Goal: Task Accomplishment & Management: Manage account settings

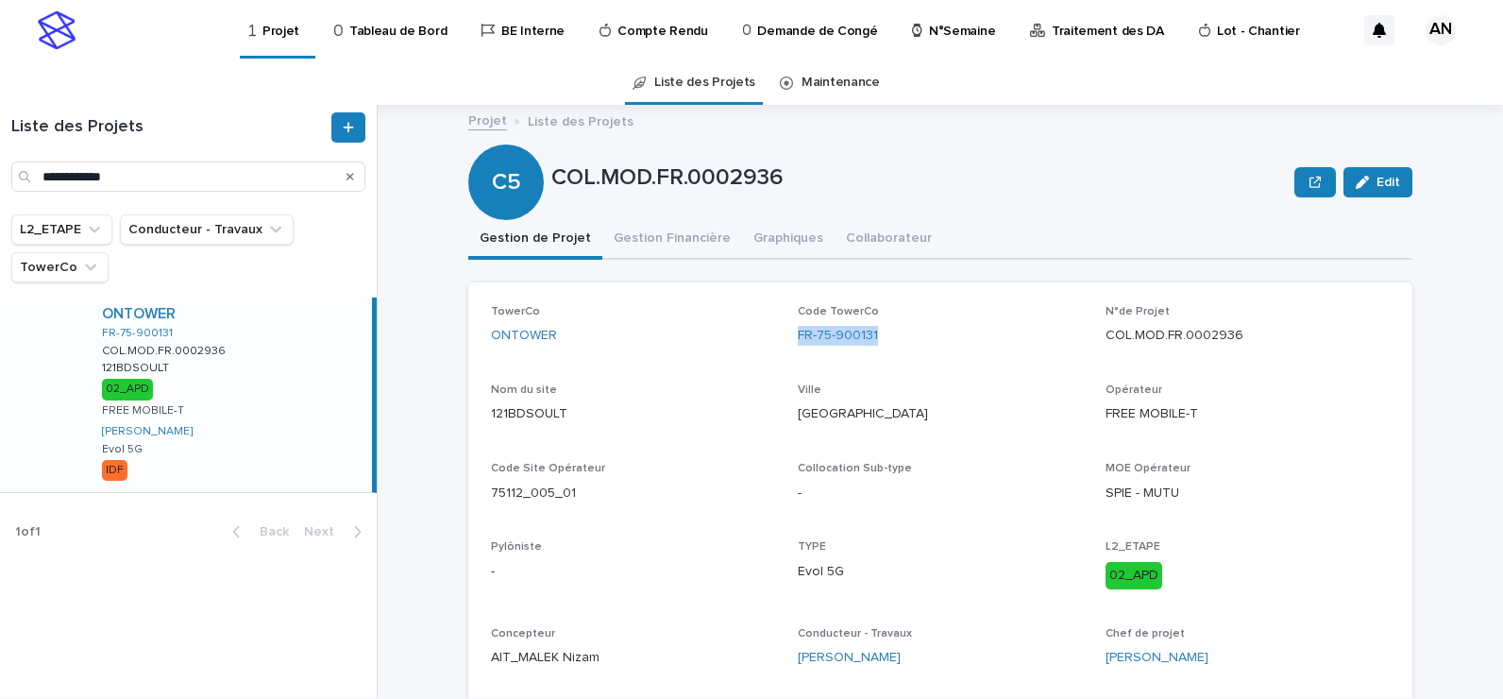
scroll to position [94, 0]
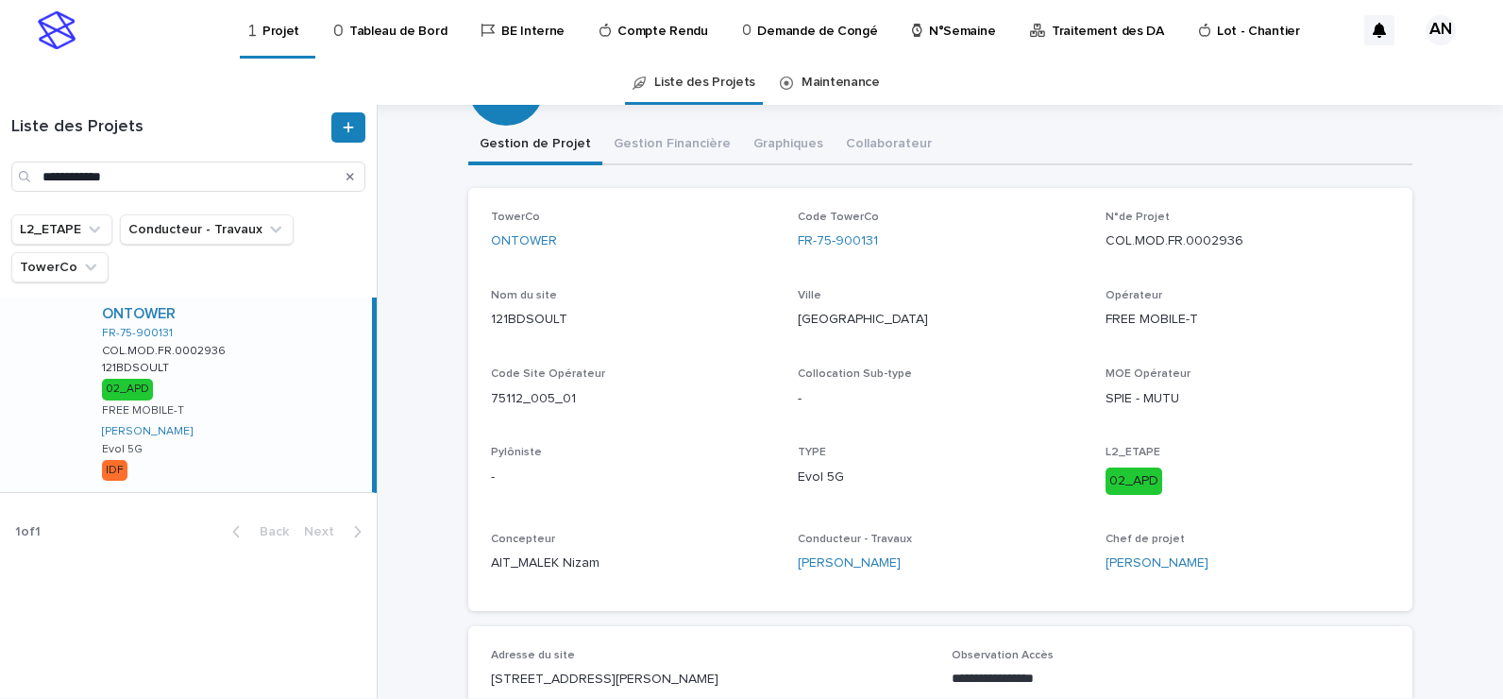
click at [913, 309] on div "[GEOGRAPHIC_DATA]" at bounding box center [940, 318] width 284 height 24
drag, startPoint x: 904, startPoint y: 246, endPoint x: 786, endPoint y: 246, distance: 118.0
click at [786, 246] on div "TowerCo ONTOWER Code TowerCo FR-75-900131 N°de Projet COL.MOD.FR.0002936 Nom du…" at bounding box center [940, 400] width 899 height 378
copy link "FR-75-900131"
drag, startPoint x: 1240, startPoint y: 243, endPoint x: 1101, endPoint y: 257, distance: 139.5
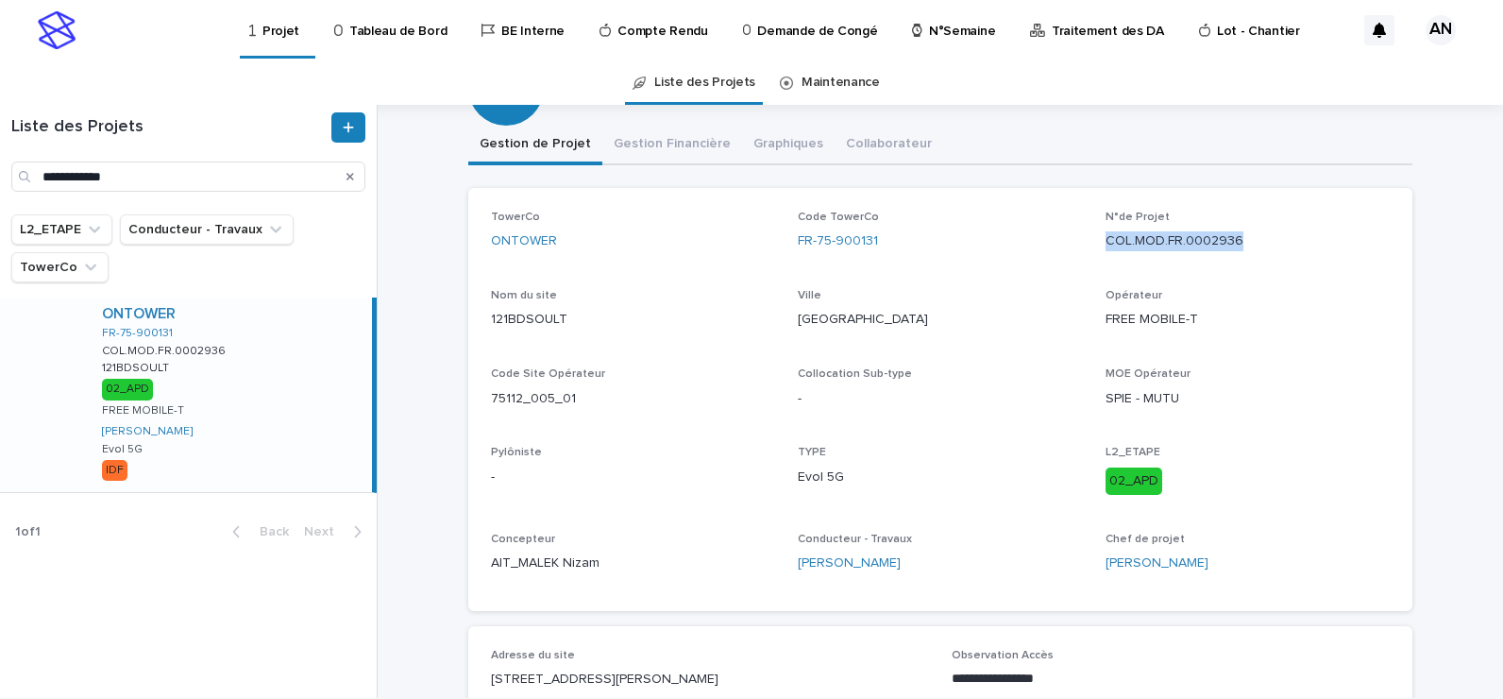
click at [1106, 257] on div "N°de Projet COL.MOD.FR.0002936" at bounding box center [1248, 239] width 284 height 56
copy p "COL.MOD.FR.0002936"
drag, startPoint x: 1174, startPoint y: 322, endPoint x: 1098, endPoint y: 324, distance: 75.6
click at [1106, 324] on p "FREE MOBILE-T" at bounding box center [1248, 320] width 284 height 20
copy p "FREE MOBILE-T"
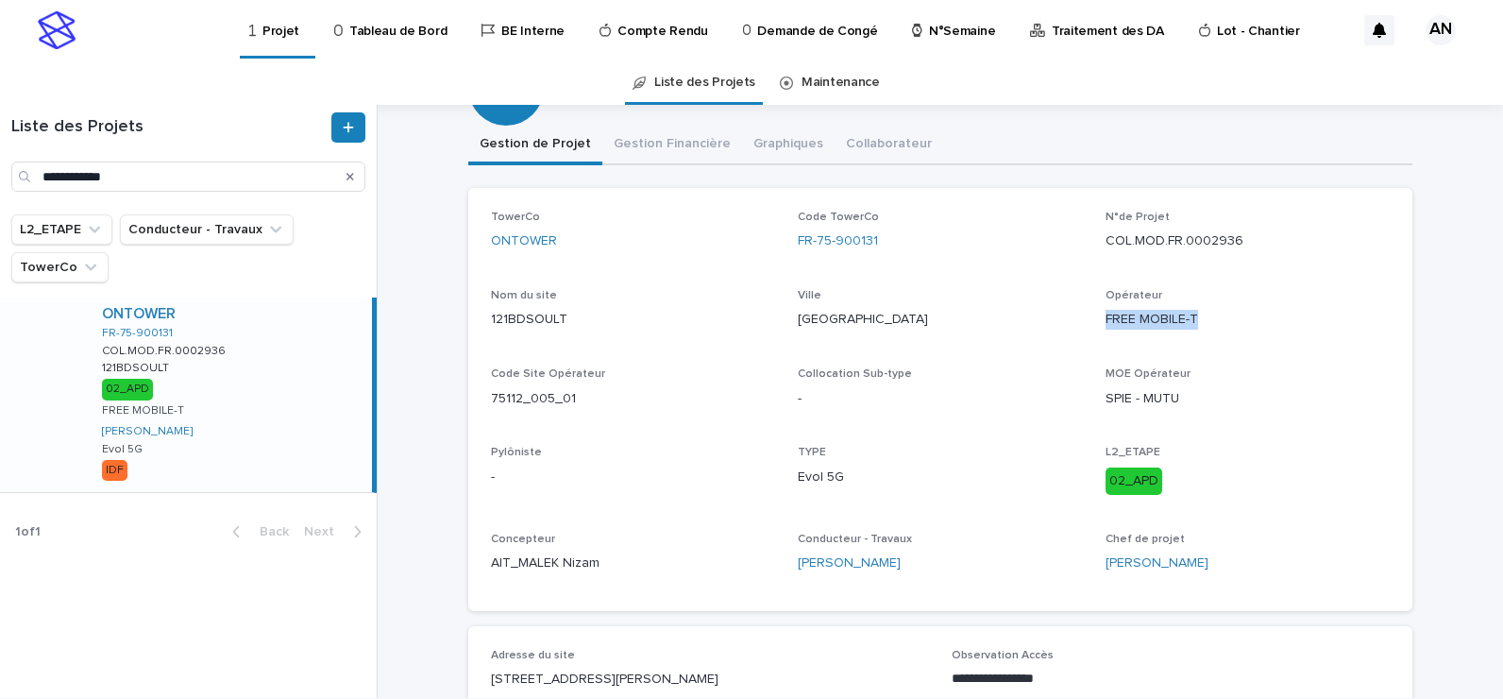
click at [600, 368] on p "Code Site Opérateur" at bounding box center [633, 373] width 284 height 13
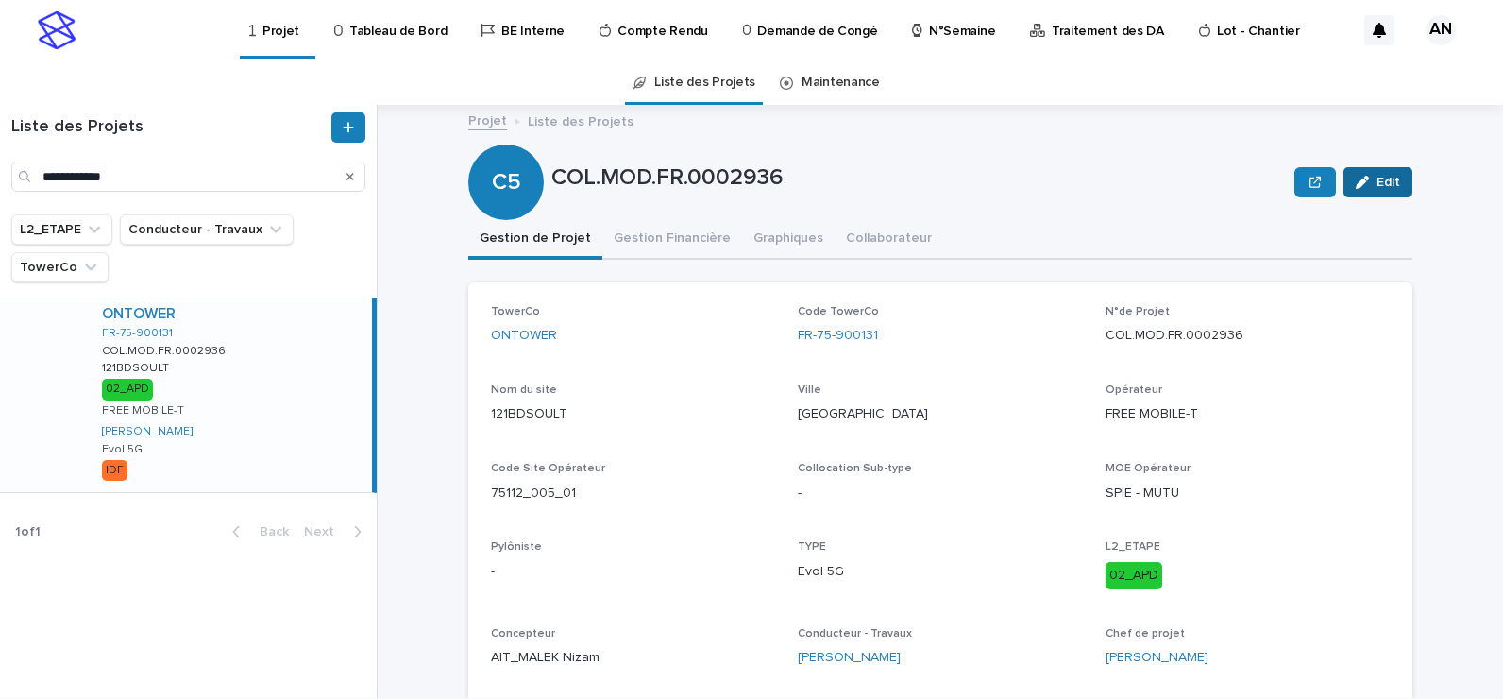
click at [1385, 180] on span "Edit" at bounding box center [1389, 182] width 24 height 13
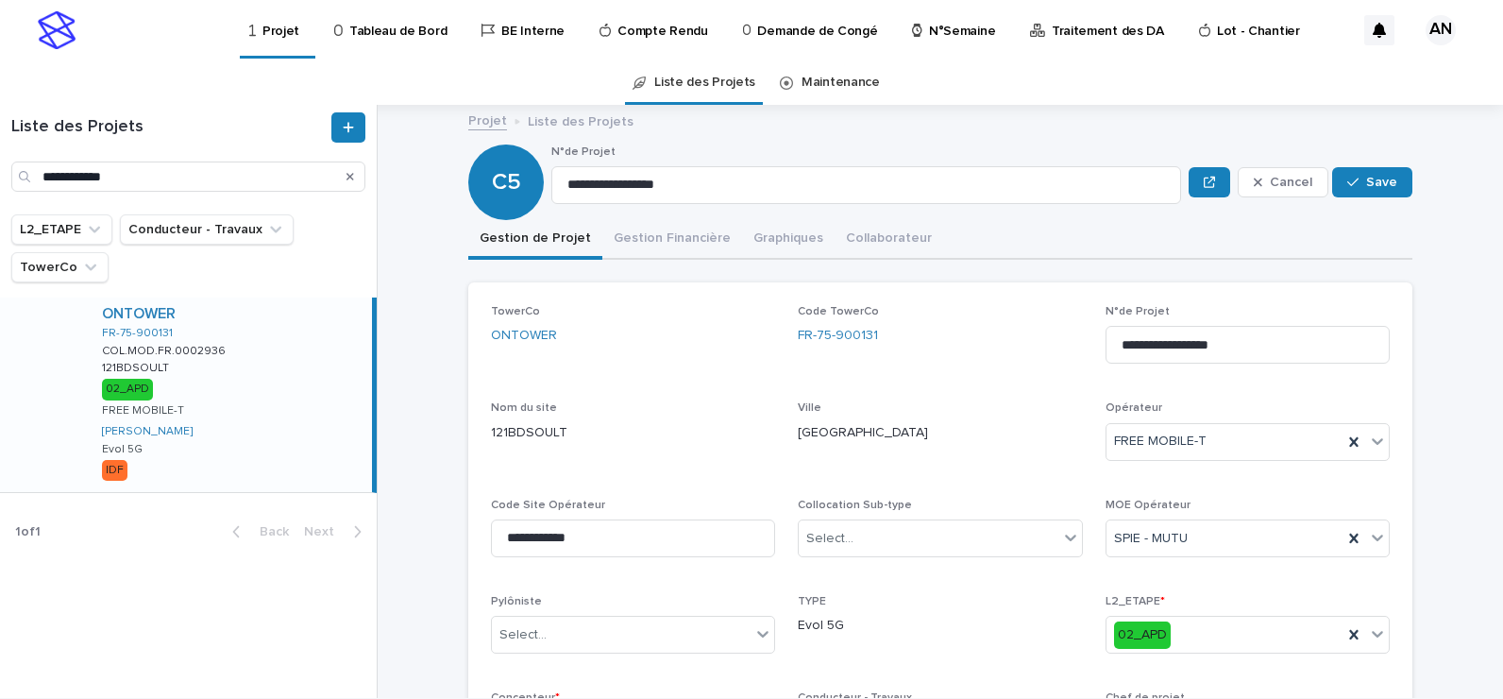
click at [689, 77] on link "Liste des Projets" at bounding box center [704, 82] width 101 height 44
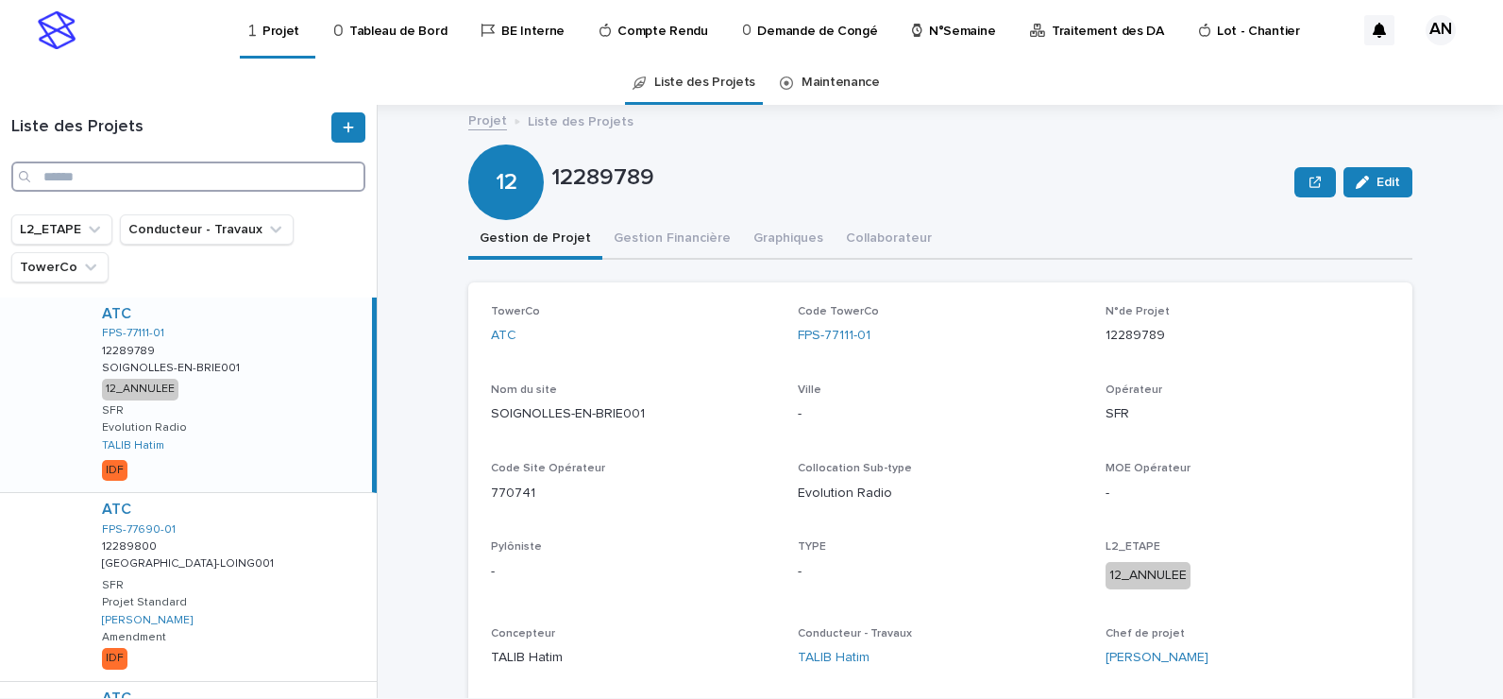
click at [138, 180] on input "Search" at bounding box center [188, 176] width 354 height 30
paste input "**********"
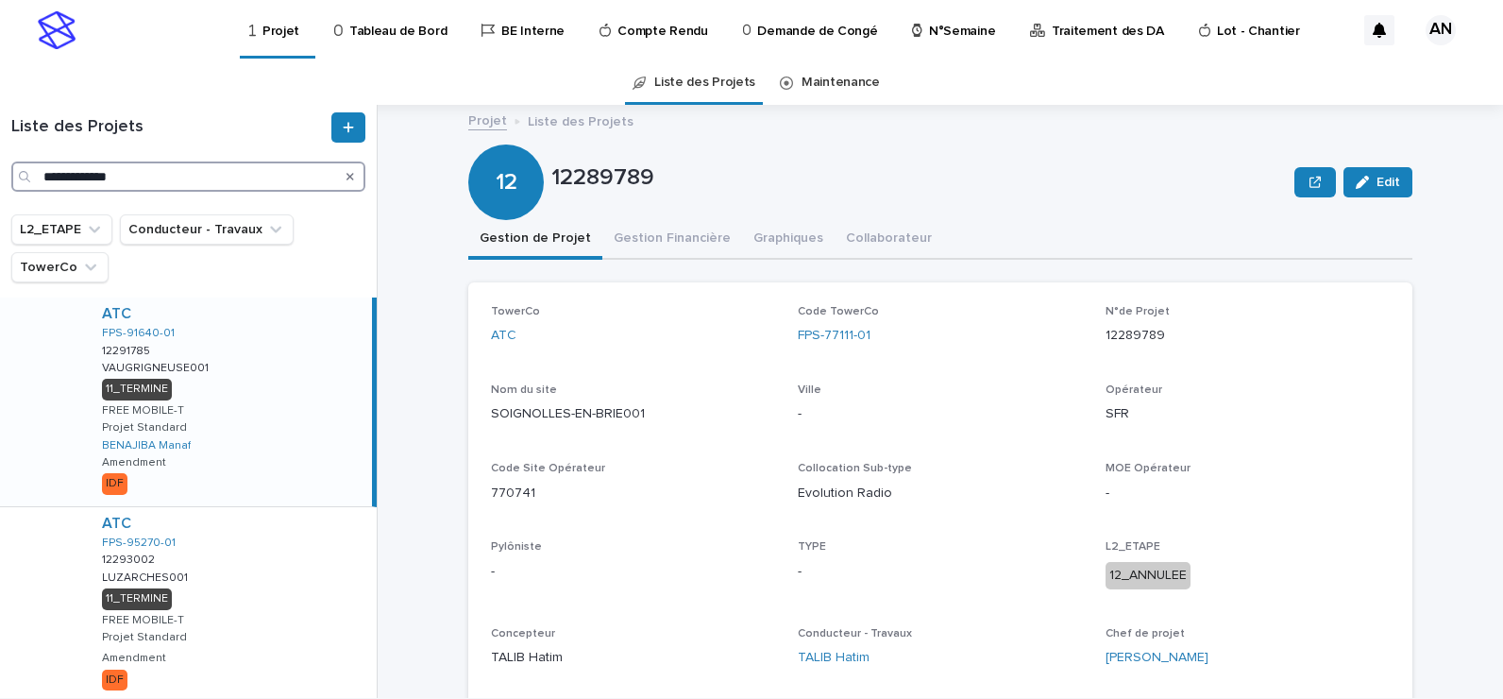
type input "**********"
click at [350, 178] on icon "Search" at bounding box center [351, 177] width 8 height 8
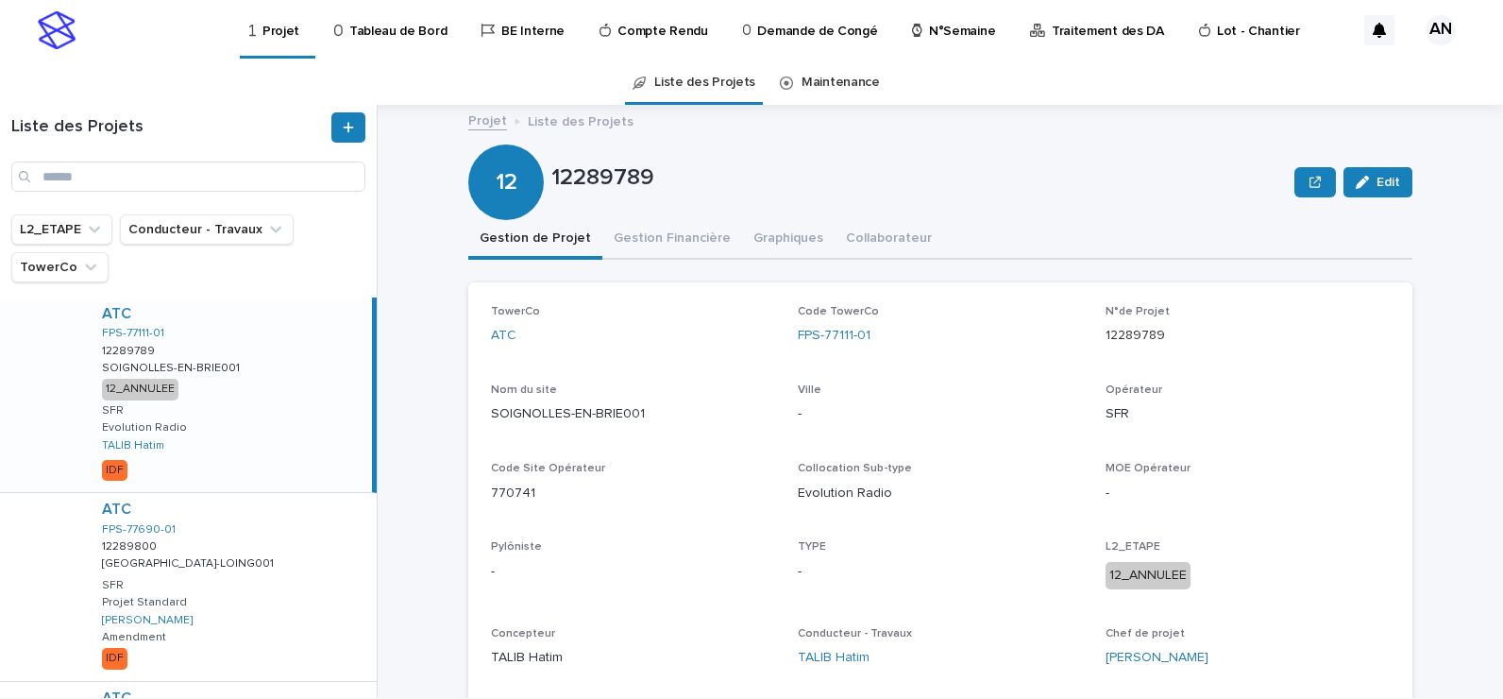
type input "**********"
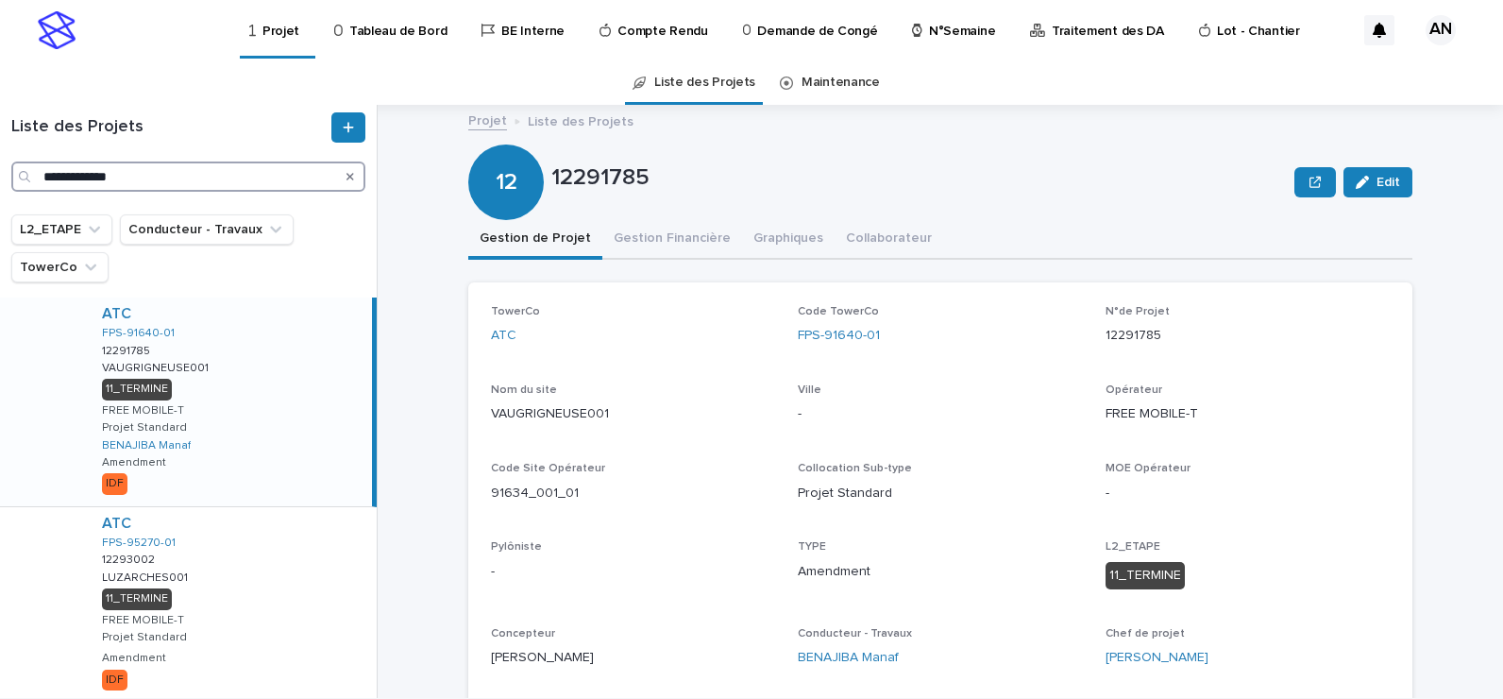
drag, startPoint x: 150, startPoint y: 174, endPoint x: -4, endPoint y: 181, distance: 154.1
click at [0, 181] on html "**********" at bounding box center [751, 349] width 1503 height 699
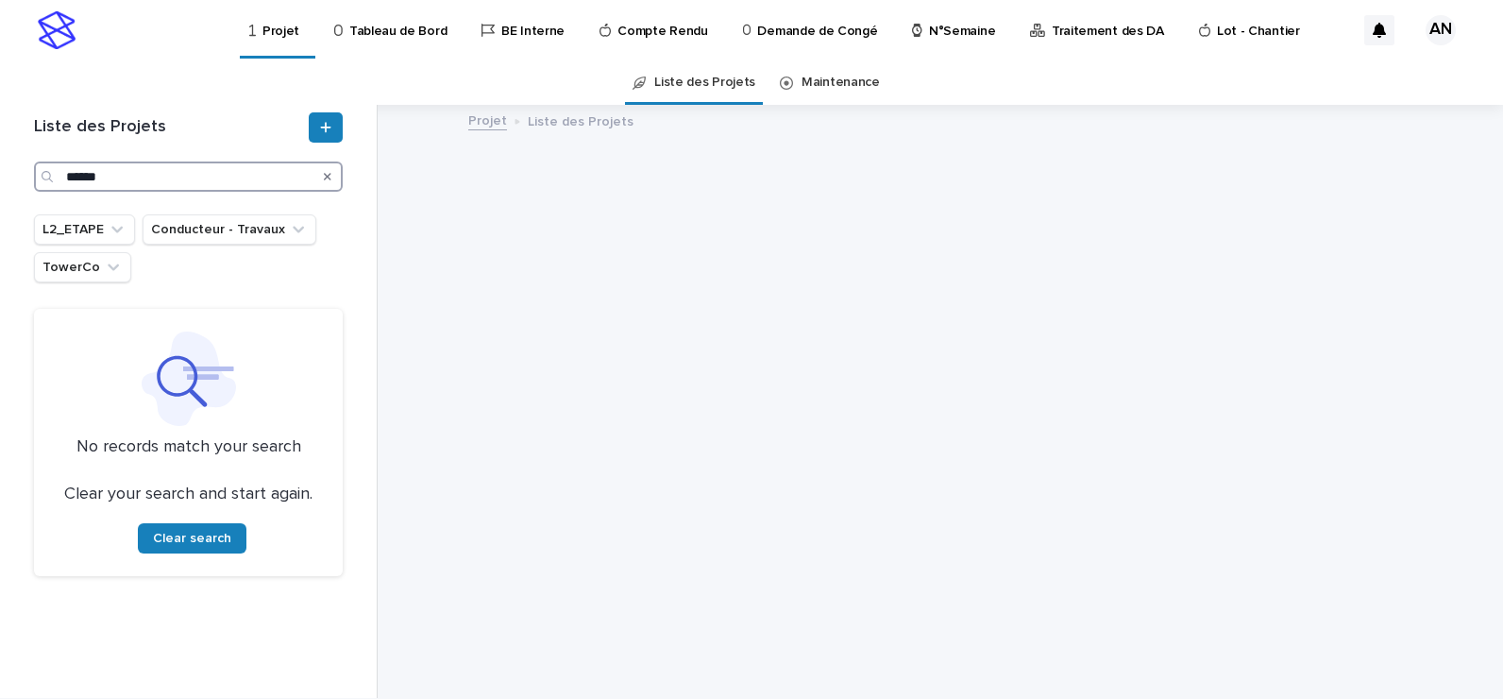
type input "******"
drag, startPoint x: 325, startPoint y: 177, endPoint x: 258, endPoint y: 180, distance: 67.2
click at [324, 178] on icon "Search" at bounding box center [328, 176] width 8 height 11
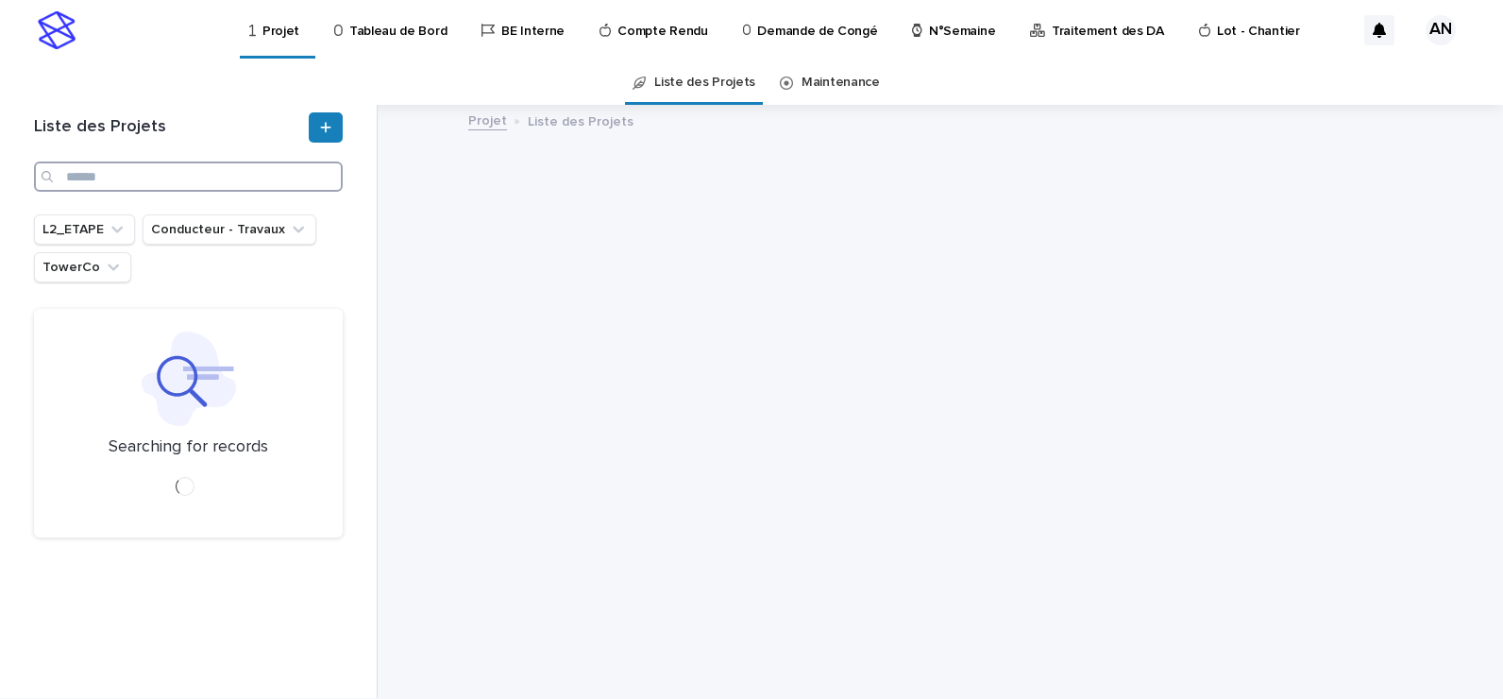
click at [199, 175] on input "Search" at bounding box center [188, 176] width 309 height 30
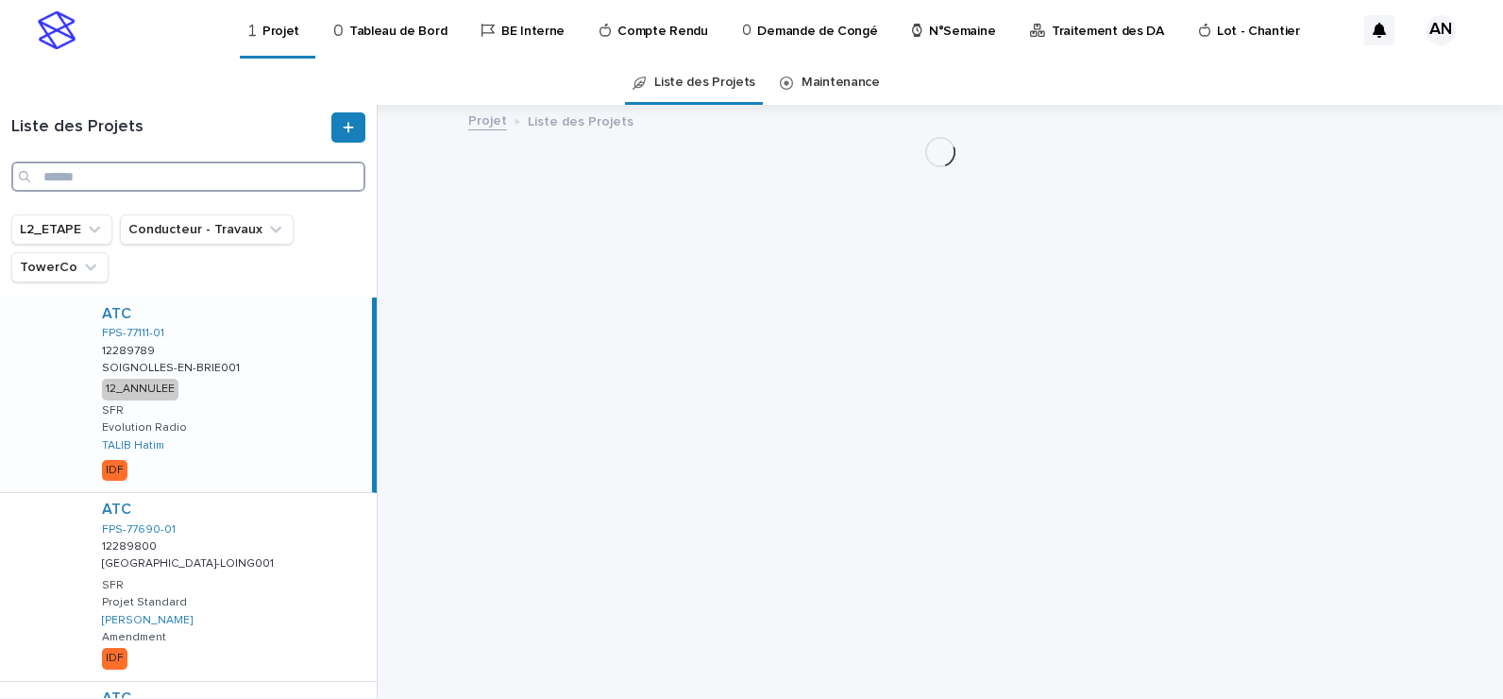
paste input "**********"
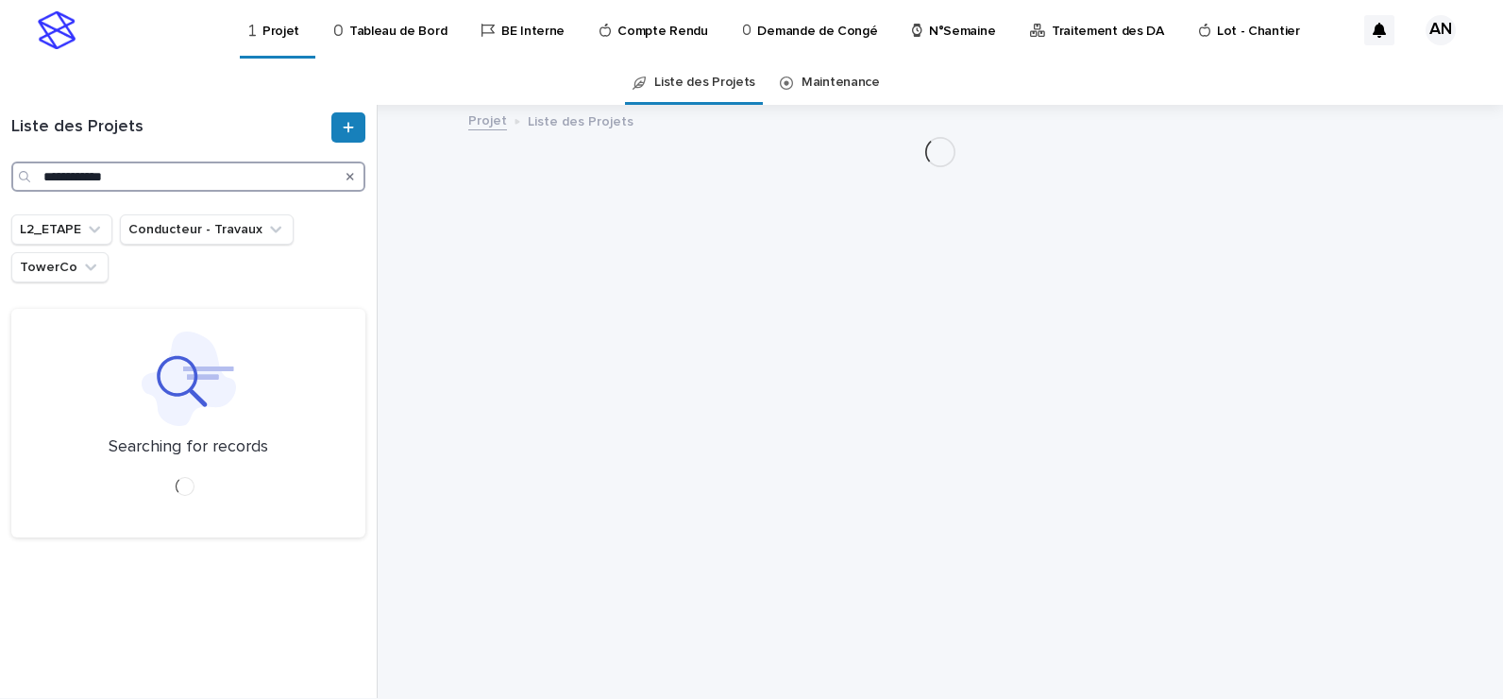
type input "**********"
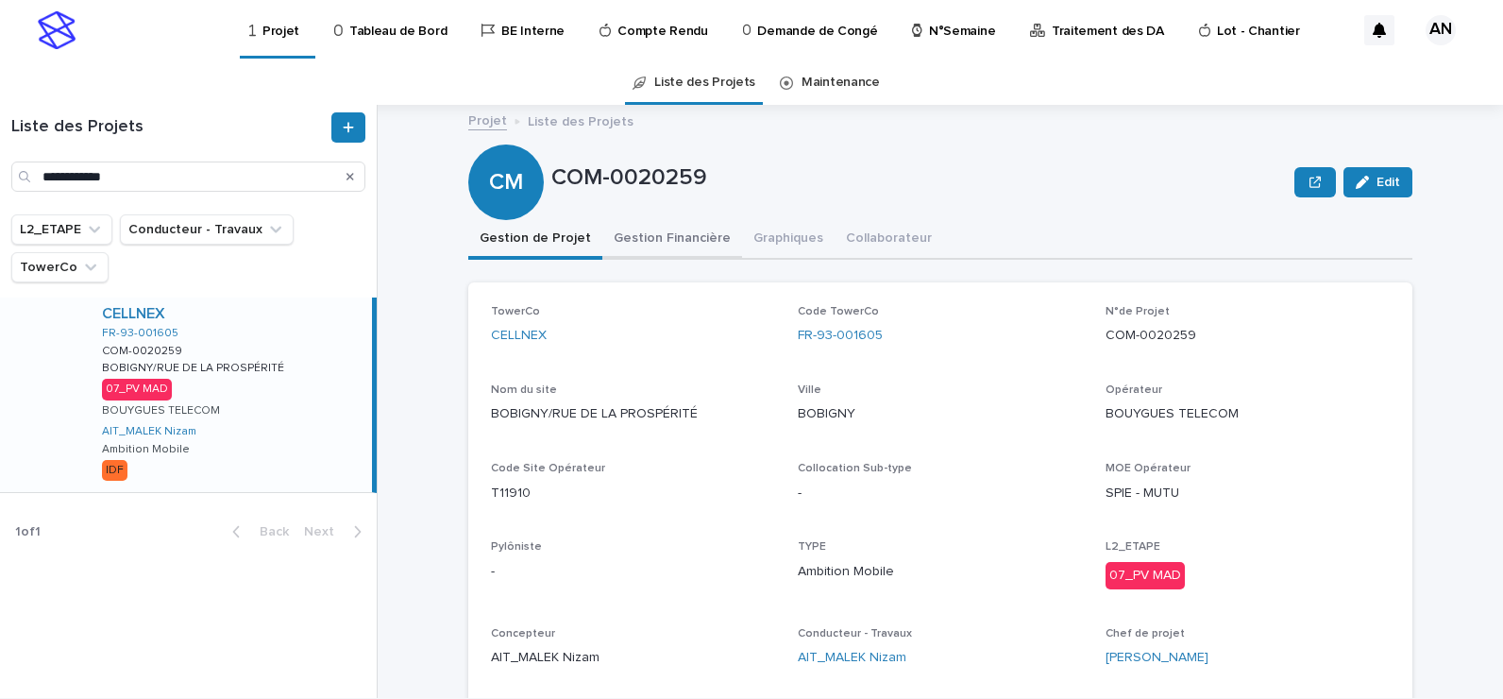
click at [657, 245] on button "Gestion Financière" at bounding box center [673, 240] width 140 height 40
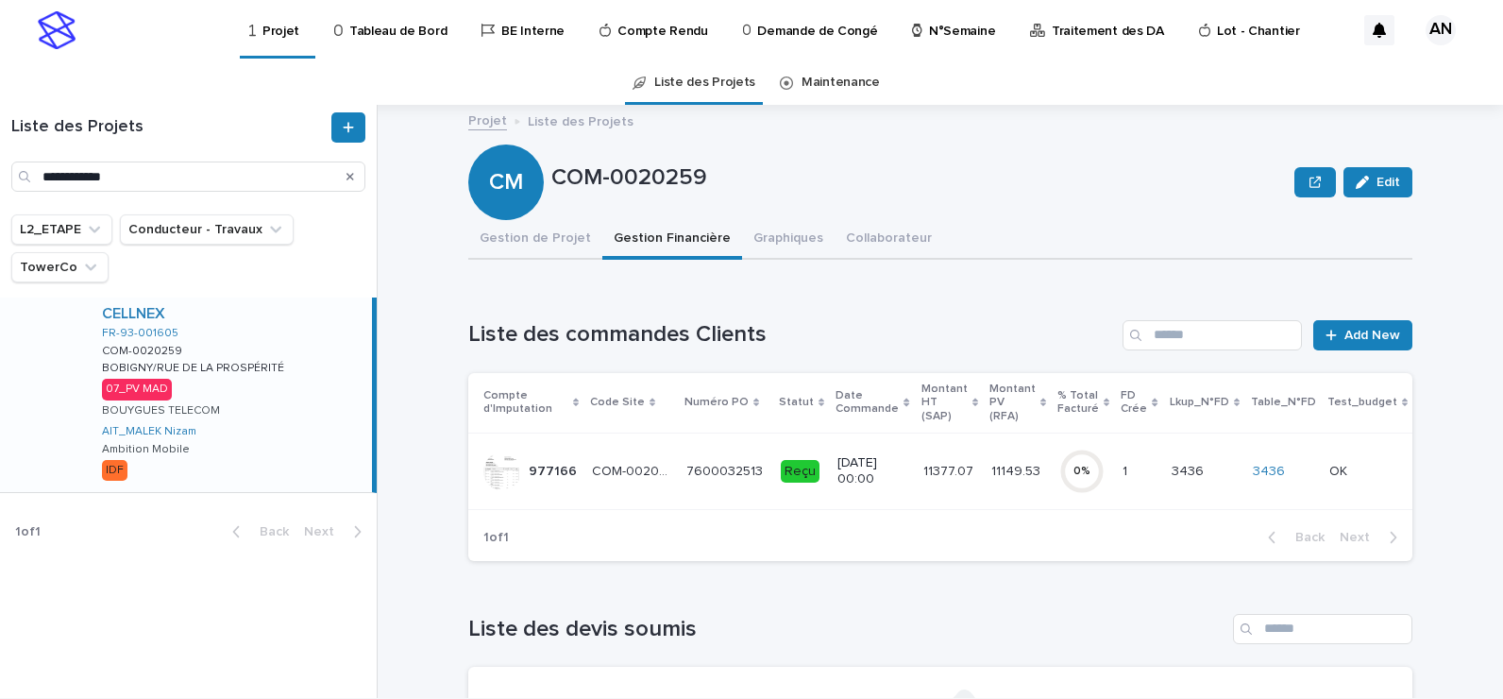
scroll to position [94, 0]
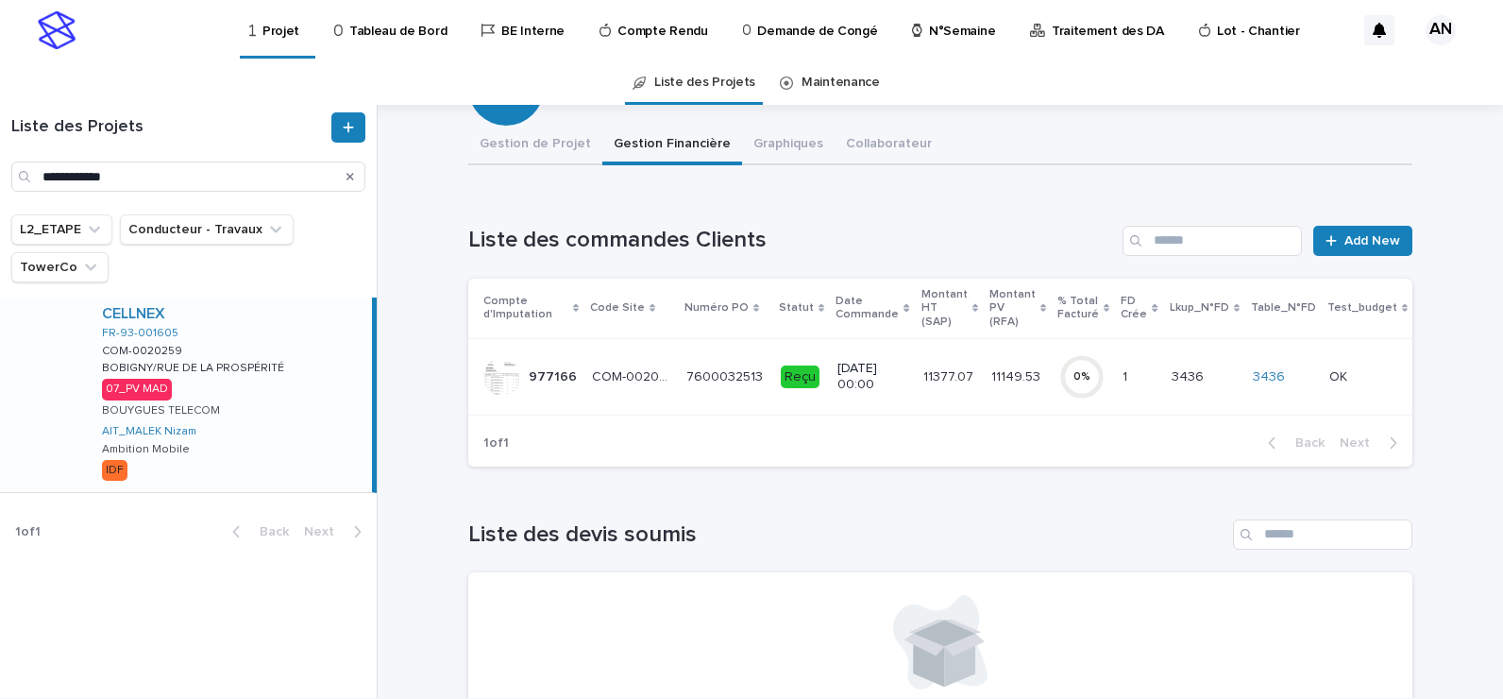
click at [708, 392] on div "7600032513 7600032513" at bounding box center [726, 377] width 79 height 31
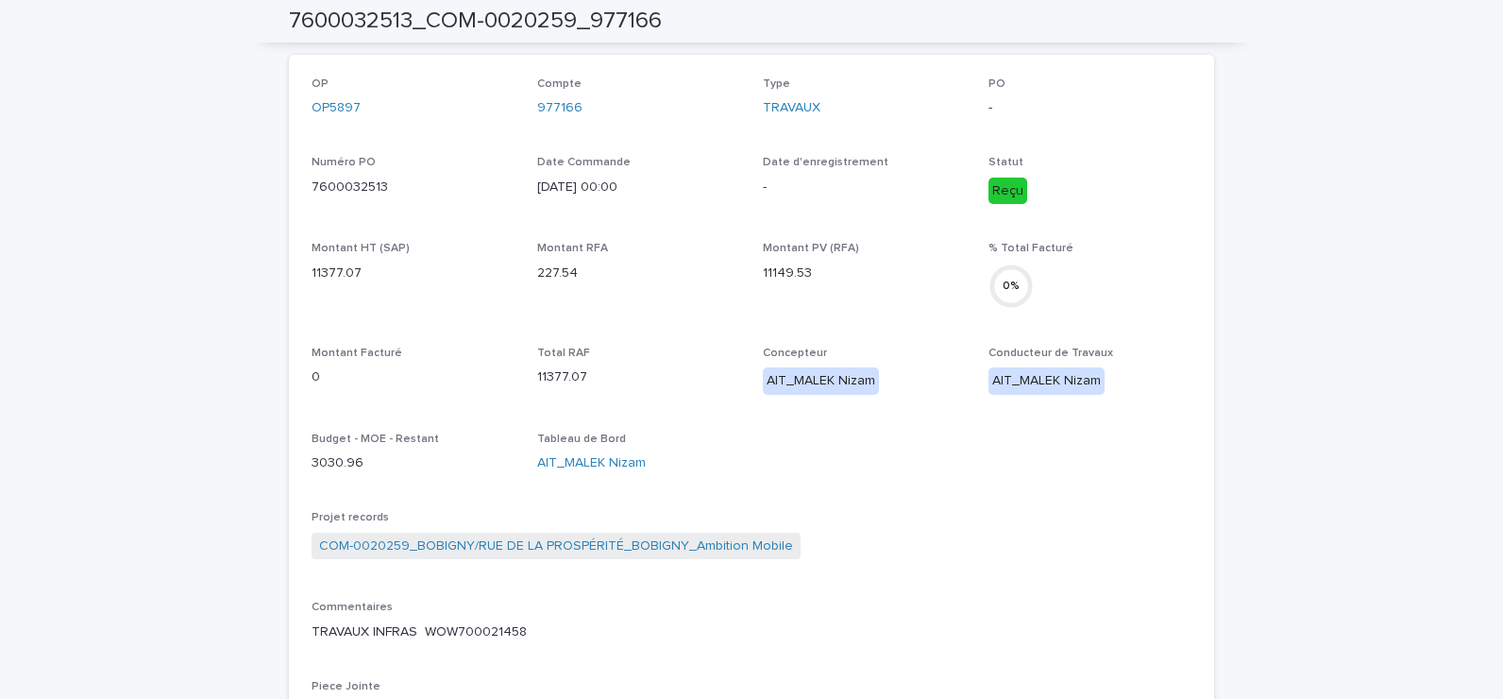
scroll to position [16, 0]
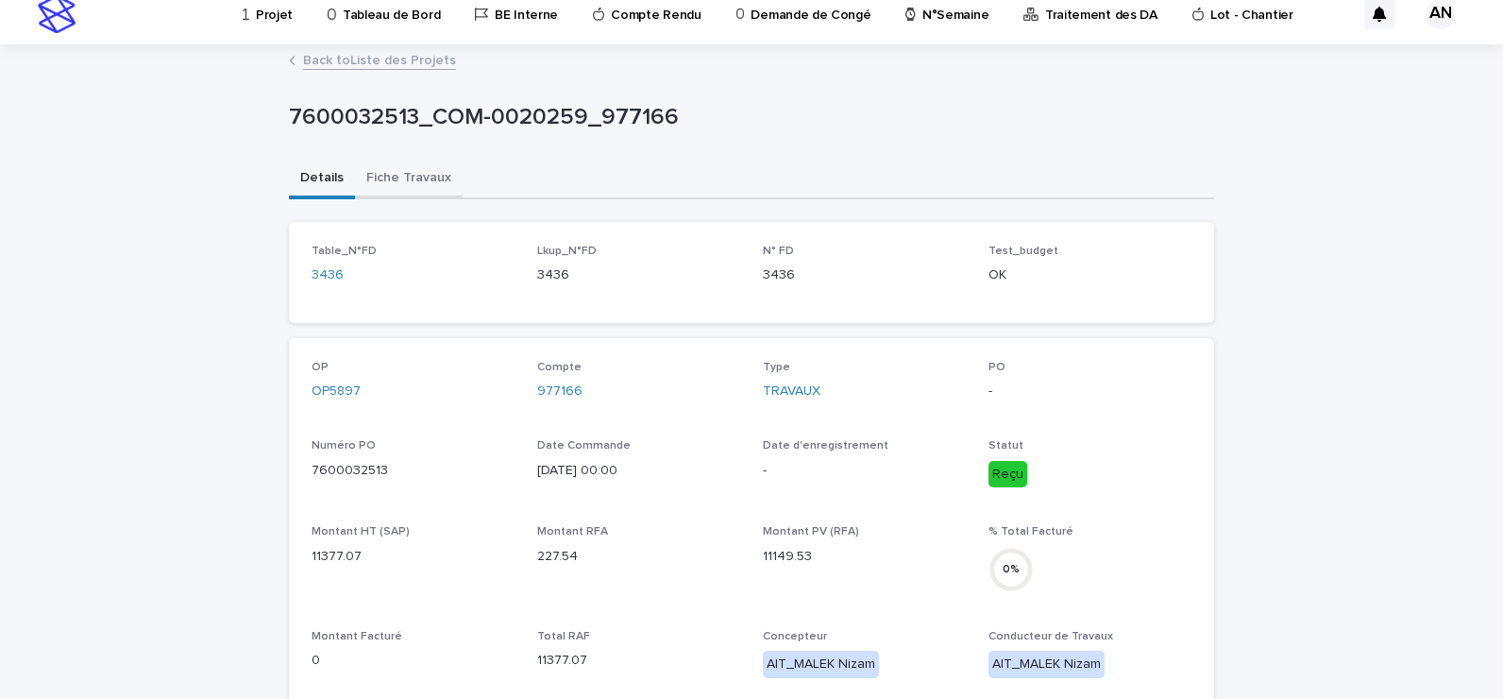
click at [418, 183] on button "Fiche Travaux" at bounding box center [409, 180] width 108 height 40
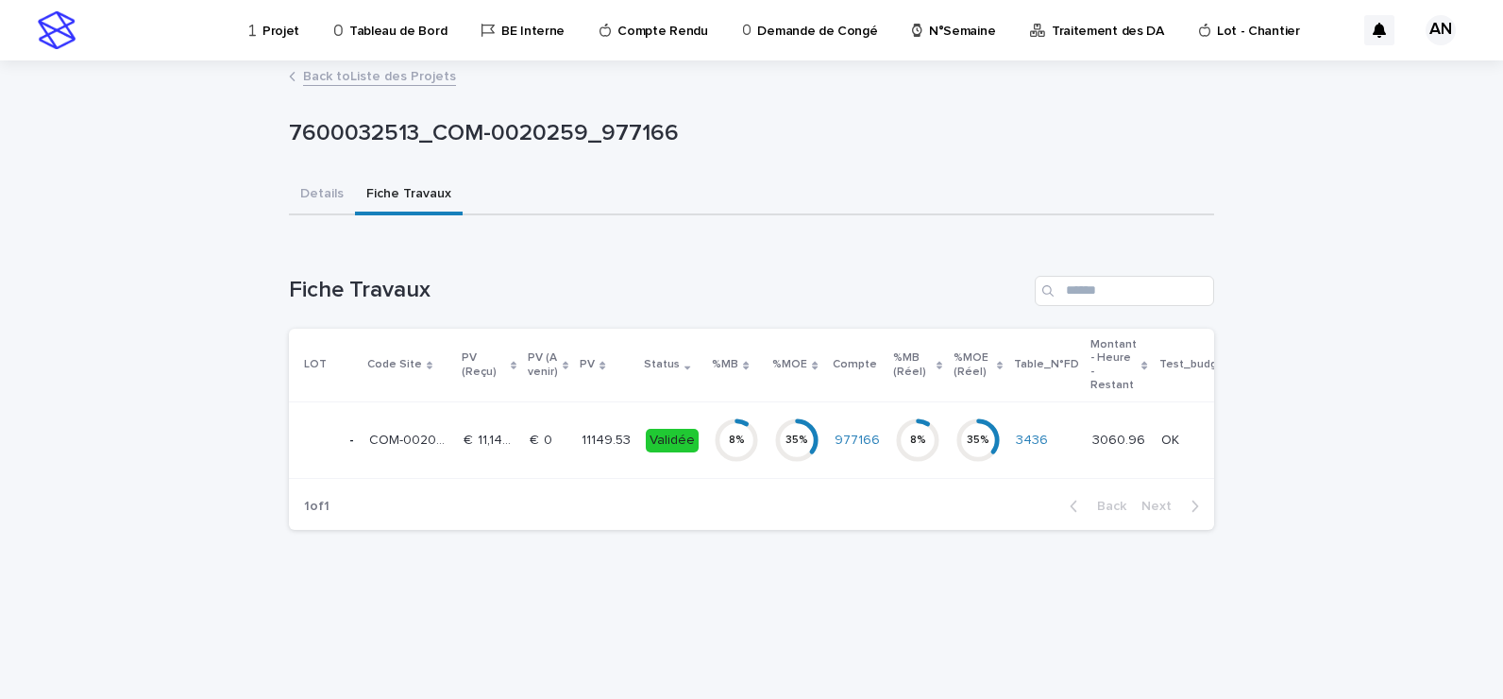
click at [530, 443] on p "€  0" at bounding box center [543, 439] width 26 height 20
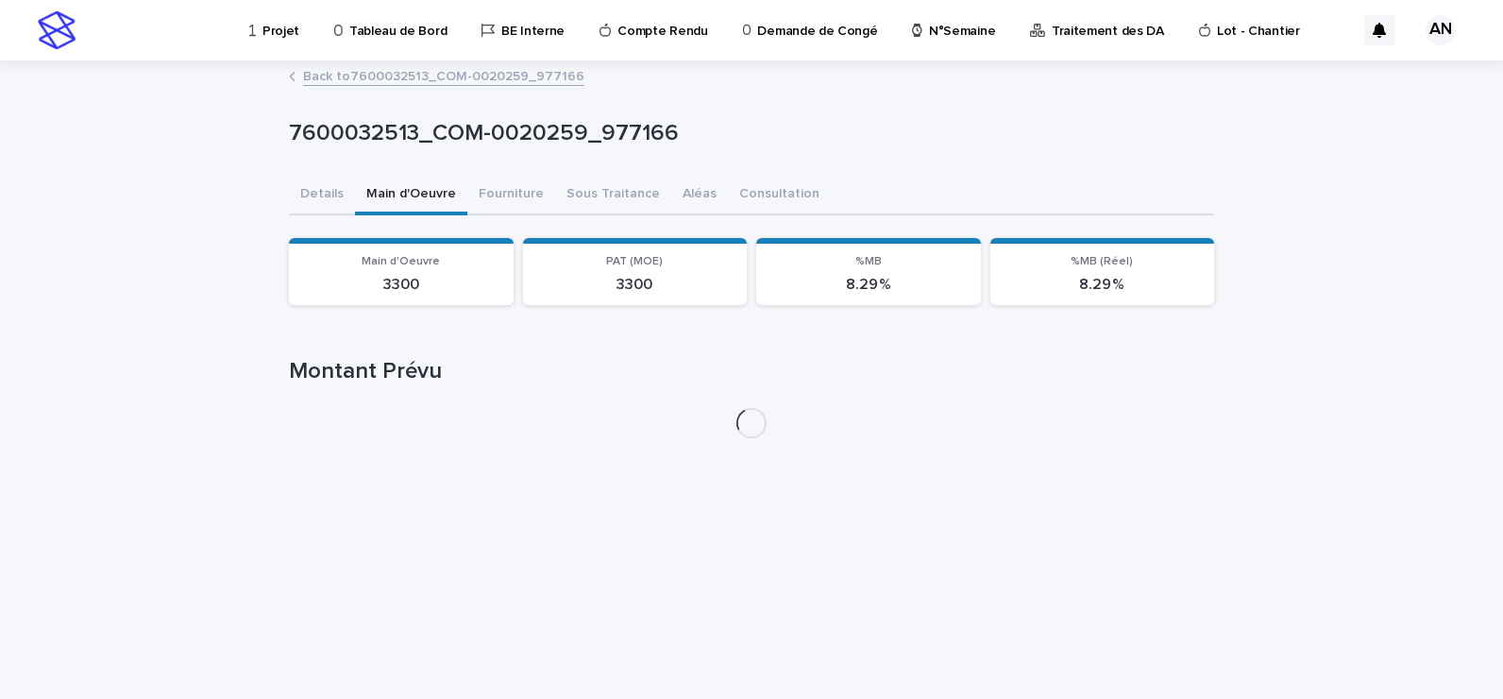
click at [423, 207] on button "Main d'Oeuvre" at bounding box center [411, 196] width 112 height 40
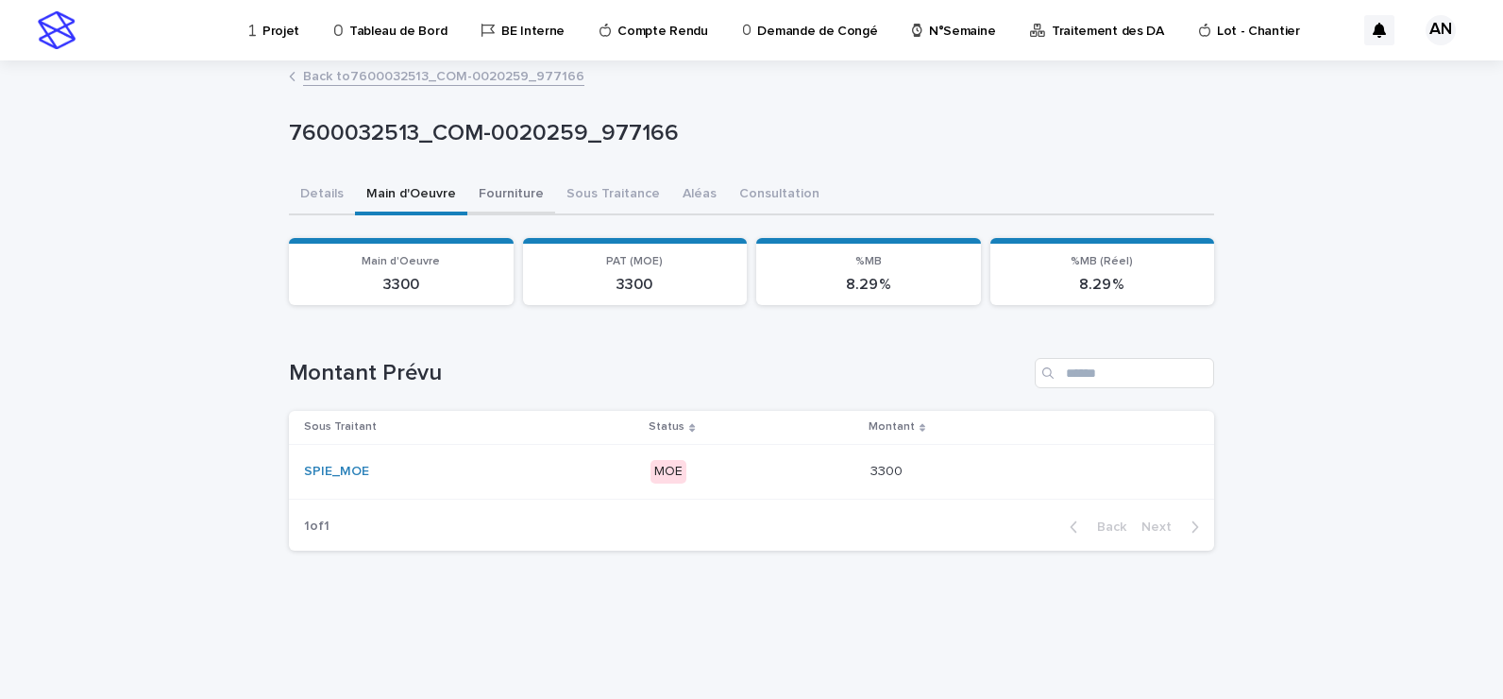
click at [498, 195] on button "Fourniture" at bounding box center [511, 196] width 88 height 40
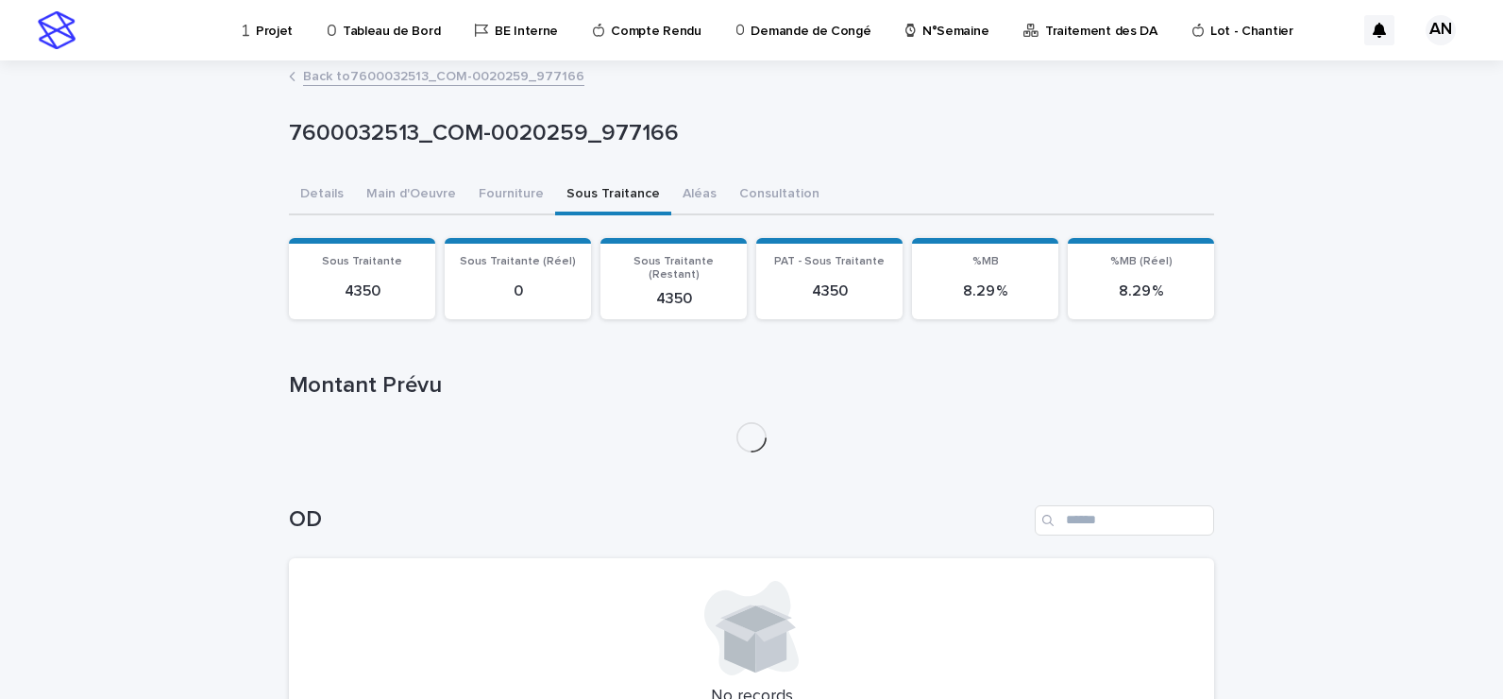
click at [578, 194] on button "Sous Traitance" at bounding box center [613, 196] width 116 height 40
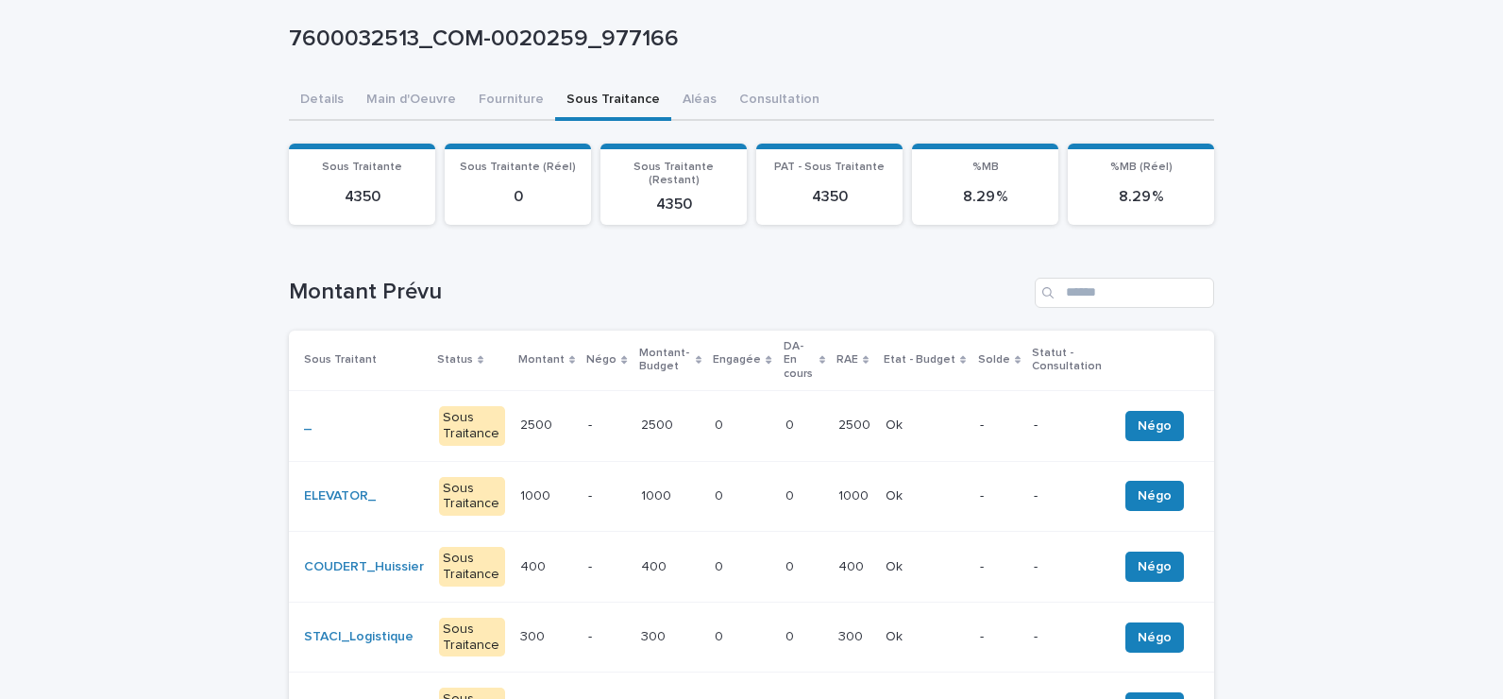
scroll to position [189, 0]
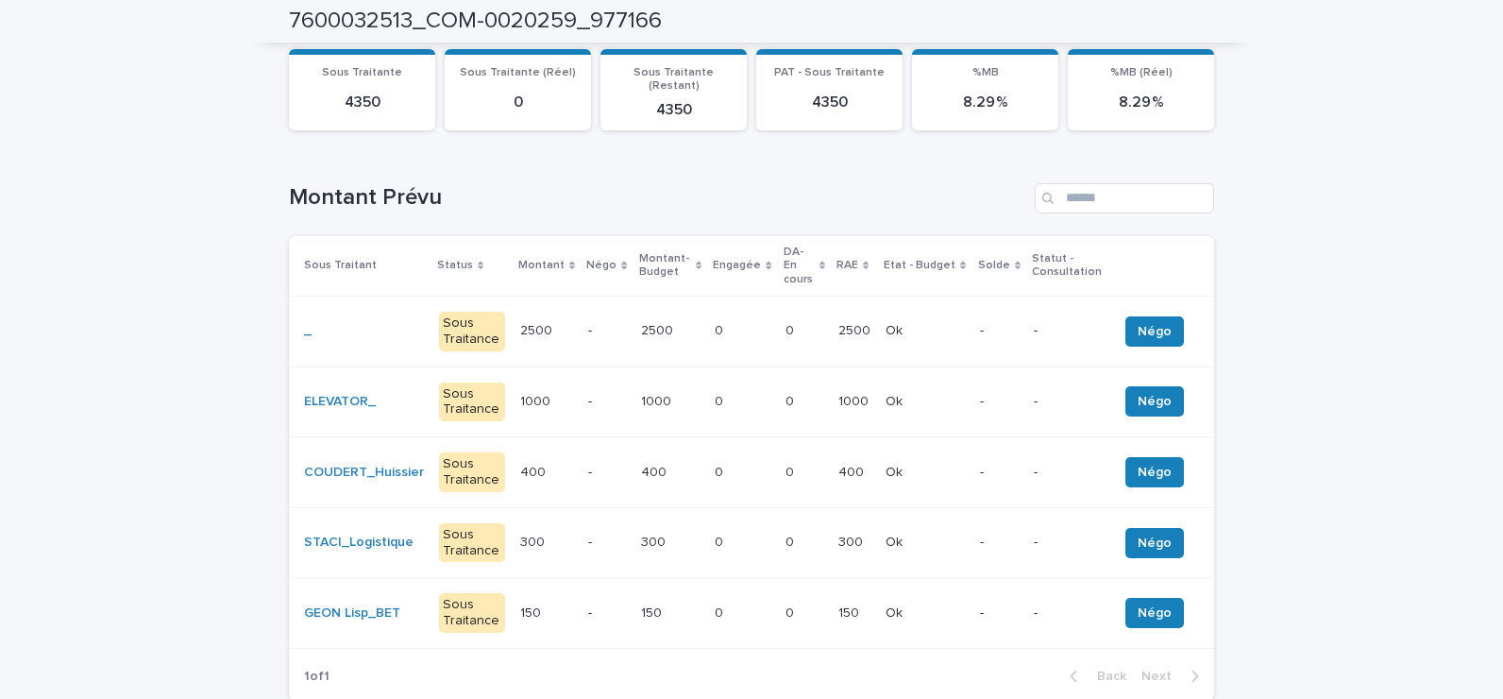
click at [589, 315] on div "-" at bounding box center [606, 330] width 37 height 31
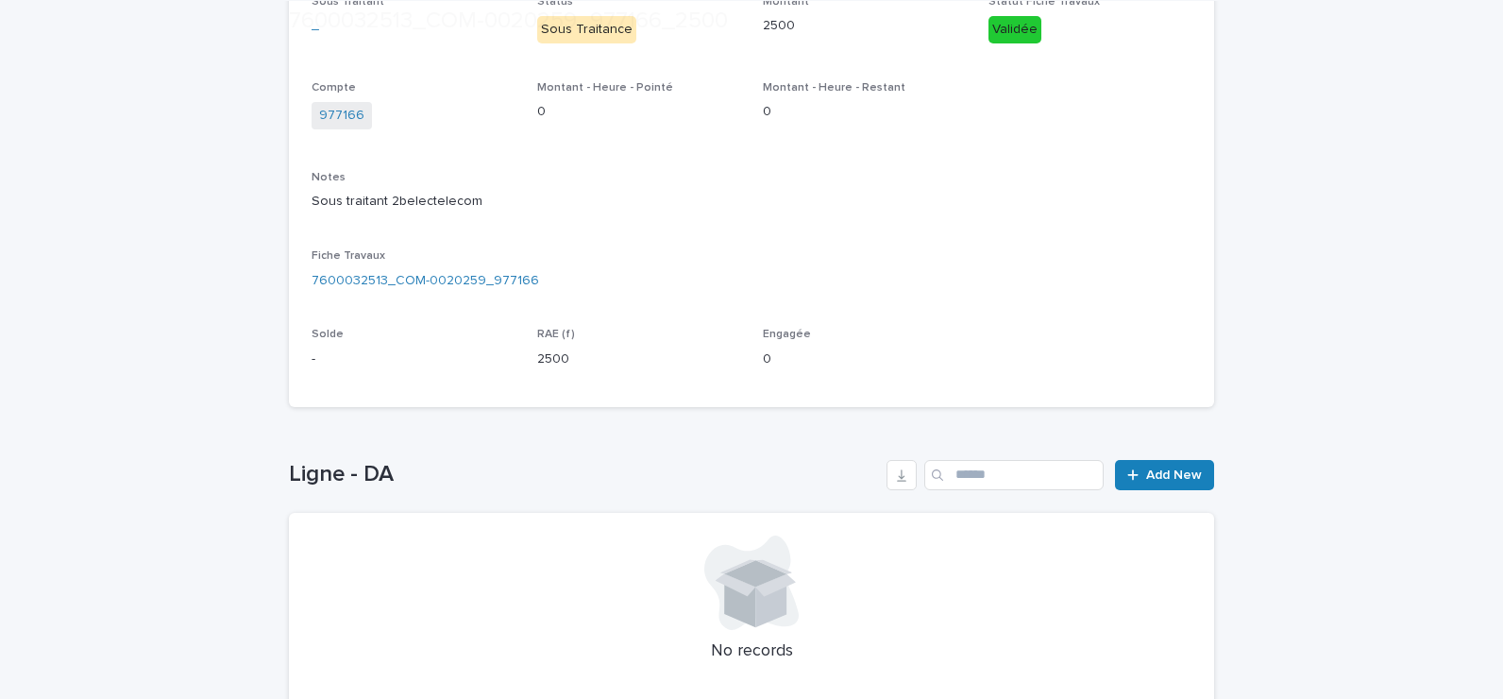
scroll to position [472, 0]
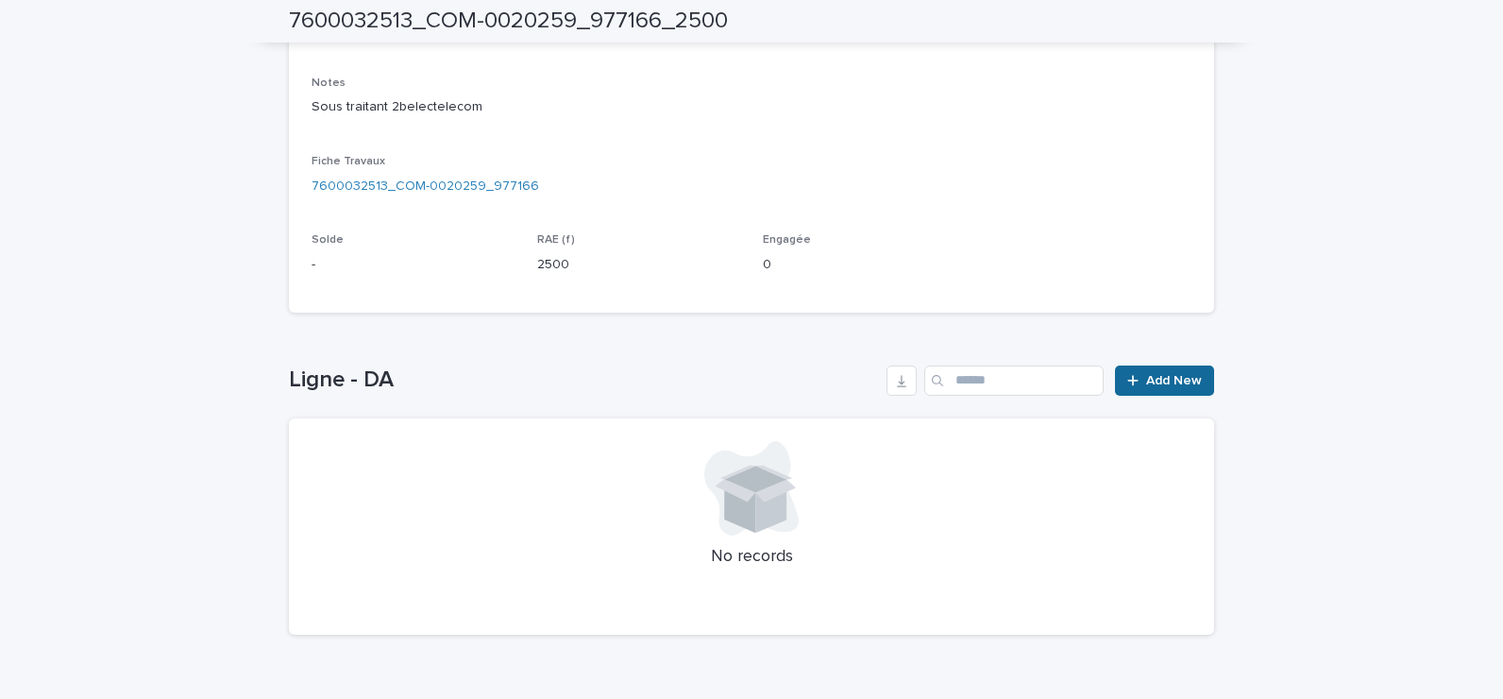
click at [1172, 381] on span "Add New" at bounding box center [1174, 380] width 56 height 13
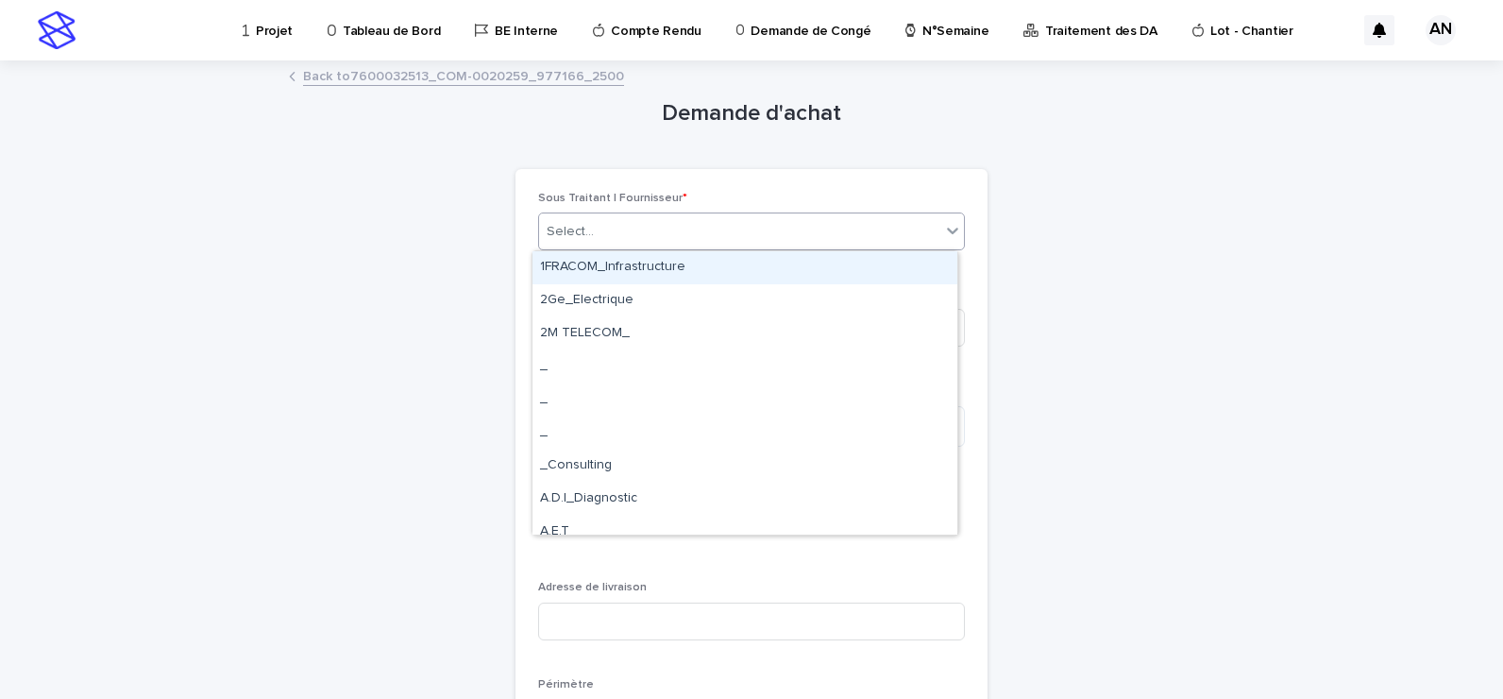
click at [891, 229] on div "Select..." at bounding box center [739, 231] width 401 height 31
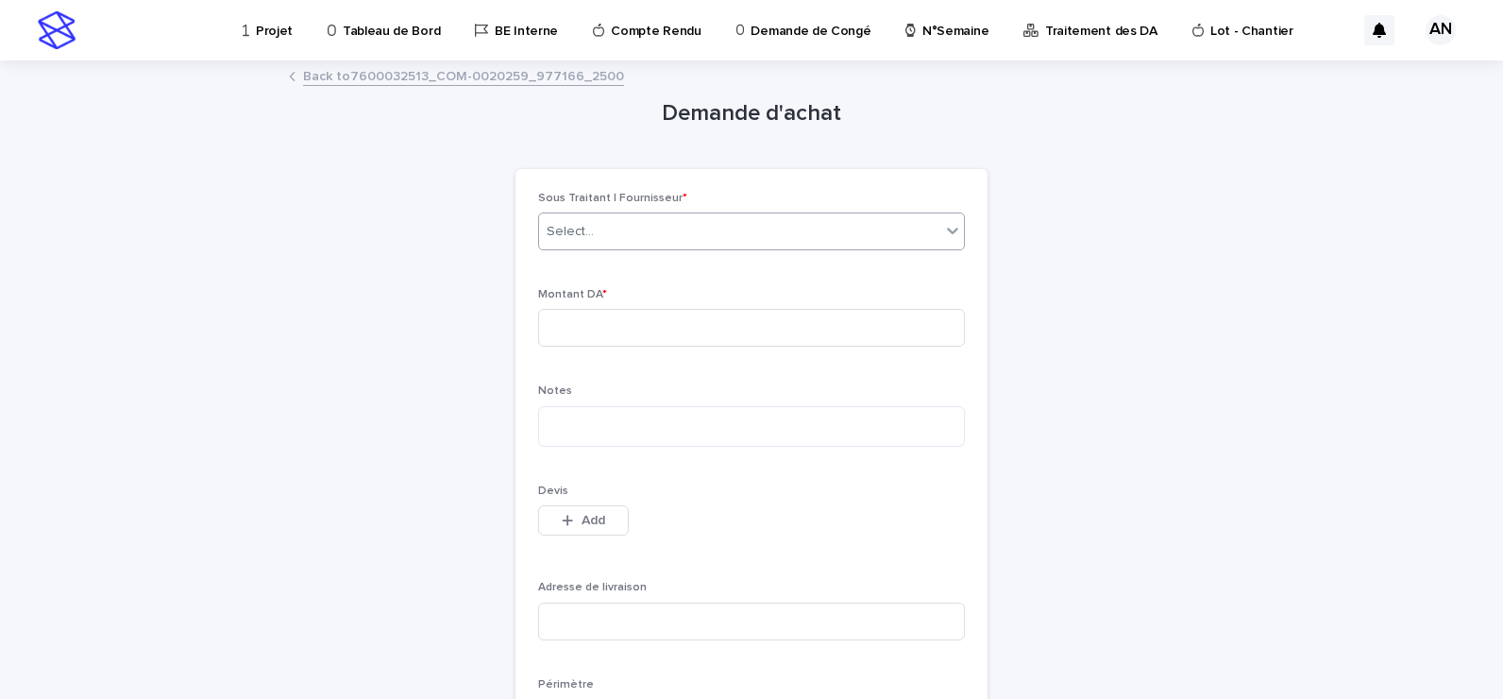
click at [852, 226] on div "Select..." at bounding box center [739, 231] width 401 height 31
type input "*******"
click at [1082, 286] on div "Demande d'achat Loading... Saving… Loading... Saving… Loading... Saving… Sous T…" at bounding box center [751, 435] width 925 height 747
click at [1141, 261] on div "Demande d'achat Loading... Saving… Loading... Saving… Loading... Saving… Sous T…" at bounding box center [751, 435] width 925 height 747
click at [528, 80] on link "Back to 7600032513_COM-0020259_977166_2500" at bounding box center [463, 75] width 321 height 22
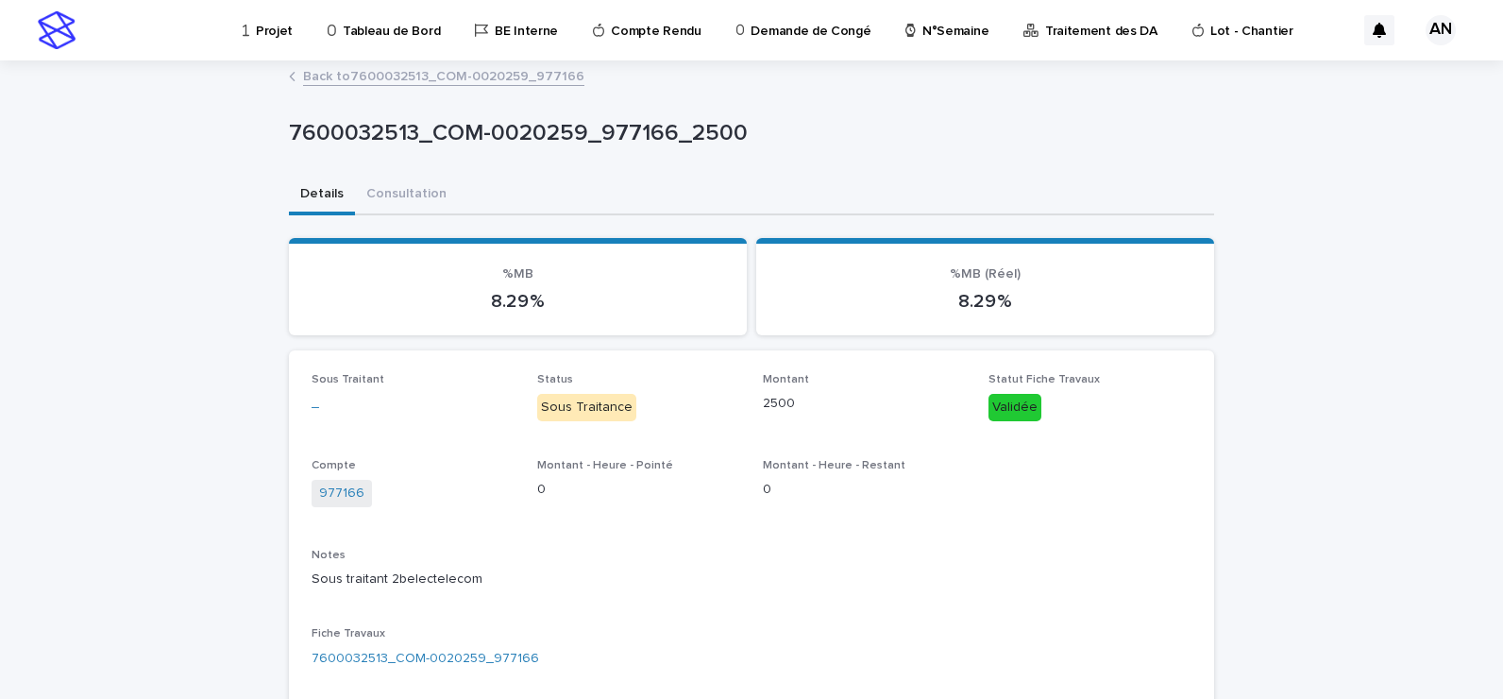
click at [467, 74] on link "Back to 7600032513_COM-0020259_977166" at bounding box center [443, 75] width 281 height 22
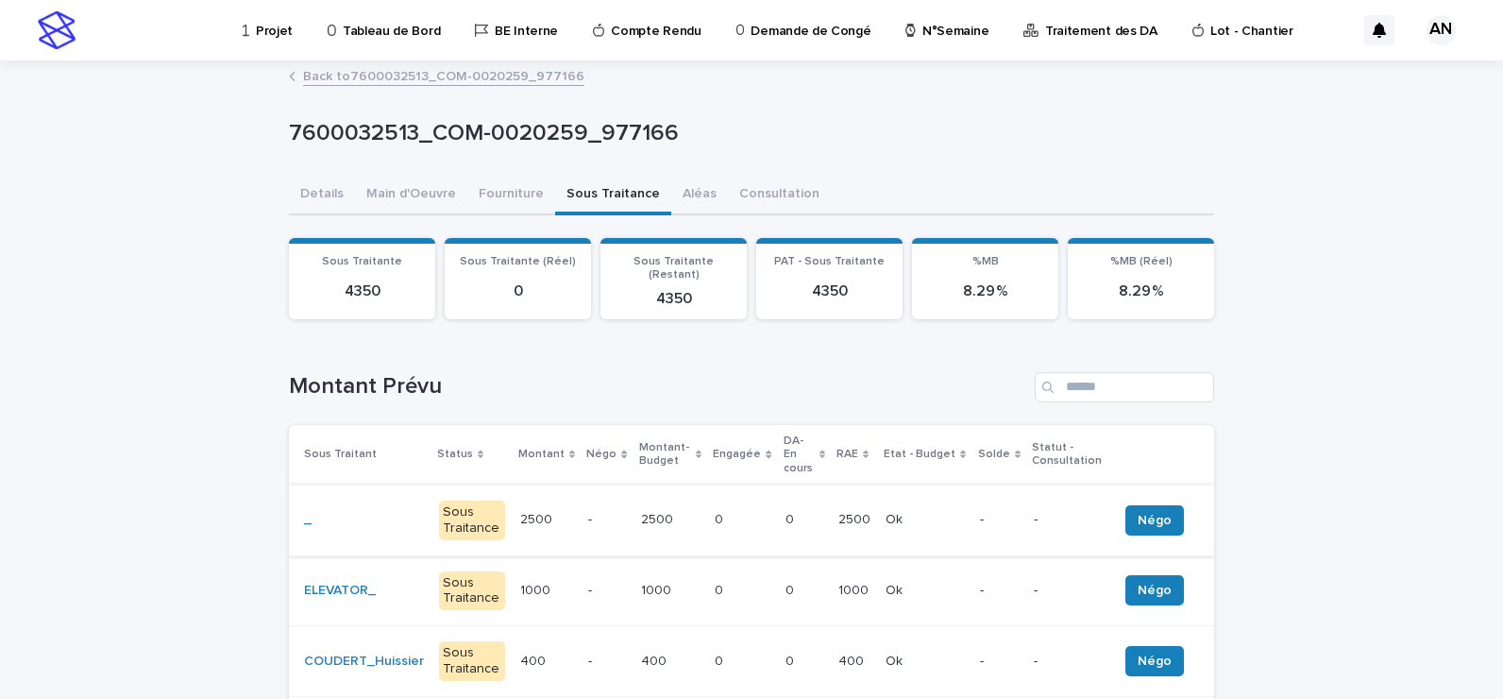
scroll to position [283, 0]
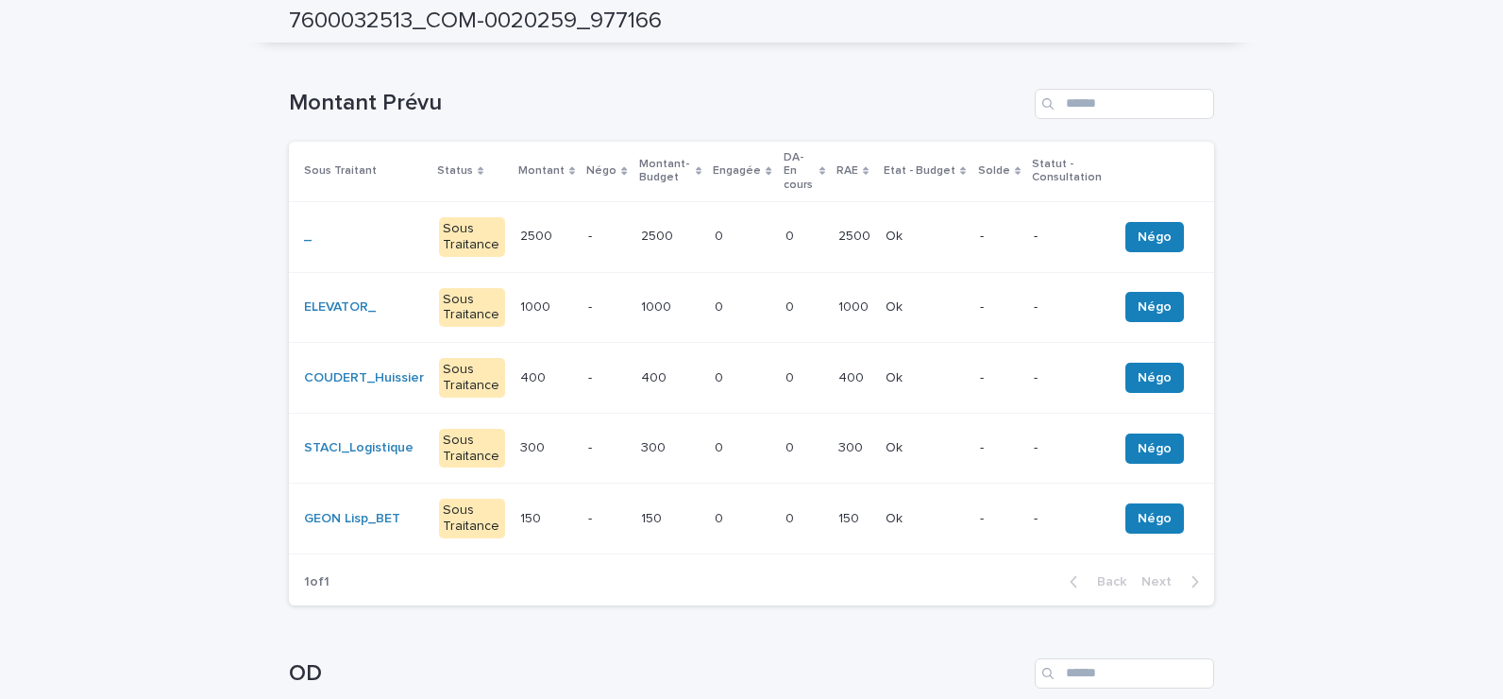
click at [675, 222] on div "2500 2500" at bounding box center [670, 236] width 59 height 31
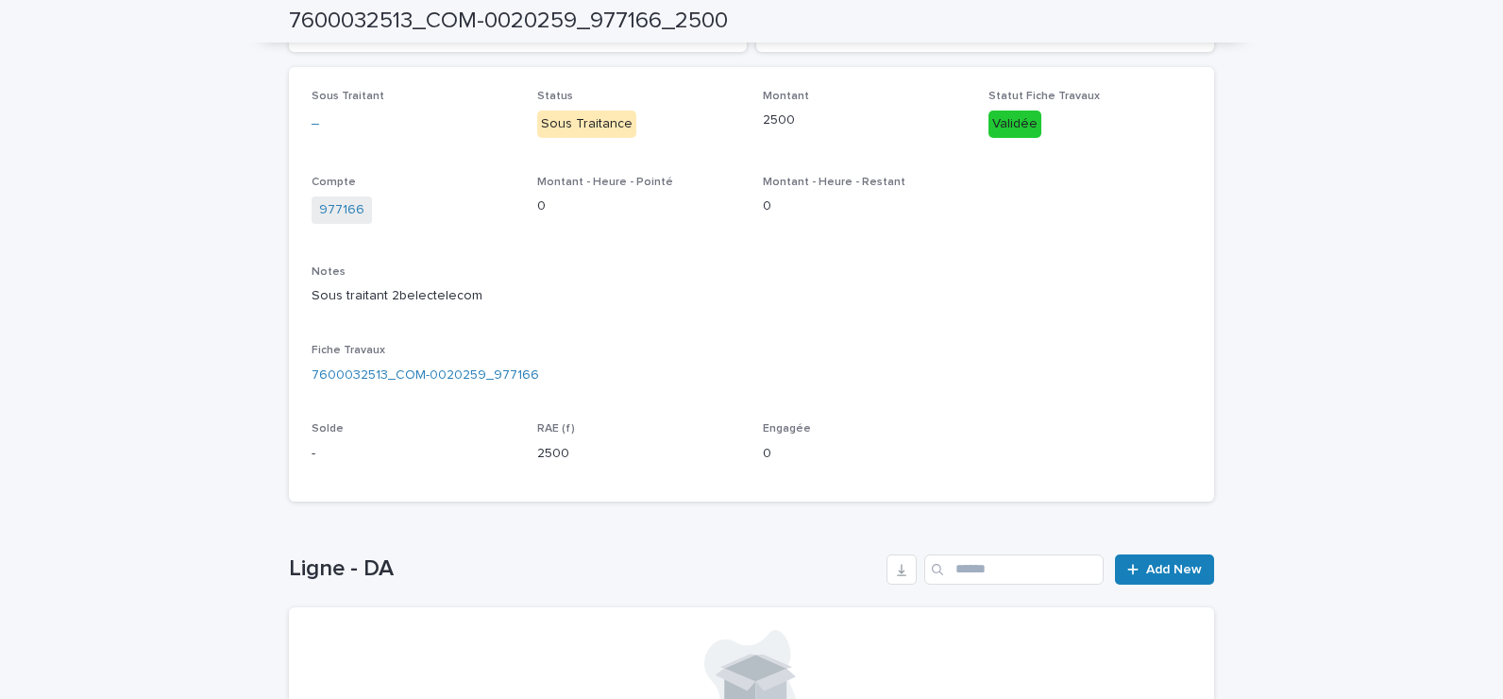
scroll to position [101, 0]
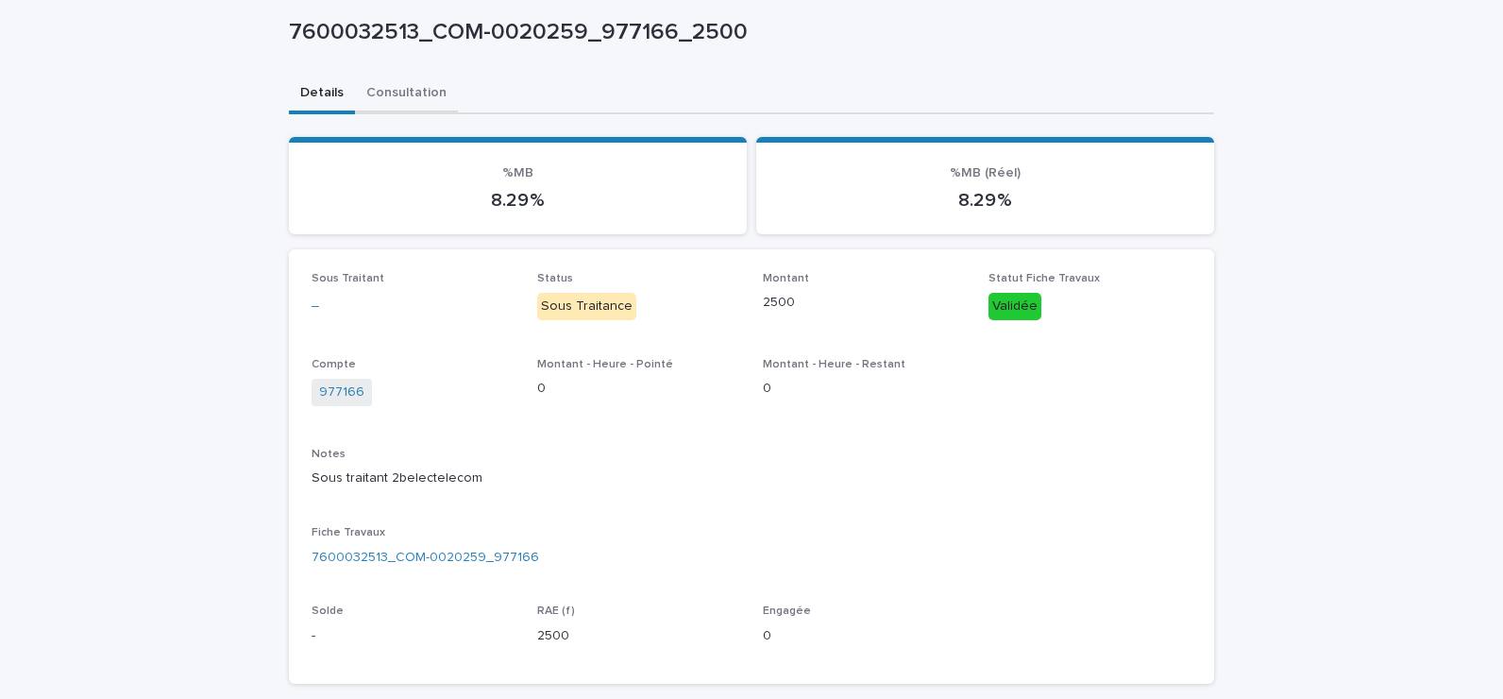
click at [426, 102] on div "7600032513_COM-0020259_977166_2500 7600032513_COM-0020259_977166_2500 Sorry, th…" at bounding box center [751, 491] width 925 height 1060
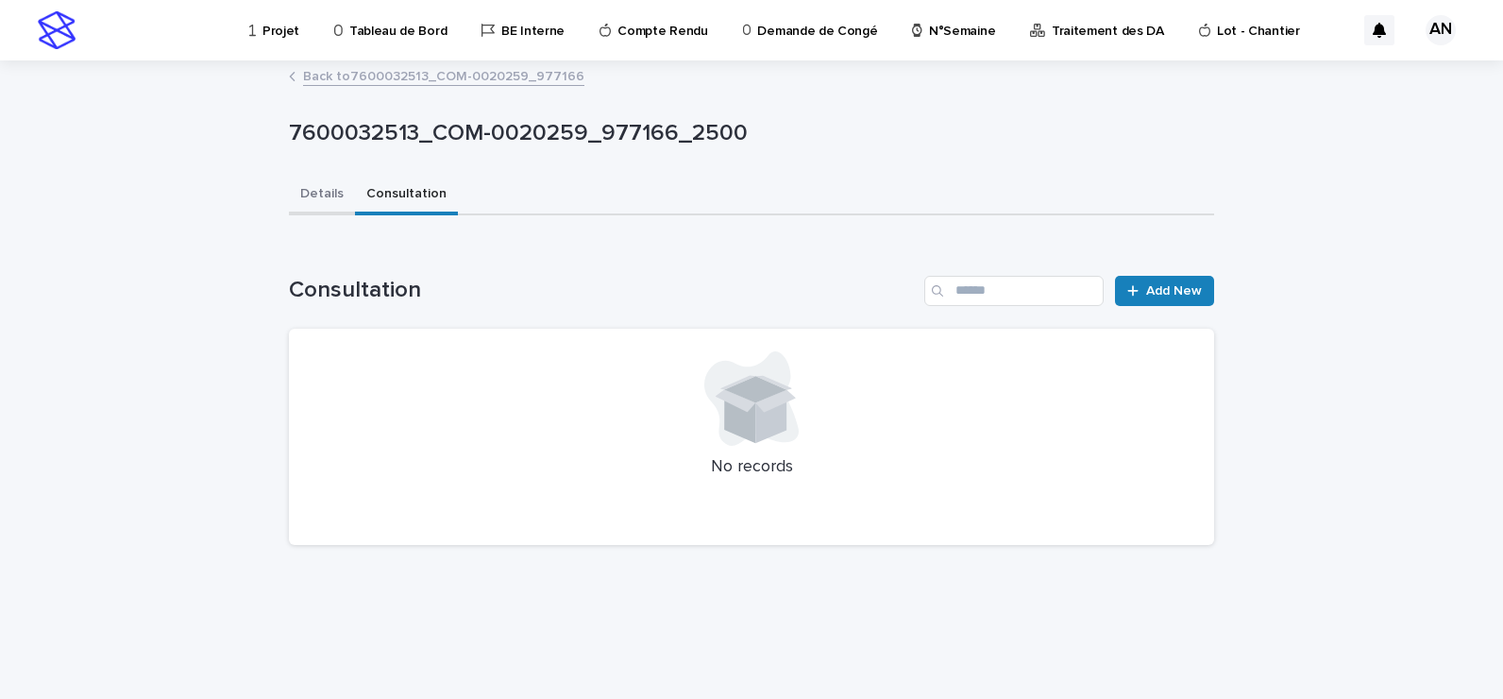
click at [323, 188] on button "Details" at bounding box center [322, 196] width 66 height 40
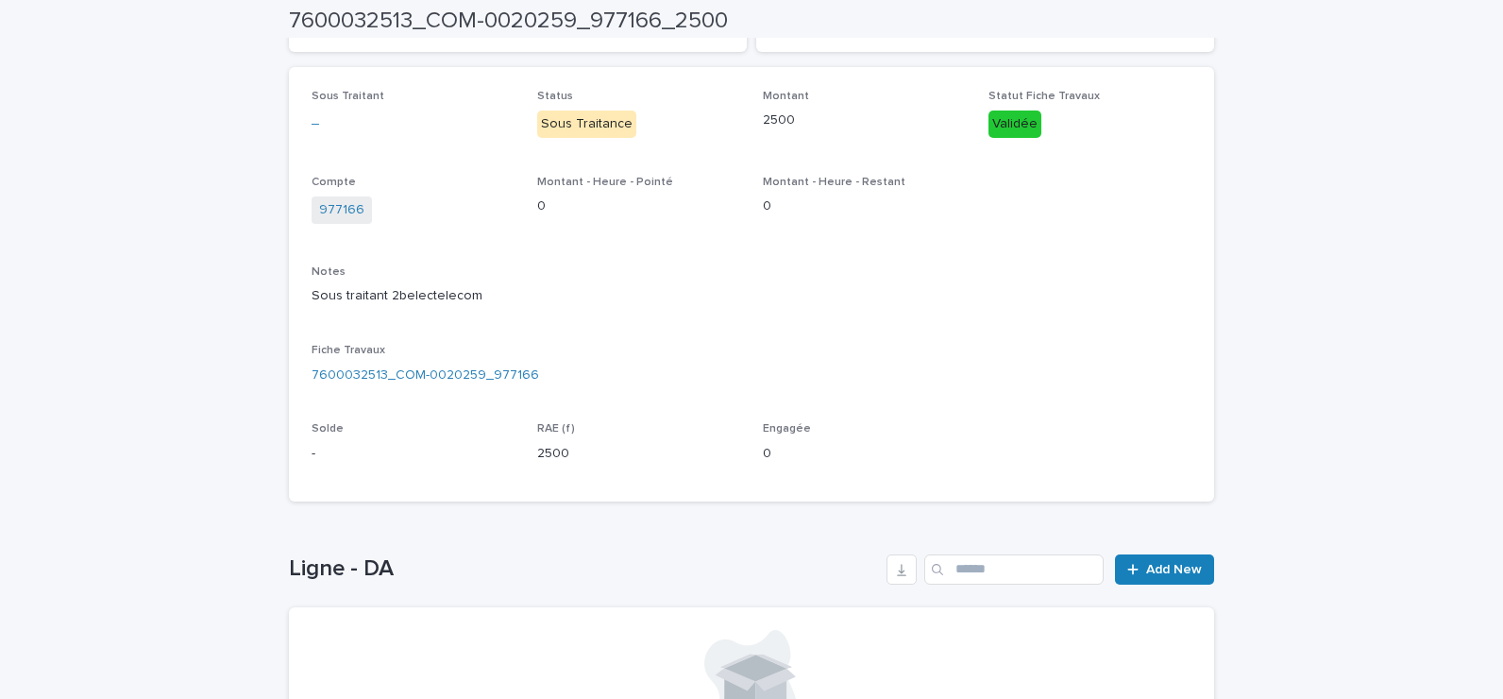
scroll to position [518, 0]
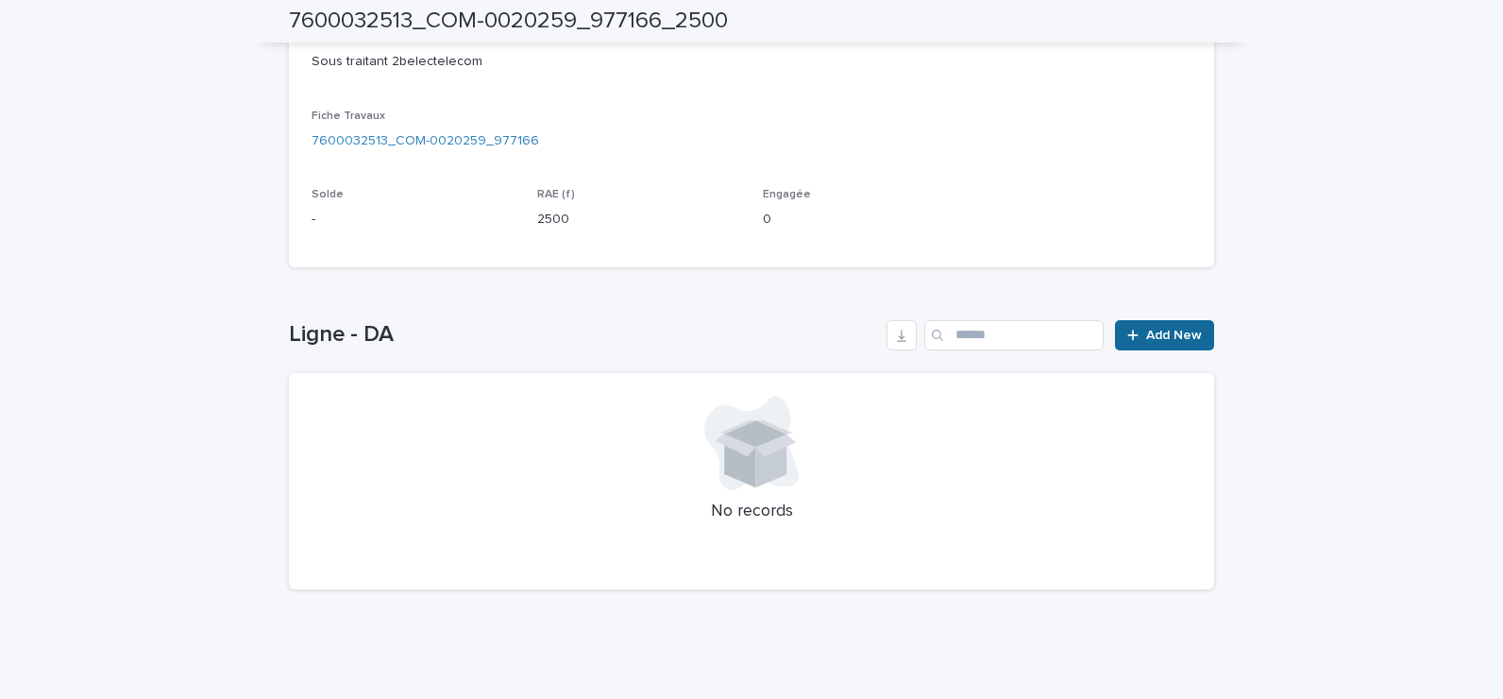
click at [1138, 333] on div at bounding box center [1137, 335] width 19 height 13
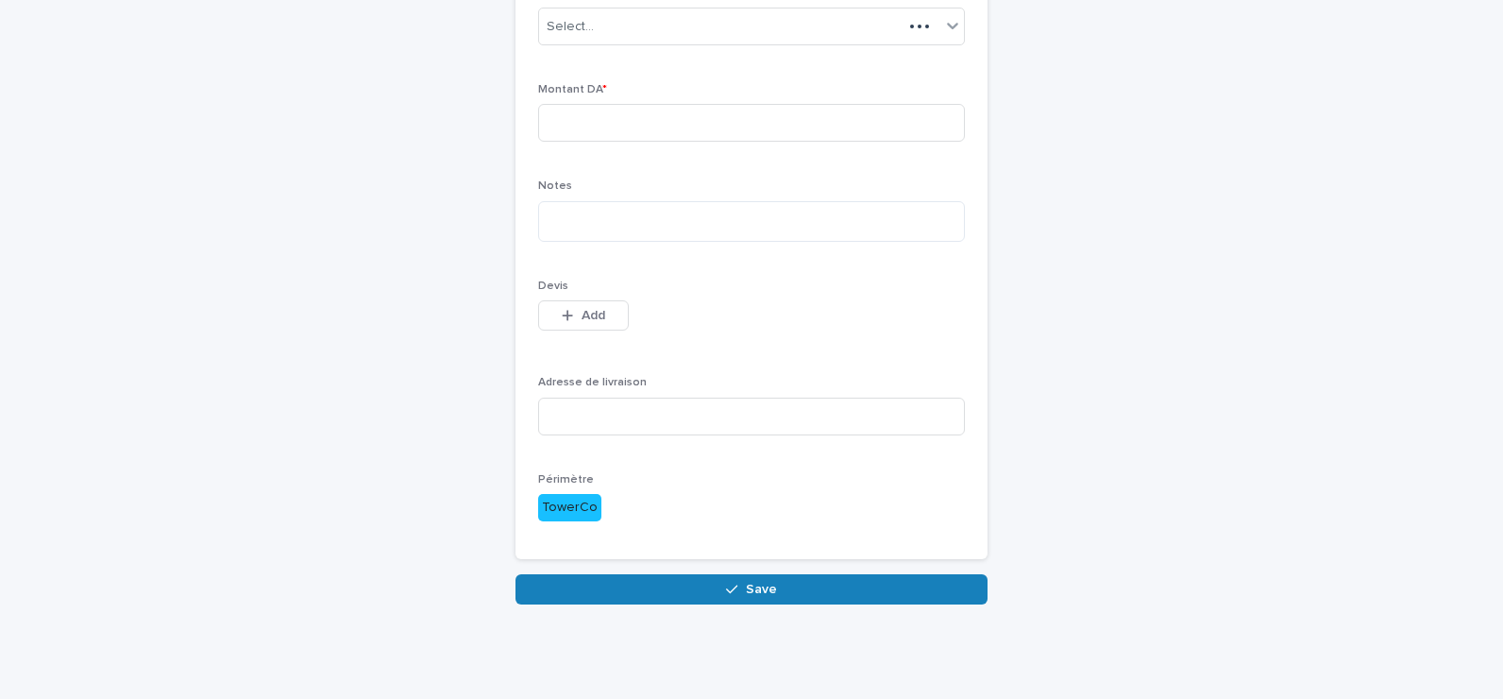
scroll to position [186, 0]
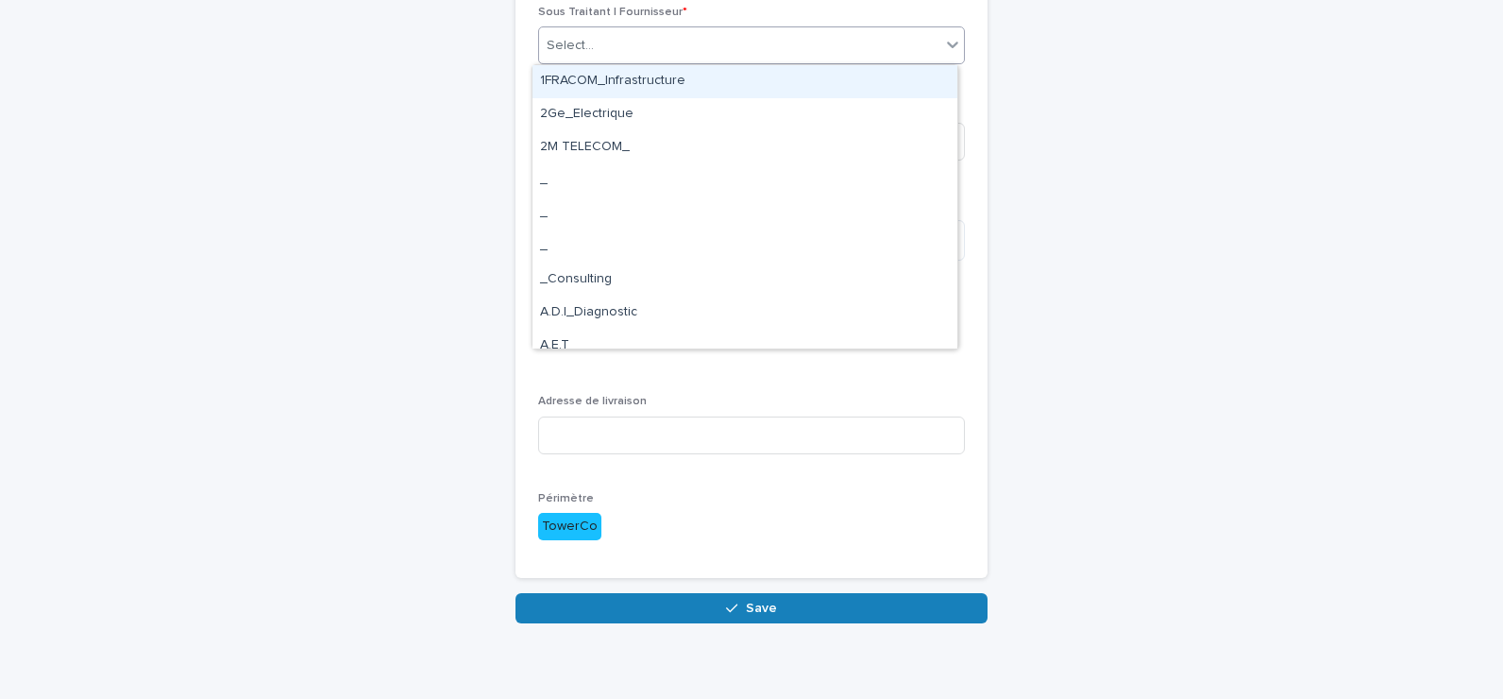
click at [732, 44] on div "Select..." at bounding box center [739, 45] width 401 height 31
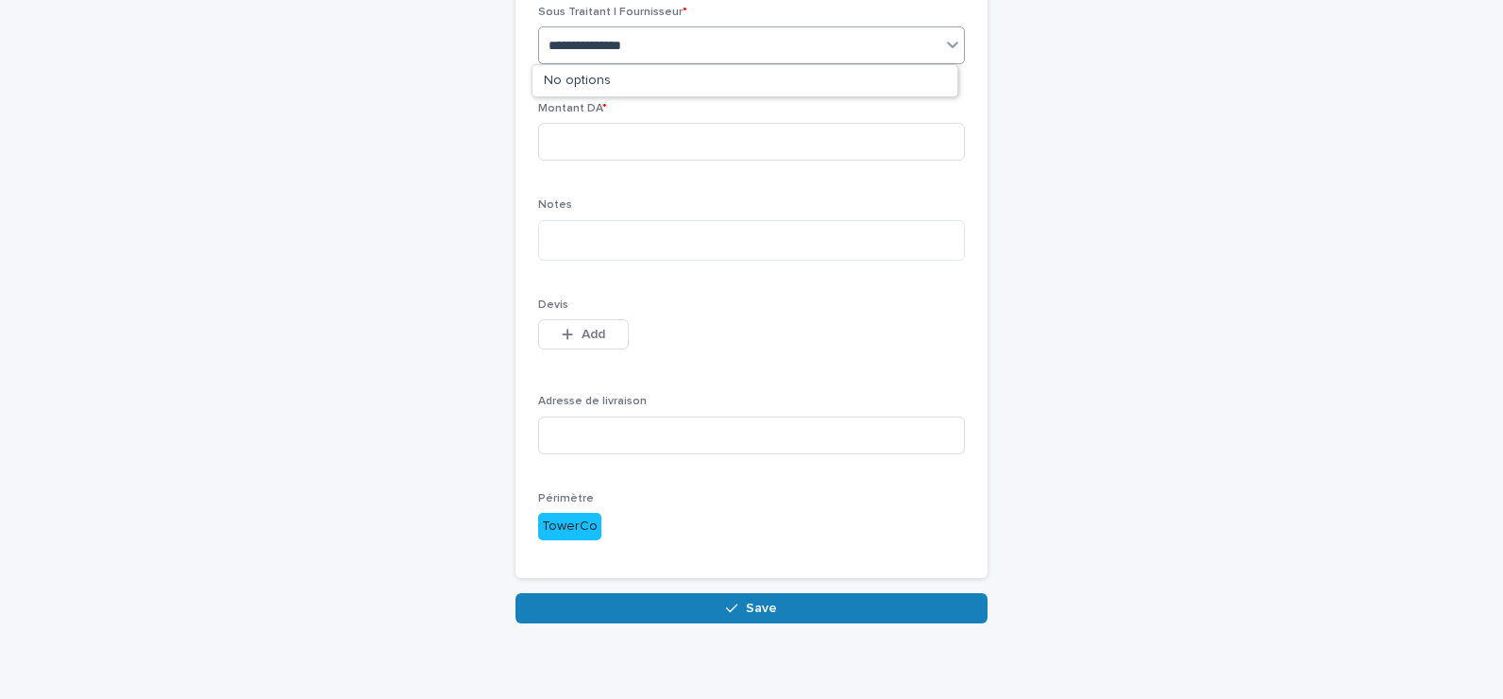
type input "**********"
click at [658, 132] on input at bounding box center [751, 142] width 427 height 38
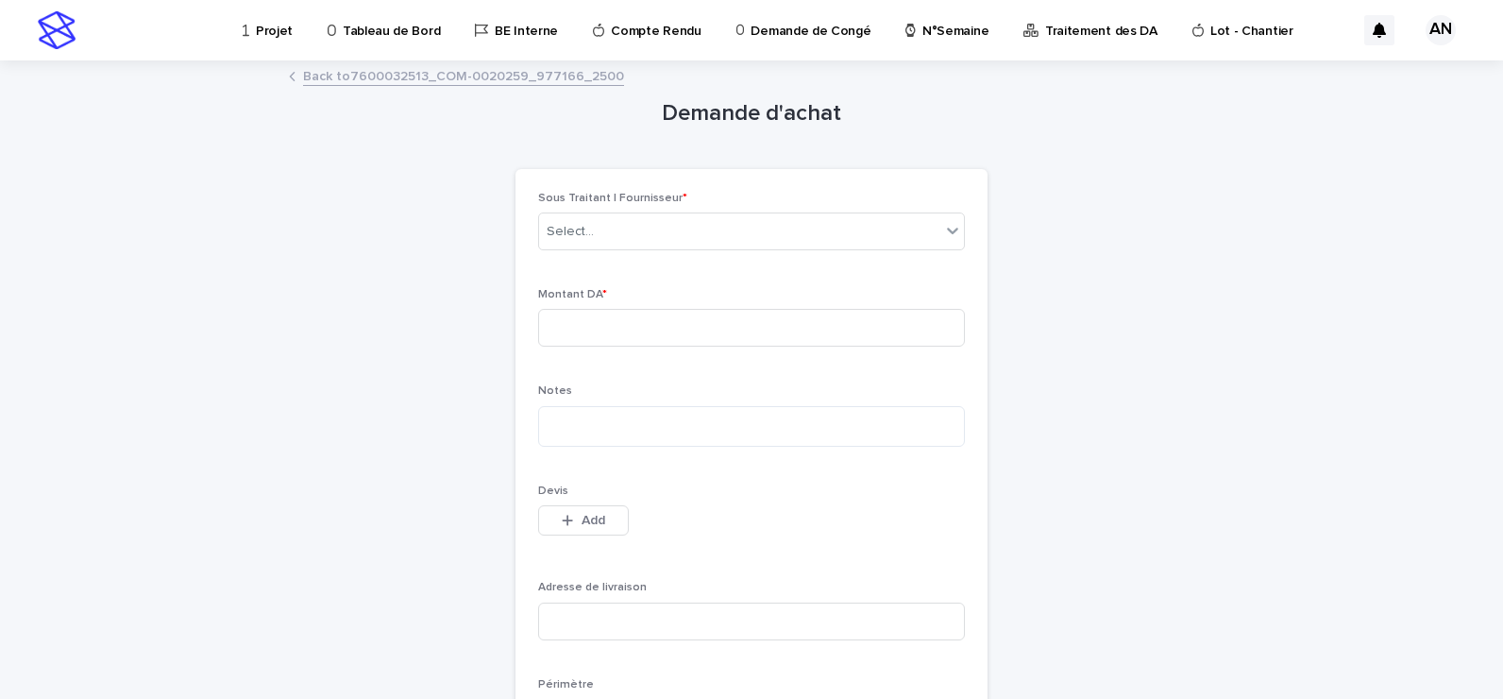
click at [1129, 309] on div "Demande d'achat Loading... Saving… Loading... Saving… Loading... Saving… Sous T…" at bounding box center [751, 435] width 925 height 747
click at [872, 238] on div "Select..." at bounding box center [739, 231] width 401 height 31
type input "**"
click at [542, 76] on link "Back to 7600032513_COM-0020259_977166_2500" at bounding box center [463, 75] width 321 height 22
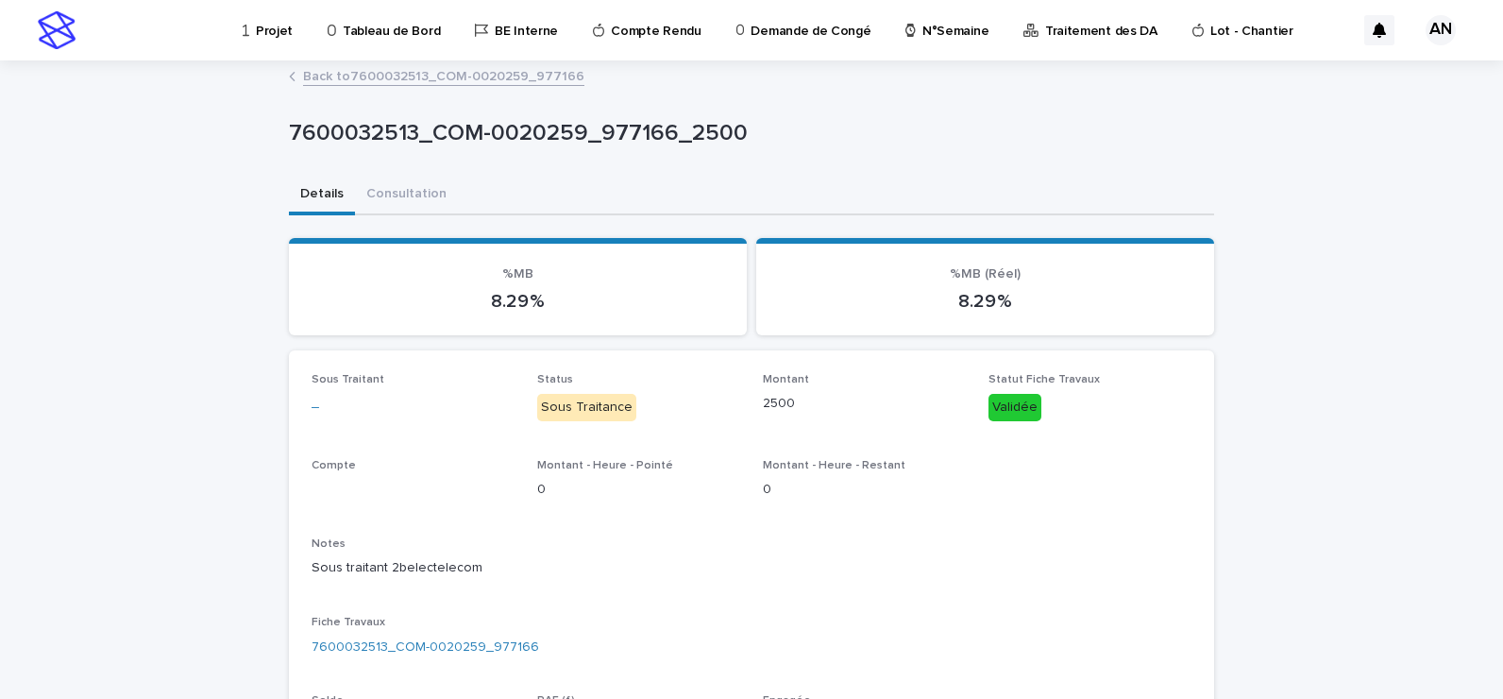
click at [542, 76] on link "Back to 7600032513_COM-0020259_977166" at bounding box center [443, 75] width 281 height 22
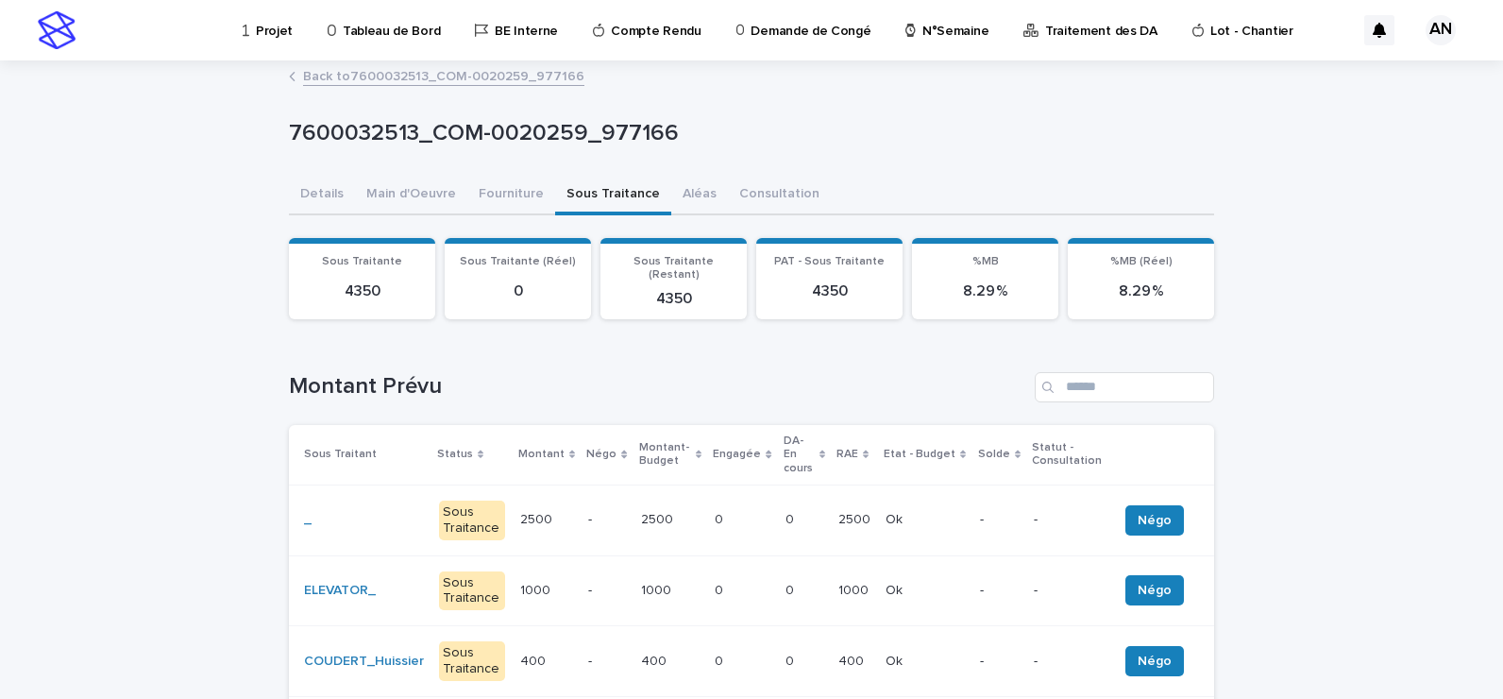
click at [438, 78] on link "Back to 7600032513_COM-0020259_977166" at bounding box center [443, 75] width 281 height 22
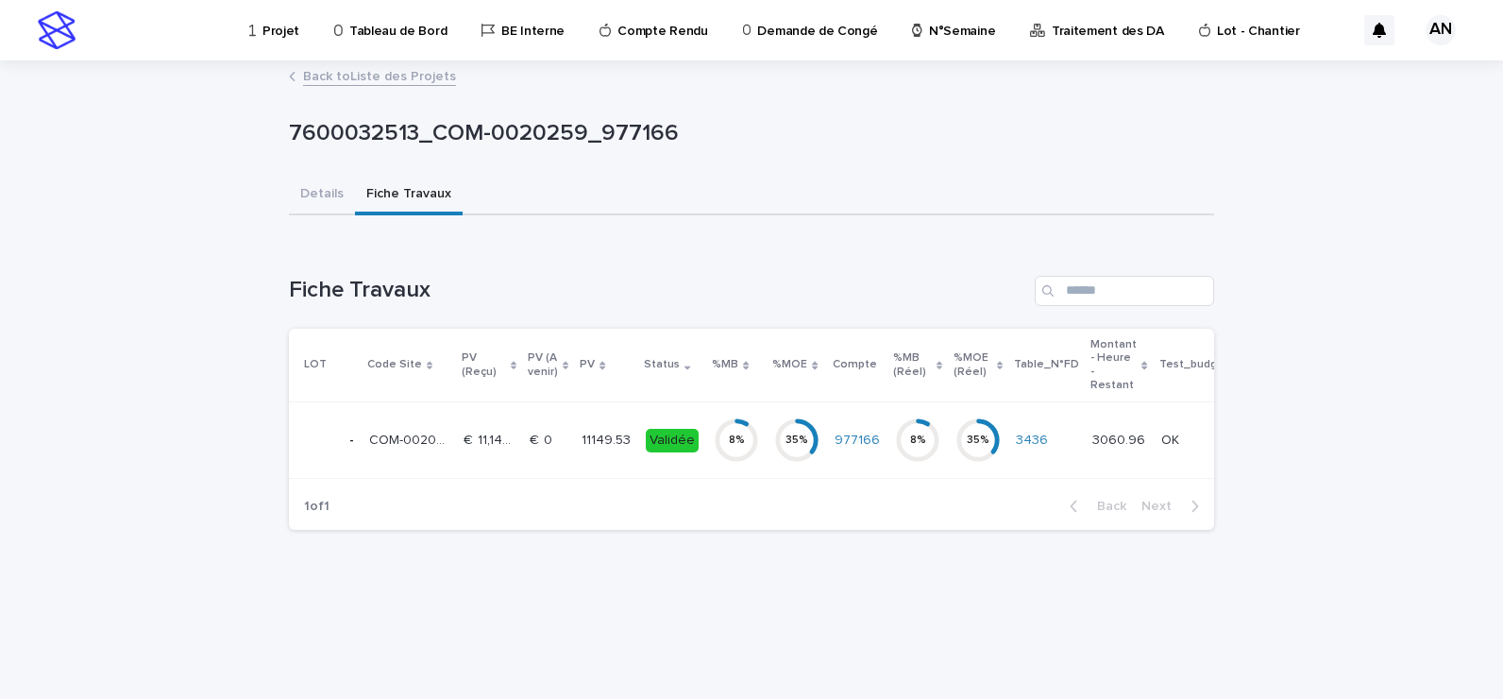
click at [337, 85] on link "Back to Liste des Projets" at bounding box center [379, 75] width 153 height 22
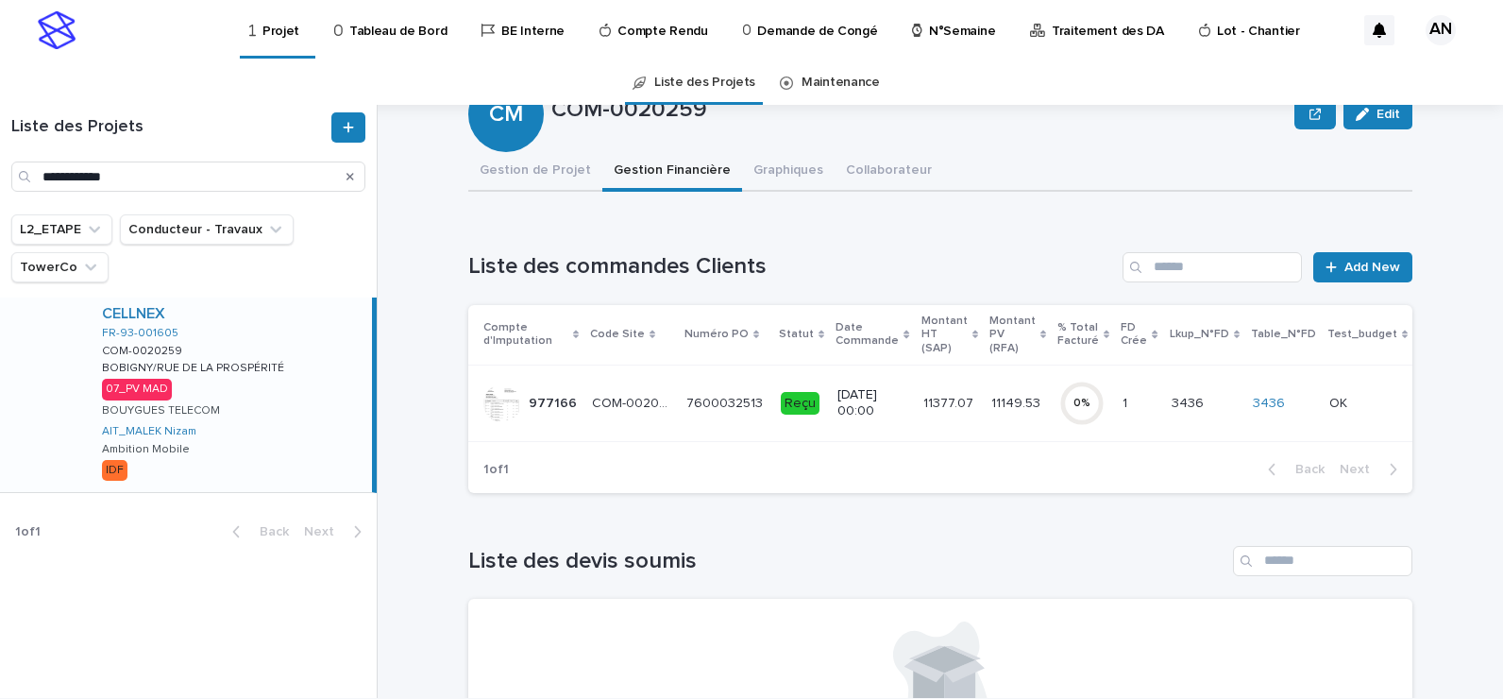
scroll to position [244, 0]
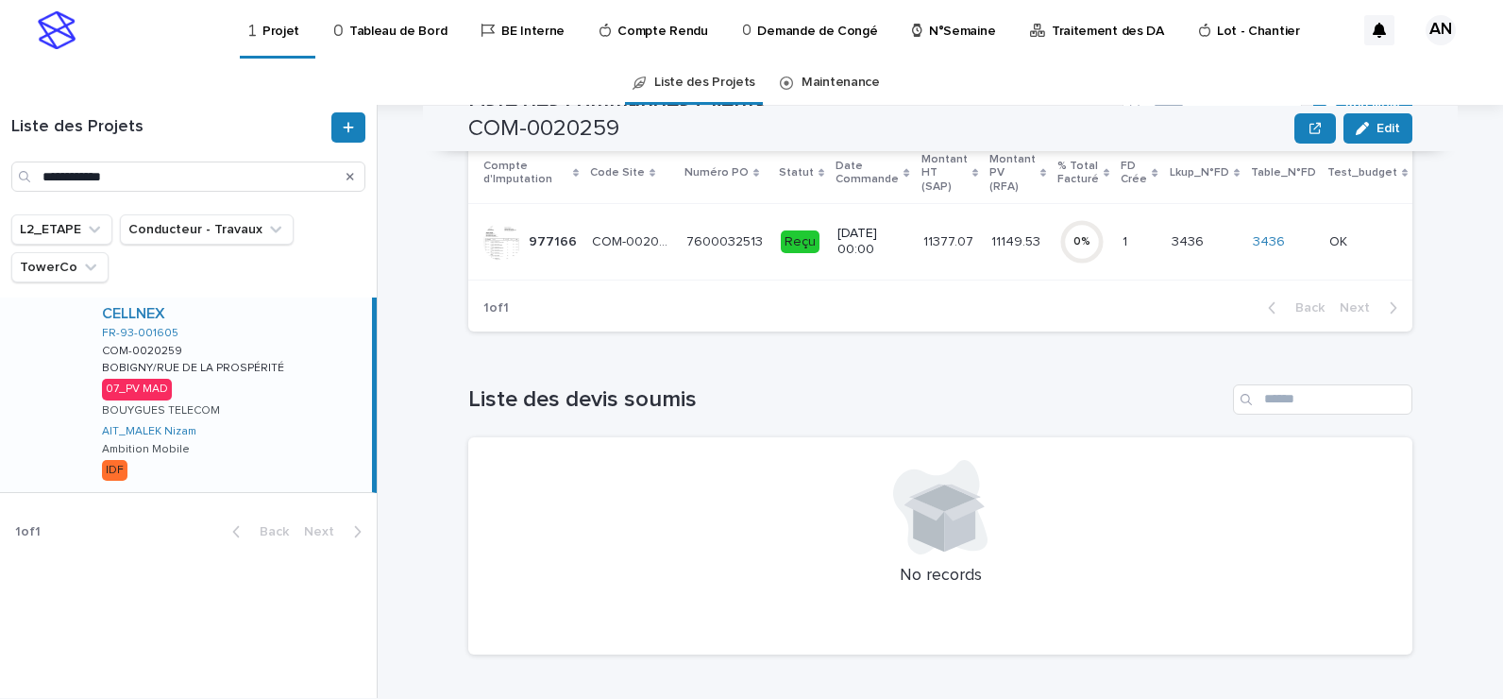
click at [280, 391] on div "CELLNEX FR-93-001605 COM-0020259 COM-0020259 BOBIGNY/RUE DE LA PROSPÉRITÉ BOBIG…" at bounding box center [229, 394] width 285 height 195
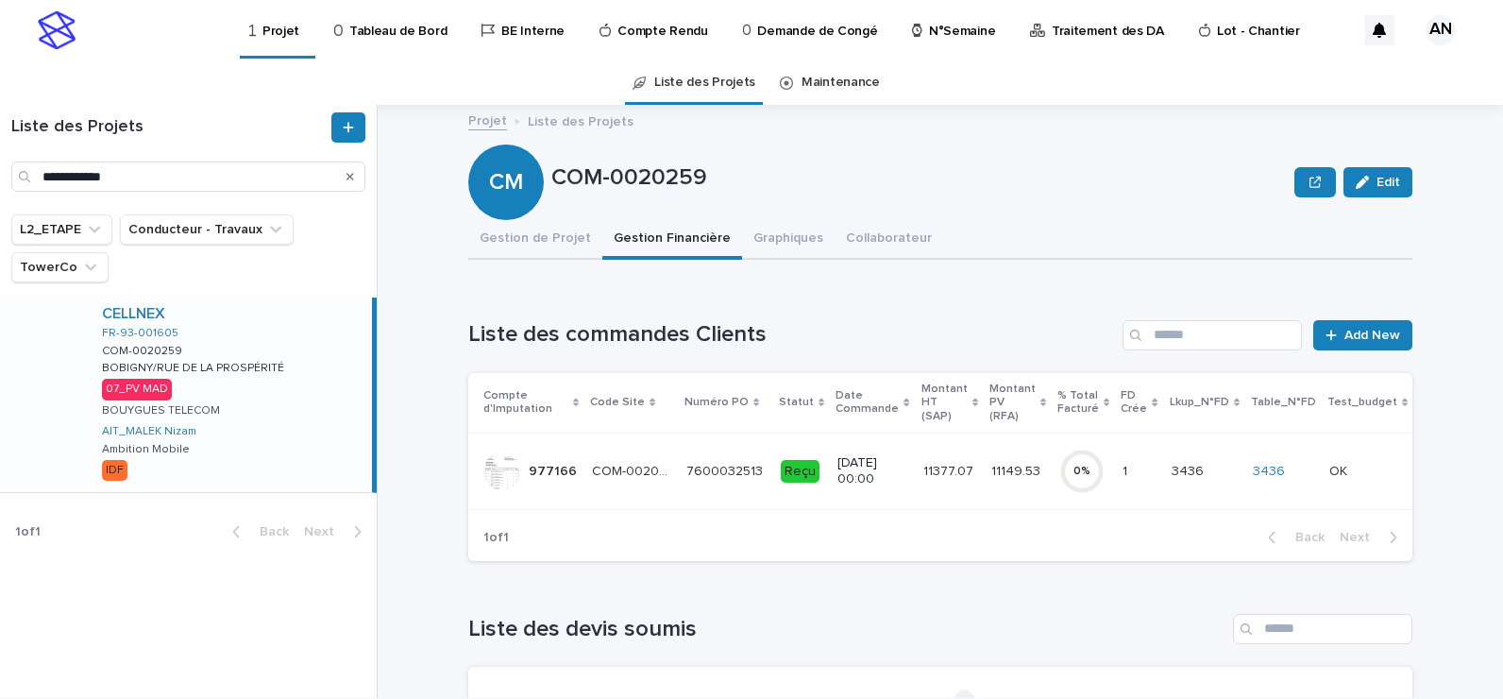
click at [715, 490] on td "7600032513 7600032513" at bounding box center [726, 471] width 94 height 76
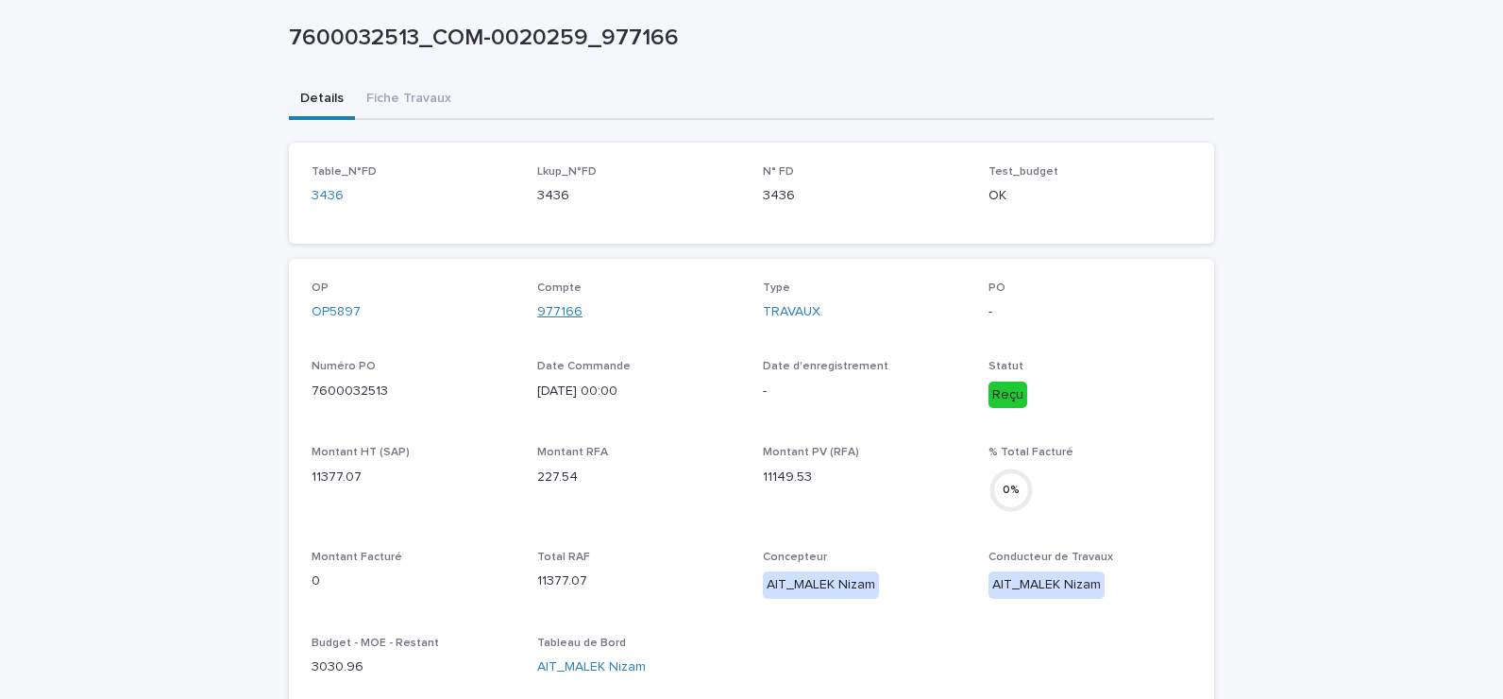
scroll to position [1, 0]
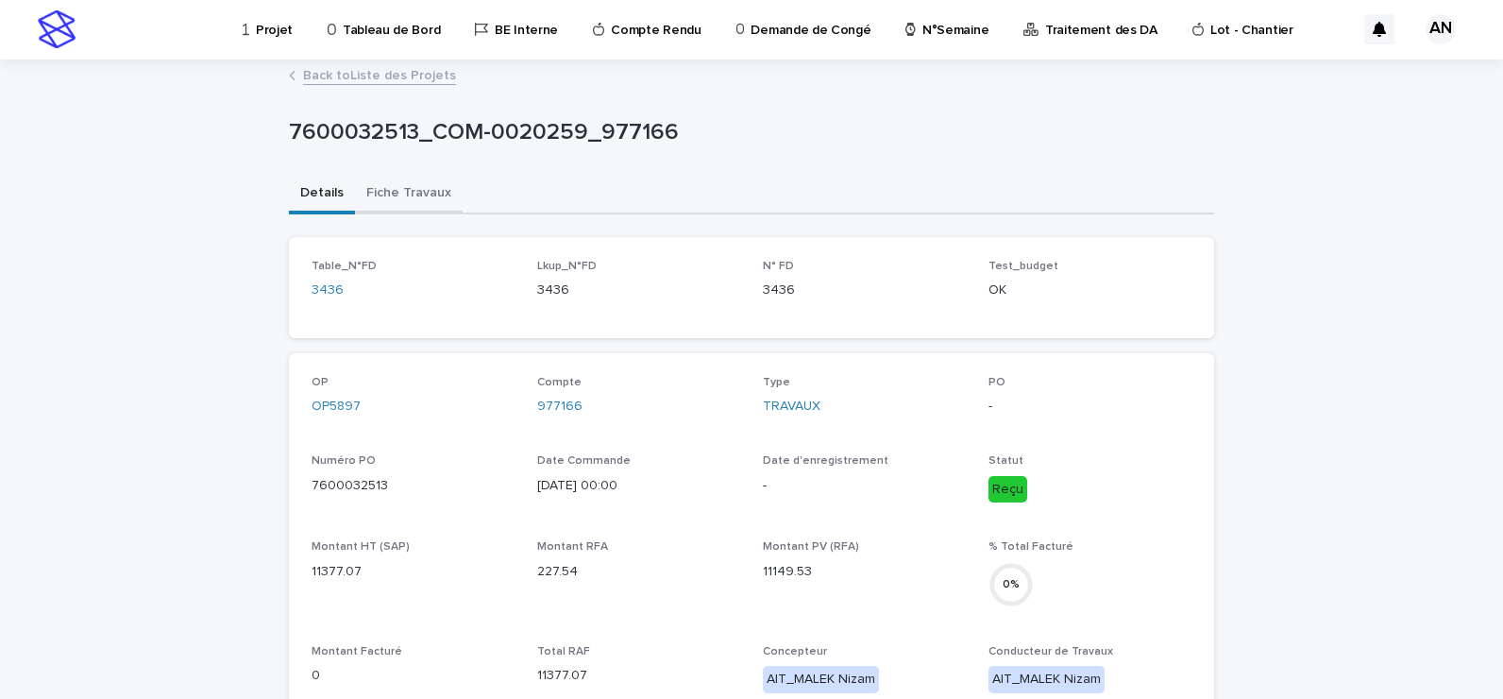
click at [420, 191] on button "Fiche Travaux" at bounding box center [409, 195] width 108 height 40
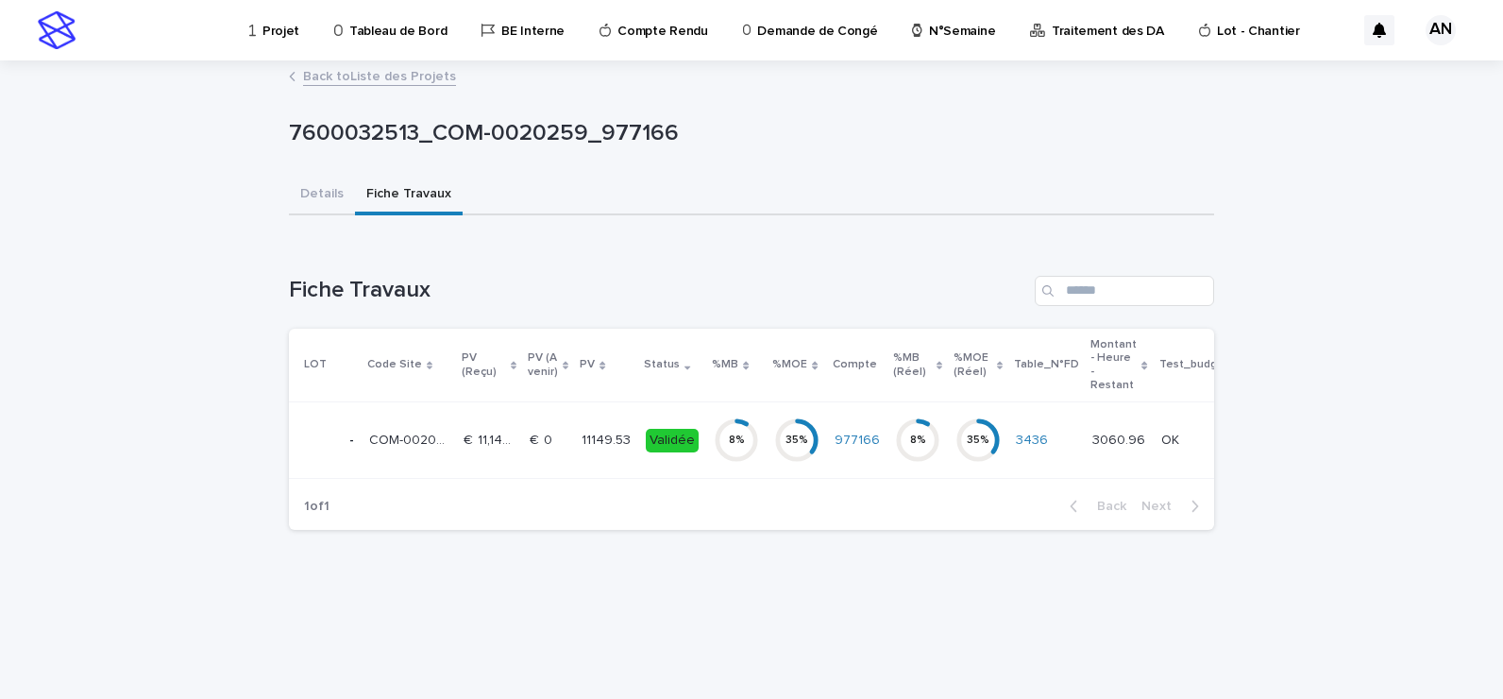
click at [574, 452] on td "11149.53 11149.53" at bounding box center [606, 440] width 64 height 76
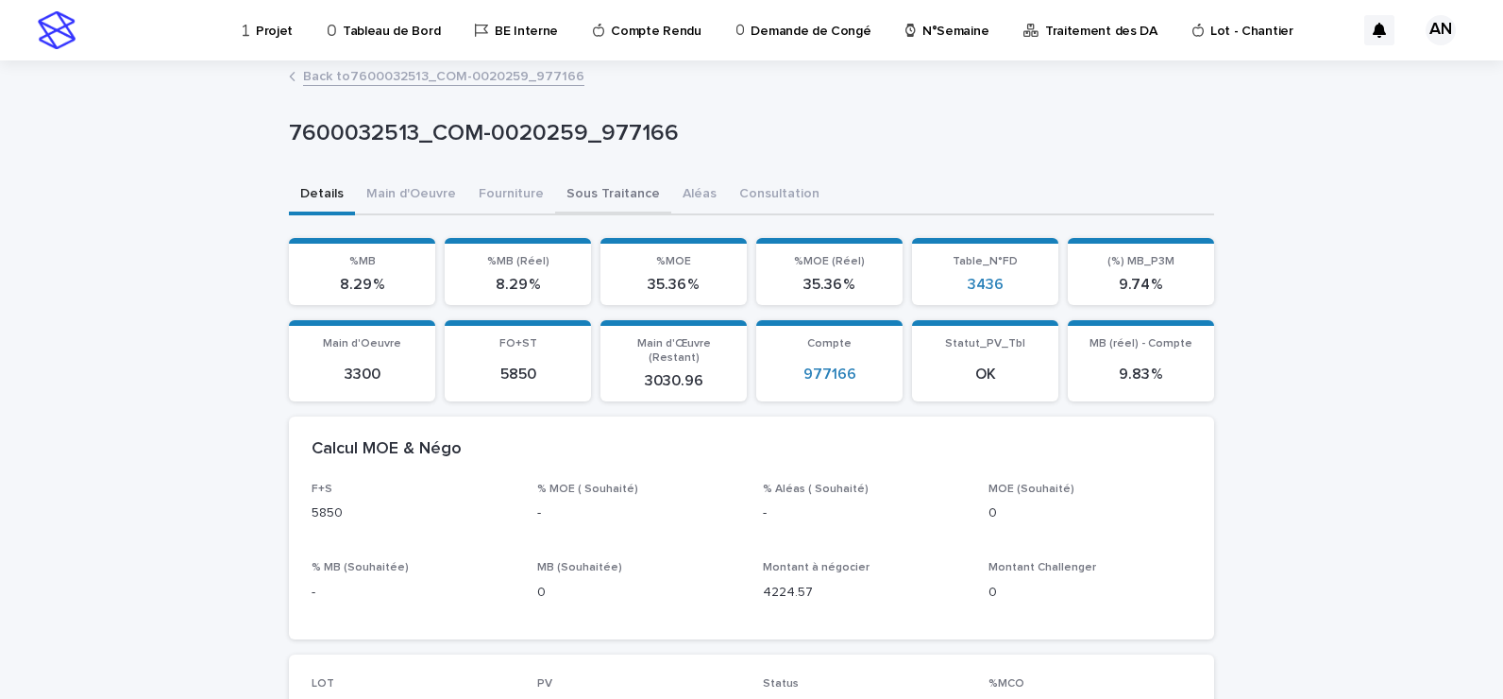
click at [588, 202] on button "Sous Traitance" at bounding box center [613, 196] width 116 height 40
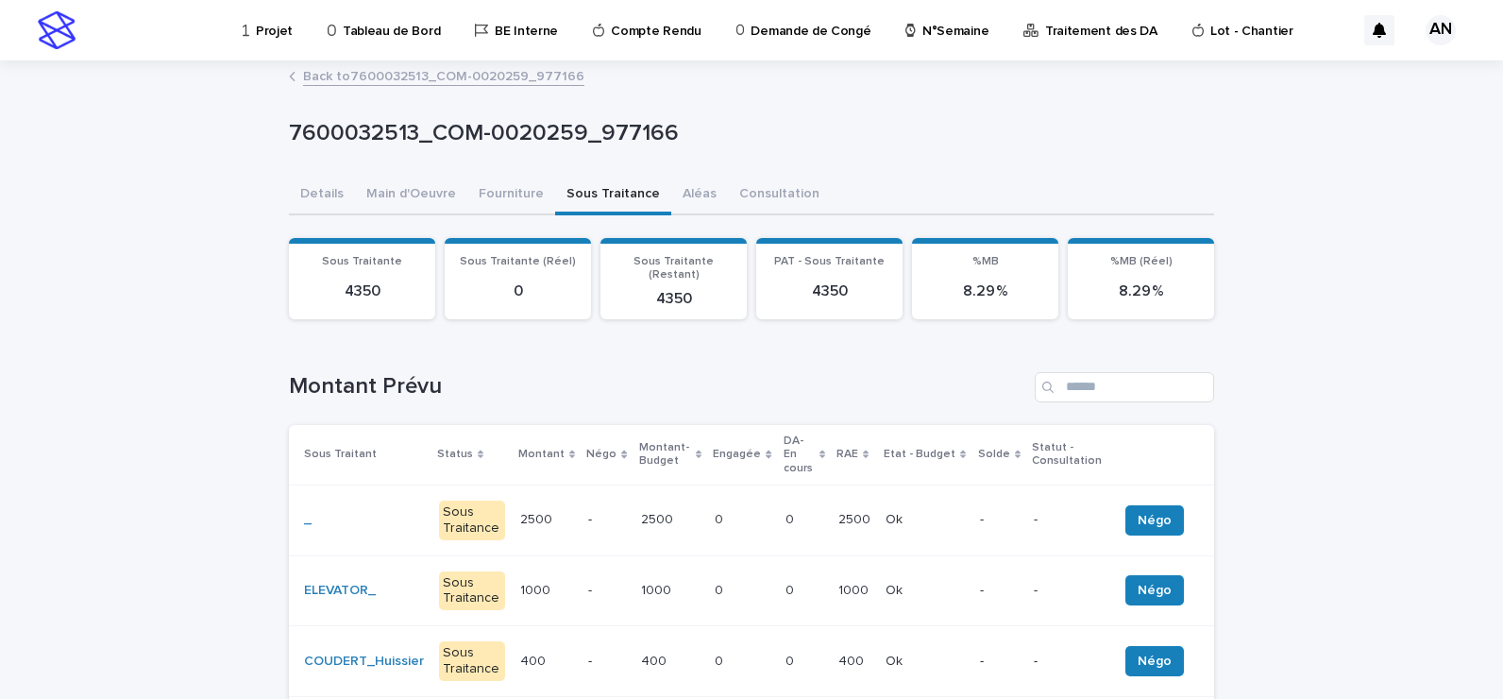
click at [408, 86] on div "Back to 7600032513_COM-0020259_977166" at bounding box center [752, 77] width 944 height 26
click at [408, 77] on link "Back to 7600032513_COM-0020259_977166" at bounding box center [443, 75] width 281 height 22
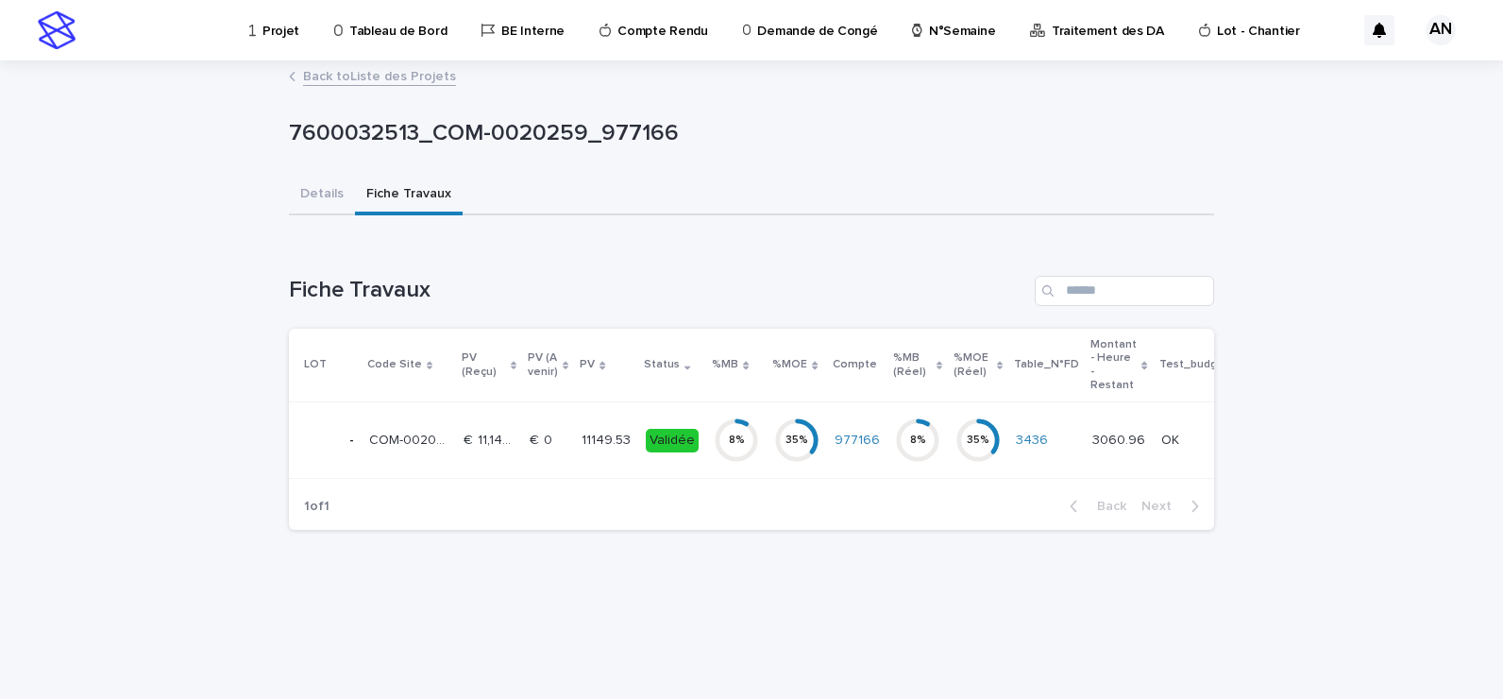
click at [407, 77] on link "Back to Liste des Projets" at bounding box center [379, 75] width 153 height 22
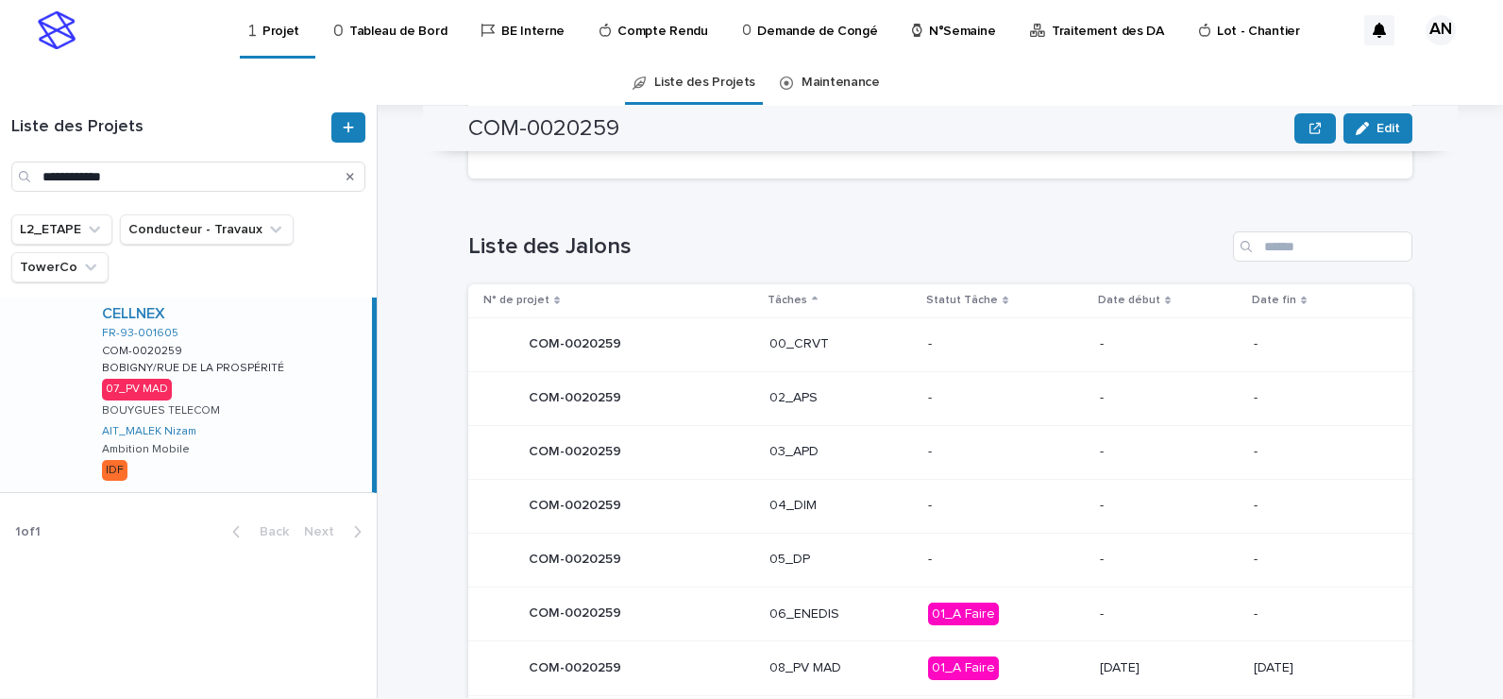
scroll to position [1039, 0]
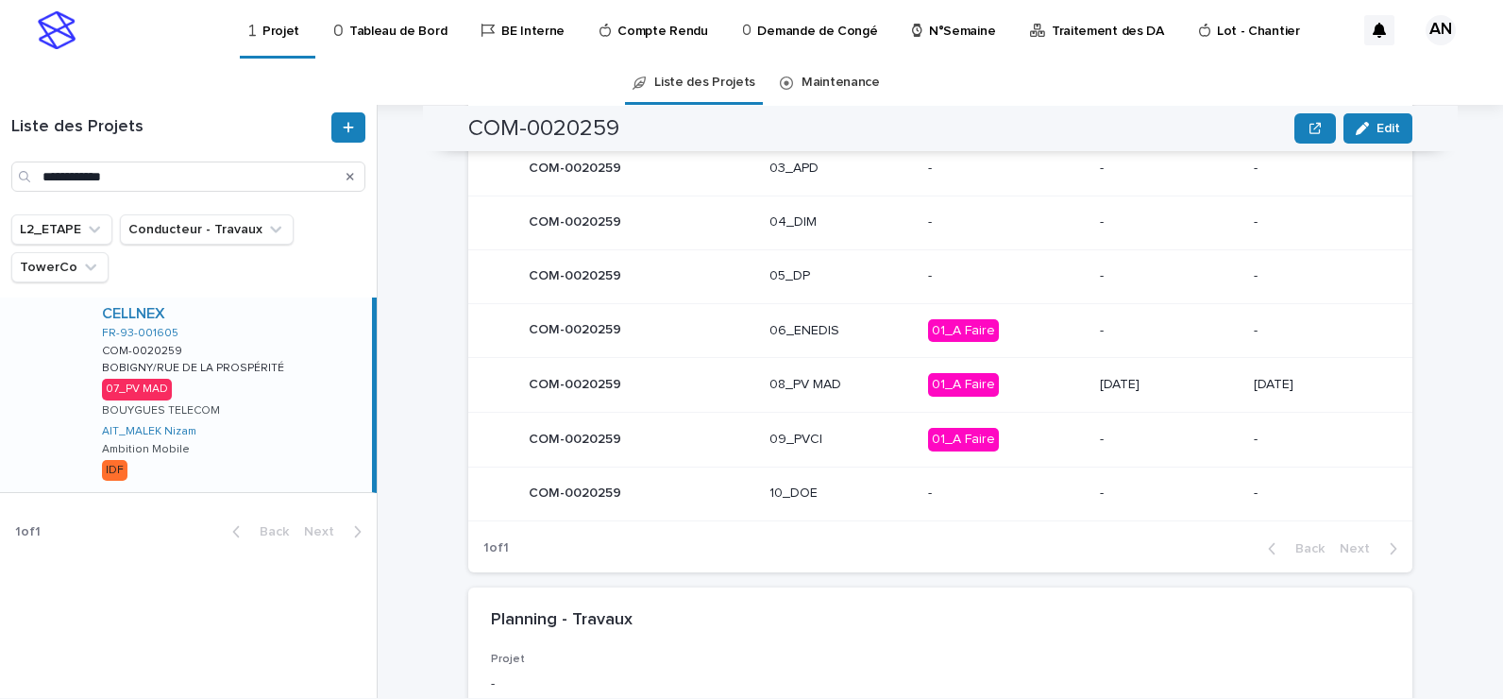
click at [832, 391] on p "08_PV MAD" at bounding box center [842, 385] width 144 height 16
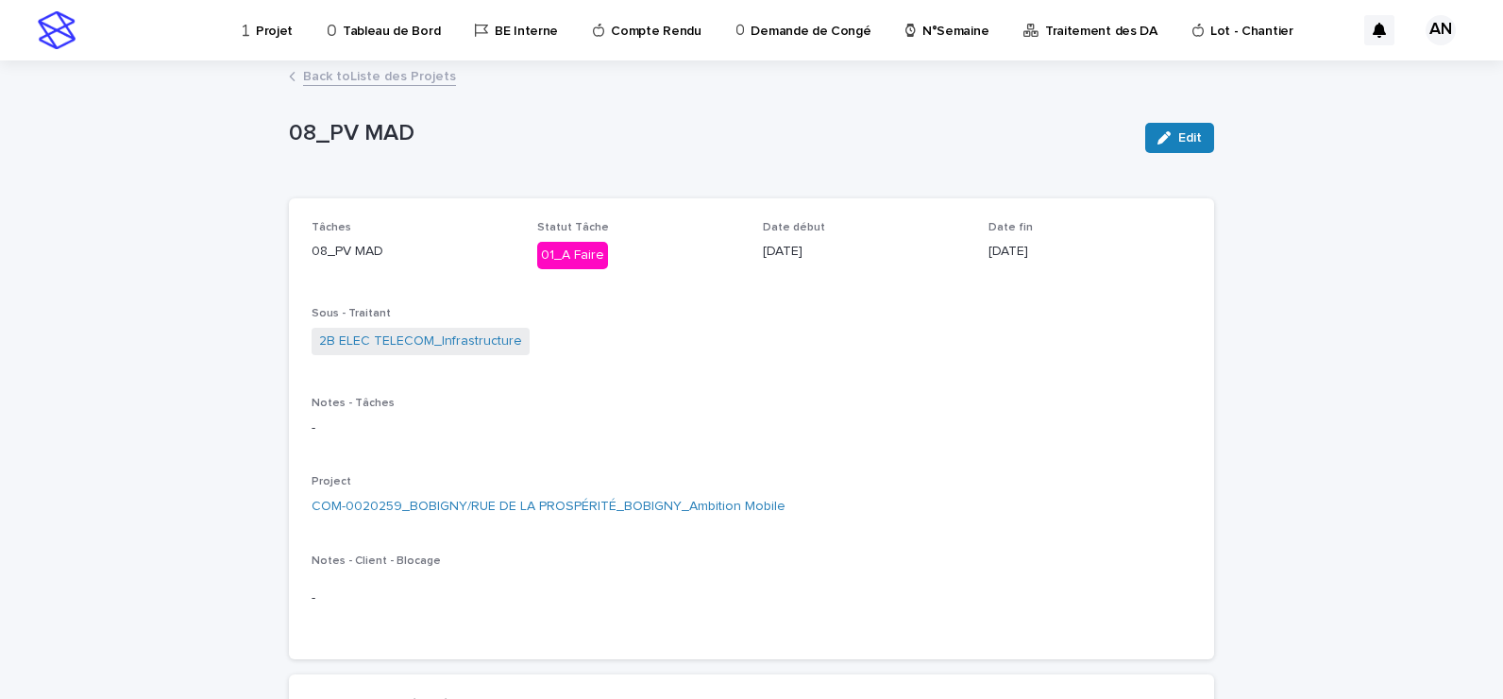
scroll to position [94, 0]
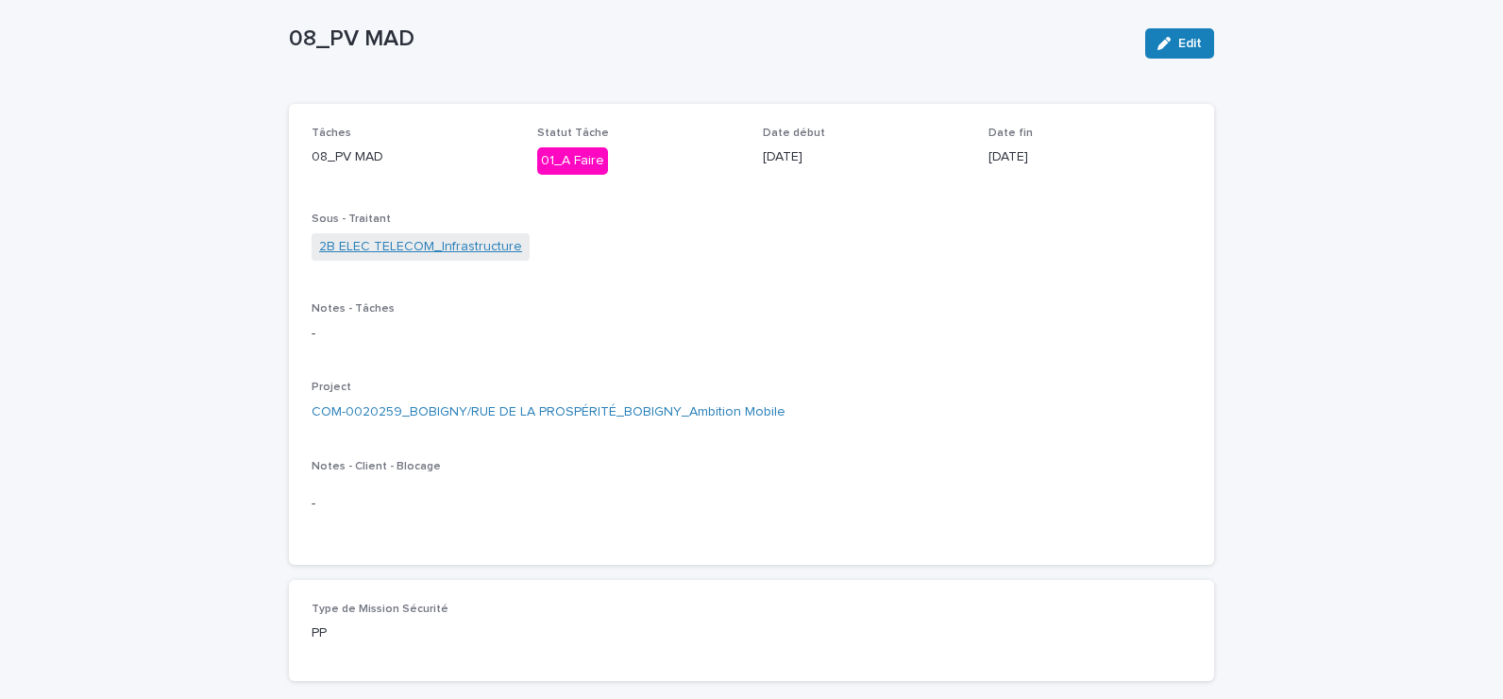
click at [399, 251] on link "2B ELEC TELECOM_Infrastructure" at bounding box center [420, 247] width 203 height 20
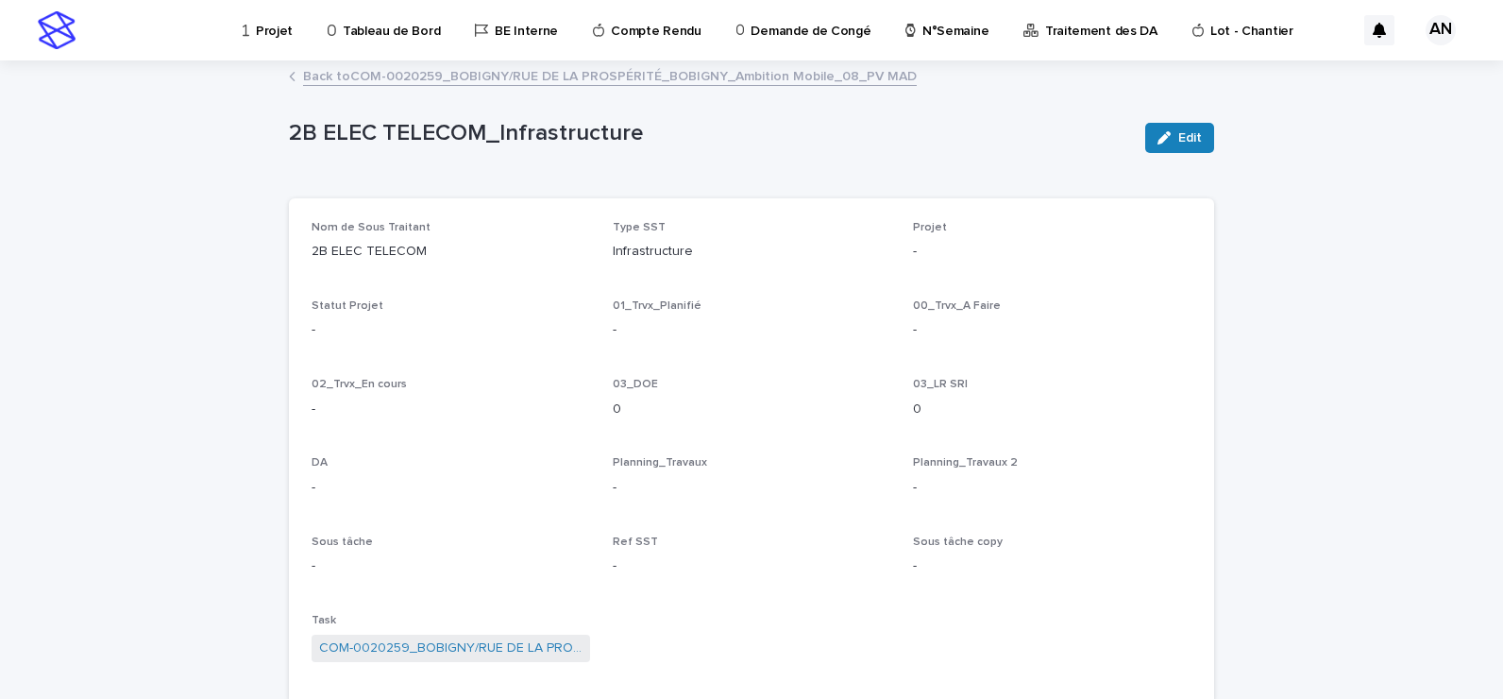
click at [540, 77] on link "Back to COM-0020259_BOBIGNY/RUE DE LA PROSPÉRITÉ_BOBIGNY_Ambition Mobile_08_PV …" at bounding box center [610, 75] width 614 height 22
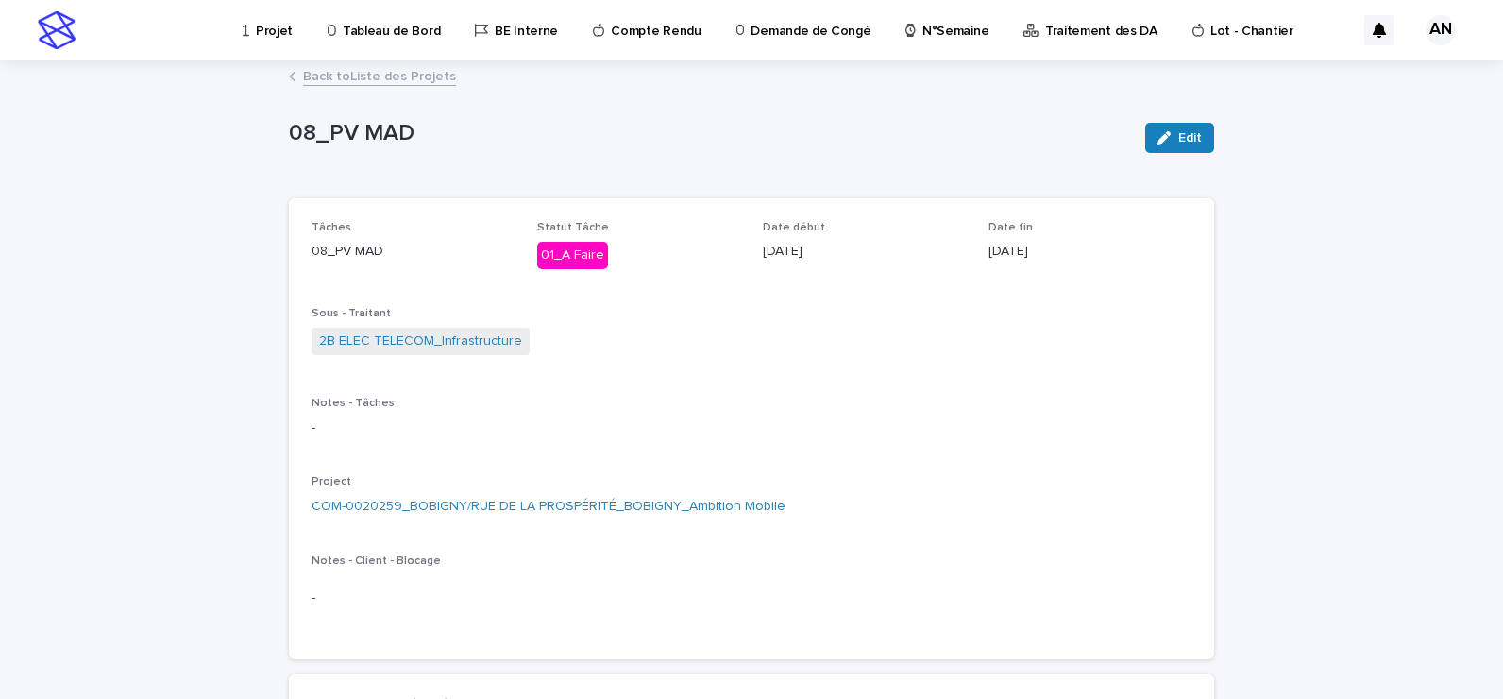
click at [370, 79] on link "Back to Liste des Projets" at bounding box center [379, 75] width 153 height 22
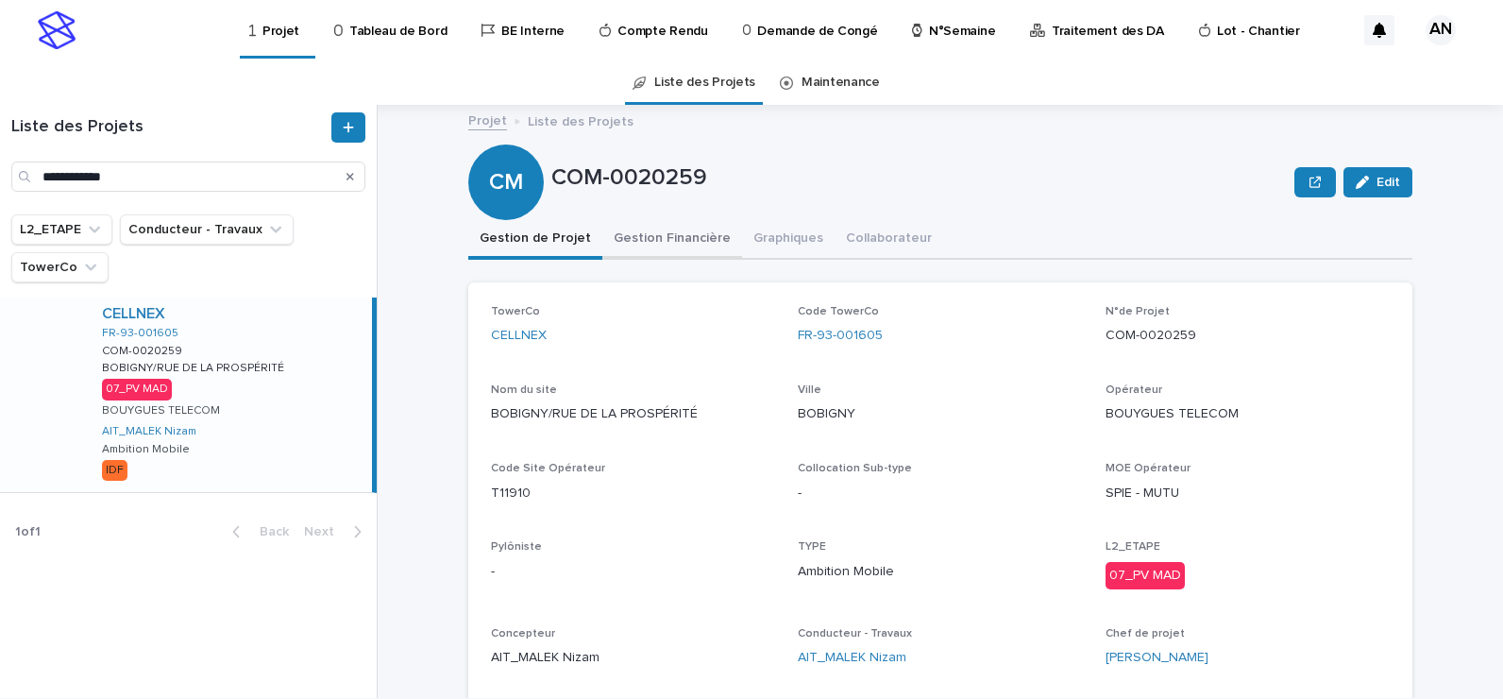
click at [643, 239] on button "Gestion Financière" at bounding box center [673, 240] width 140 height 40
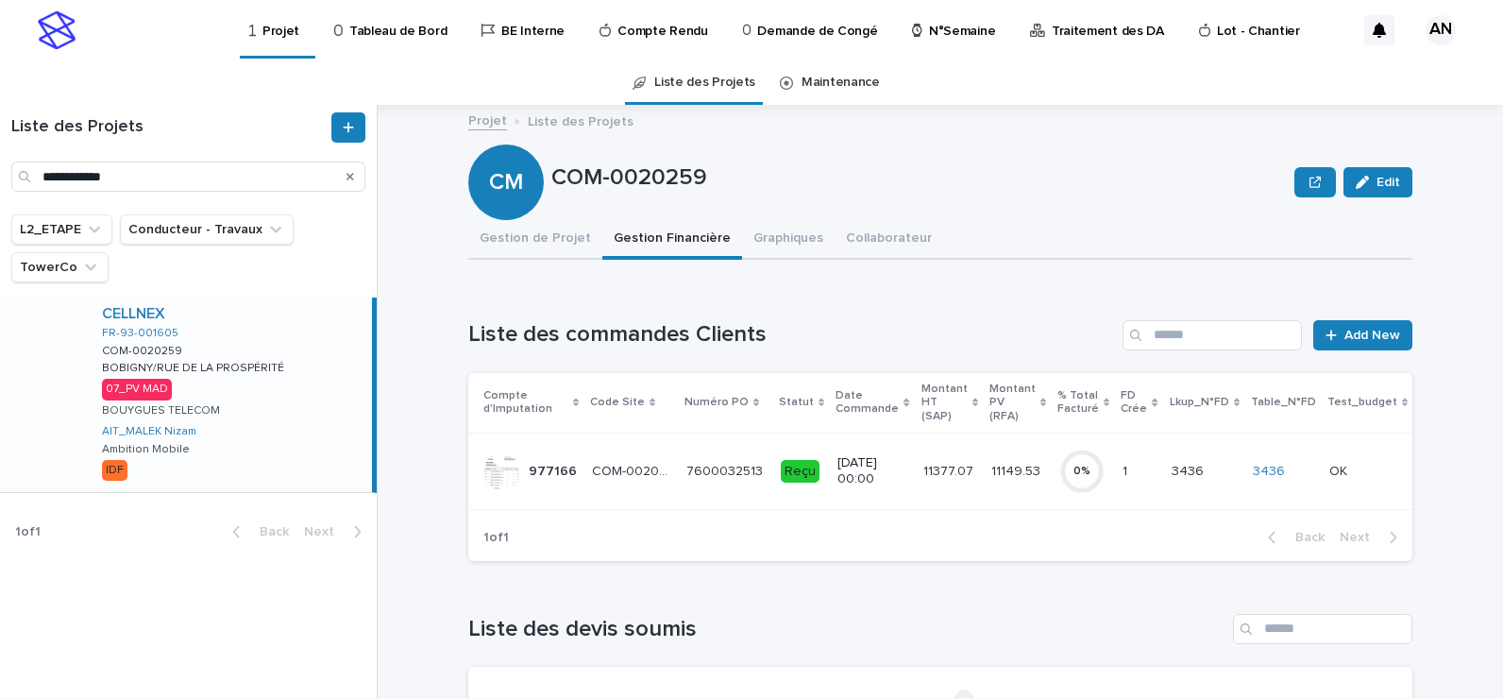
click at [924, 480] on div "11377.07 11377.07" at bounding box center [950, 471] width 53 height 31
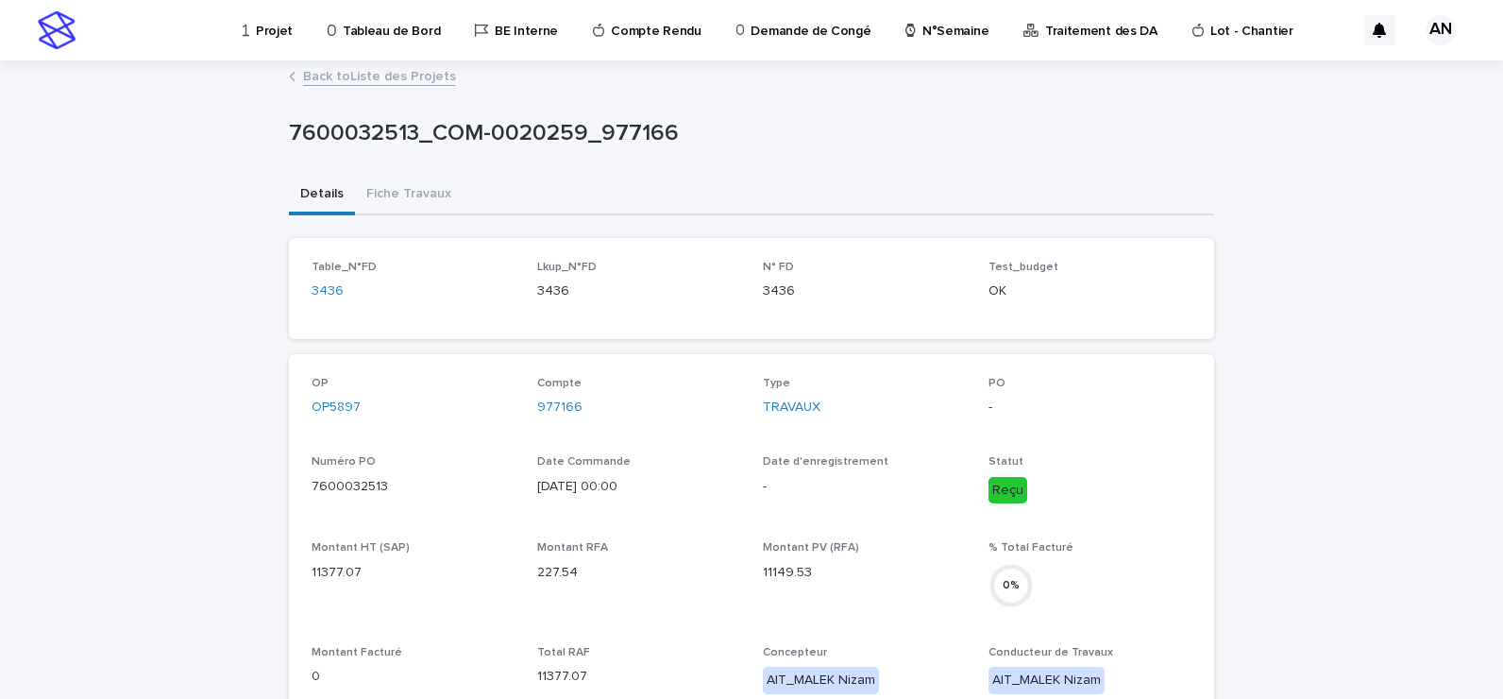
click at [1153, 406] on p "-" at bounding box center [1090, 408] width 203 height 20
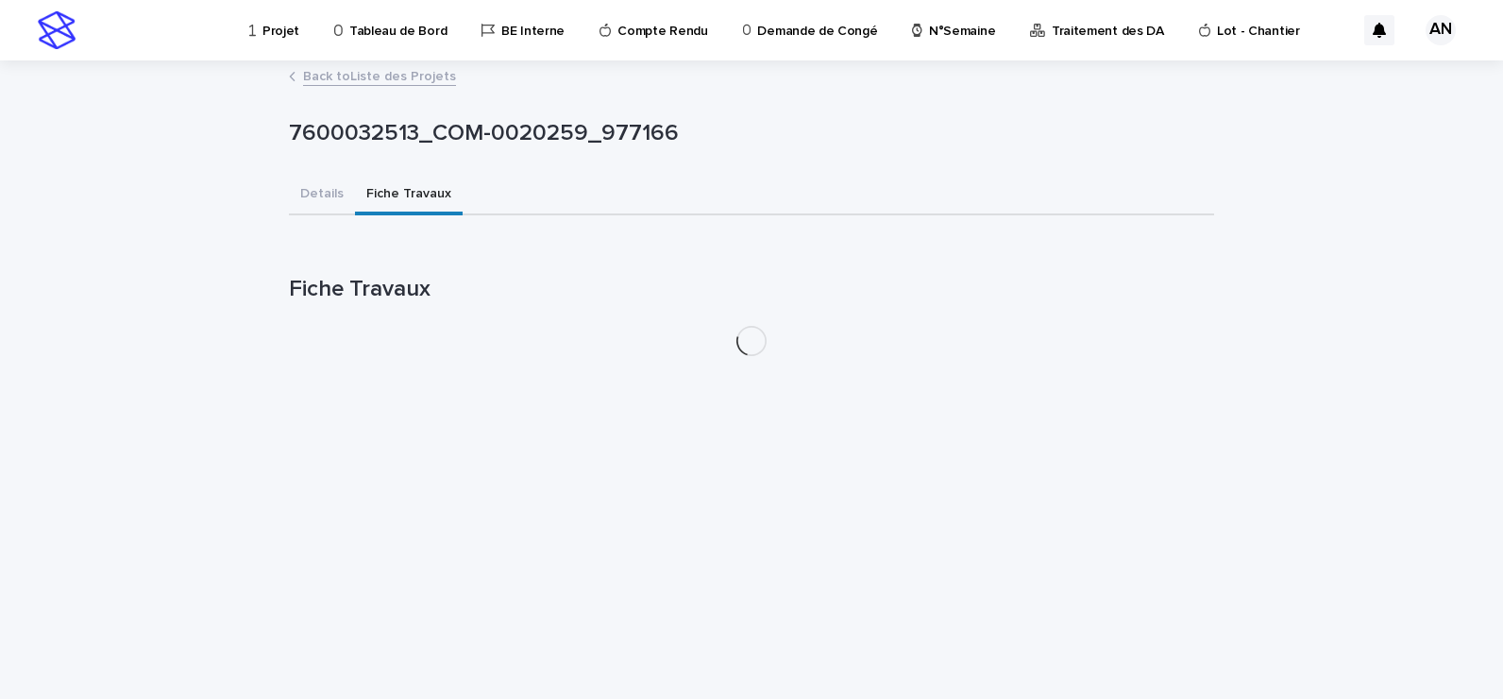
click at [381, 190] on button "Fiche Travaux" at bounding box center [409, 196] width 108 height 40
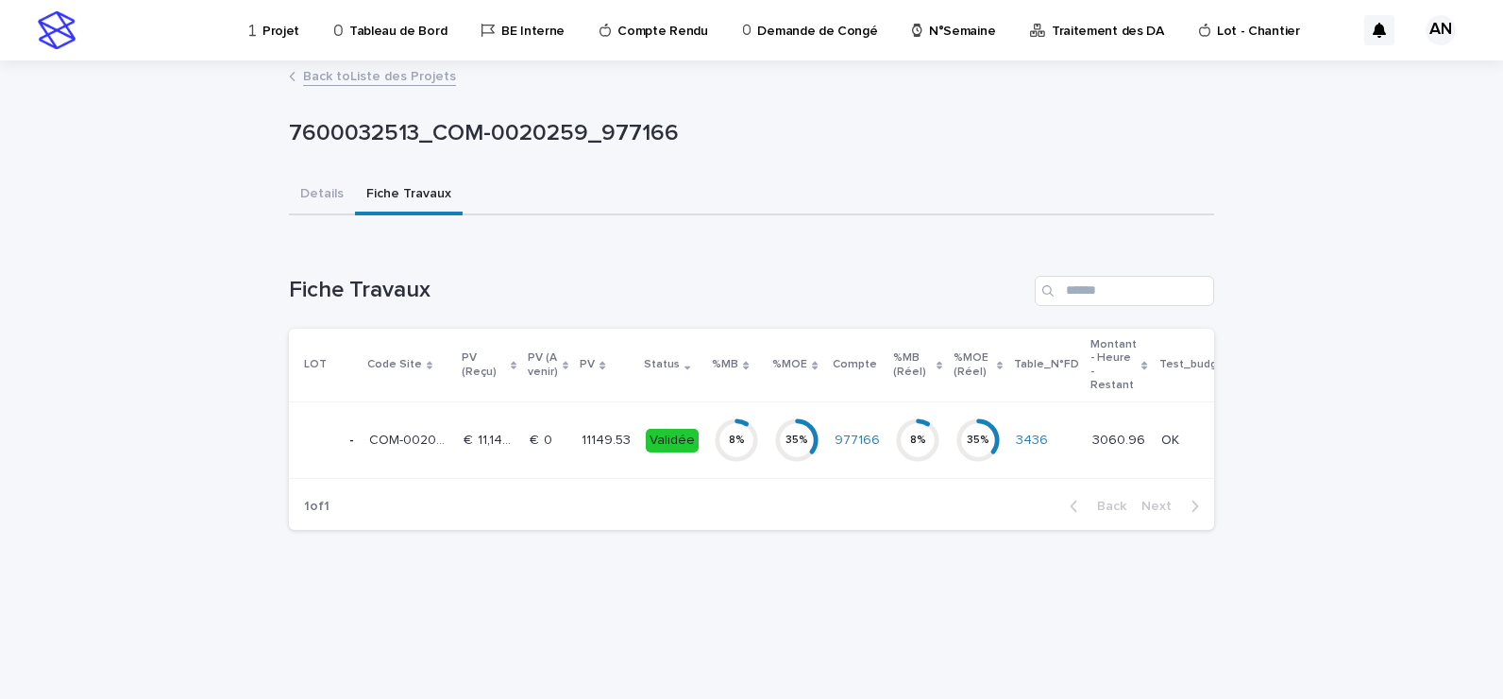
click at [565, 447] on td "€  0 €  0" at bounding box center [548, 440] width 52 height 76
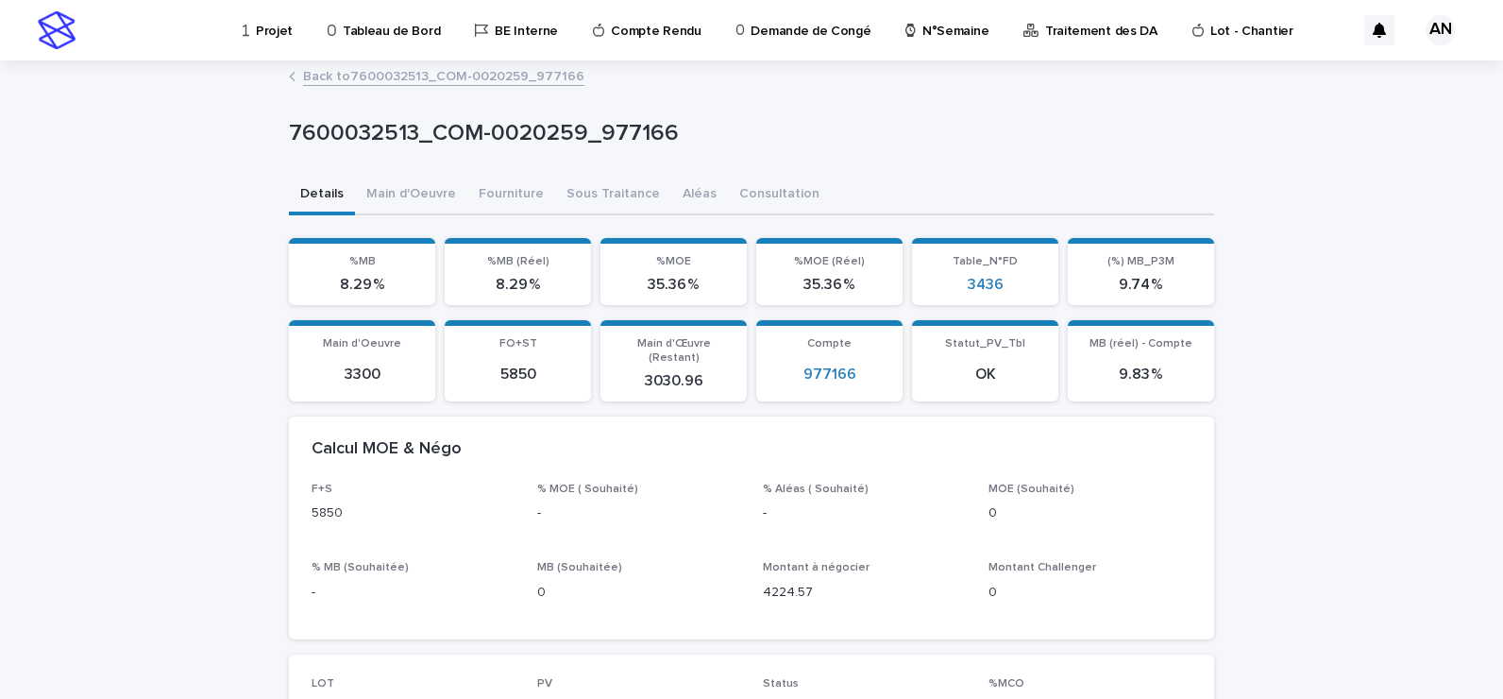
click at [389, 71] on link "Back to 7600032513_COM-0020259_977166" at bounding box center [443, 75] width 281 height 22
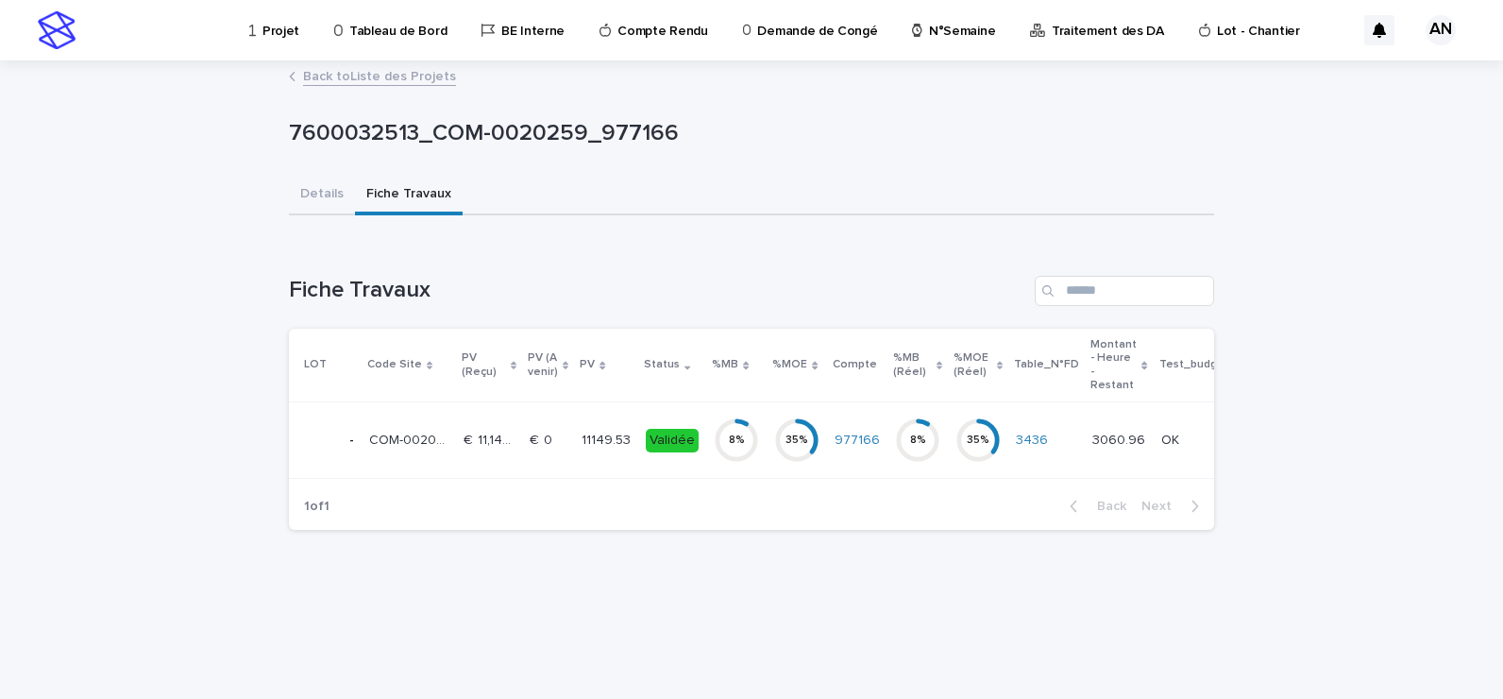
click at [564, 450] on td "€  0 €  0" at bounding box center [548, 440] width 52 height 76
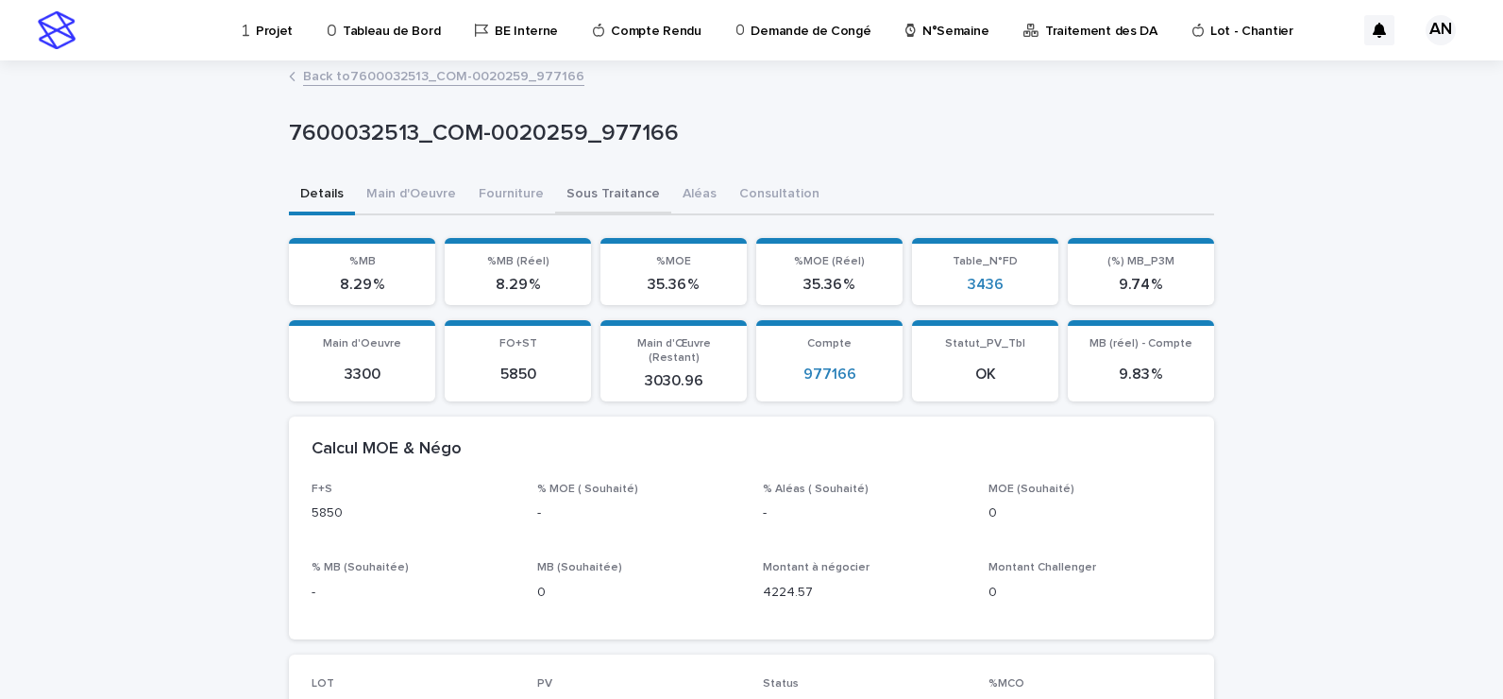
click at [583, 195] on button "Sous Traitance" at bounding box center [613, 196] width 116 height 40
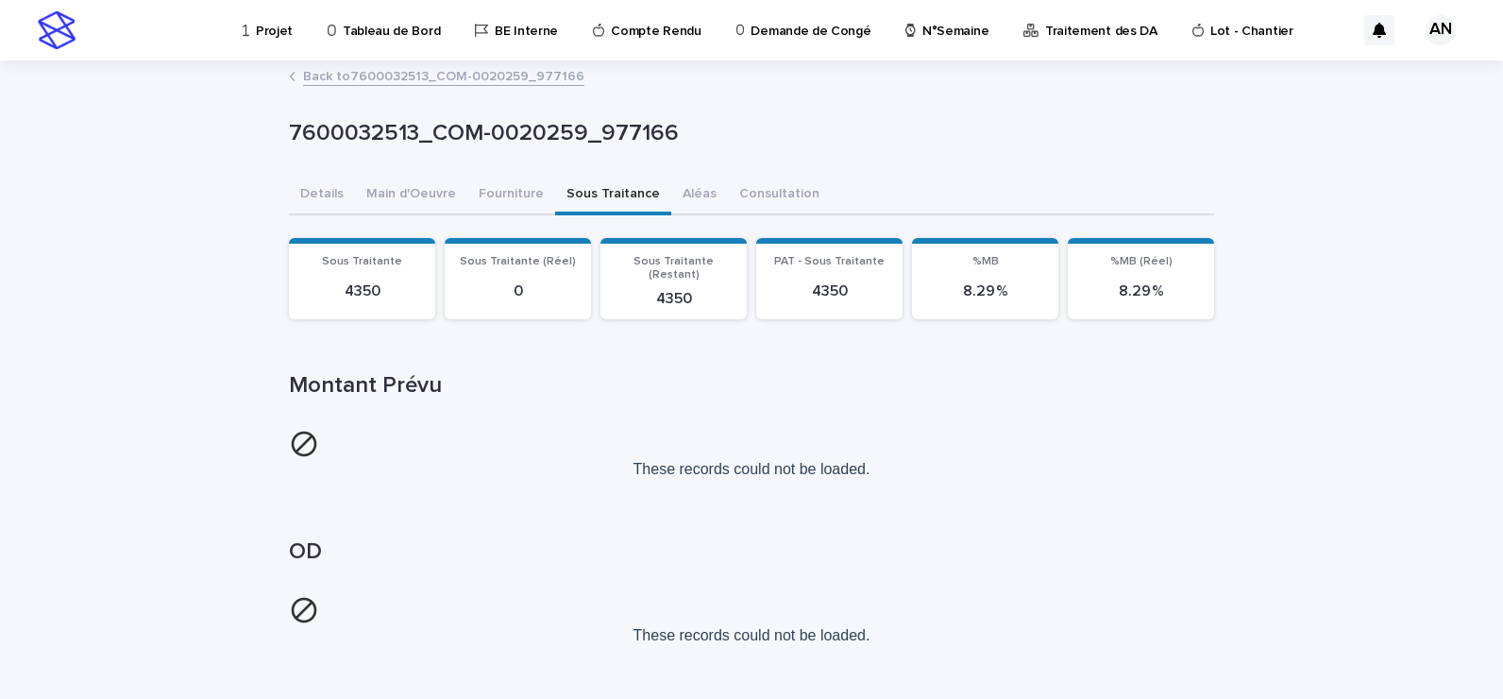
click at [587, 196] on button "Sous Traitance" at bounding box center [613, 196] width 116 height 40
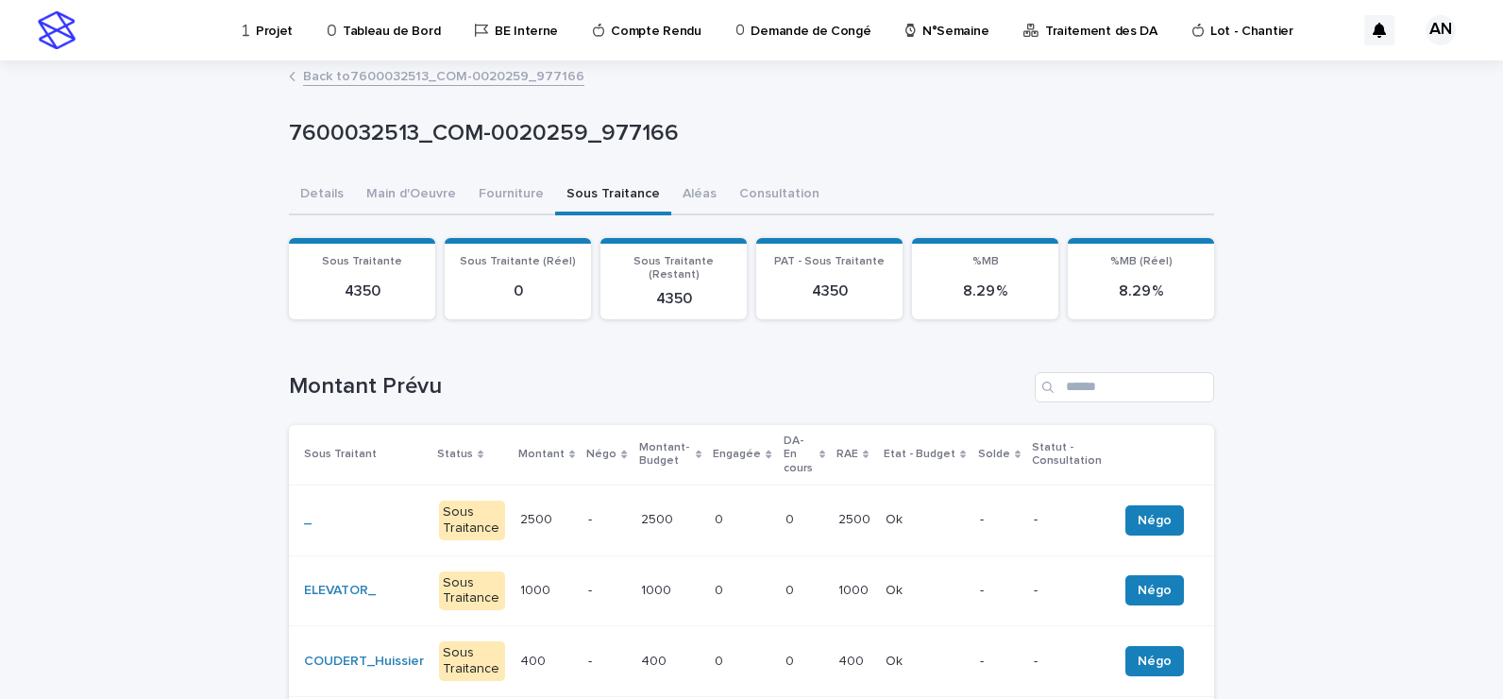
scroll to position [189, 0]
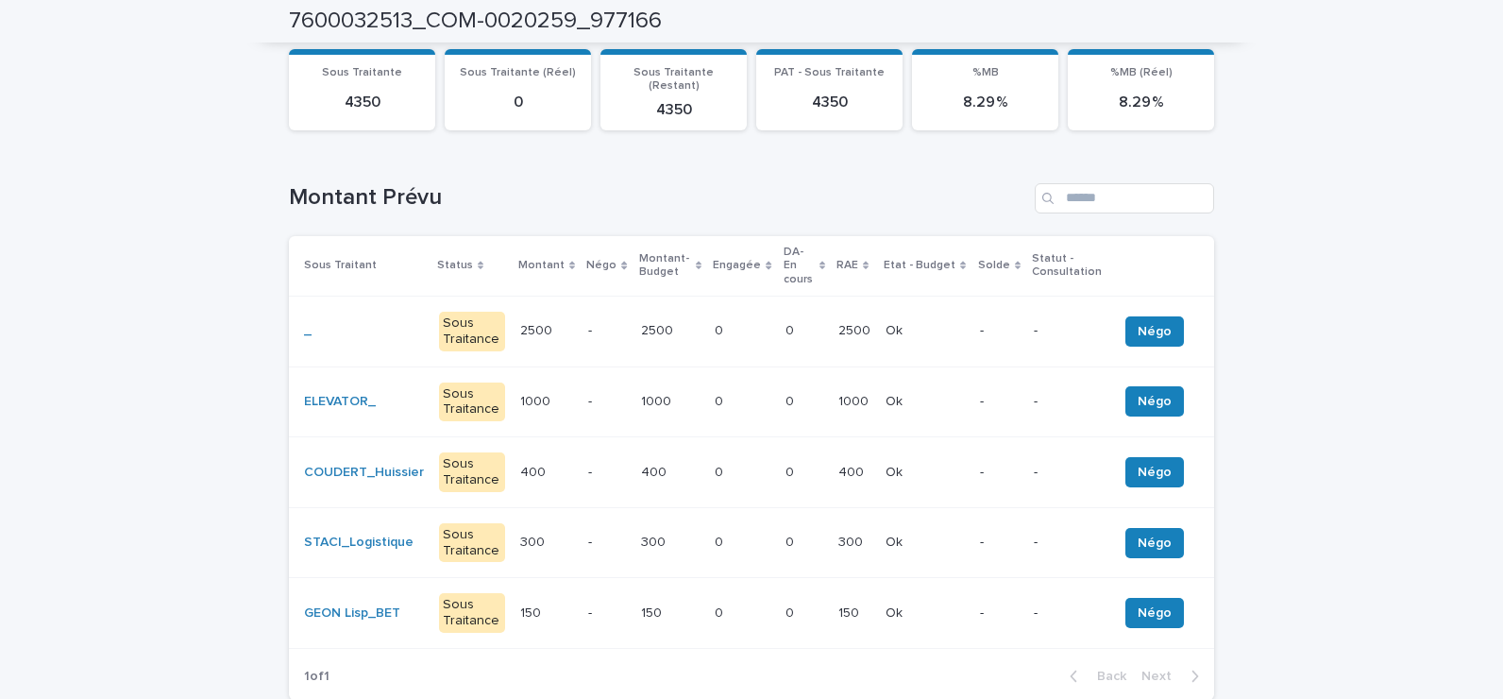
click at [677, 315] on div "2500 2500" at bounding box center [670, 330] width 59 height 31
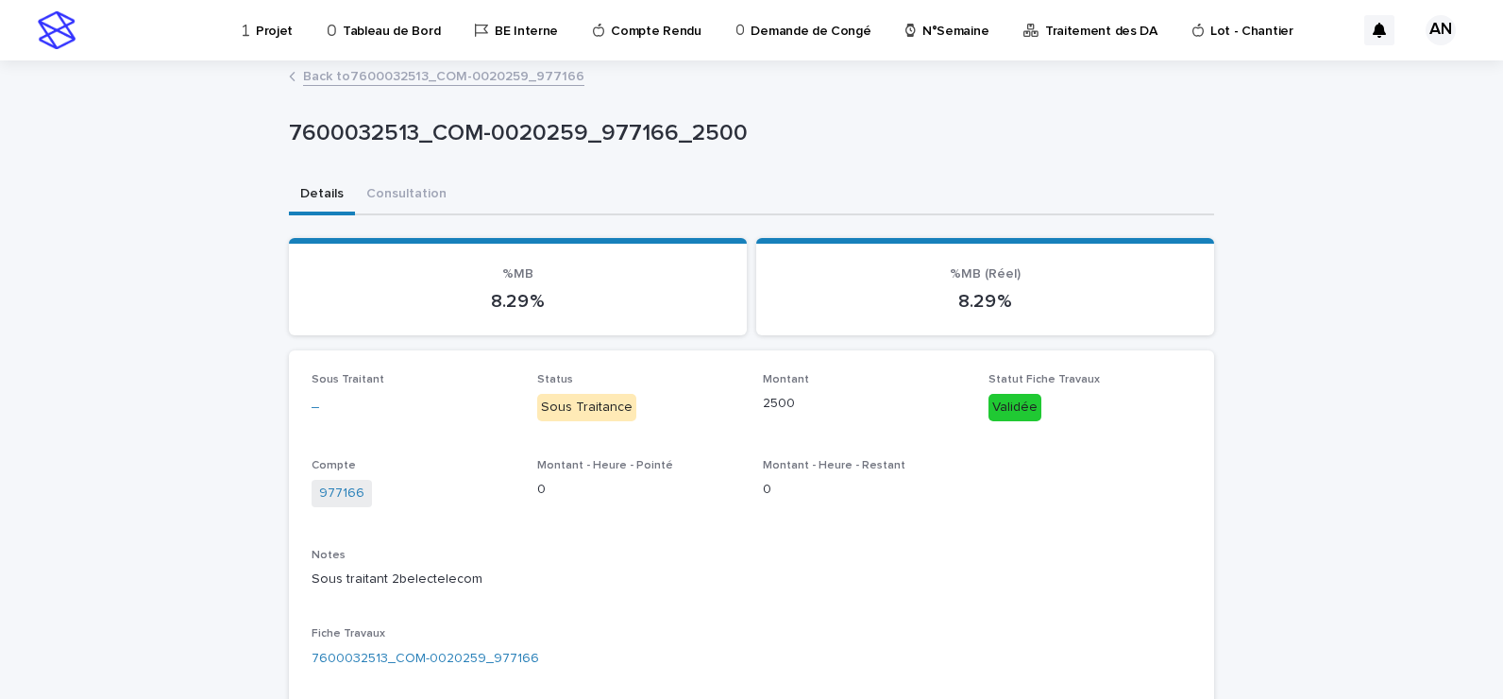
scroll to position [283, 0]
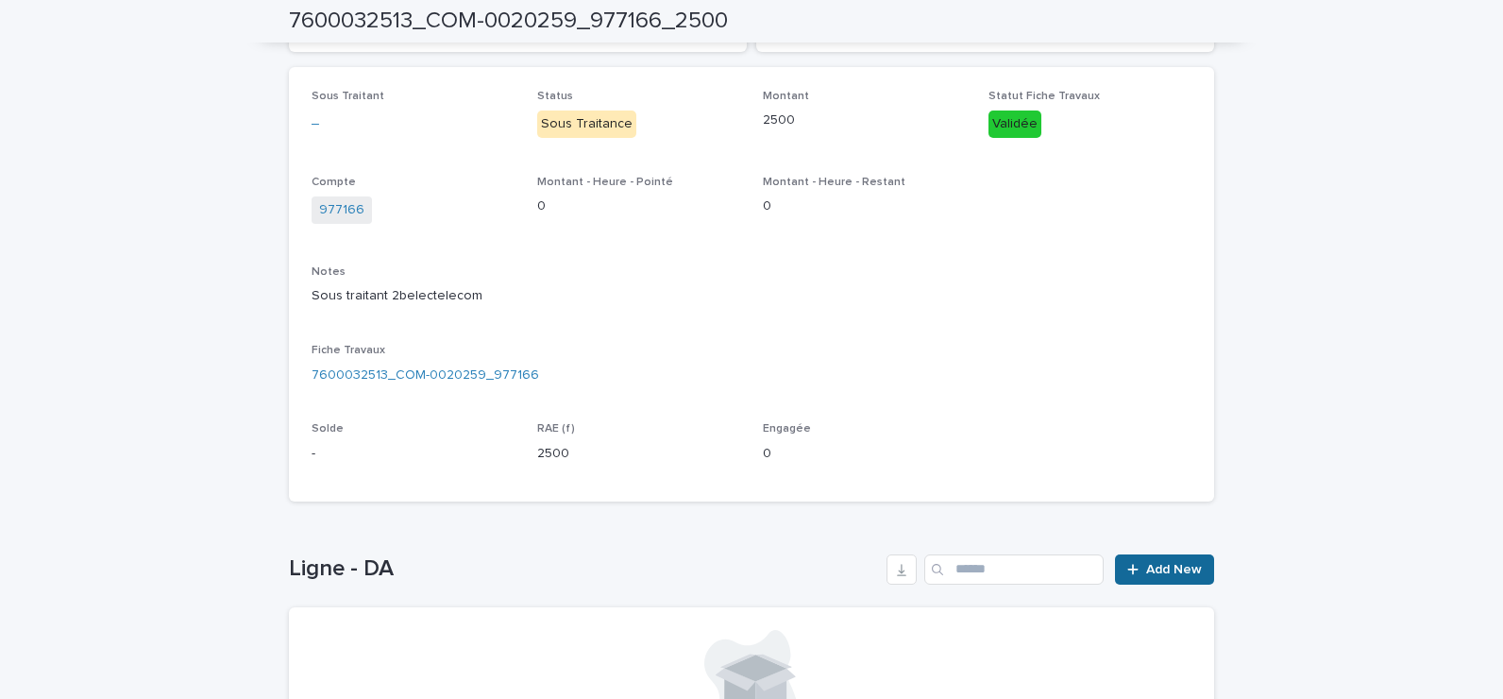
click at [1154, 568] on span "Add New" at bounding box center [1174, 569] width 56 height 13
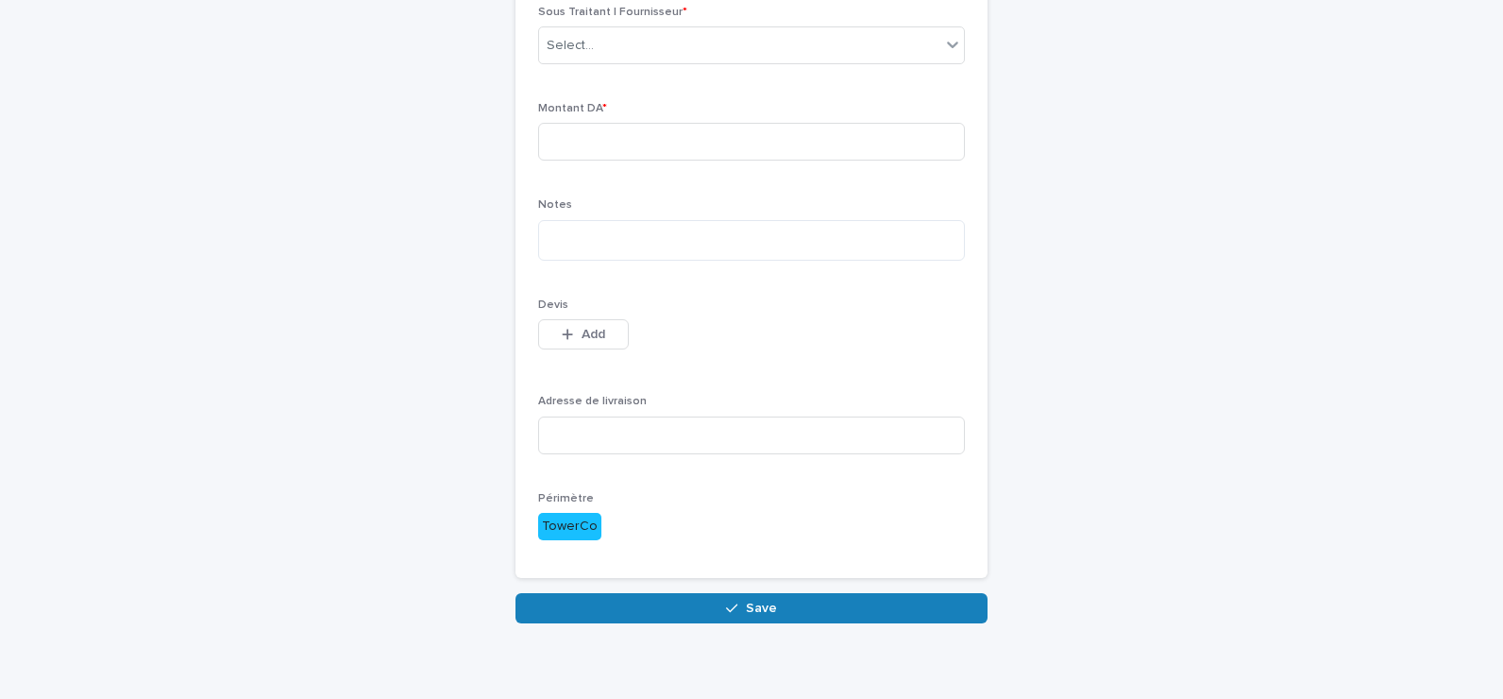
scroll to position [92, 0]
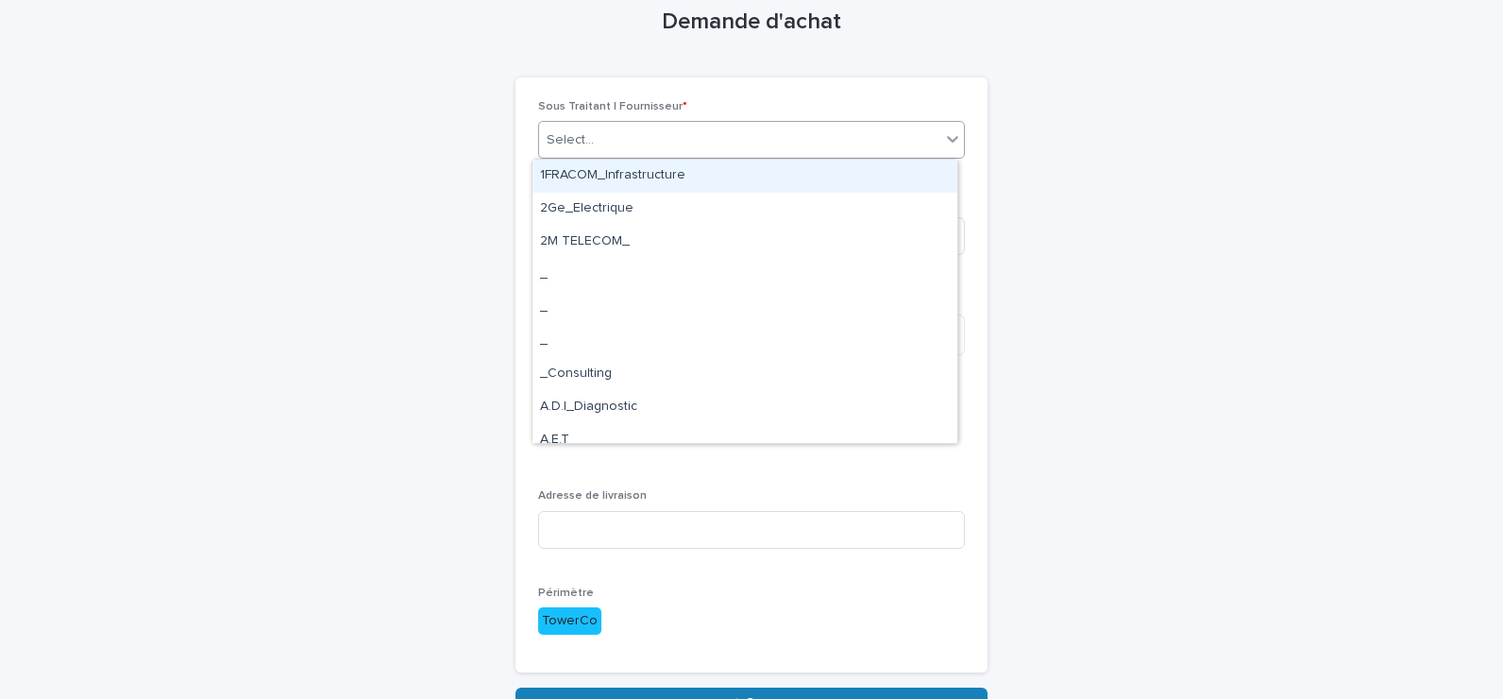
click at [917, 149] on div "Select..." at bounding box center [739, 140] width 401 height 31
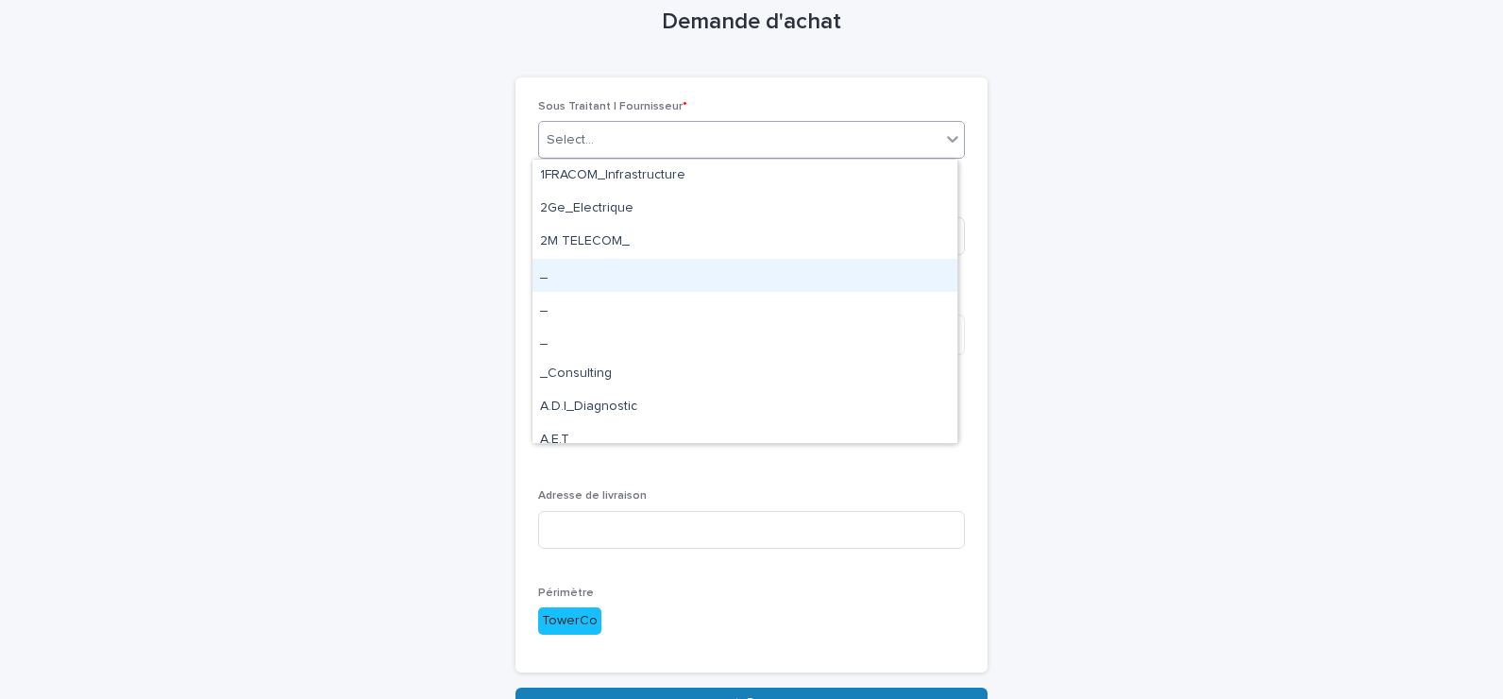
click at [711, 280] on div "_" at bounding box center [745, 275] width 425 height 33
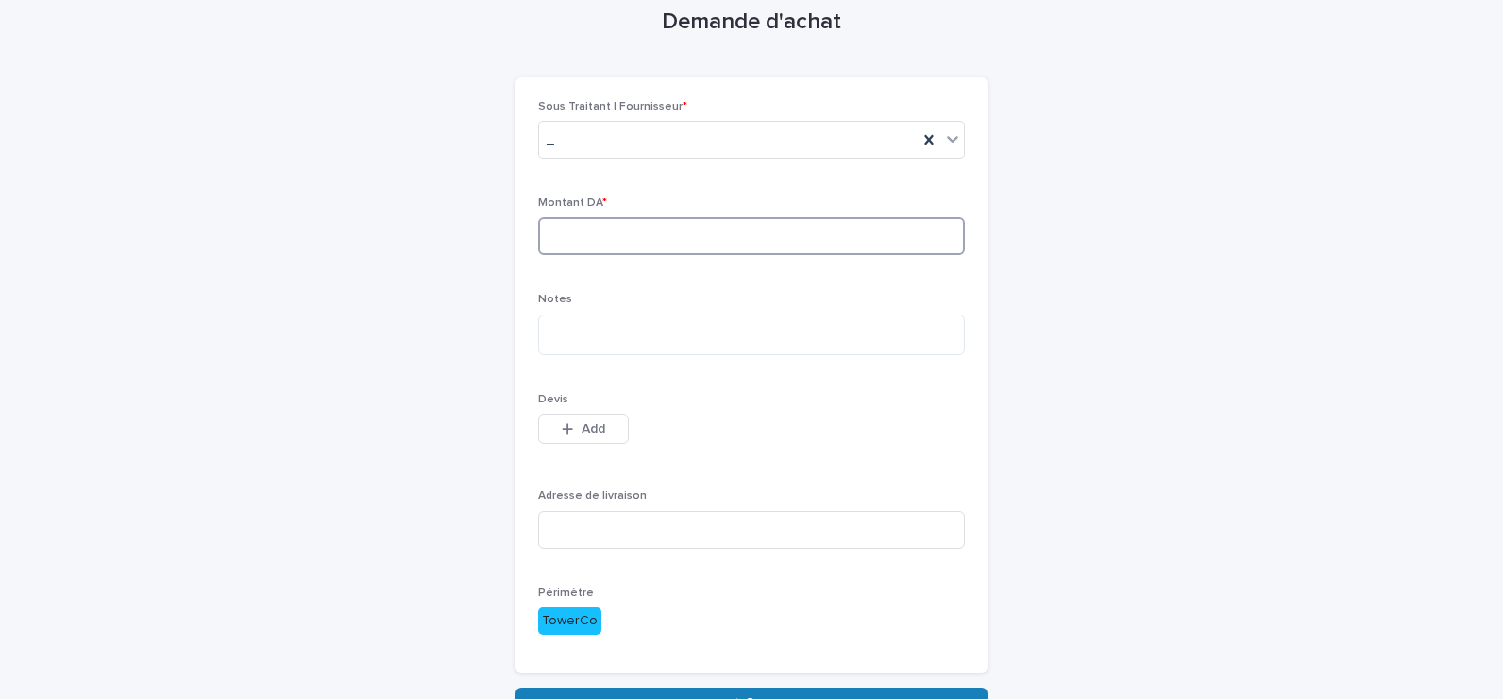
click at [700, 245] on input at bounding box center [751, 236] width 427 height 38
click at [572, 246] on input at bounding box center [751, 236] width 427 height 38
type input "****"
click at [750, 304] on p "Notes" at bounding box center [751, 299] width 427 height 13
click at [688, 340] on textarea at bounding box center [751, 334] width 427 height 41
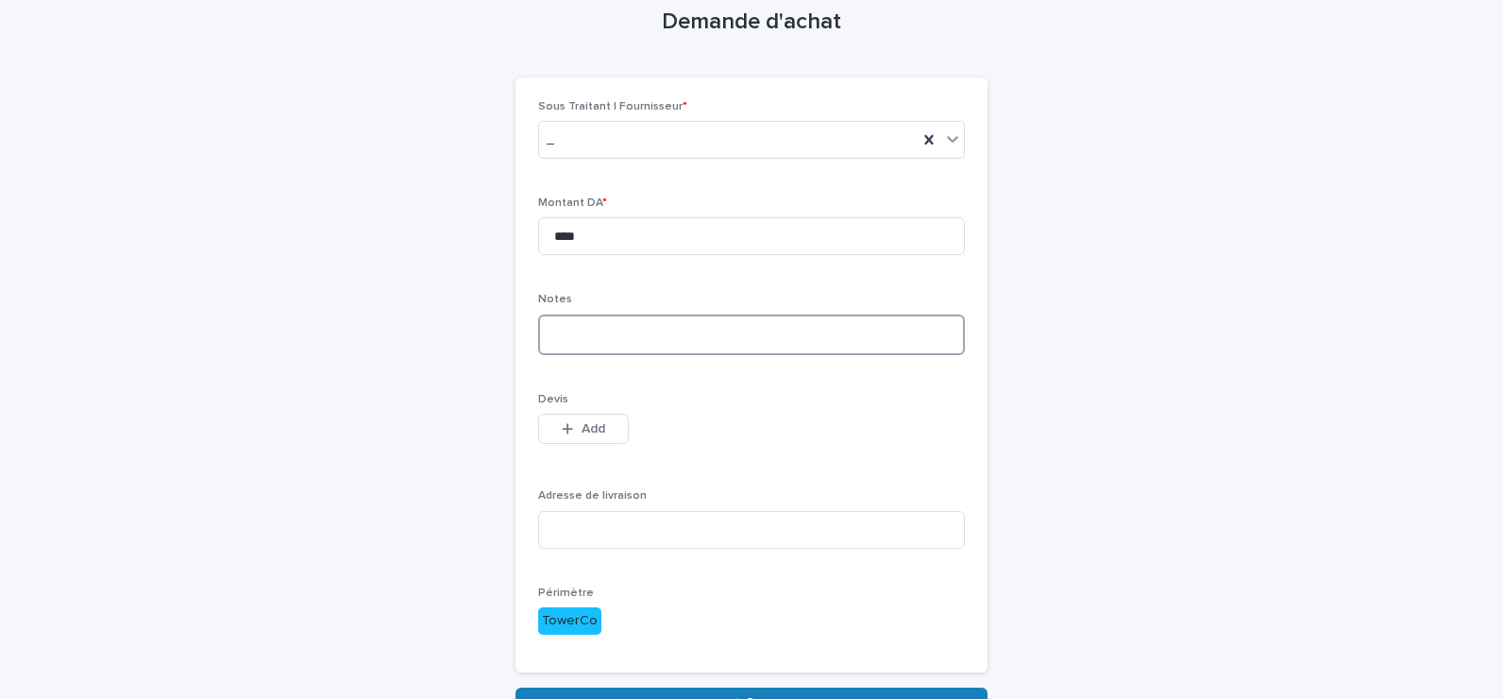
click at [647, 342] on textarea at bounding box center [751, 334] width 427 height 41
click at [636, 330] on textarea at bounding box center [751, 334] width 427 height 41
click at [724, 335] on textarea "**********" at bounding box center [751, 334] width 427 height 41
type textarea "**********"
click at [632, 541] on input at bounding box center [751, 530] width 427 height 38
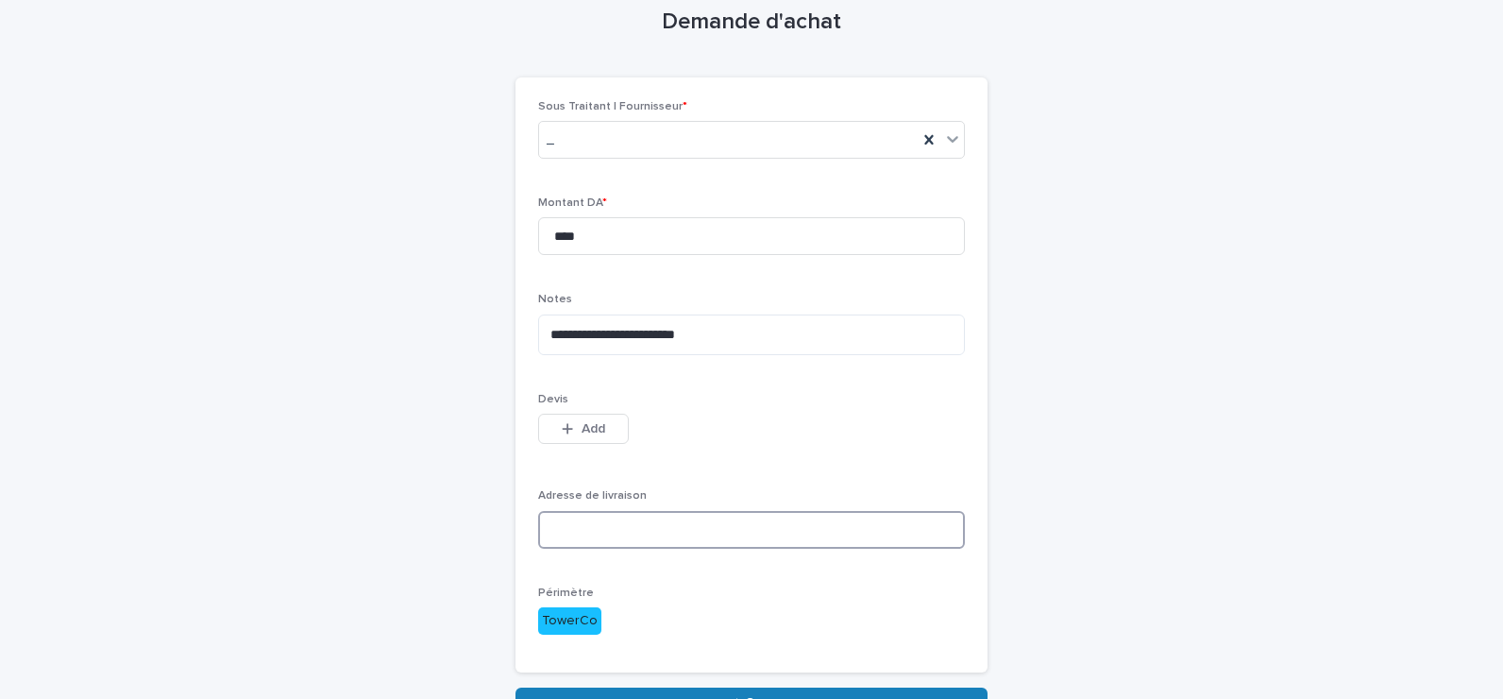
paste input "**********"
click at [1236, 272] on div "**********" at bounding box center [751, 391] width 1503 height 841
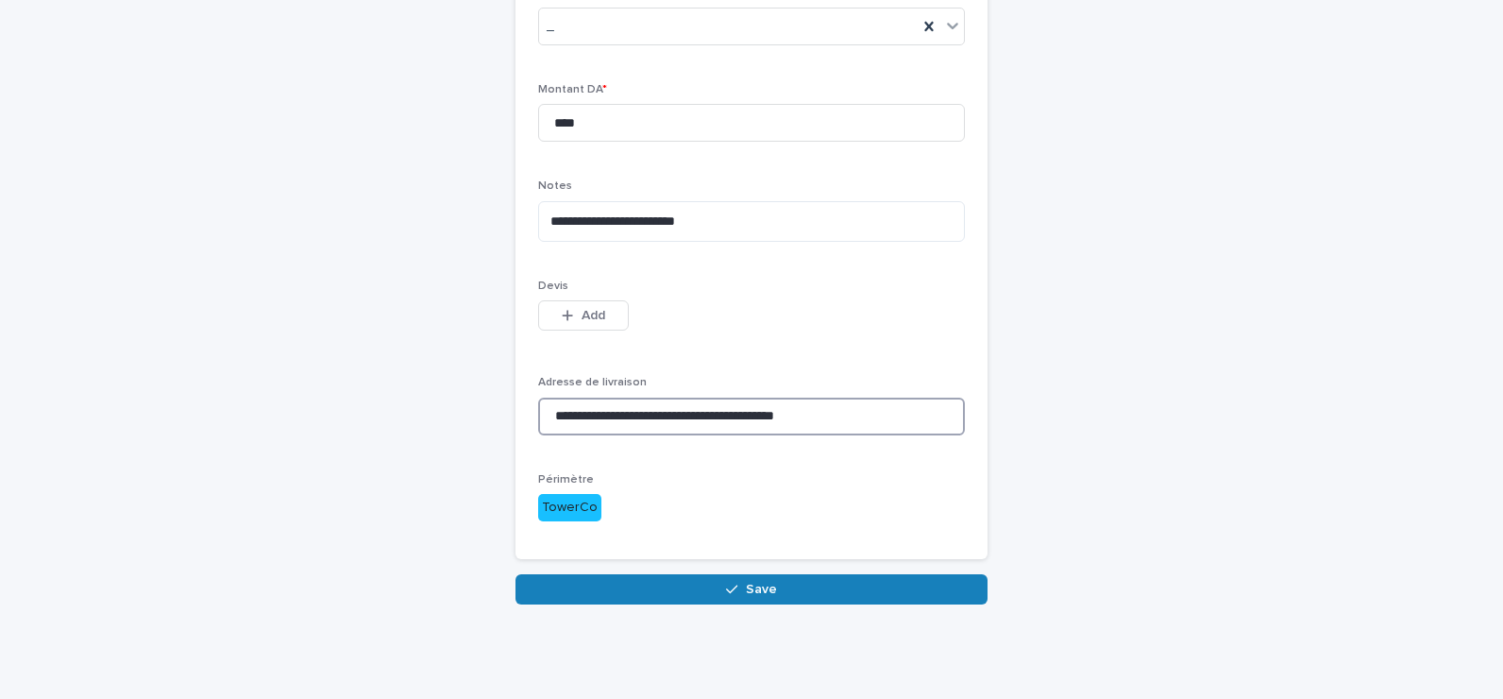
click at [808, 416] on input "**********" at bounding box center [751, 417] width 427 height 38
type input "**********"
click at [1190, 407] on div "**********" at bounding box center [751, 230] width 925 height 747
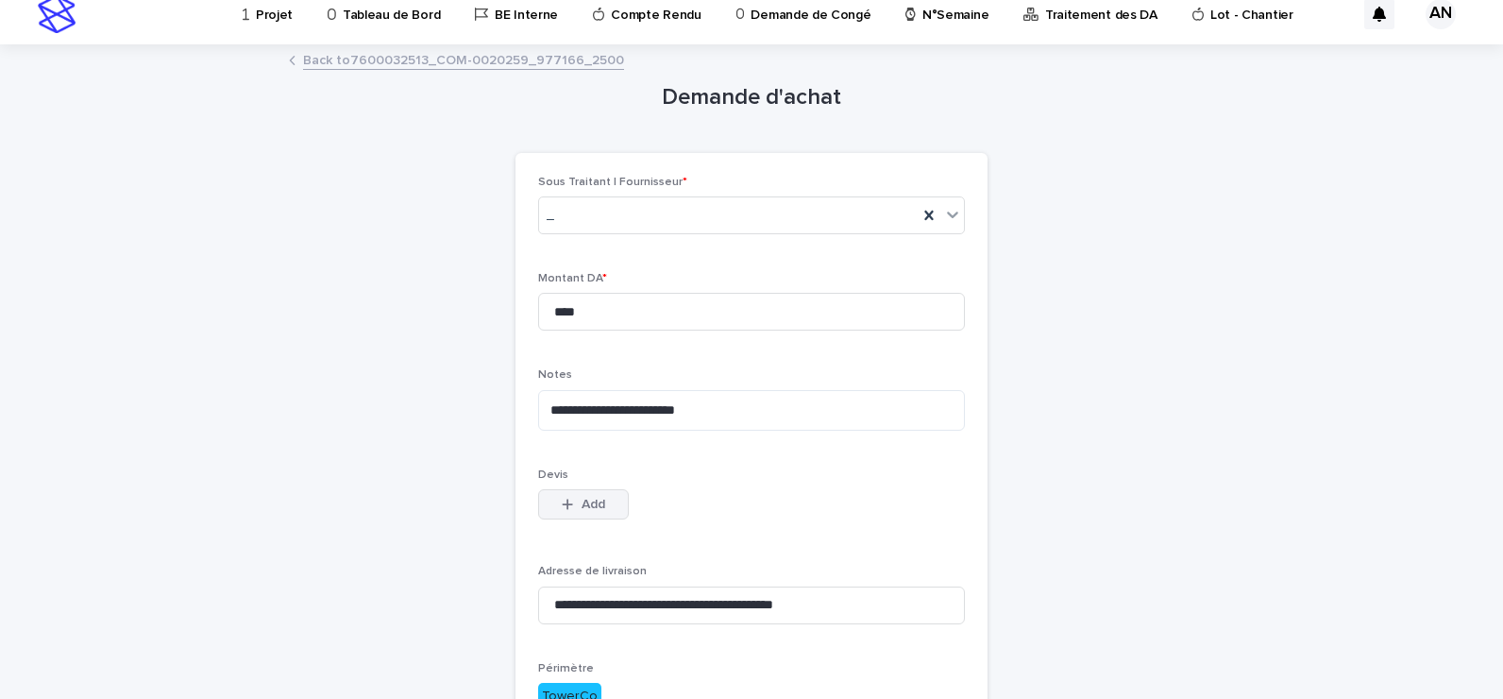
click at [562, 503] on icon "button" at bounding box center [567, 504] width 11 height 13
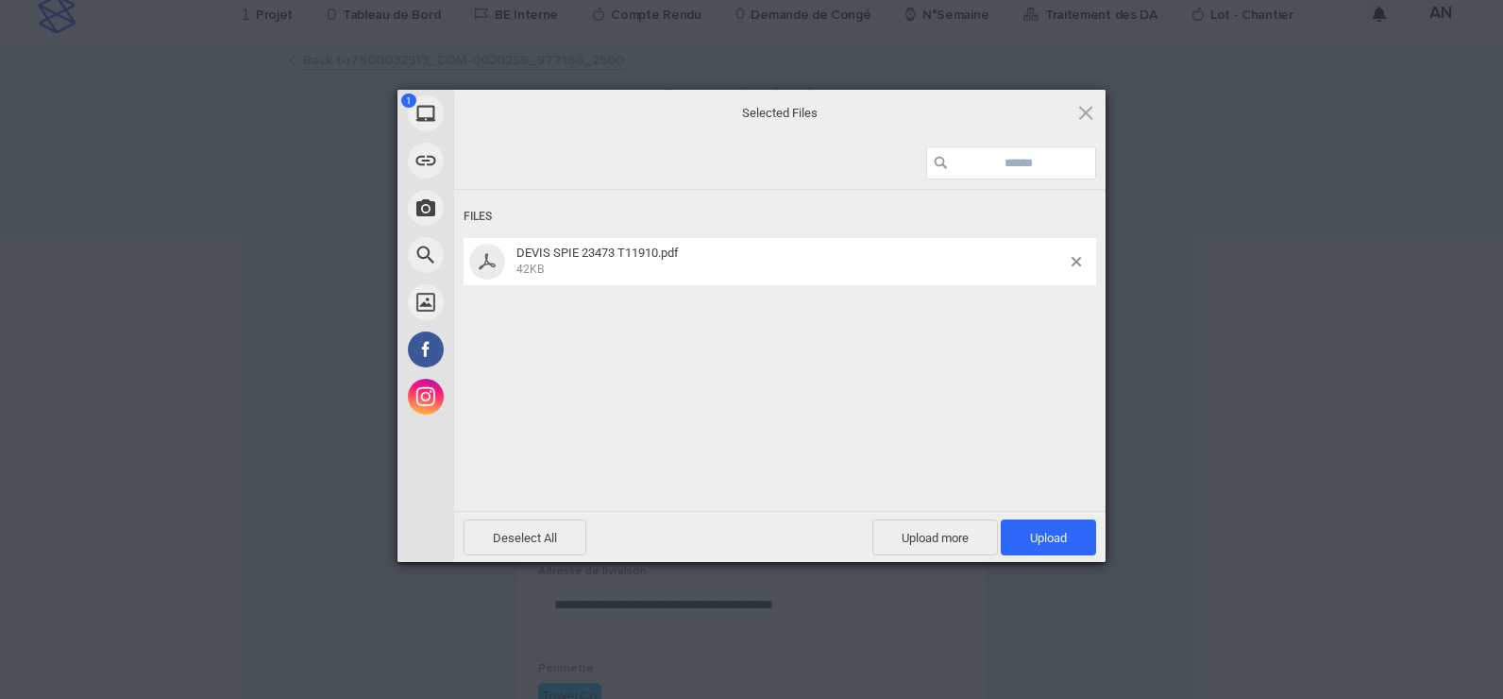
click at [944, 453] on div "Files DEVIS SPIE 23473 T11910.pdf 42KB" at bounding box center [780, 348] width 652 height 317
click at [1044, 534] on span "Upload 1" at bounding box center [1048, 538] width 37 height 14
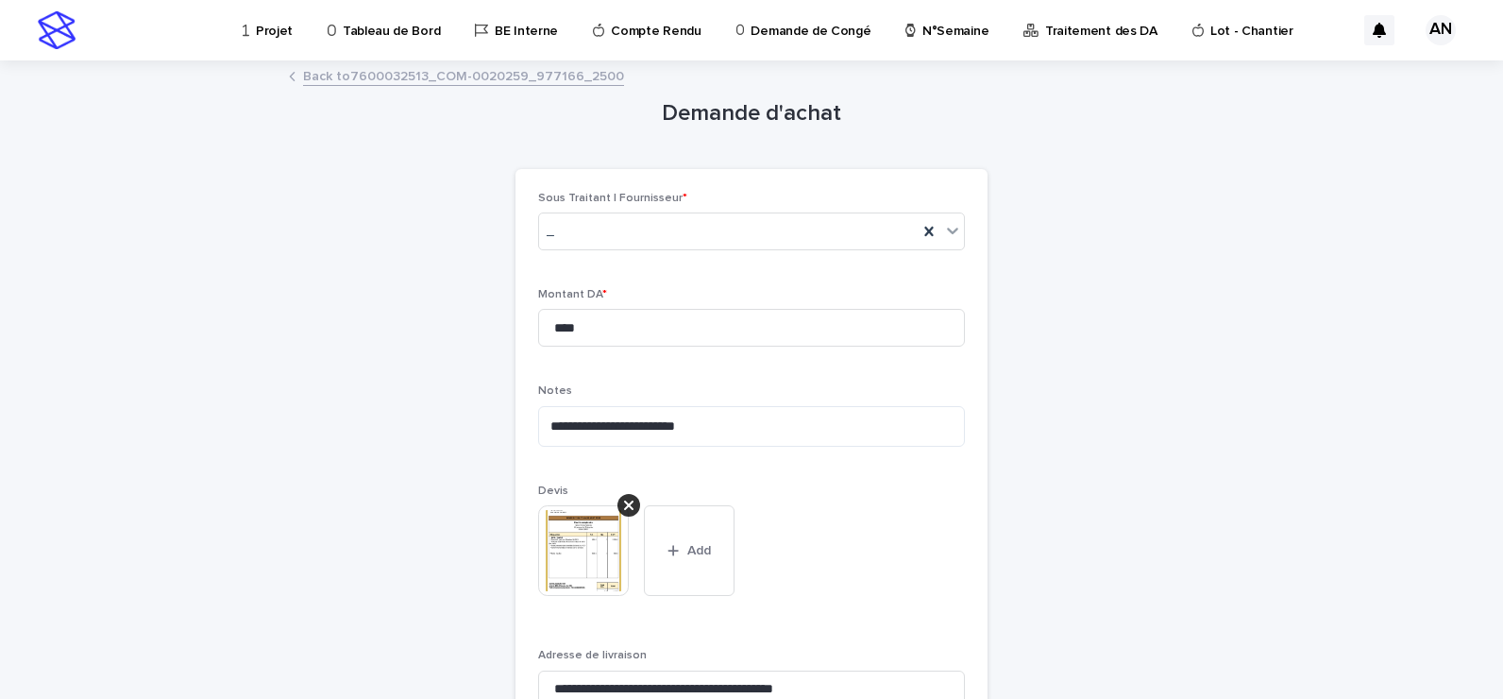
scroll to position [273, 0]
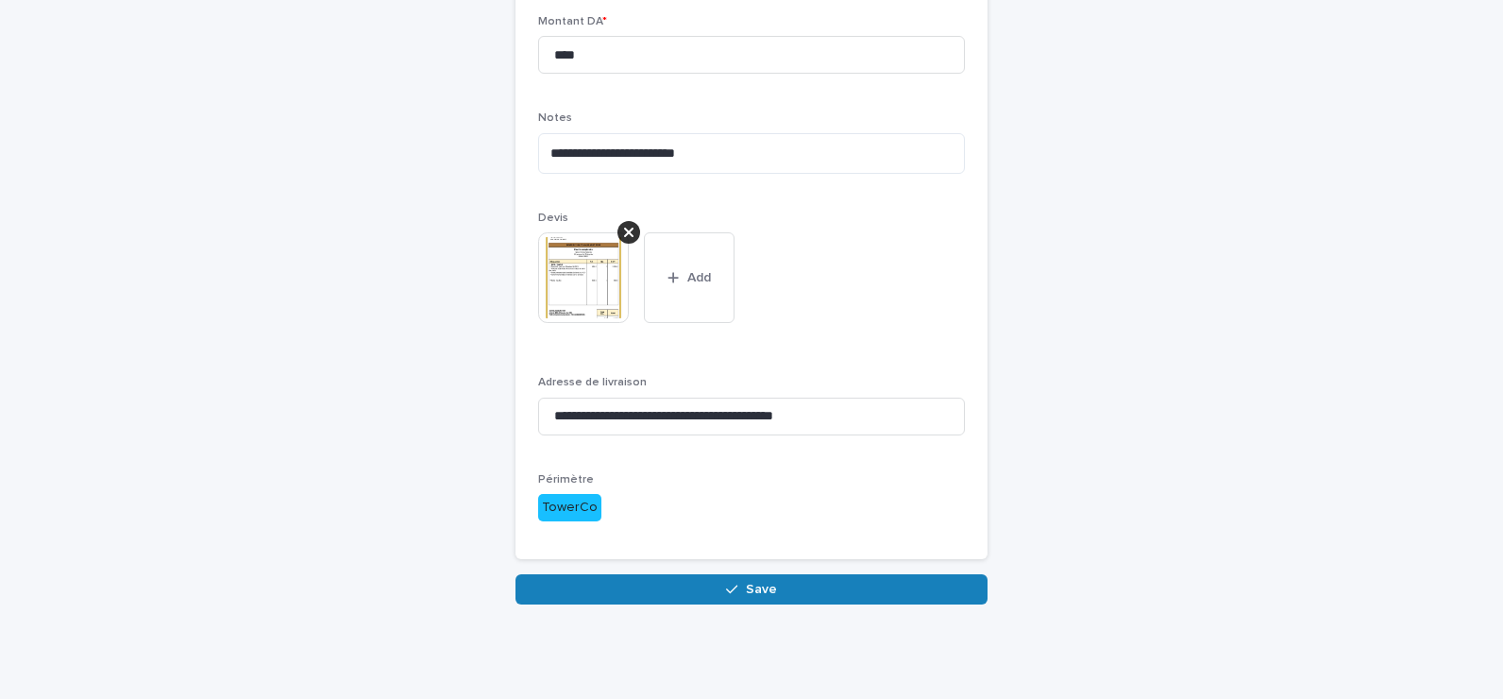
click at [1145, 477] on div "**********" at bounding box center [751, 196] width 925 height 815
click at [783, 591] on button "Save" at bounding box center [752, 589] width 472 height 30
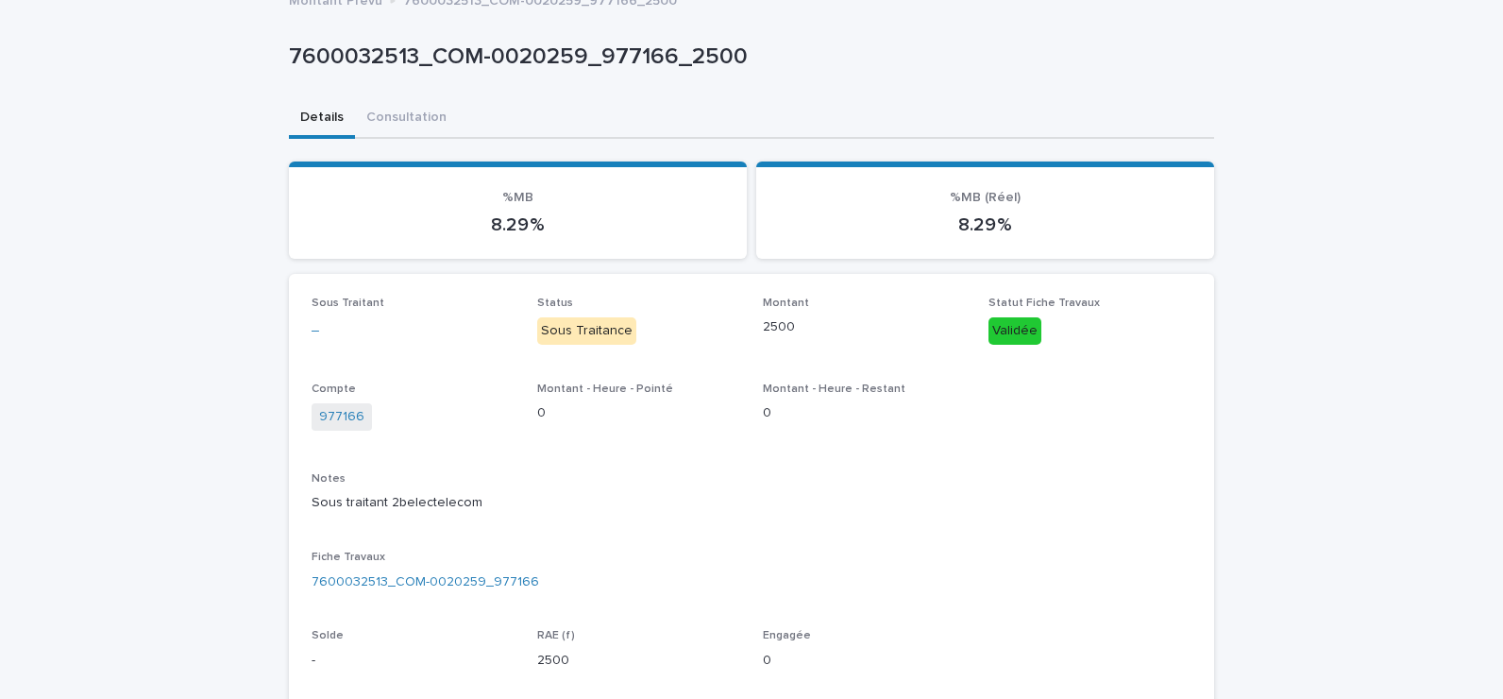
scroll to position [438, 0]
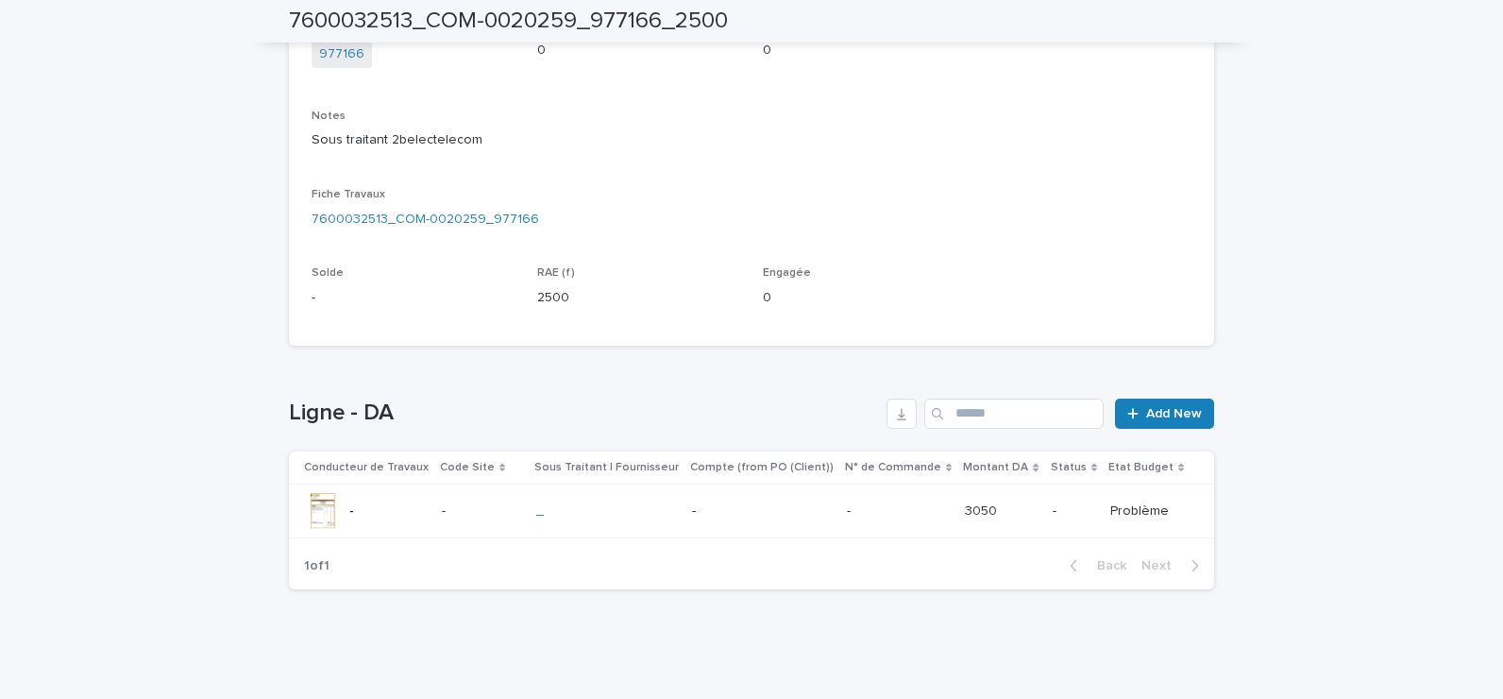
click at [711, 518] on p "-" at bounding box center [762, 511] width 140 height 16
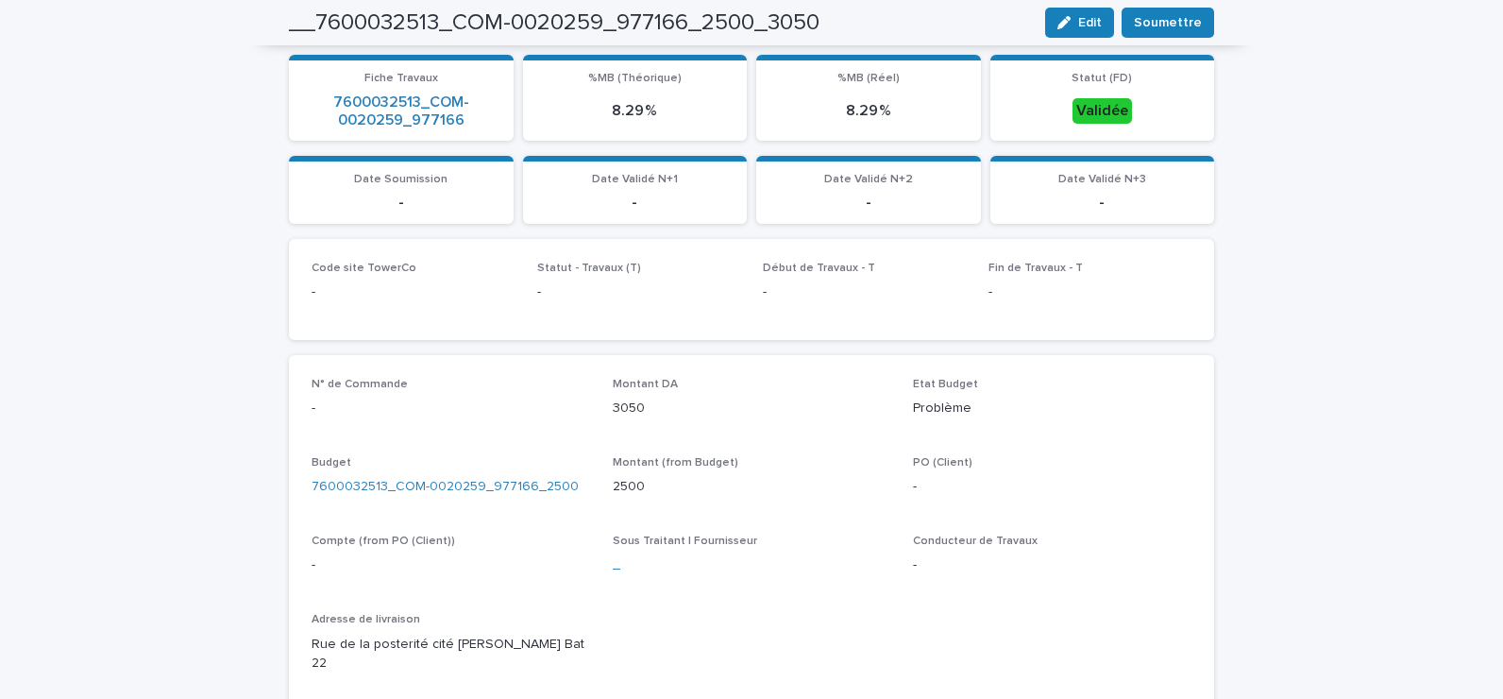
scroll to position [283, 0]
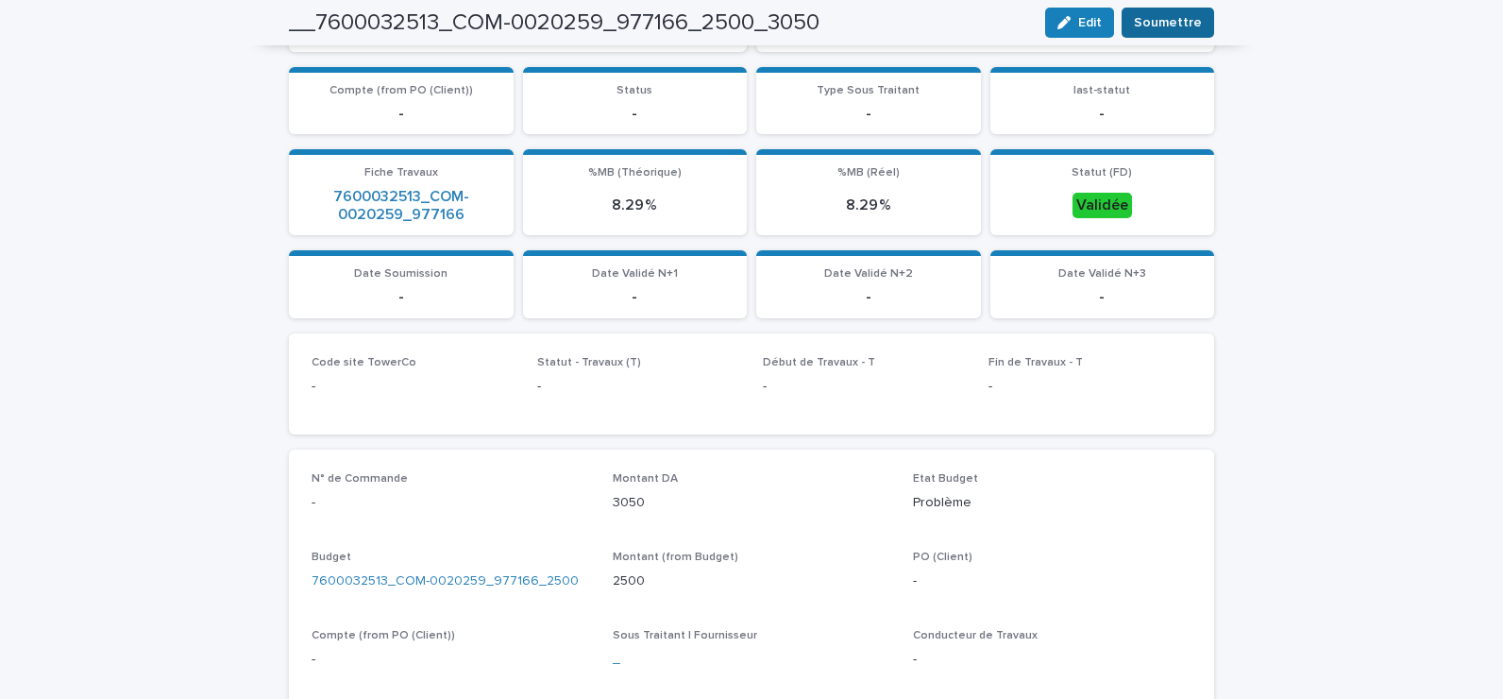
click at [1163, 19] on span "Soumettre" at bounding box center [1168, 22] width 68 height 19
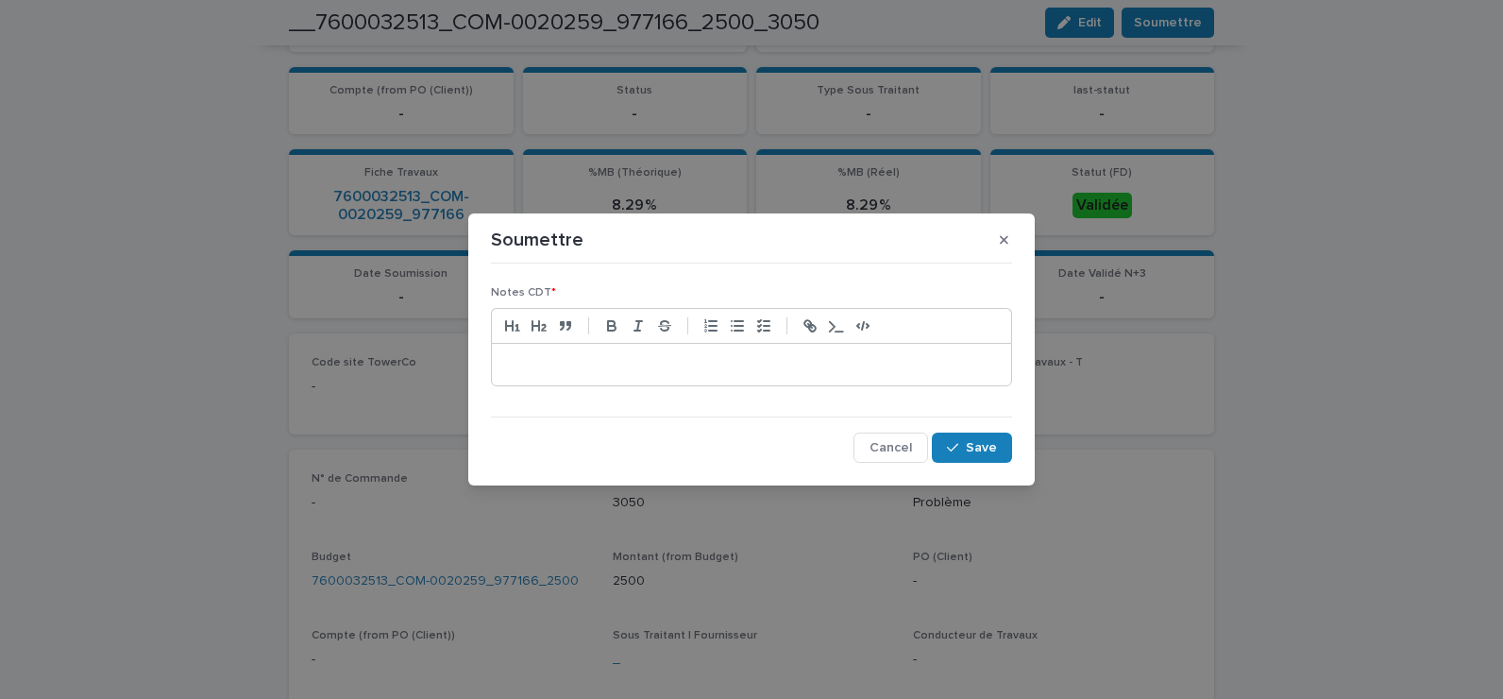
click at [594, 365] on p at bounding box center [751, 364] width 491 height 19
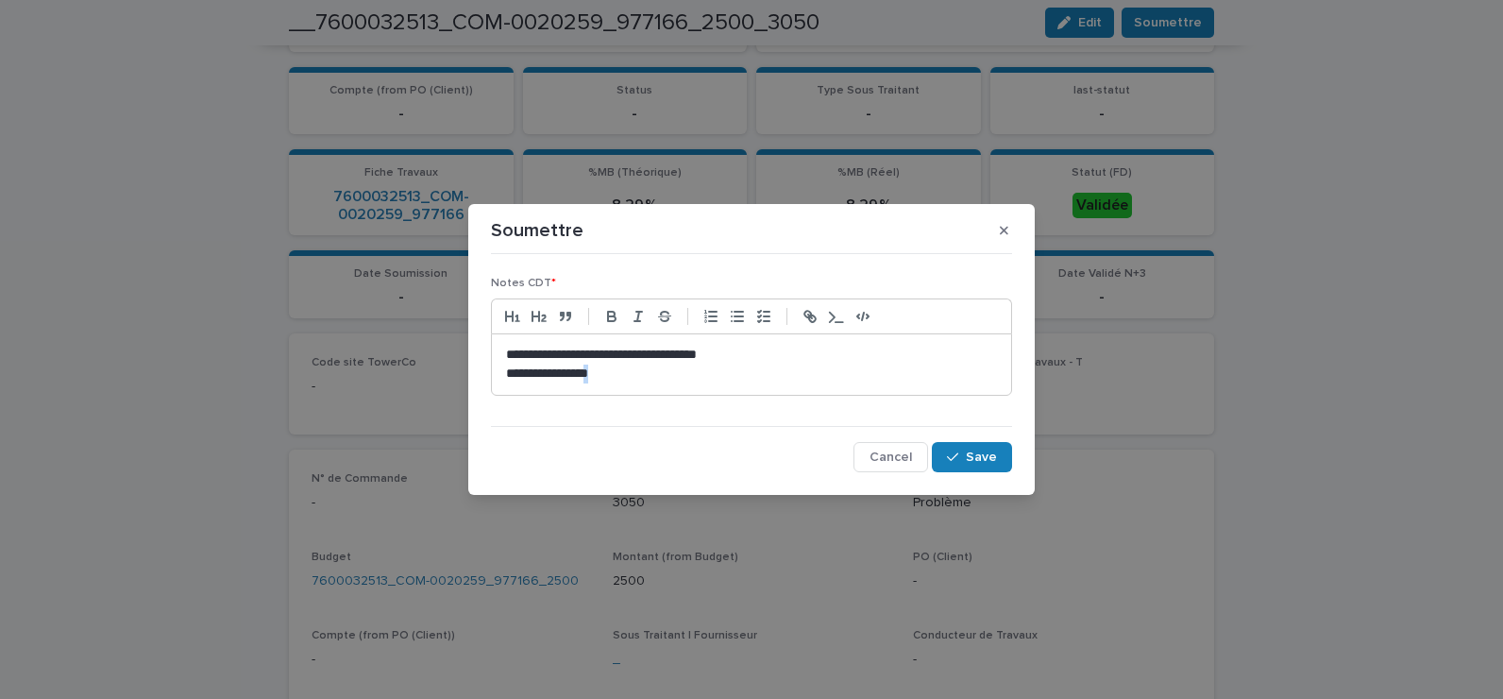
drag, startPoint x: 633, startPoint y: 370, endPoint x: 619, endPoint y: 374, distance: 14.7
click at [619, 374] on p "**********" at bounding box center [751, 374] width 491 height 19
click at [556, 373] on p "**********" at bounding box center [751, 374] width 491 height 19
click at [639, 375] on p "**********" at bounding box center [751, 374] width 491 height 19
click at [974, 457] on span "Save" at bounding box center [981, 456] width 31 height 13
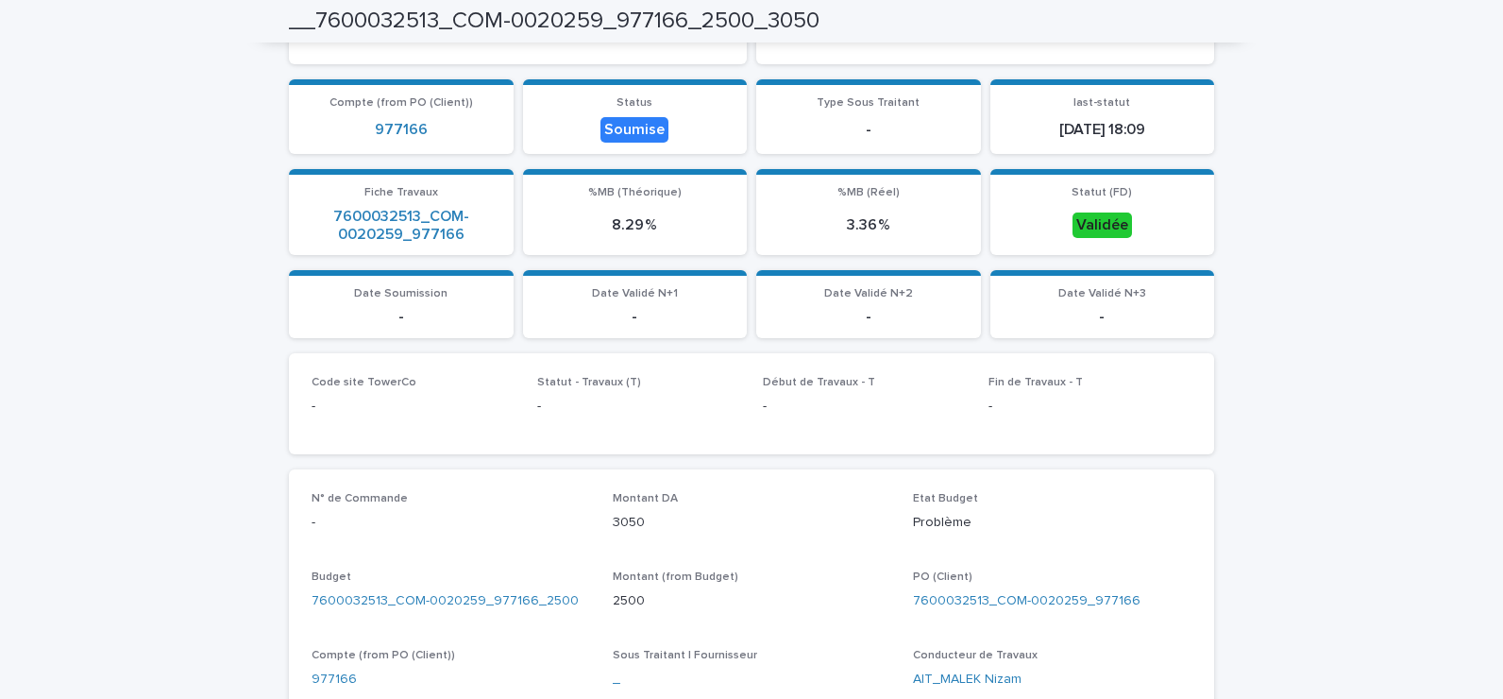
scroll to position [0, 0]
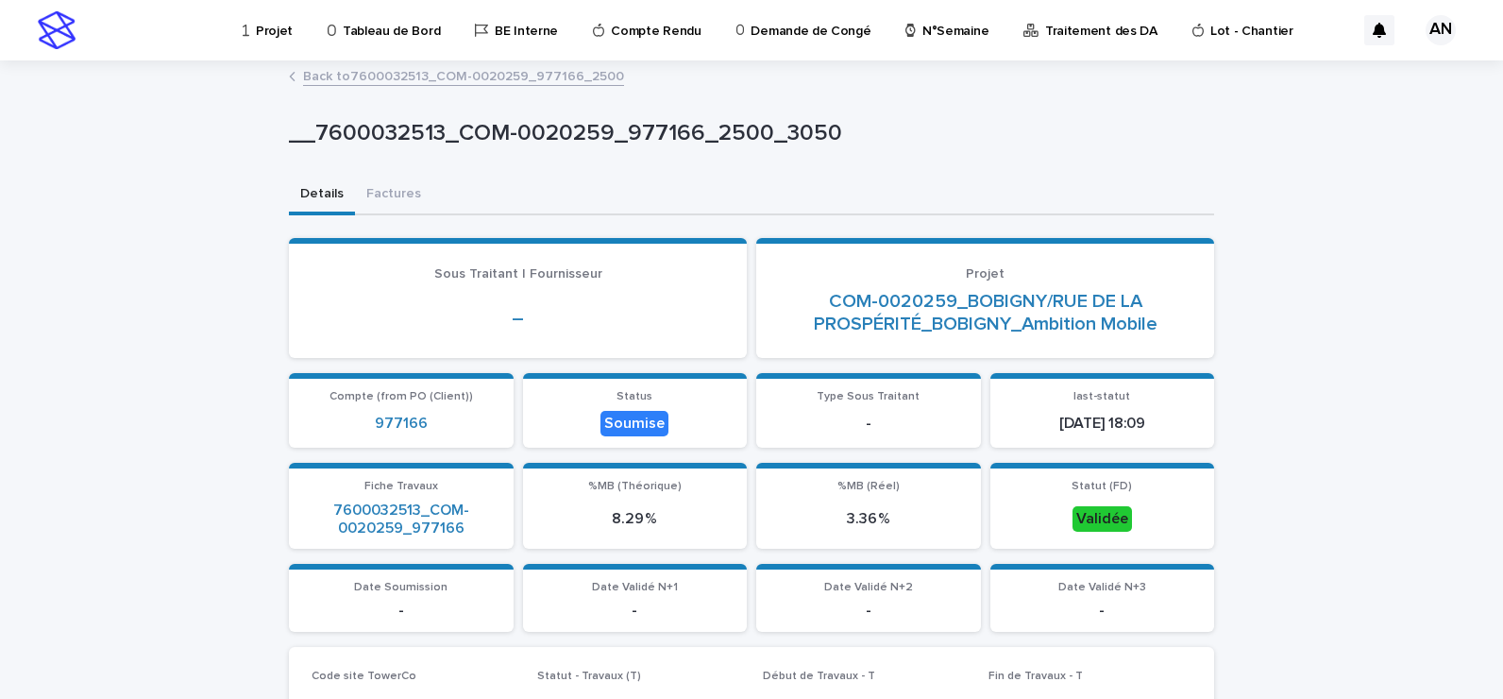
click at [430, 76] on link "Back to 7600032513_COM-0020259_977166_2500" at bounding box center [463, 75] width 321 height 22
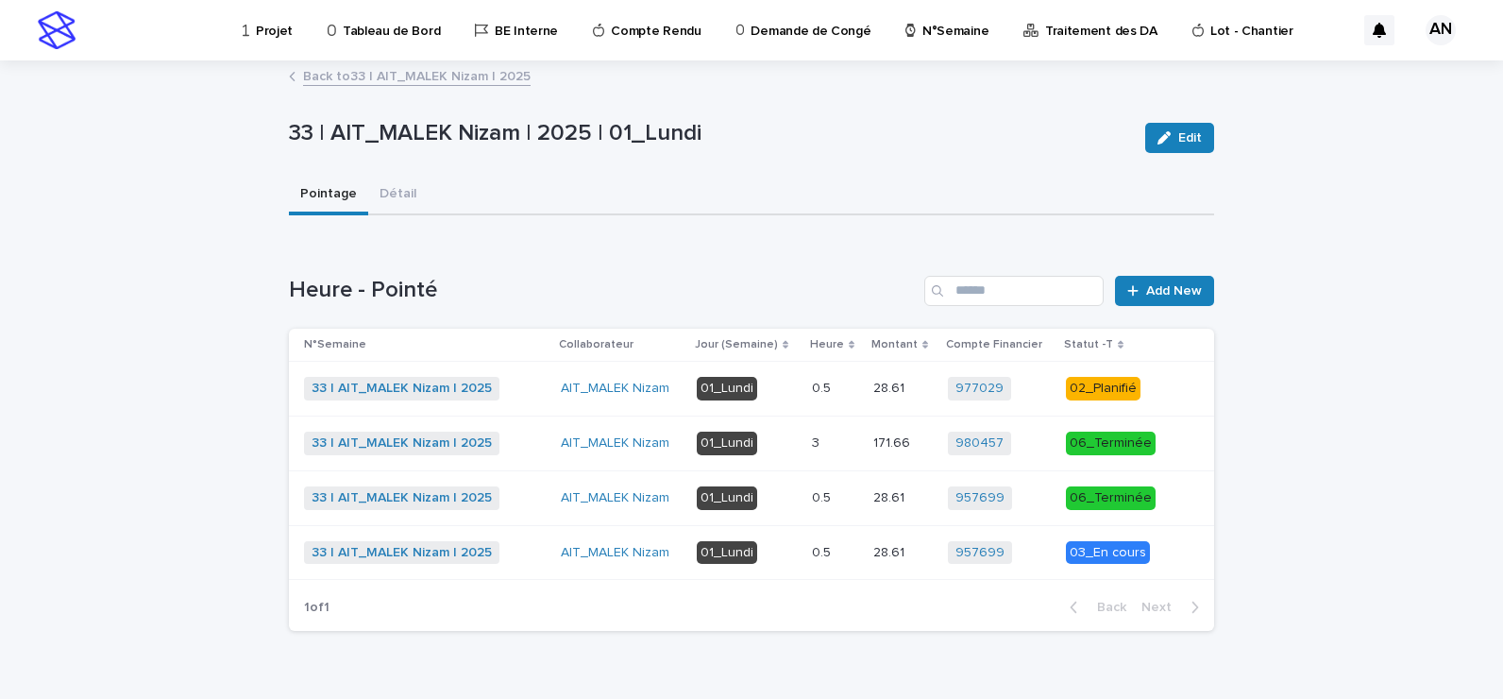
click at [420, 71] on link "Back to 33 | AIT_MALEK Nizam | 2025" at bounding box center [417, 75] width 228 height 22
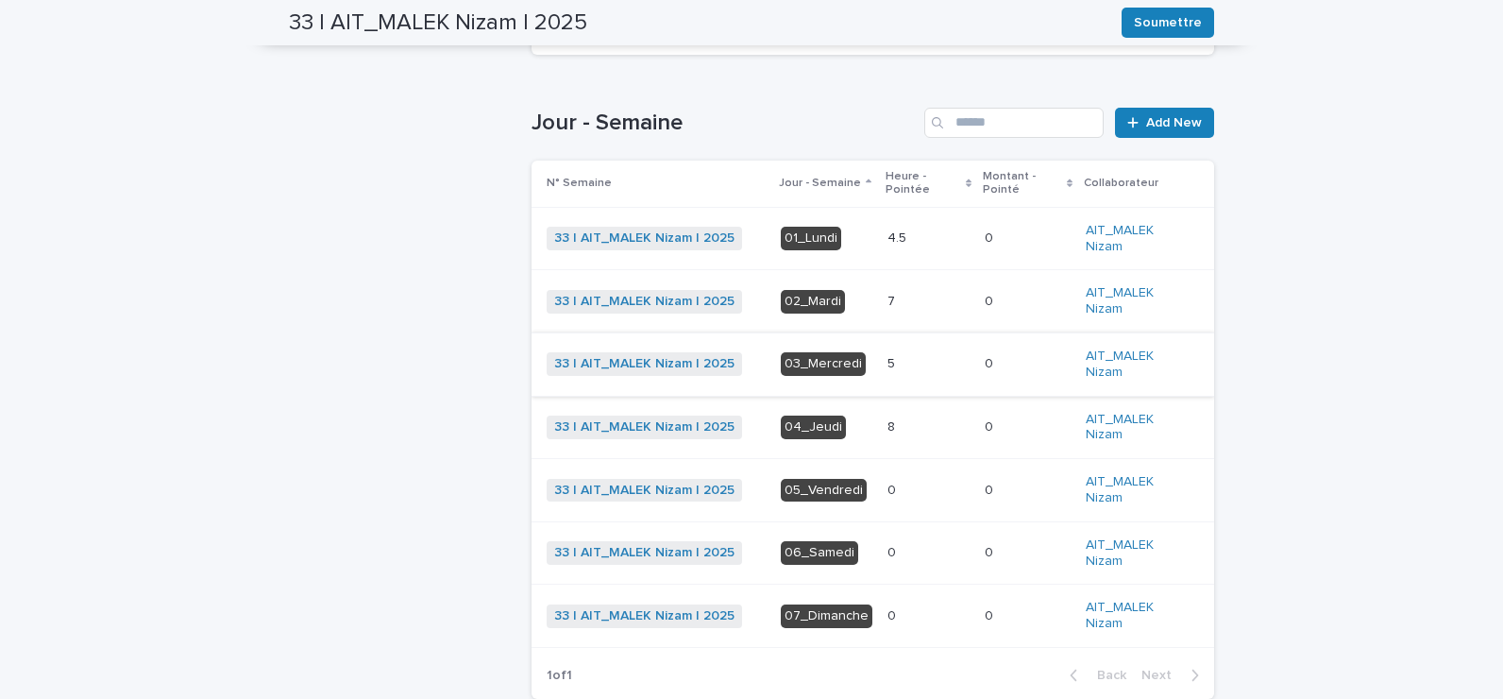
scroll to position [582, 0]
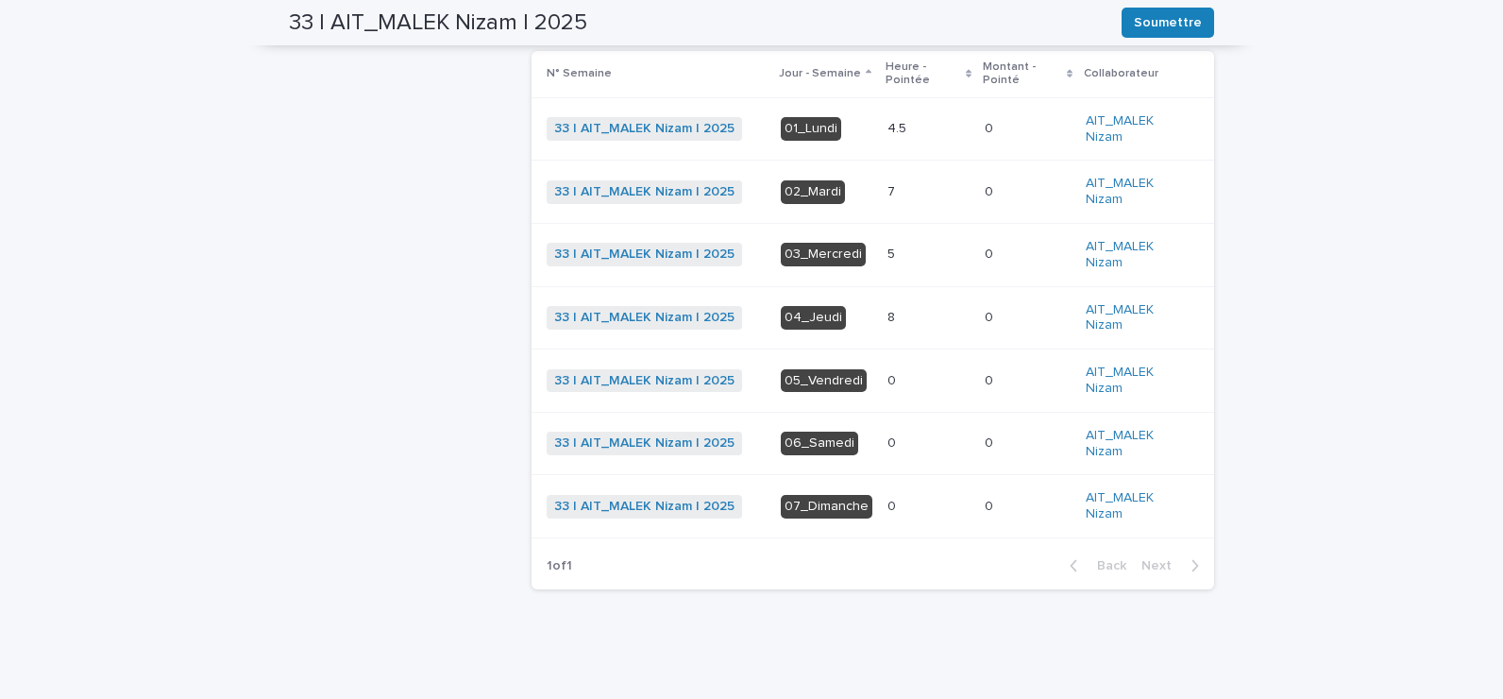
click at [903, 320] on p at bounding box center [929, 318] width 82 height 16
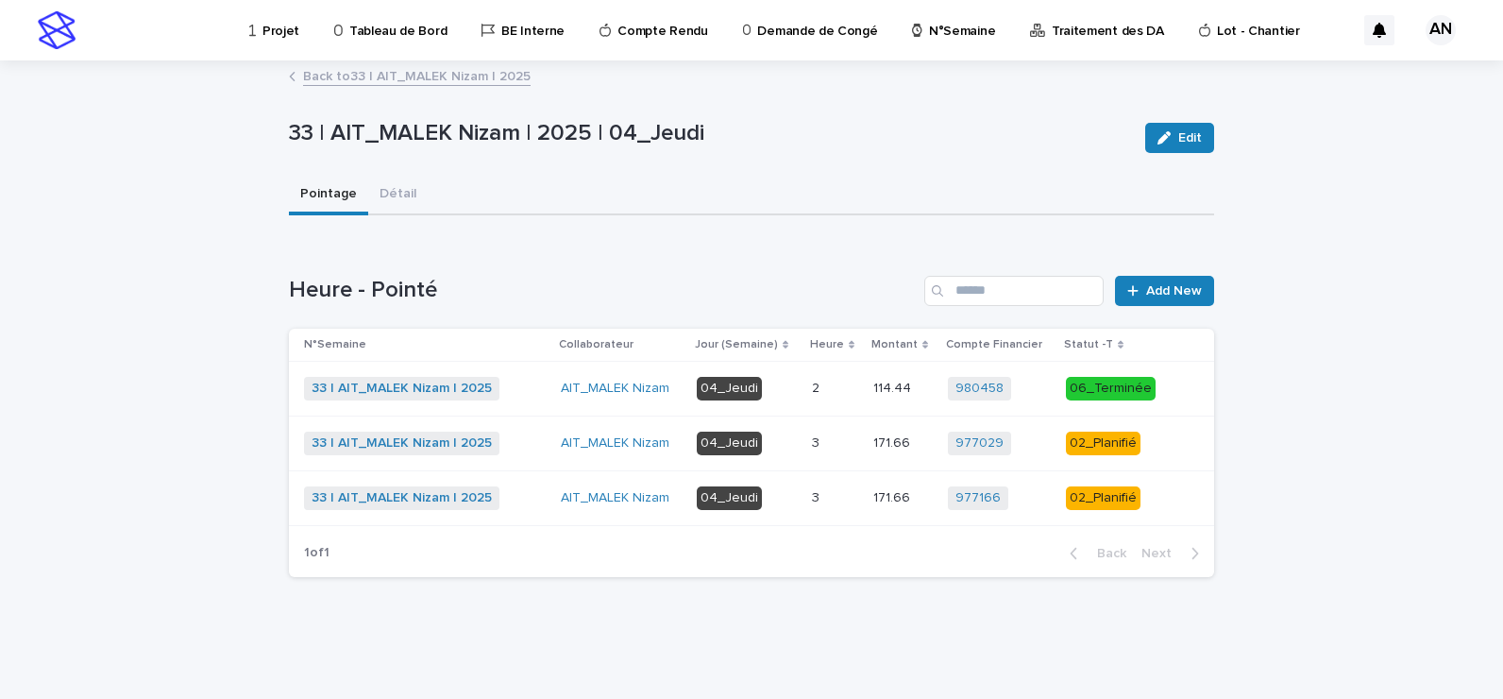
click at [852, 448] on p at bounding box center [835, 443] width 46 height 16
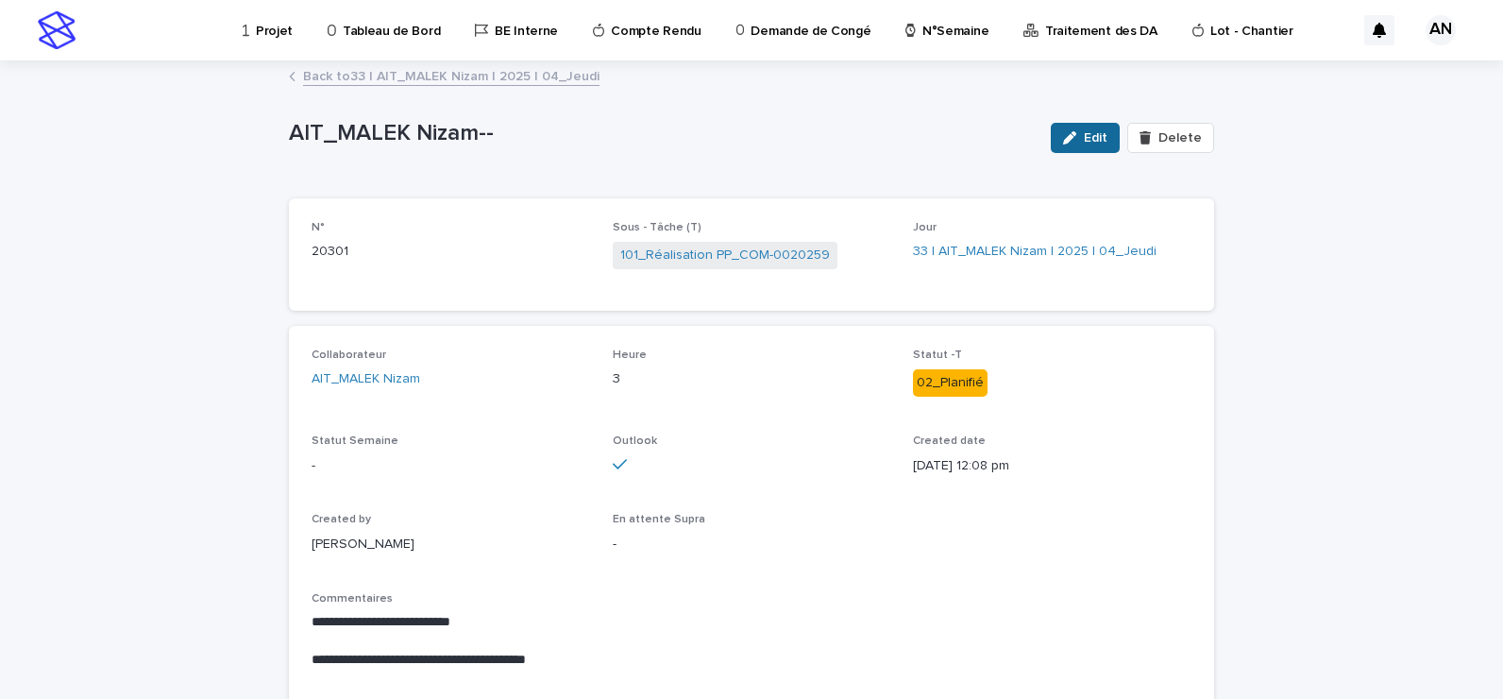
click at [1080, 147] on button "Edit" at bounding box center [1085, 138] width 69 height 30
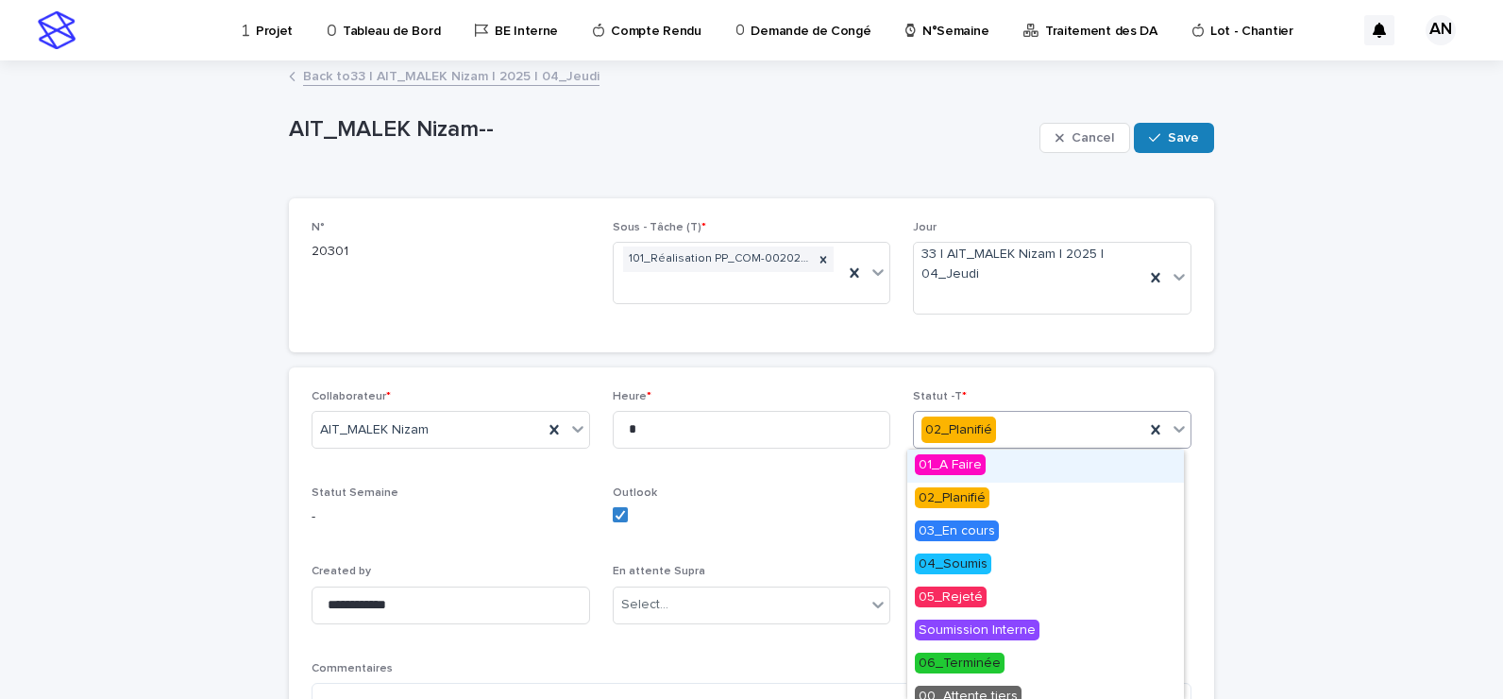
click at [1176, 424] on icon at bounding box center [1179, 428] width 19 height 19
click at [985, 666] on span "06_Terminée" at bounding box center [960, 663] width 90 height 21
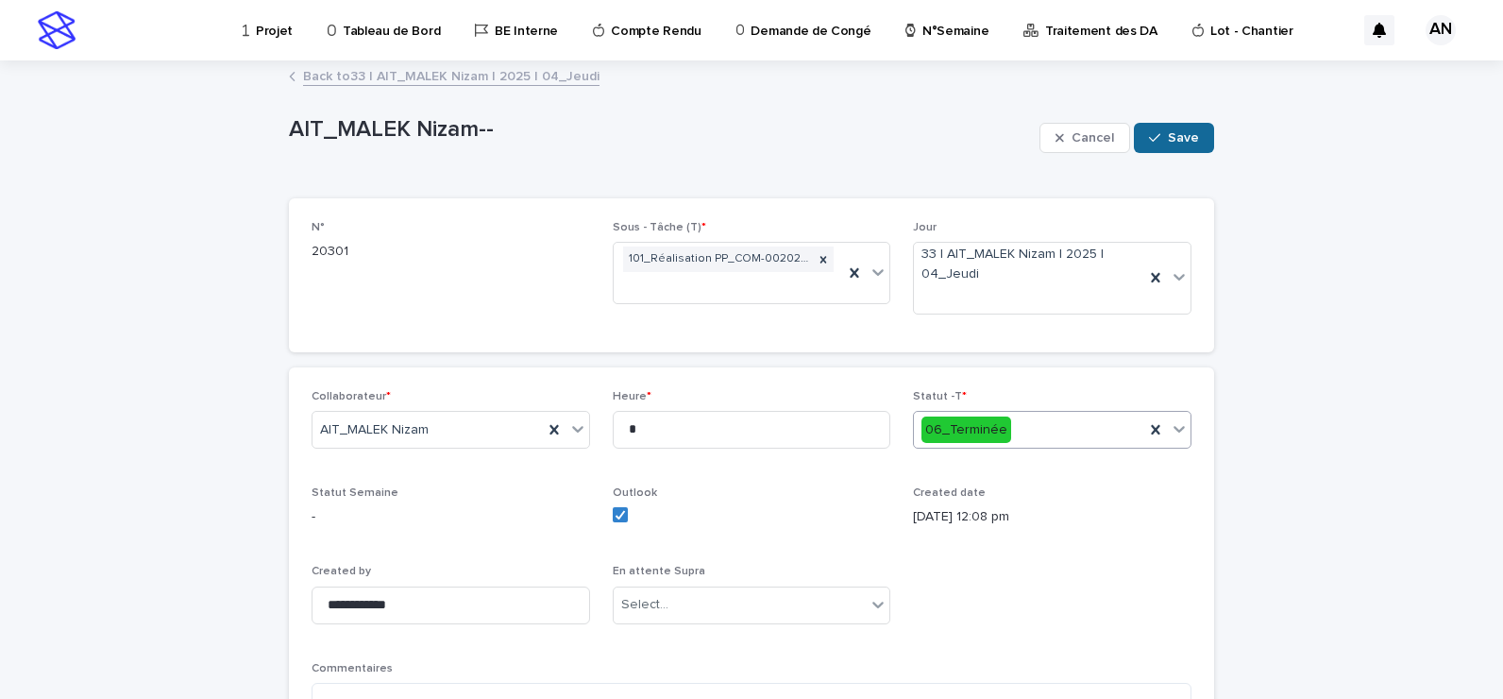
click at [1184, 141] on span "Save" at bounding box center [1183, 137] width 31 height 13
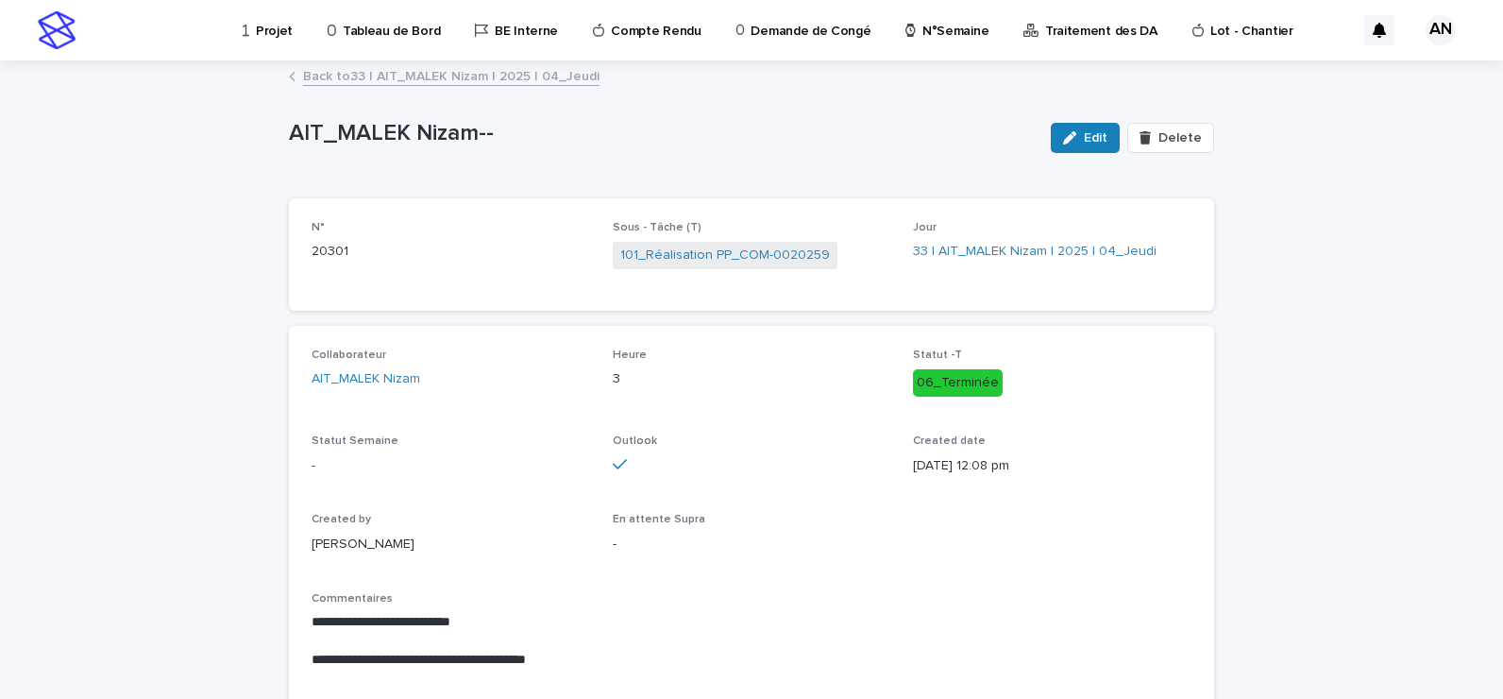
click at [484, 74] on link "Back to 33 | AIT_MALEK Nizam | 2025 | 04_Jeudi" at bounding box center [451, 75] width 297 height 22
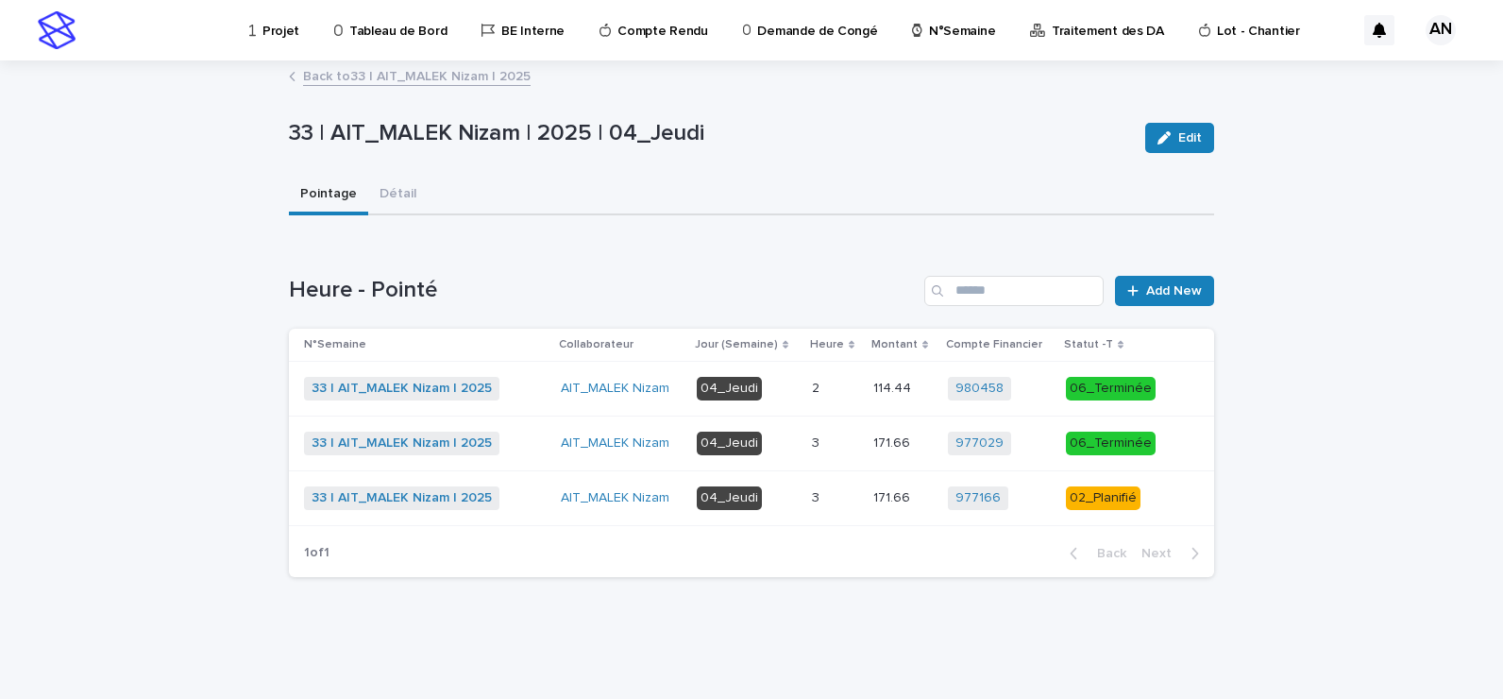
click at [451, 78] on link "Back to 33 | AIT_MALEK Nizam | 2025" at bounding box center [417, 75] width 228 height 22
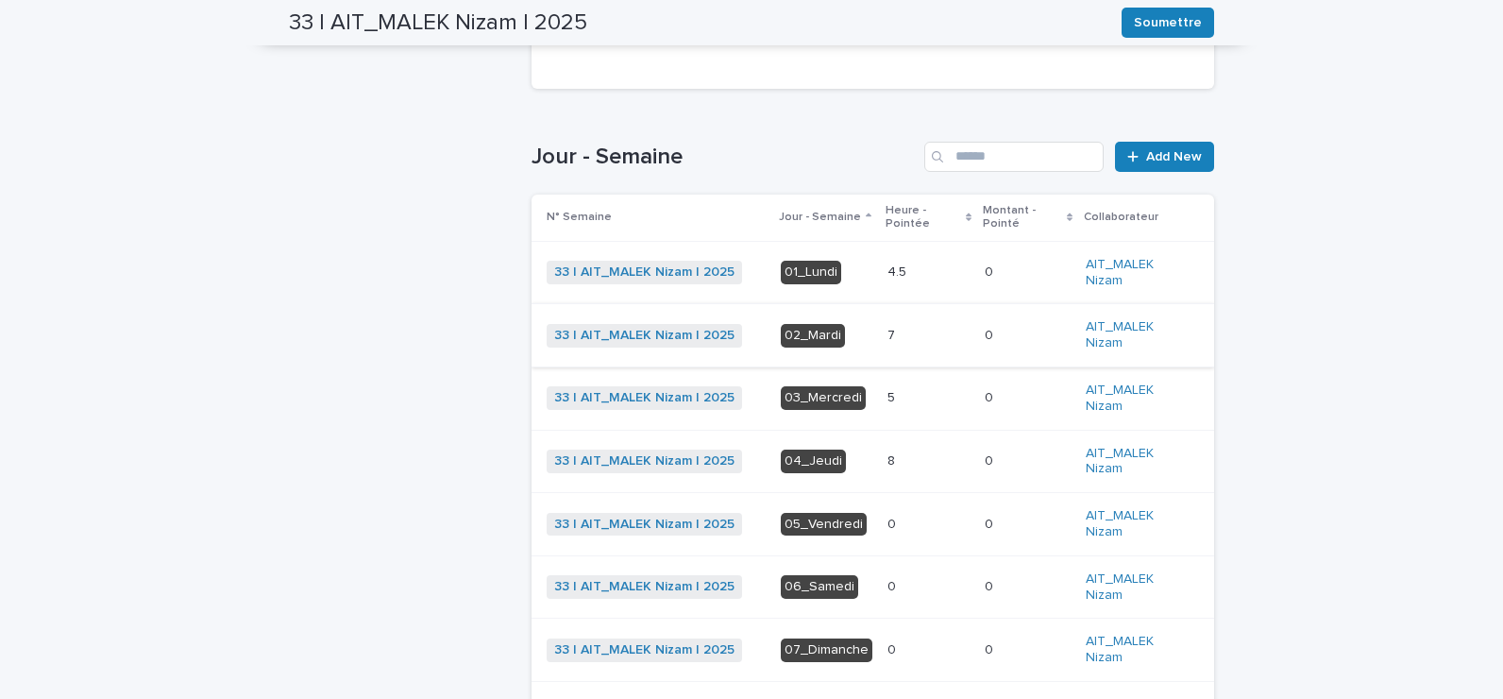
scroll to position [582, 0]
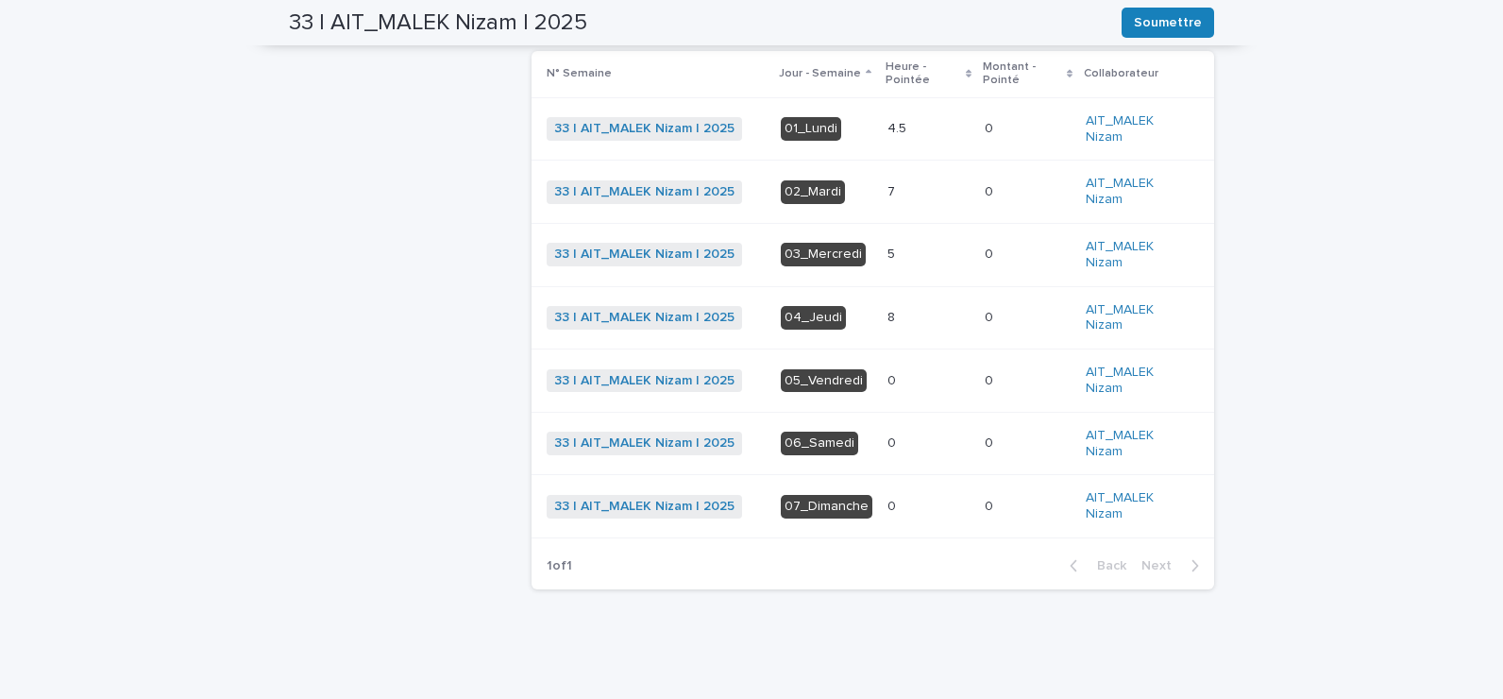
click at [907, 266] on div "5 5" at bounding box center [929, 254] width 82 height 31
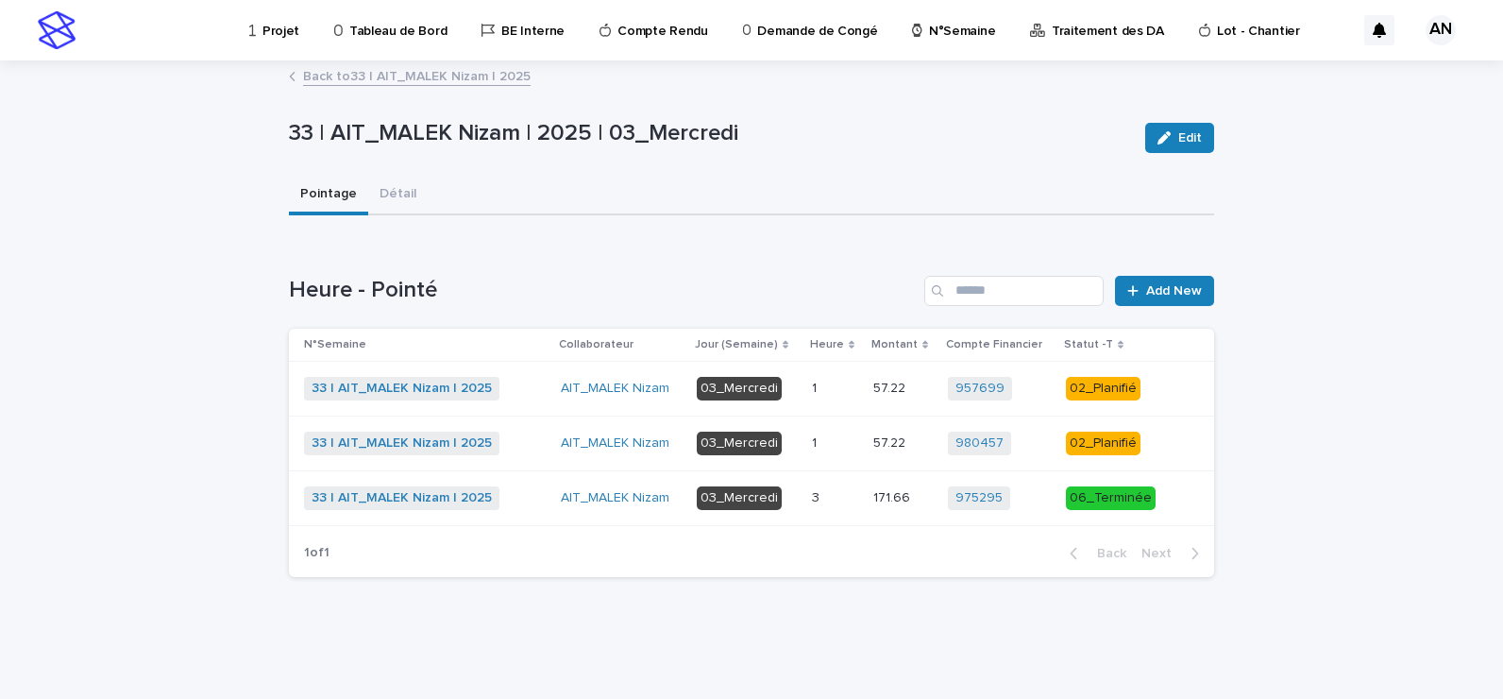
click at [446, 70] on link "Back to 33 | AIT_MALEK Nizam | 2025" at bounding box center [417, 75] width 228 height 22
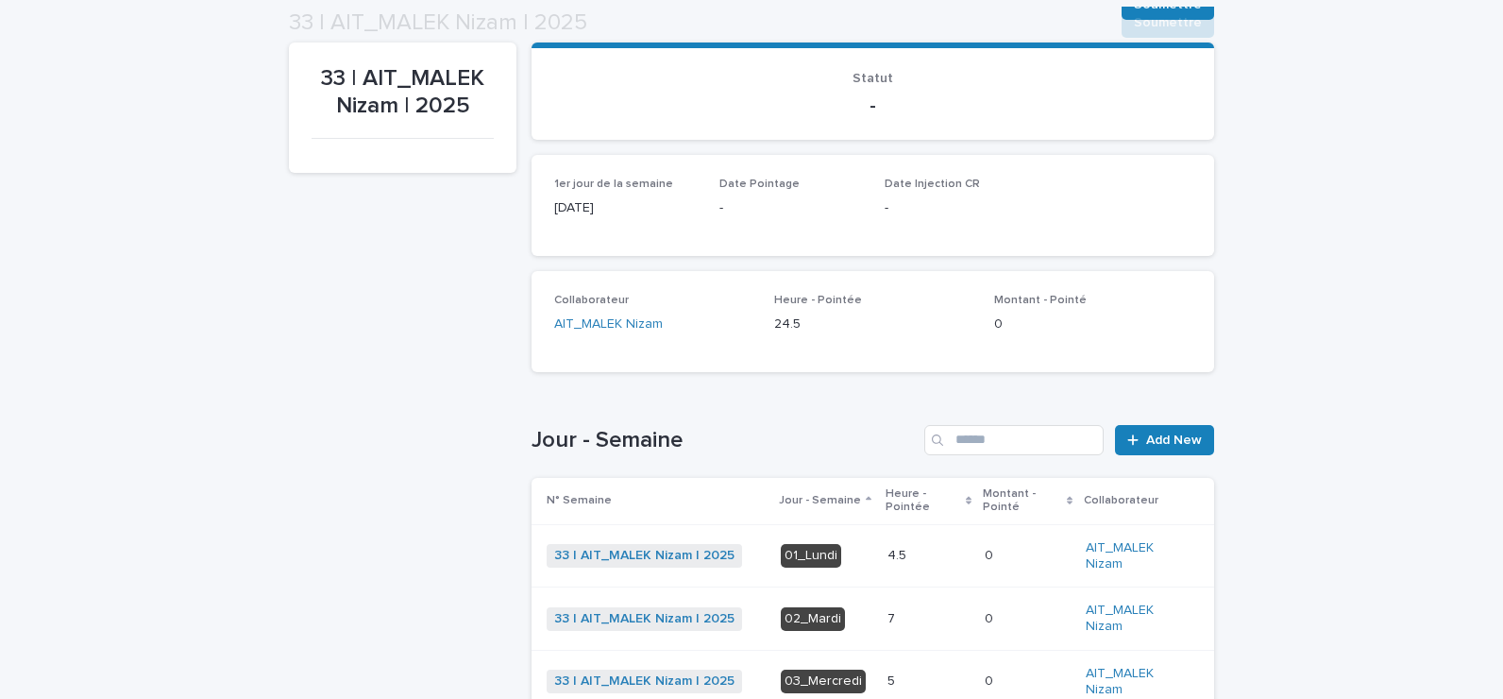
scroll to position [344, 0]
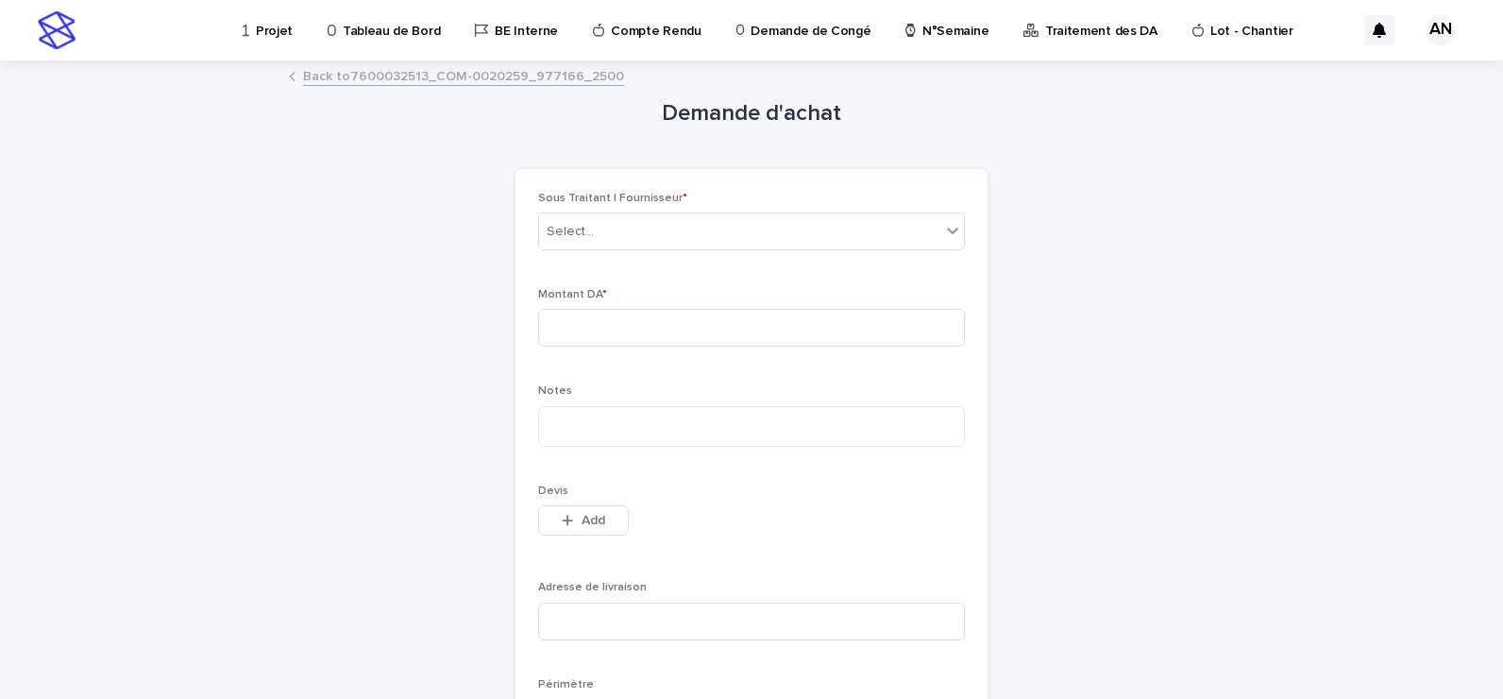
click at [283, 33] on p "Projet" at bounding box center [274, 20] width 37 height 40
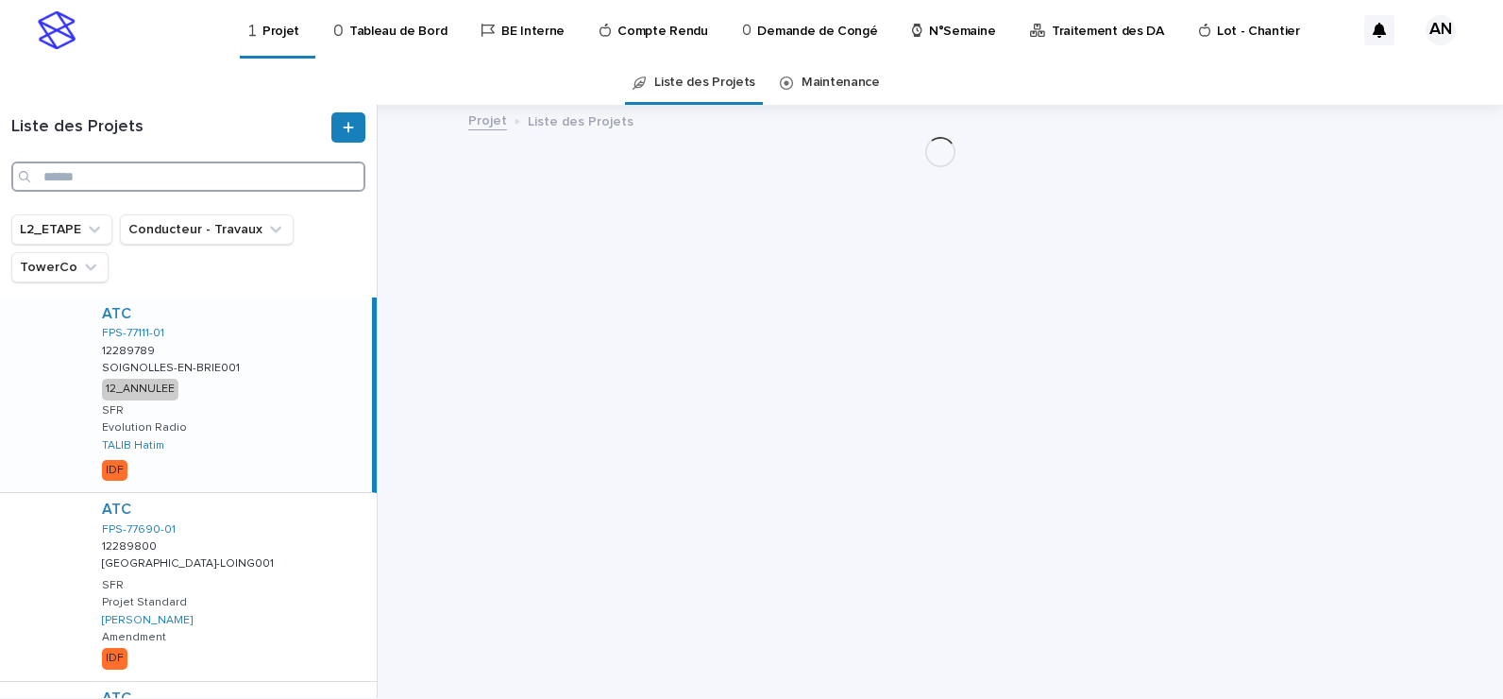
click at [262, 173] on input "Search" at bounding box center [188, 176] width 354 height 30
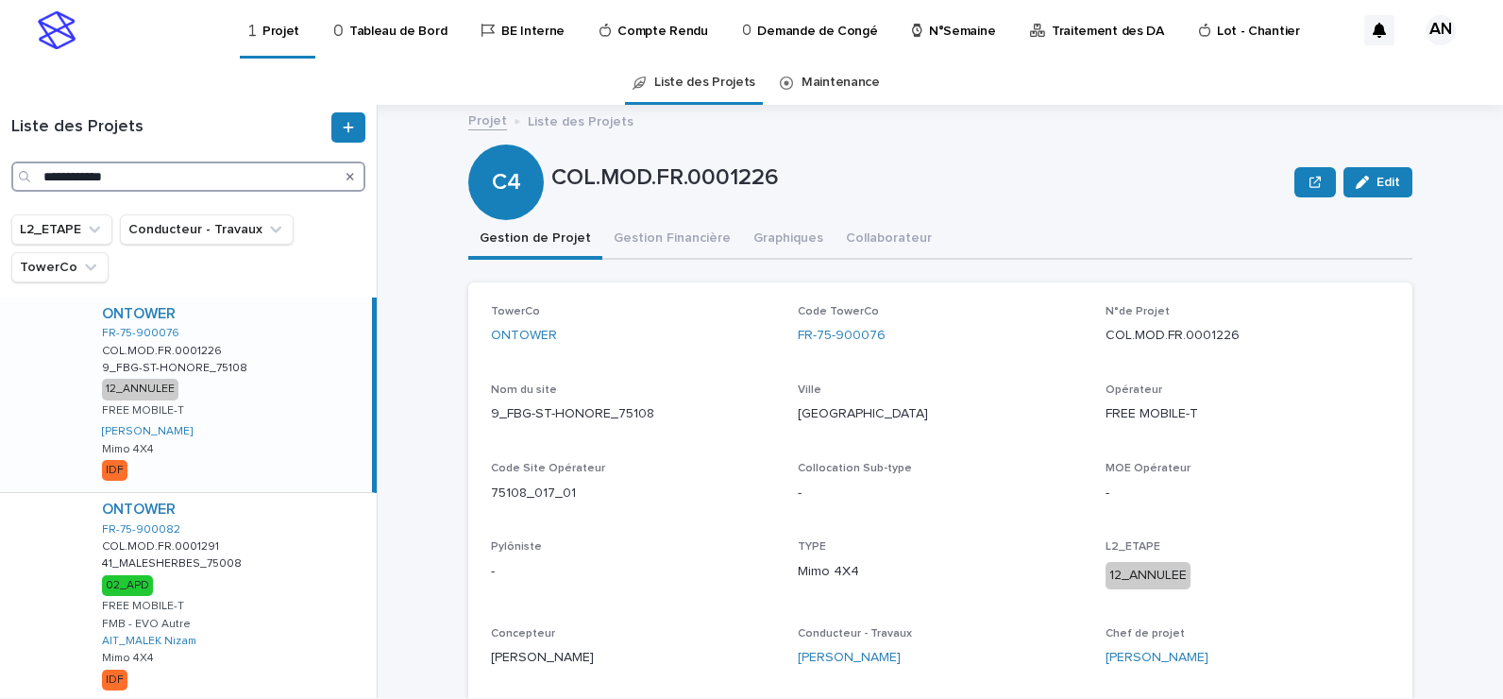
type input "**********"
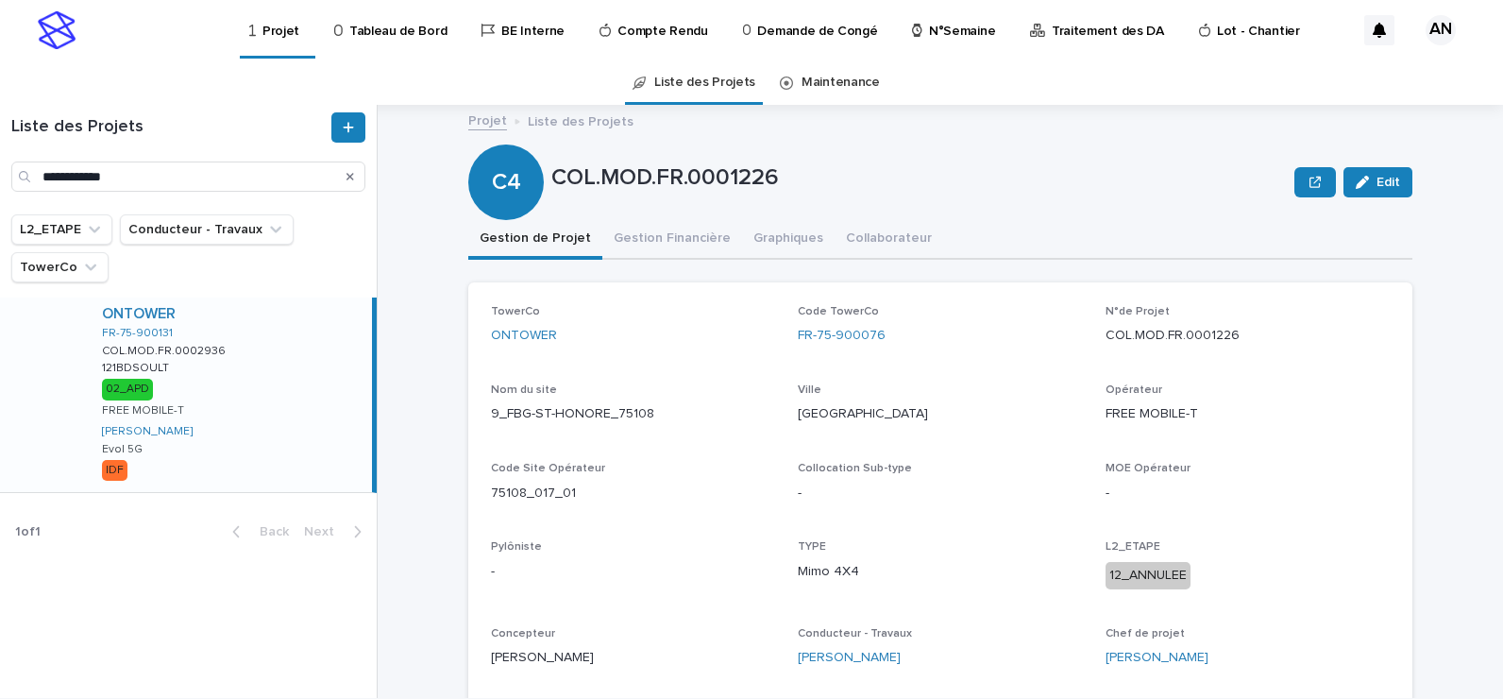
click at [246, 415] on div "ONTOWER FR-75-900131 COL.MOD.FR.0002936 COL.MOD.FR.0002936 121BDSOULT 121BDSOUL…" at bounding box center [229, 394] width 285 height 195
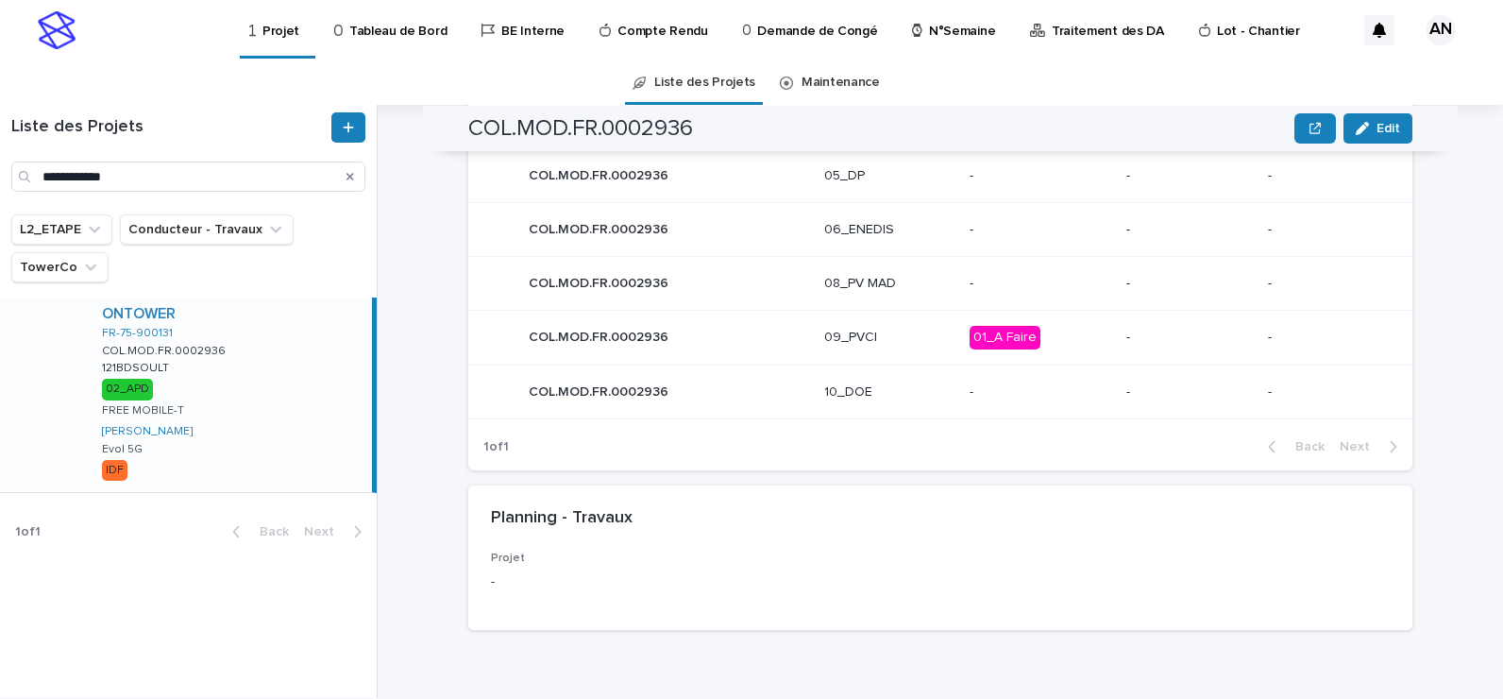
scroll to position [925, 0]
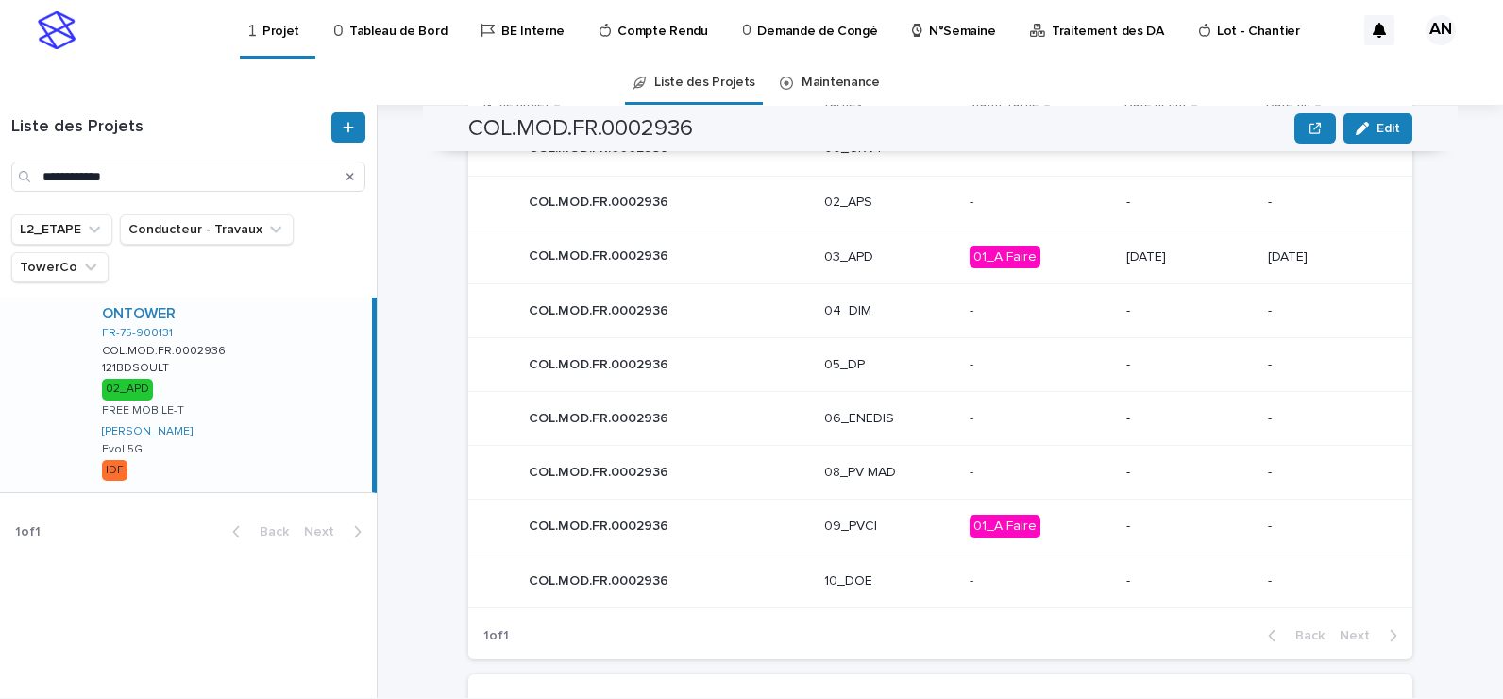
click at [904, 260] on p "03_APD" at bounding box center [889, 257] width 130 height 16
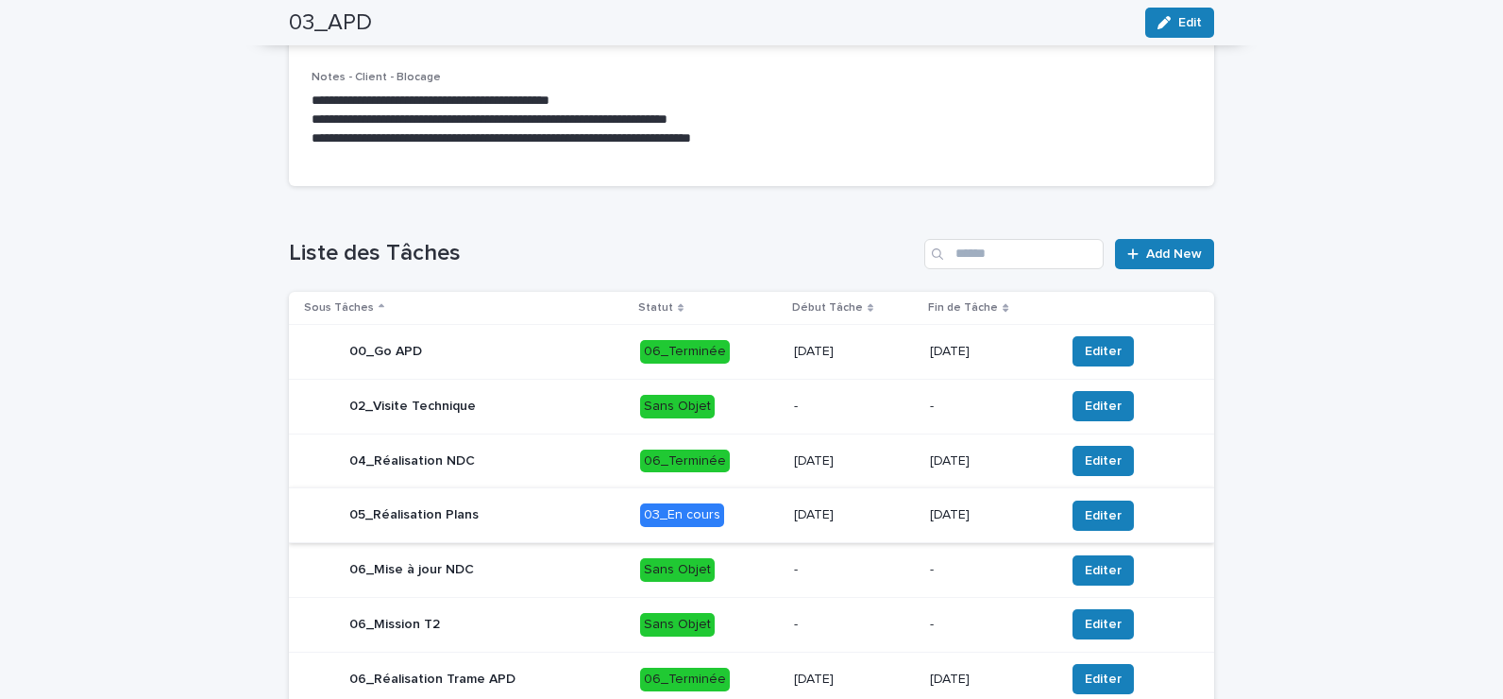
scroll to position [567, 0]
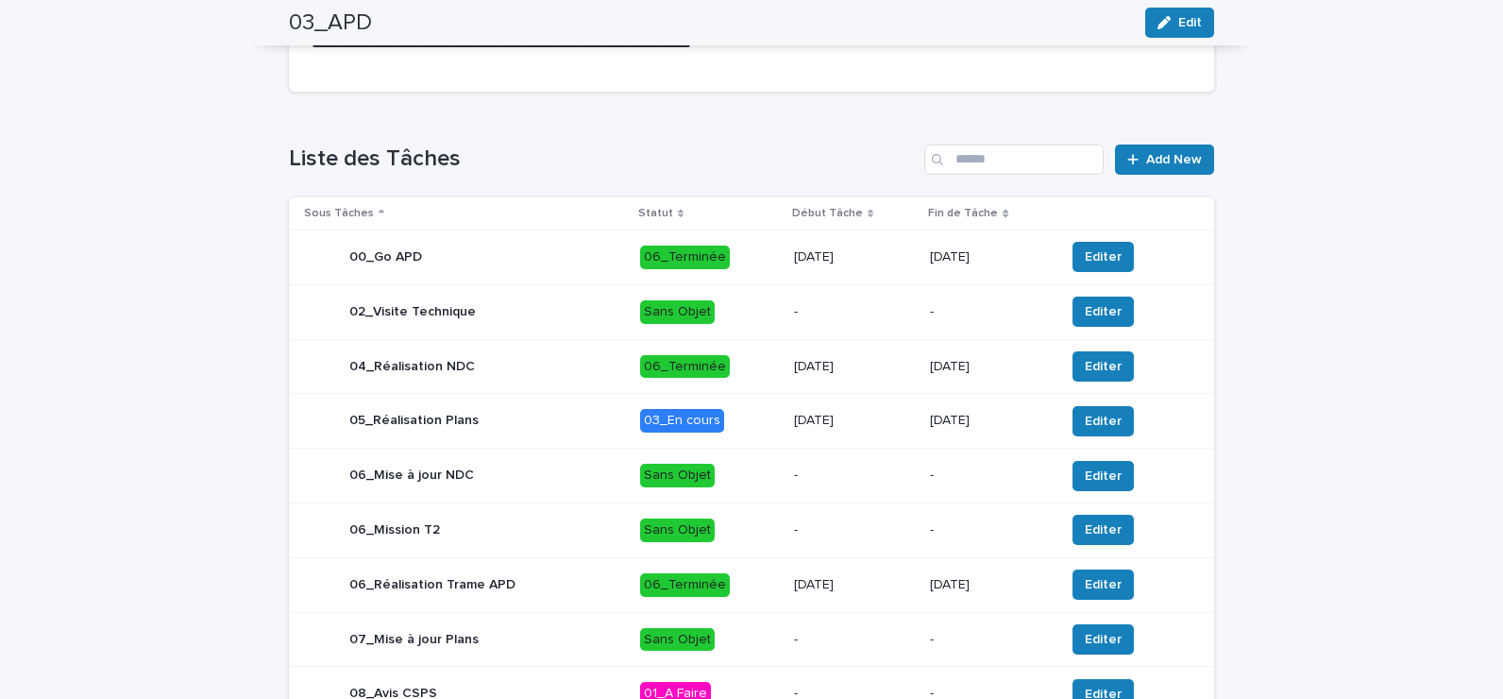
click at [725, 422] on p "03_En cours" at bounding box center [709, 421] width 139 height 24
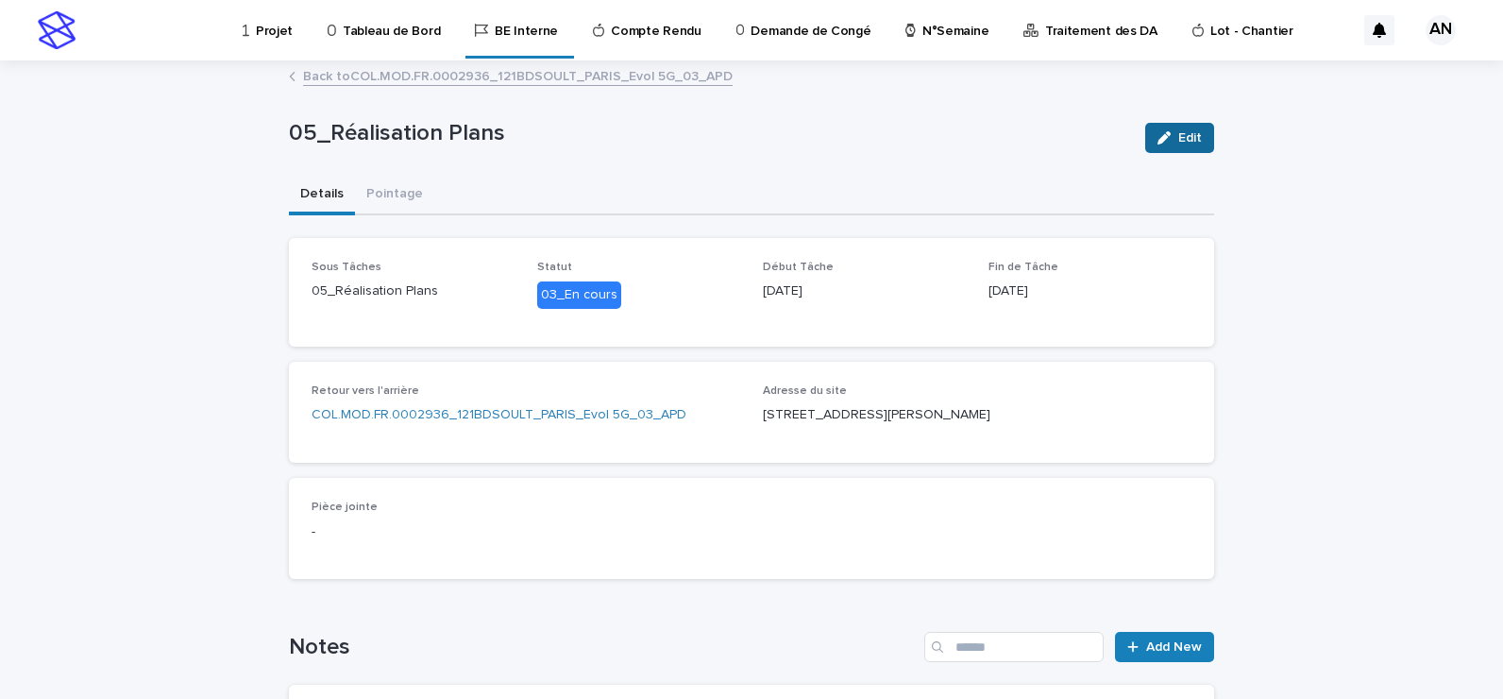
click at [1182, 140] on span "Edit" at bounding box center [1191, 137] width 24 height 13
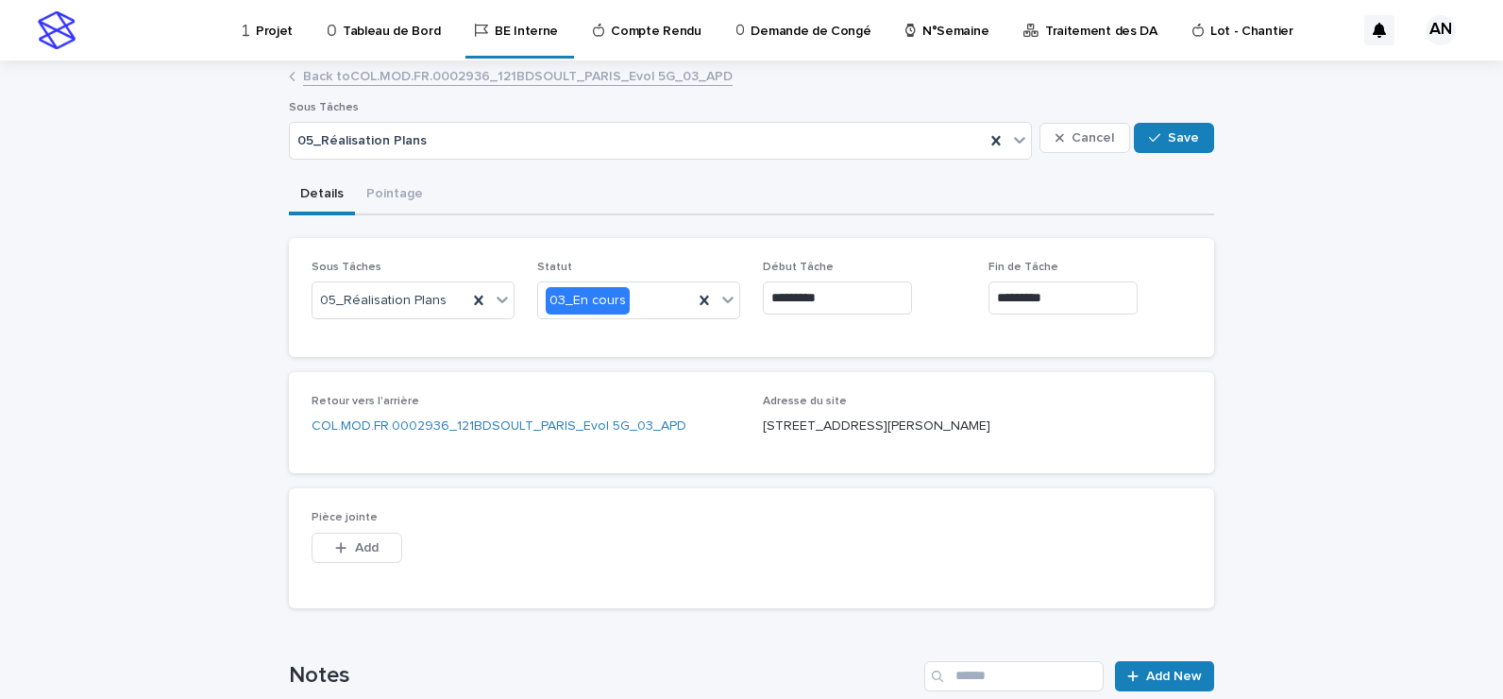
click at [1006, 296] on input "*********" at bounding box center [1063, 297] width 149 height 33
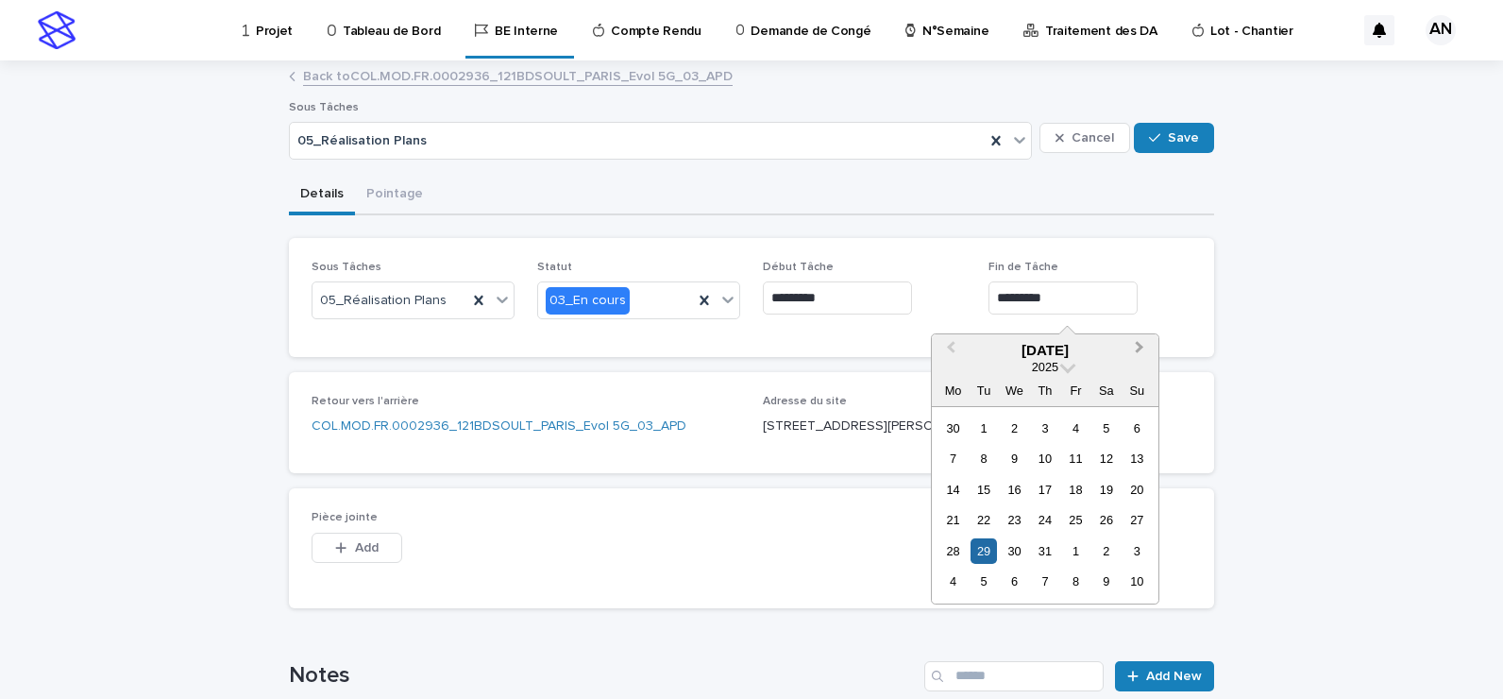
click at [1140, 350] on span "Next Month" at bounding box center [1140, 349] width 0 height 25
click at [1043, 492] on div "14" at bounding box center [1044, 489] width 25 height 25
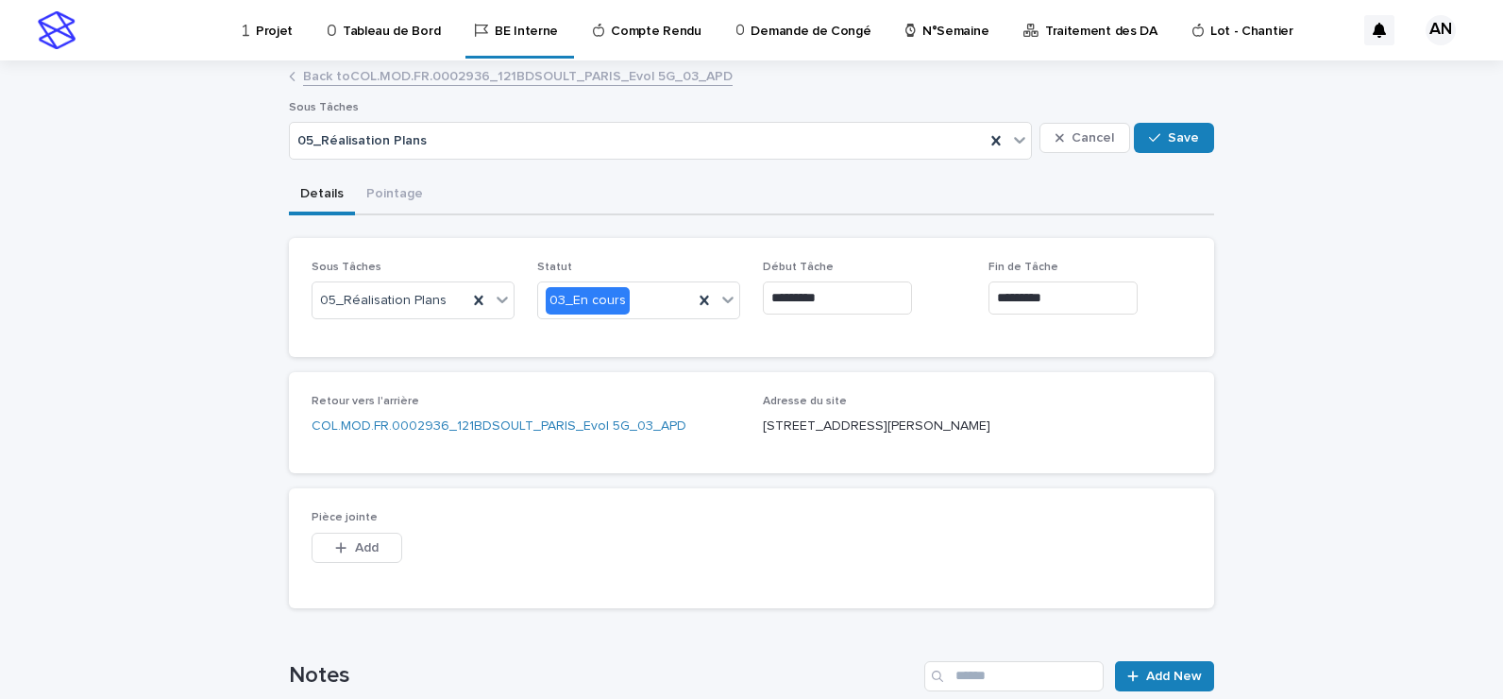
type input "*********"
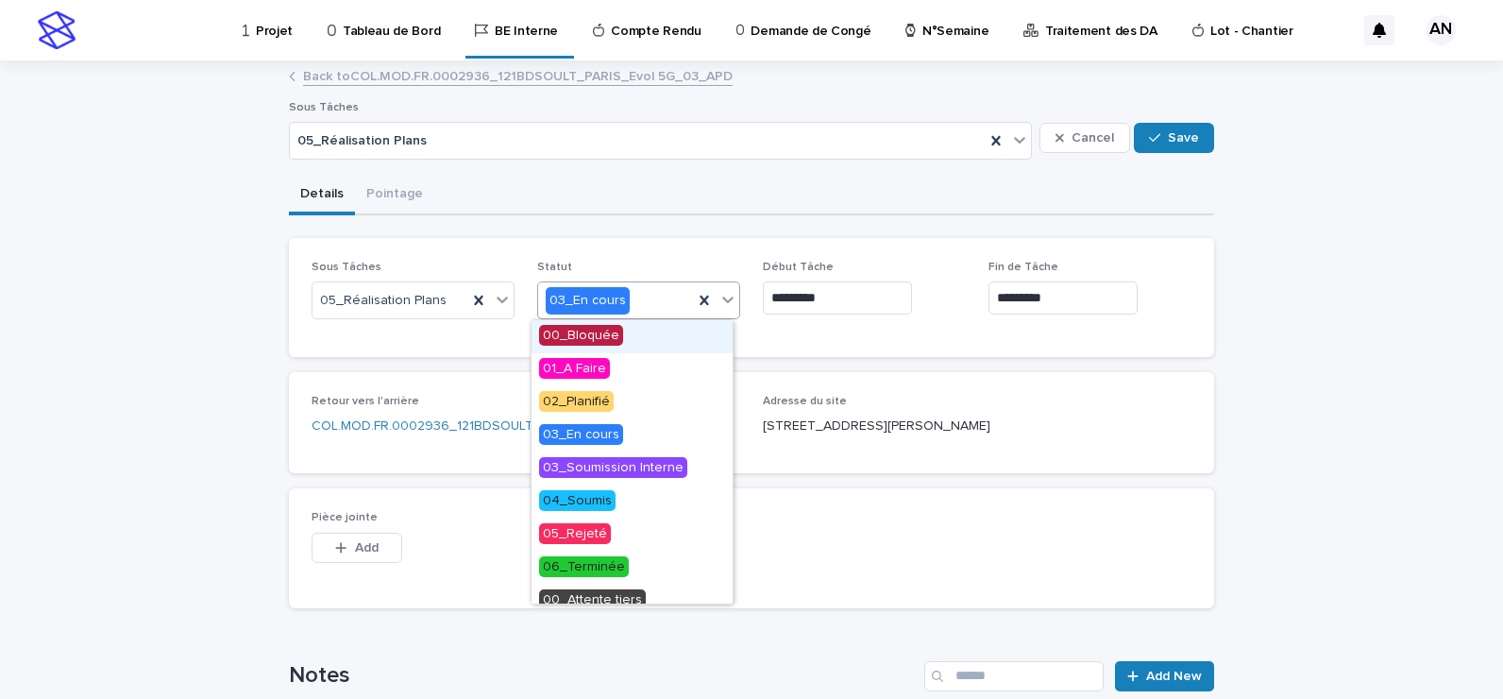
click at [722, 300] on icon at bounding box center [727, 300] width 11 height 7
click at [606, 568] on span "06_Terminée" at bounding box center [584, 566] width 90 height 21
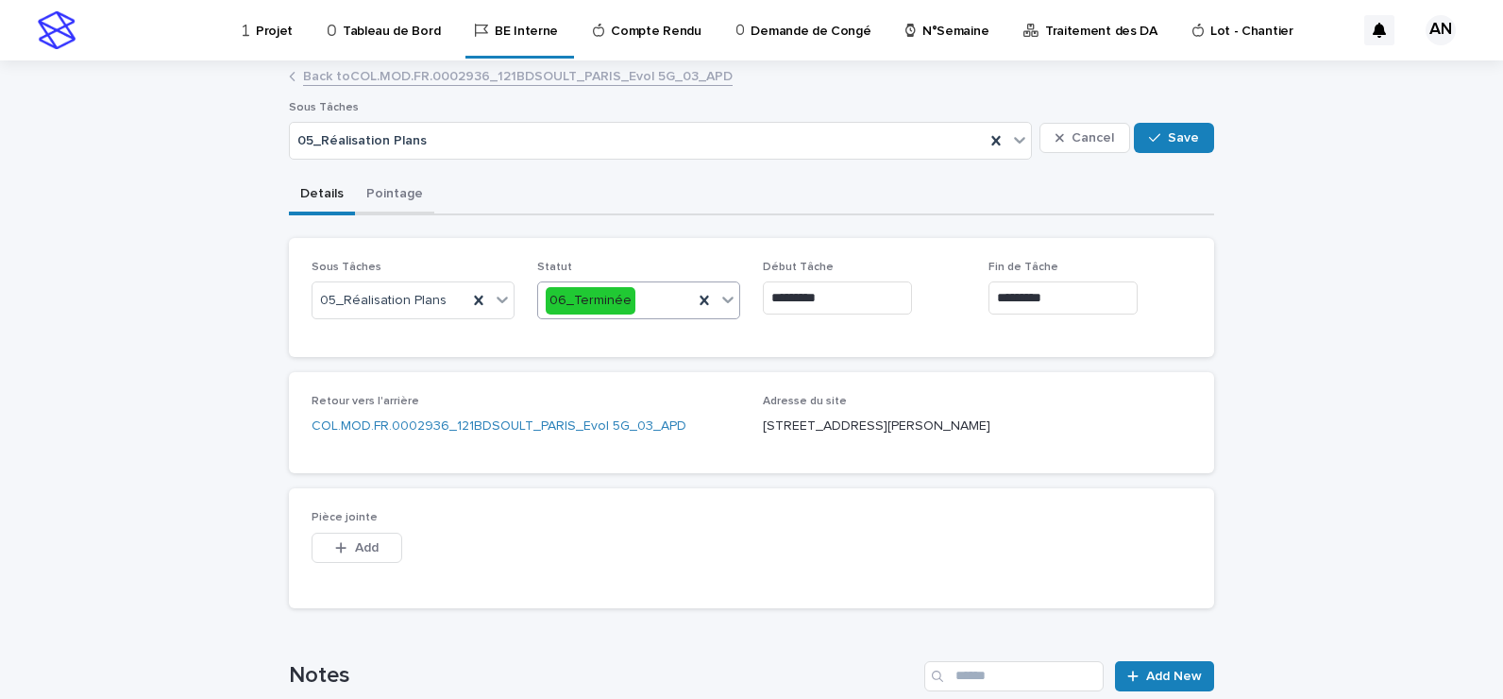
click at [386, 193] on button "Pointage" at bounding box center [394, 196] width 79 height 40
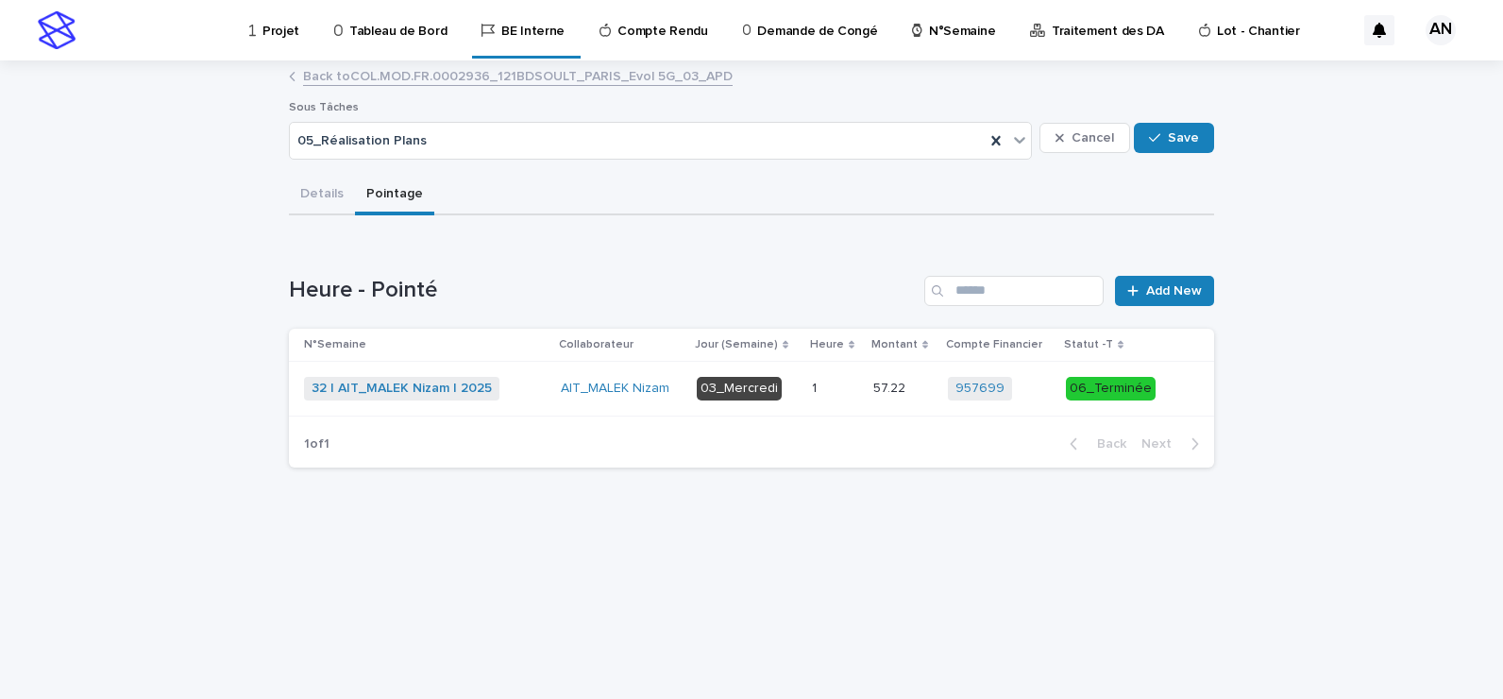
click at [810, 390] on td "1 1" at bounding box center [835, 389] width 61 height 55
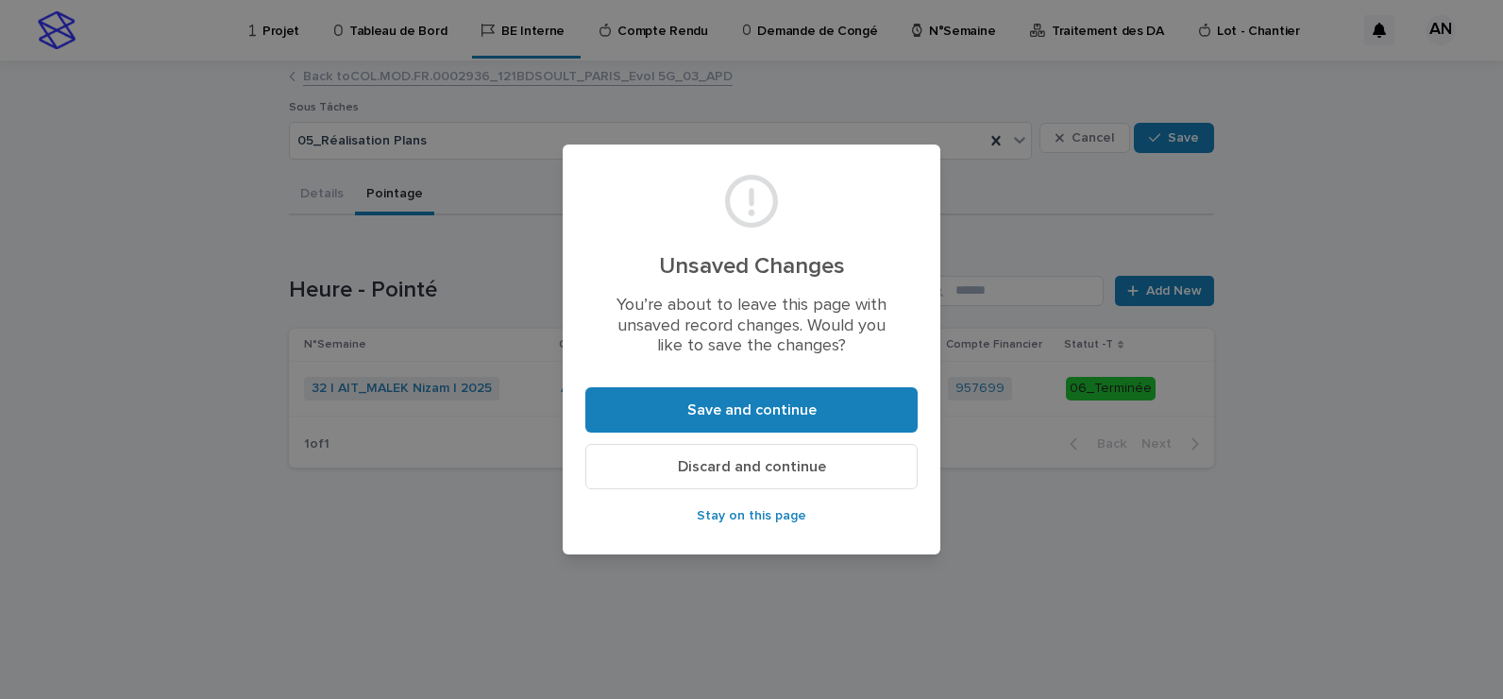
click at [773, 475] on button "Discard and continue" at bounding box center [752, 466] width 332 height 45
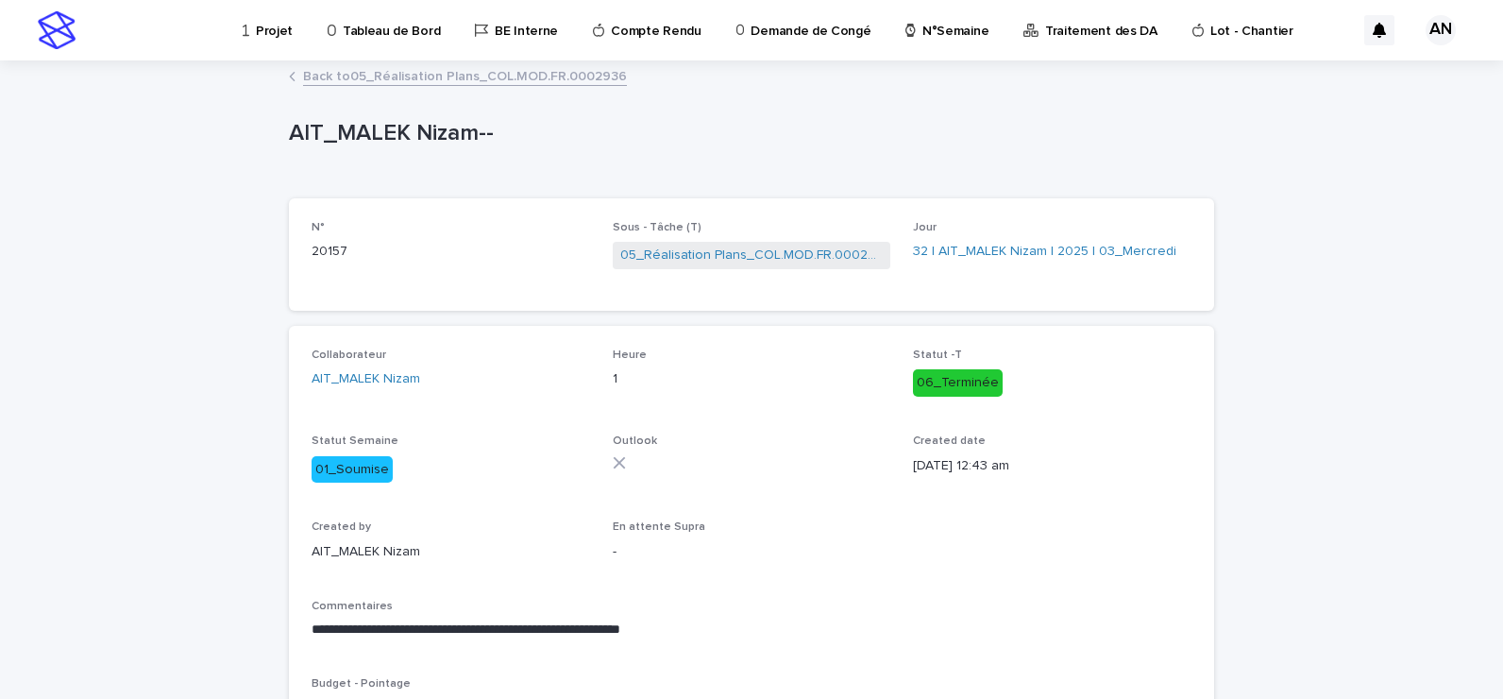
click at [484, 76] on link "Back to 05_Réalisation Plans_COL.MOD.FR.0002936" at bounding box center [465, 75] width 324 height 22
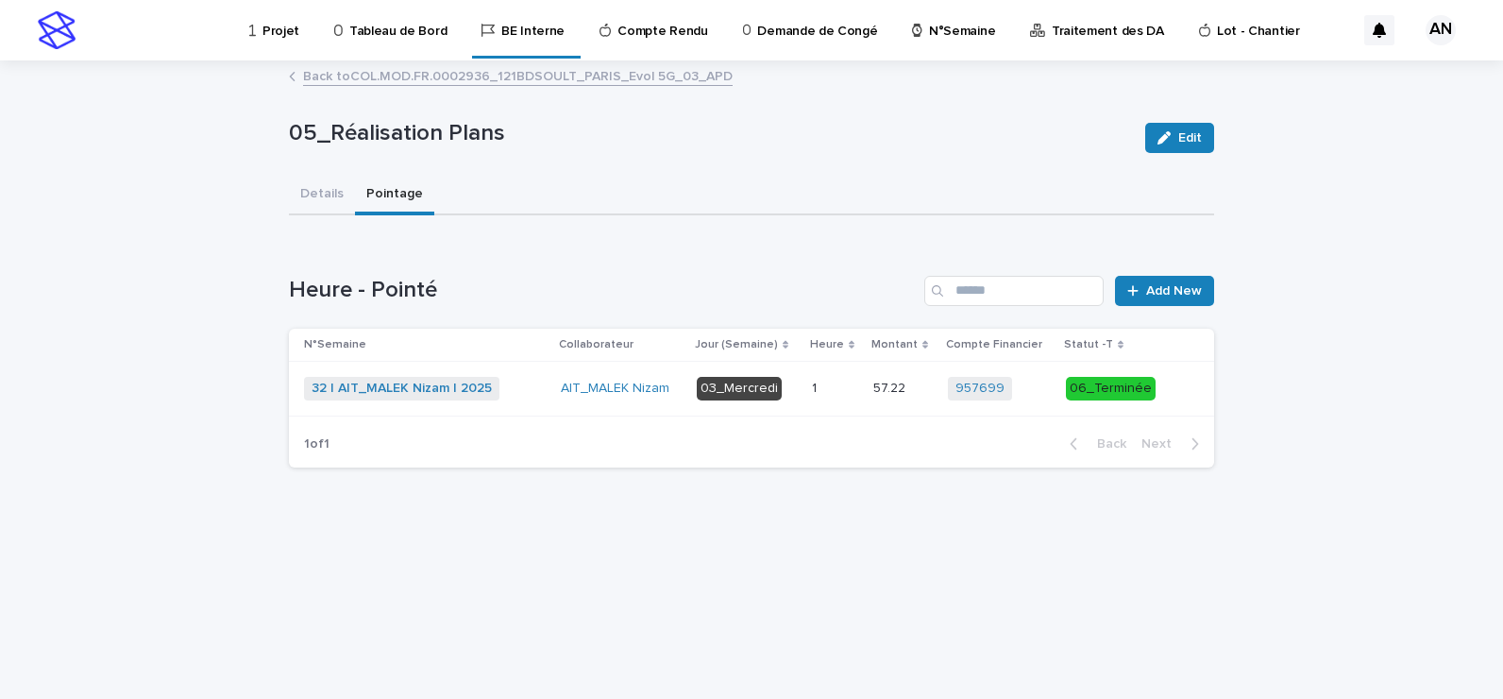
click at [484, 76] on link "Back to COL.MOD.FR.0002936_121BDSOULT_PARIS_Evol 5G_03_APD" at bounding box center [518, 75] width 430 height 22
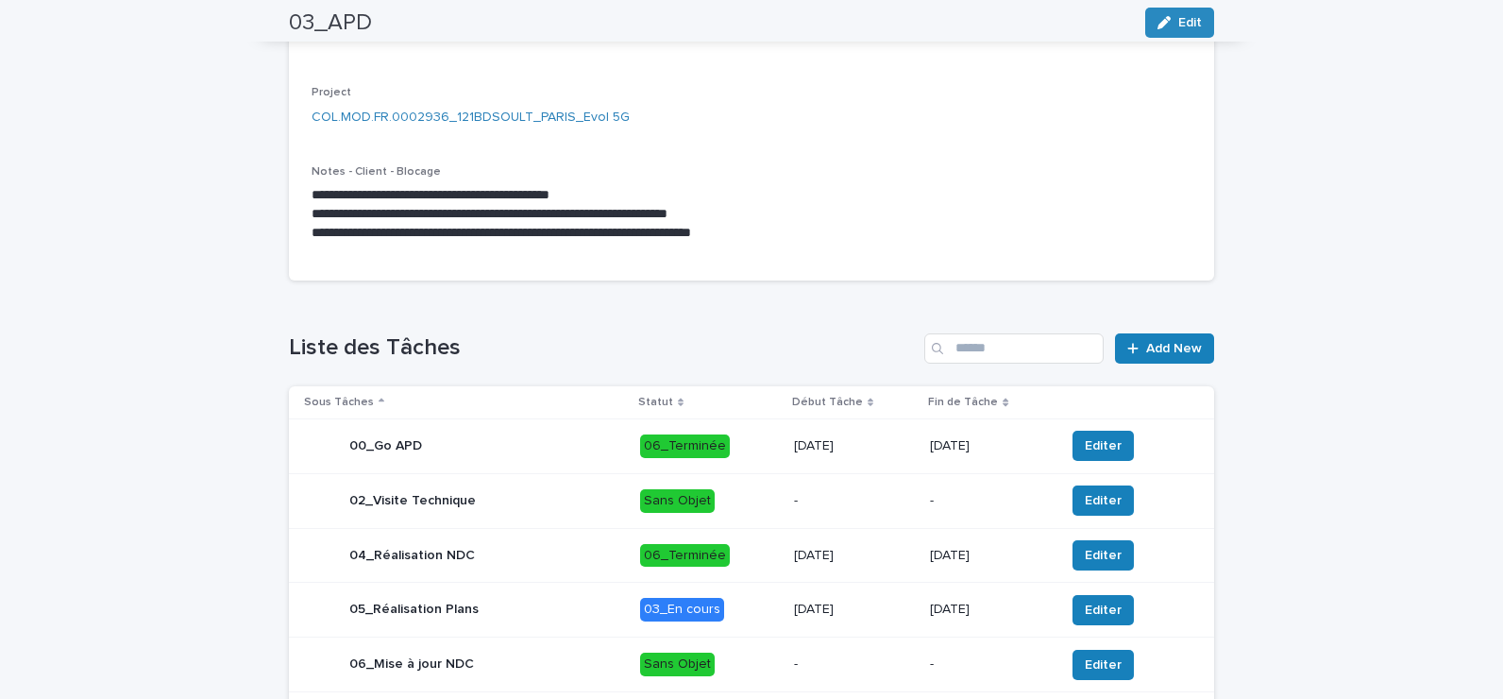
scroll to position [567, 0]
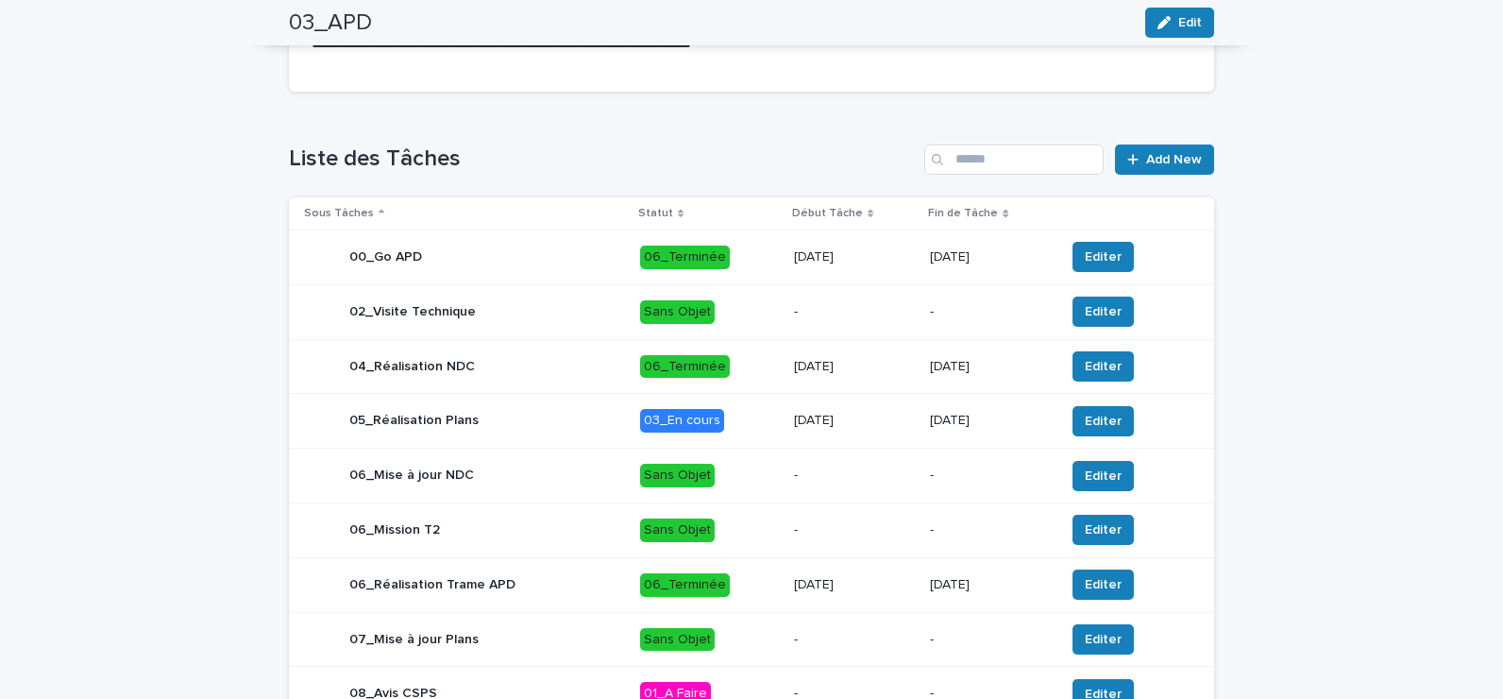
click at [755, 427] on p "03_En cours" at bounding box center [709, 421] width 139 height 24
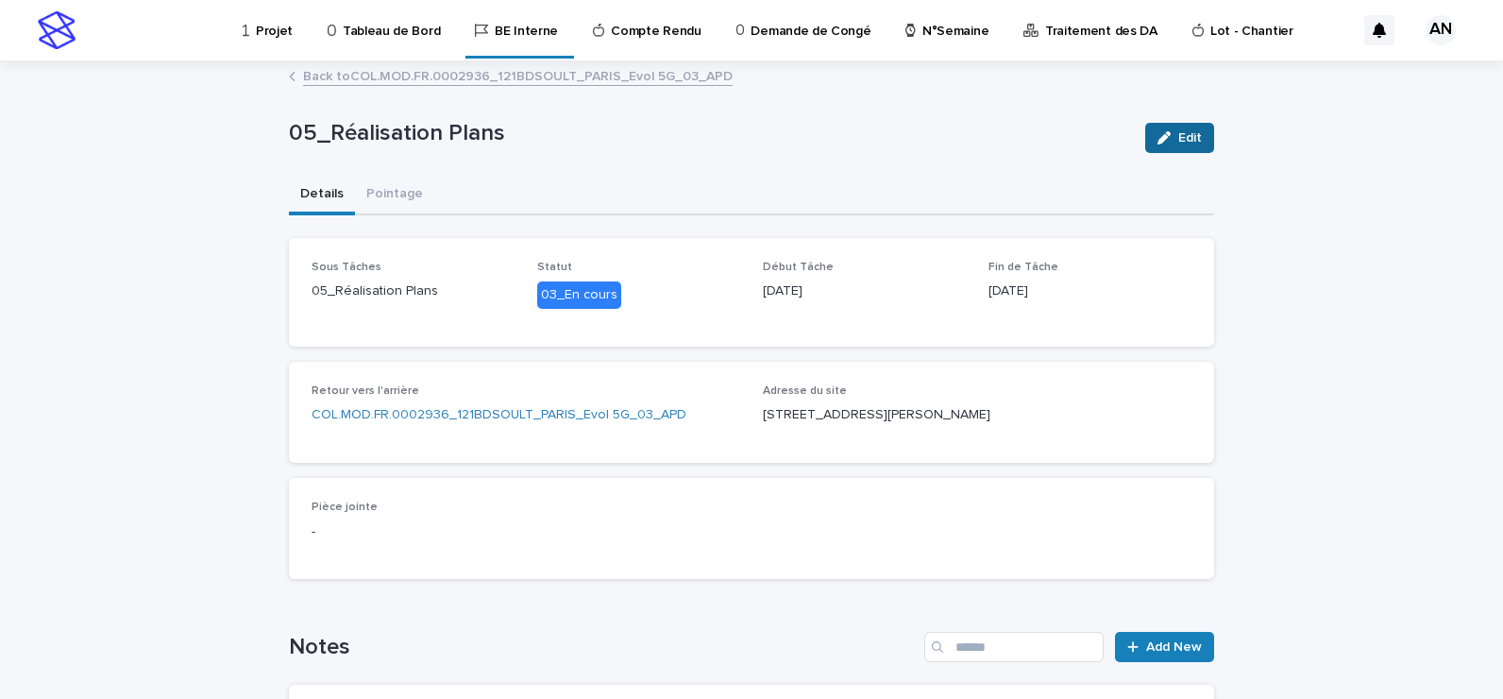
click at [1185, 143] on span "Edit" at bounding box center [1191, 137] width 24 height 13
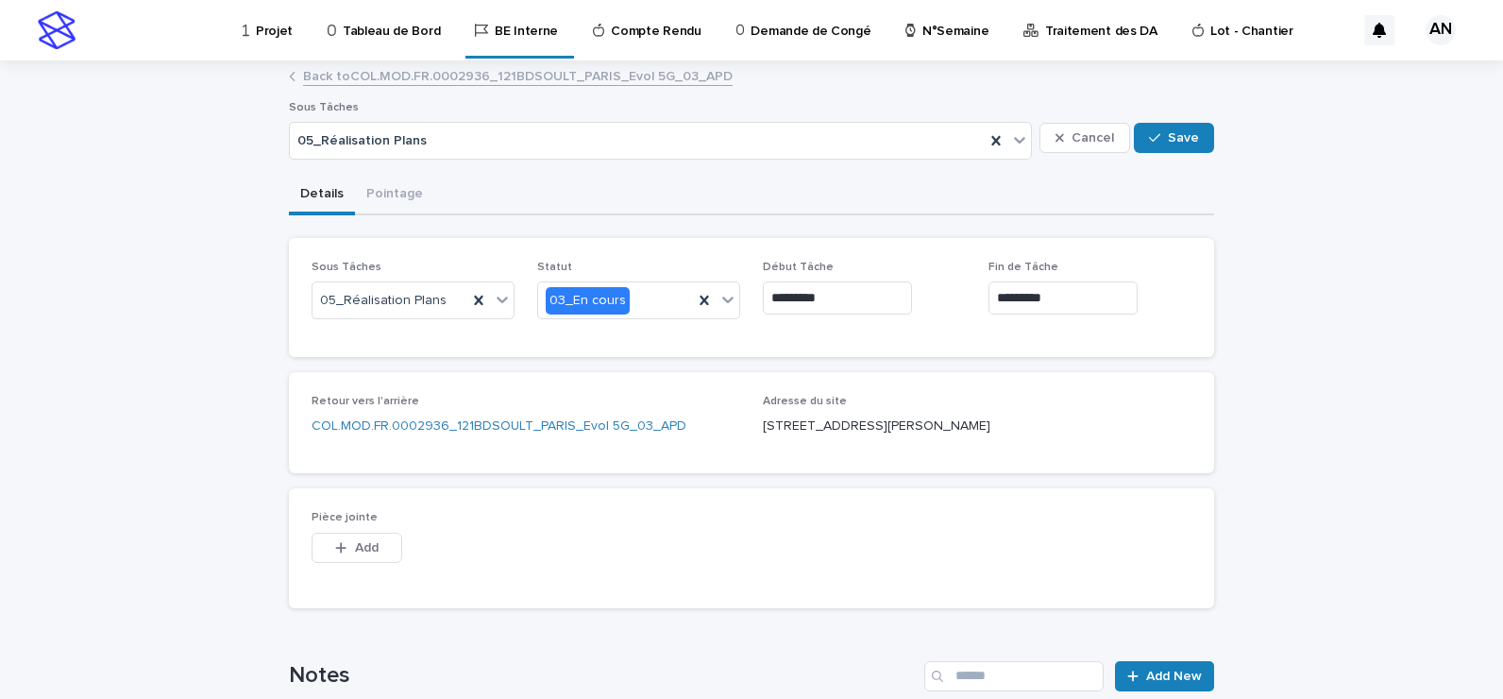
click at [1114, 309] on input "*********" at bounding box center [1063, 297] width 149 height 33
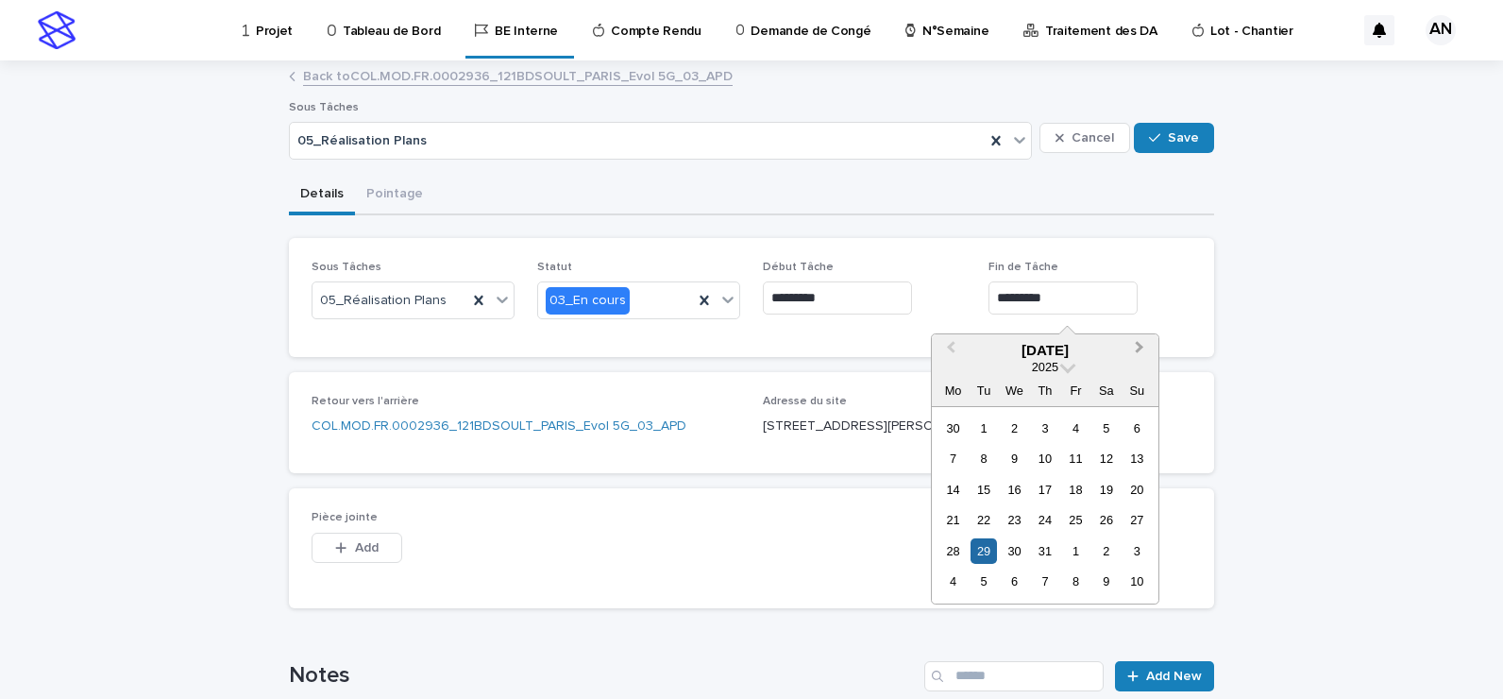
click at [1145, 347] on button "Next Month" at bounding box center [1142, 351] width 30 height 30
click at [1048, 498] on div "14" at bounding box center [1044, 489] width 25 height 25
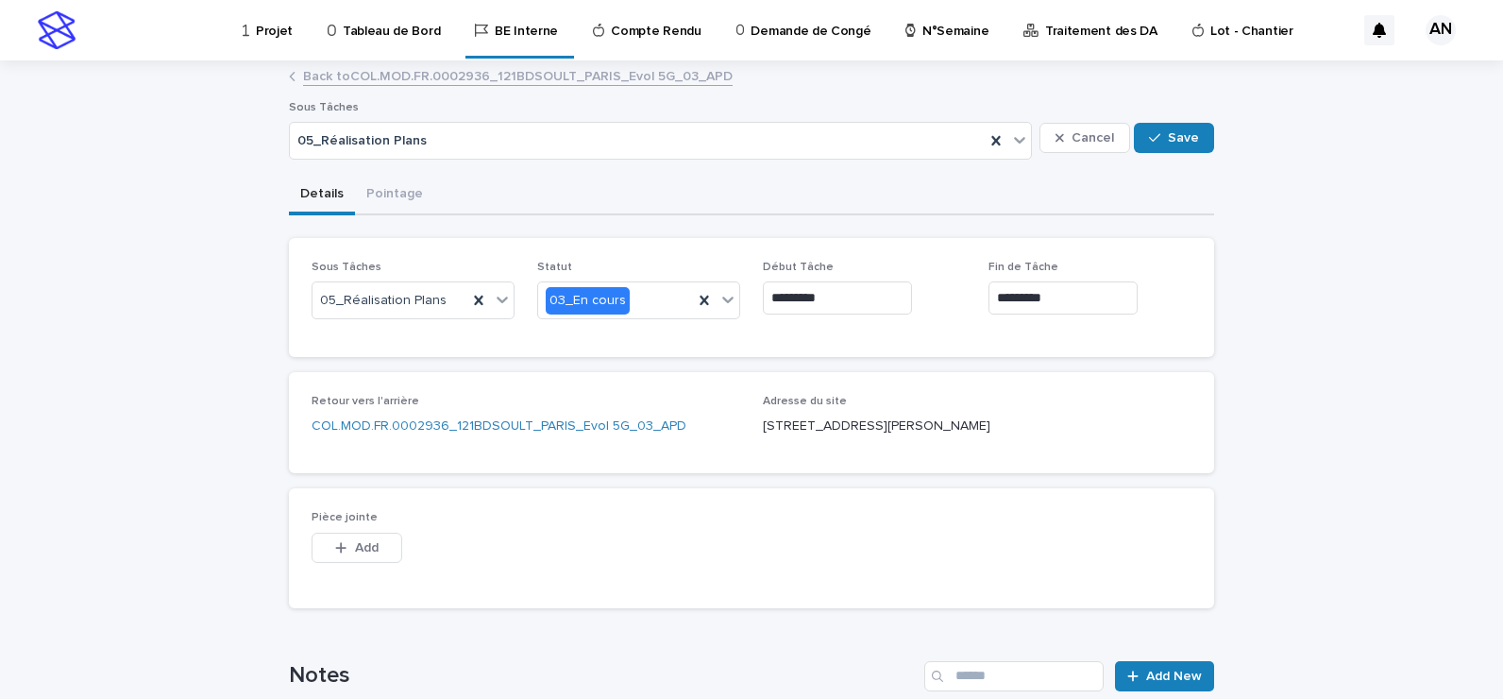
type input "*********"
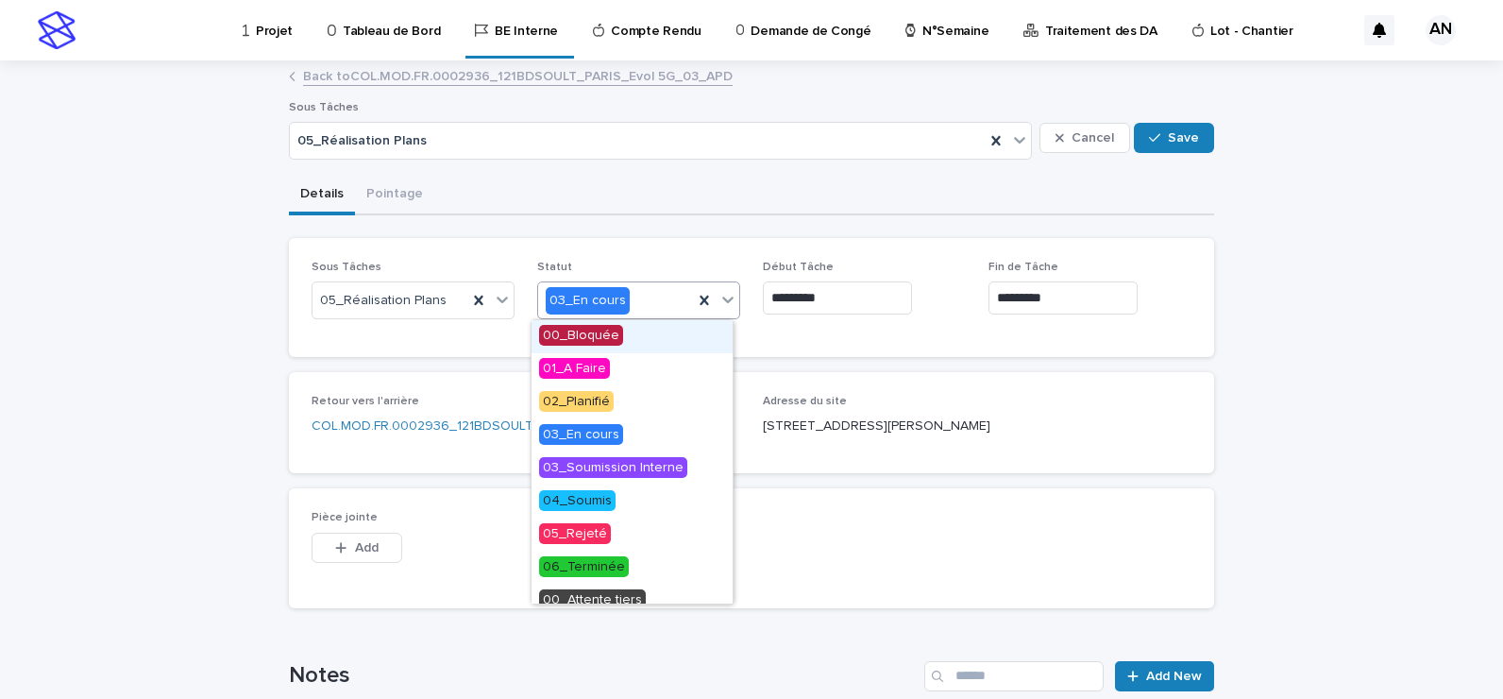
click at [723, 304] on icon at bounding box center [728, 299] width 19 height 19
click at [606, 565] on span "06_Terminée" at bounding box center [584, 566] width 90 height 21
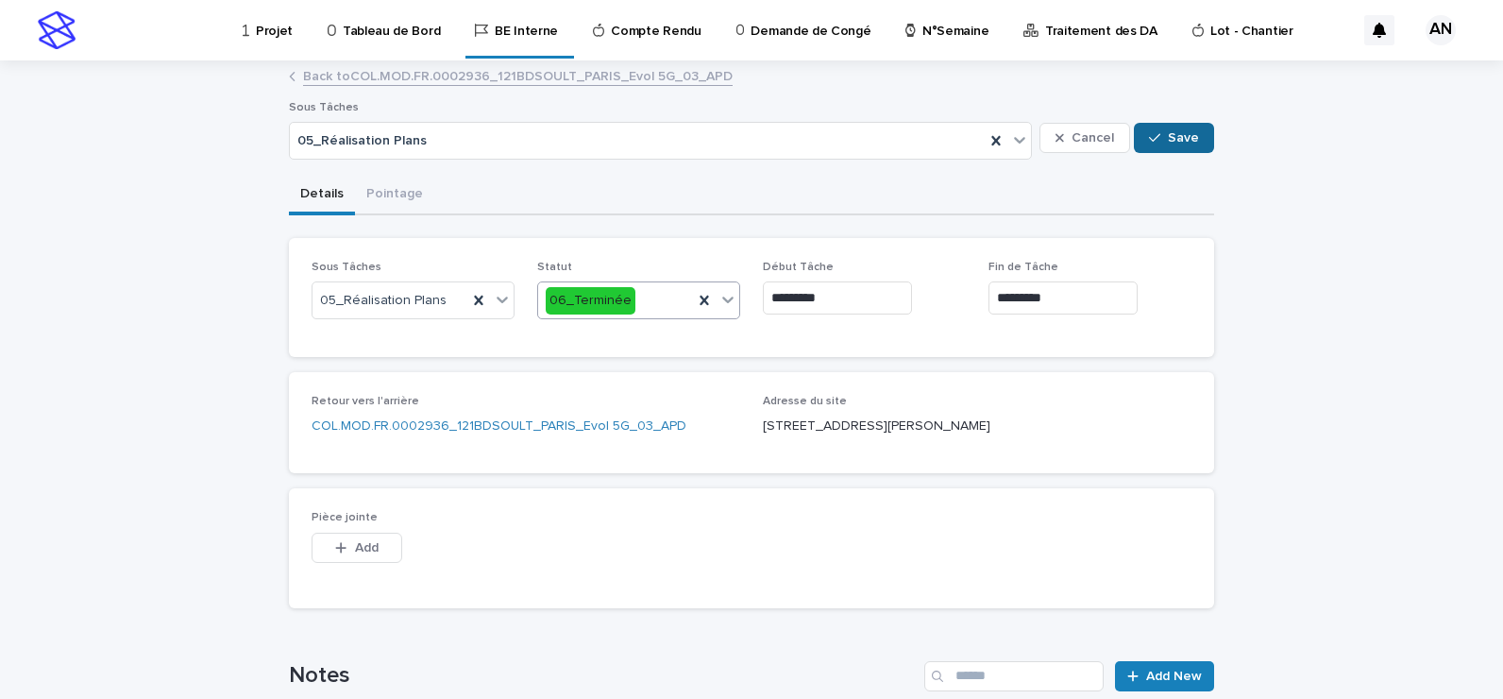
click at [1173, 140] on span "Save" at bounding box center [1183, 137] width 31 height 13
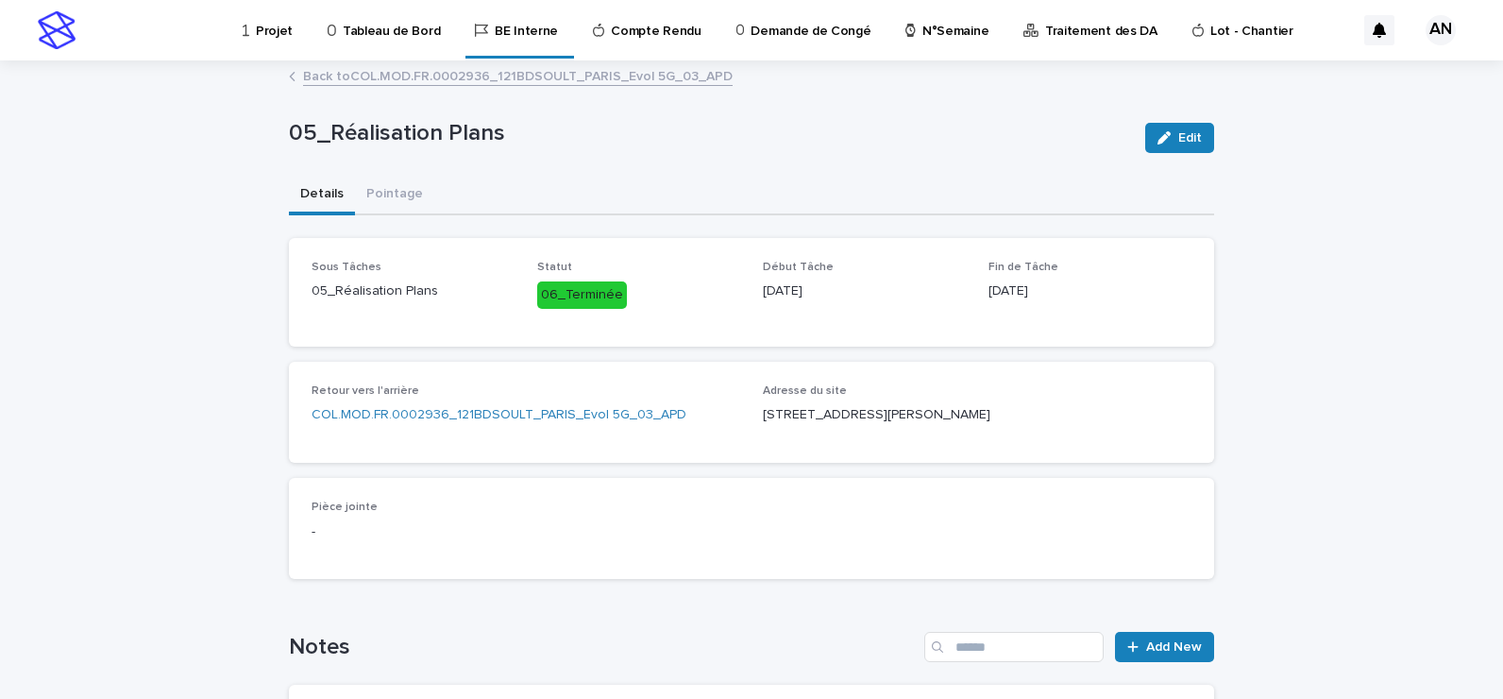
click at [263, 33] on p "Projet" at bounding box center [274, 20] width 37 height 40
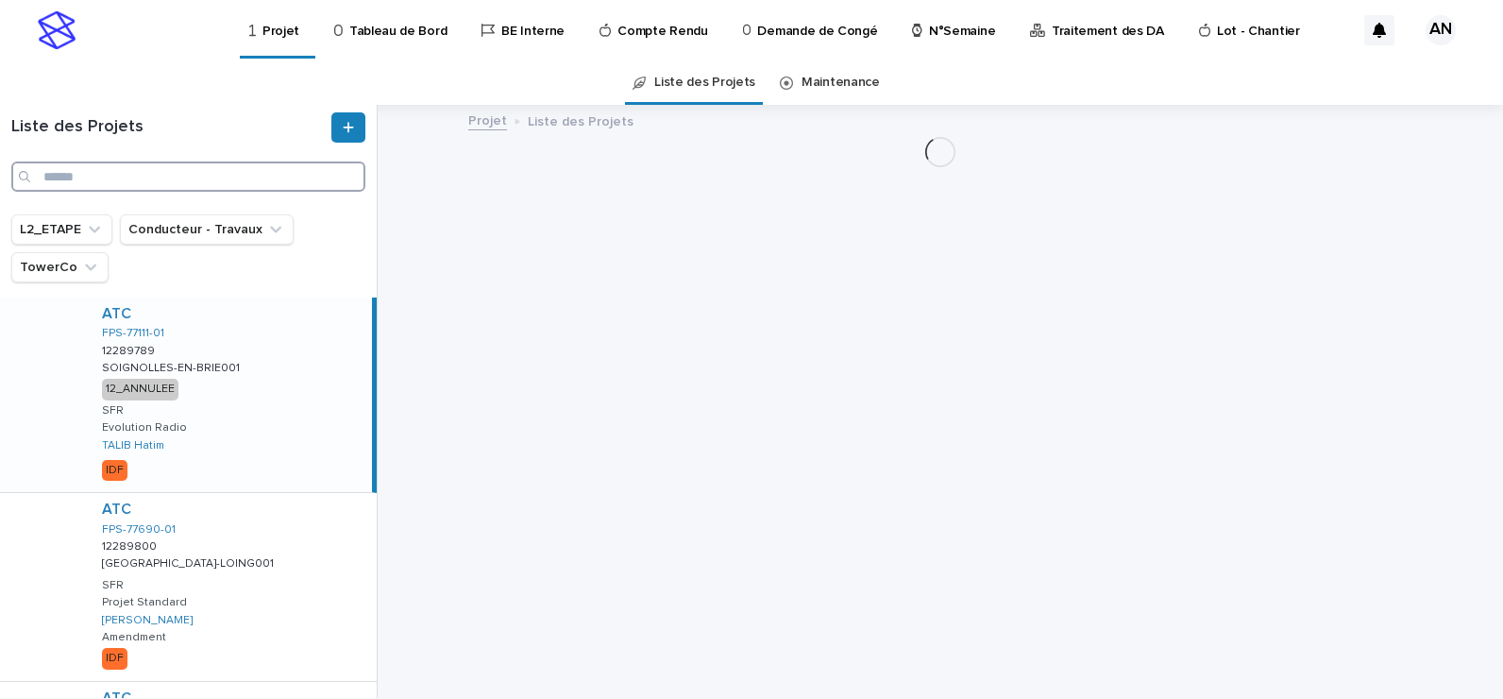
click at [171, 169] on input "Search" at bounding box center [188, 176] width 354 height 30
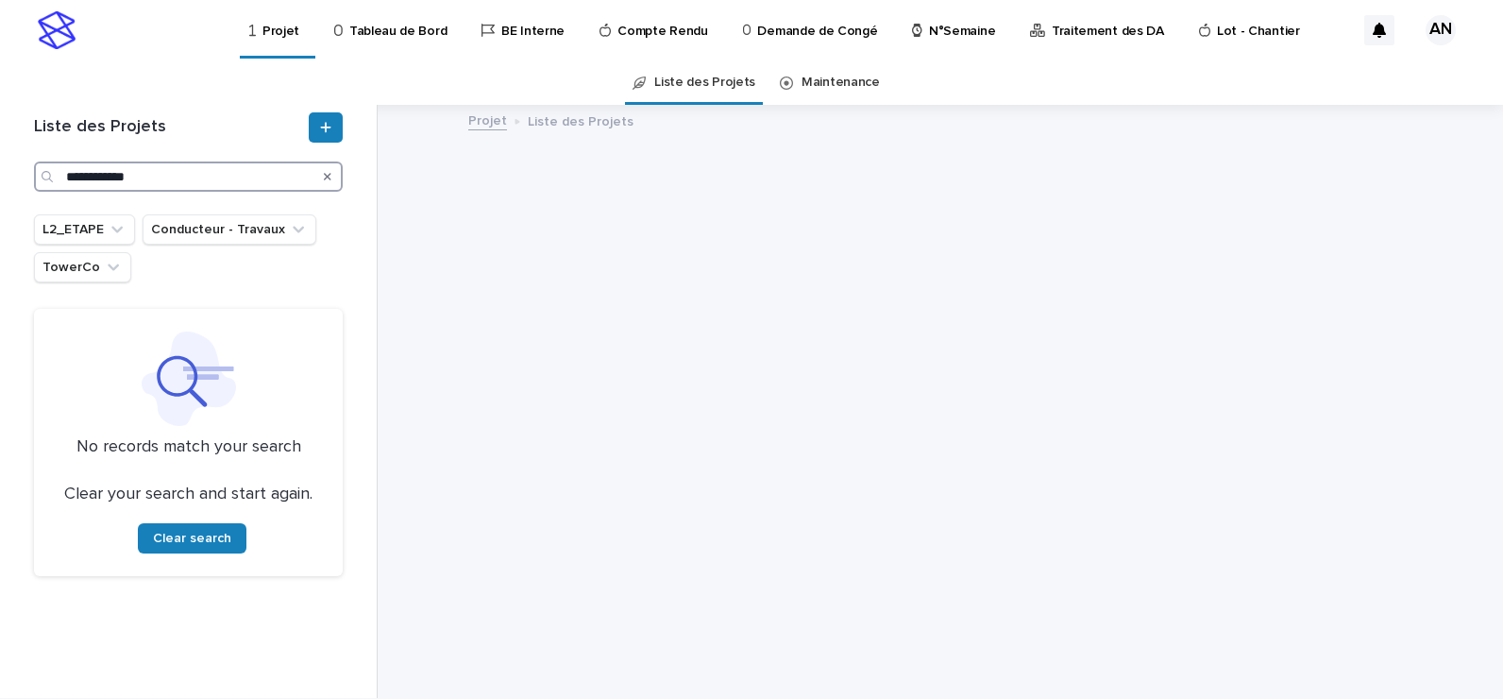
click at [111, 177] on input "**********" at bounding box center [188, 176] width 309 height 30
click at [92, 178] on input "**********" at bounding box center [188, 176] width 309 height 30
click at [96, 178] on input "**********" at bounding box center [188, 176] width 309 height 30
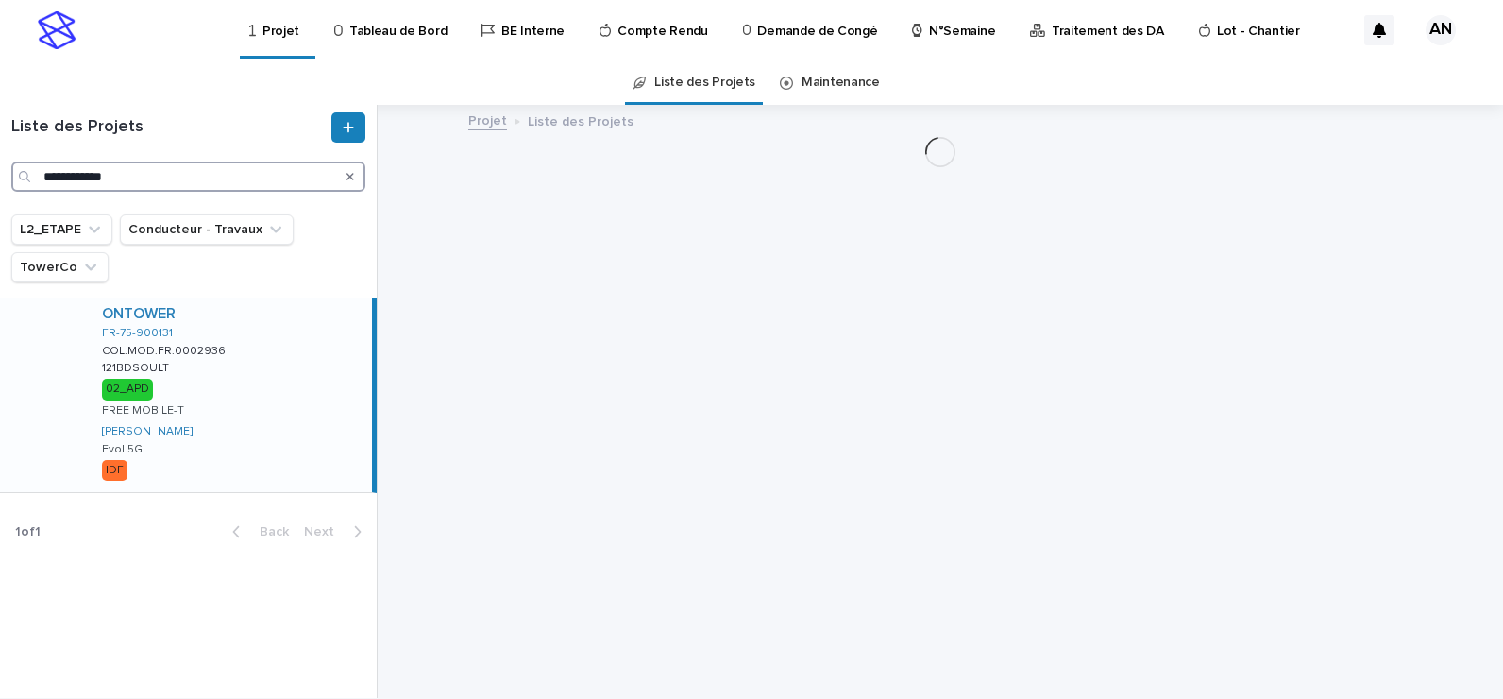
type input "**********"
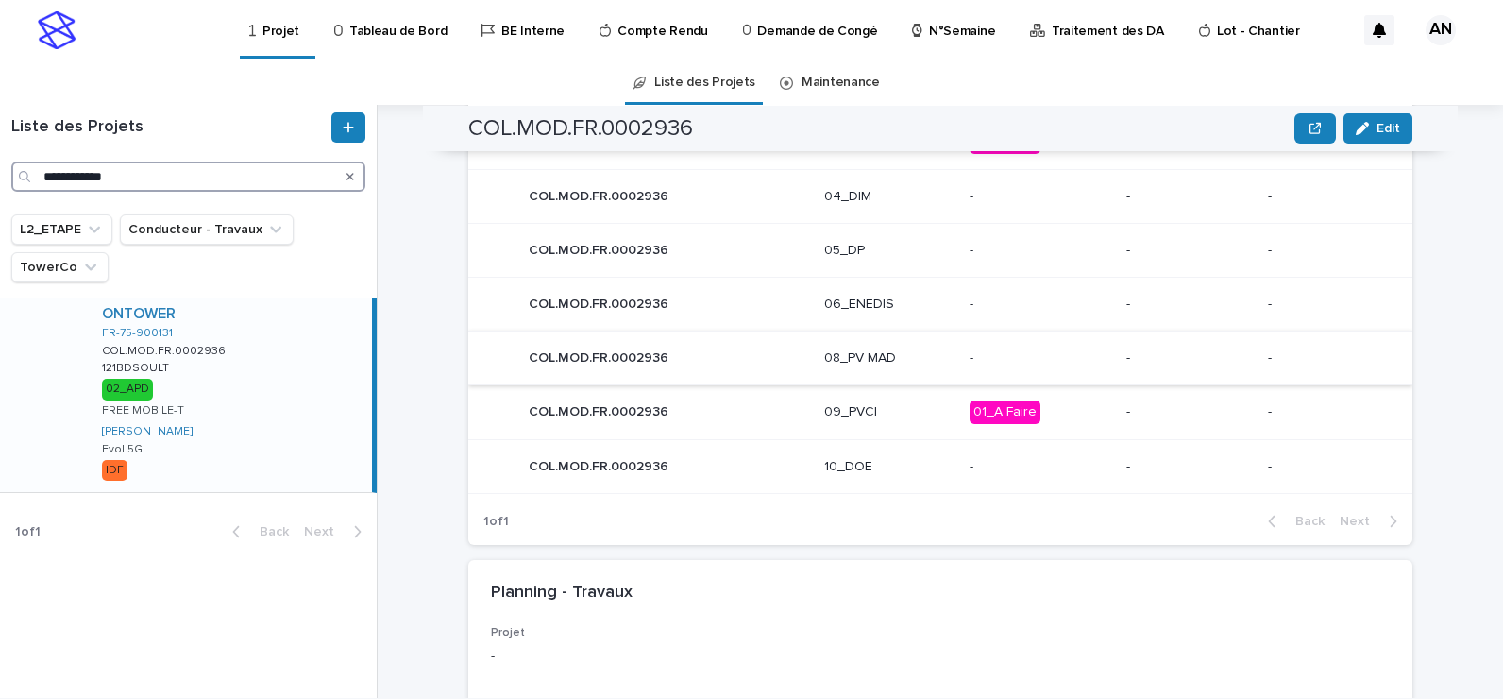
scroll to position [850, 0]
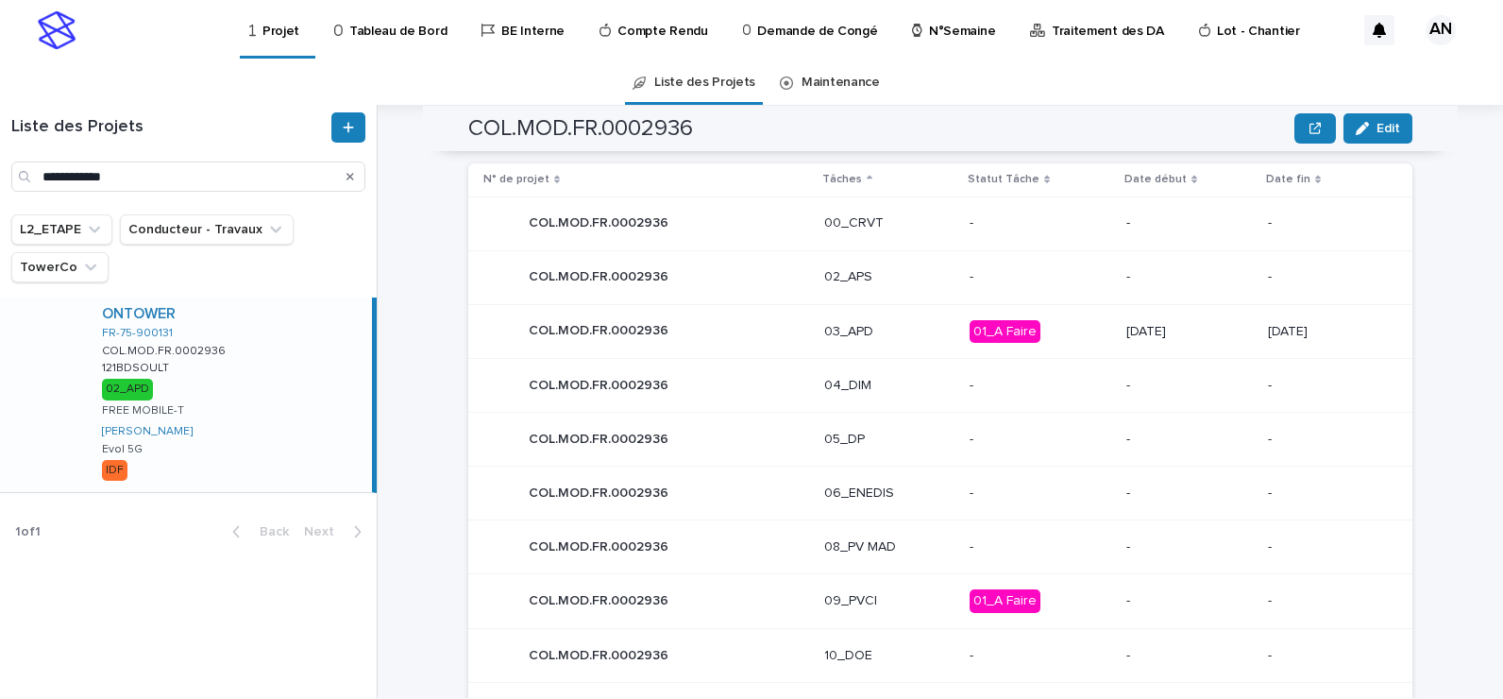
click at [919, 339] on p "03_APD" at bounding box center [889, 332] width 130 height 16
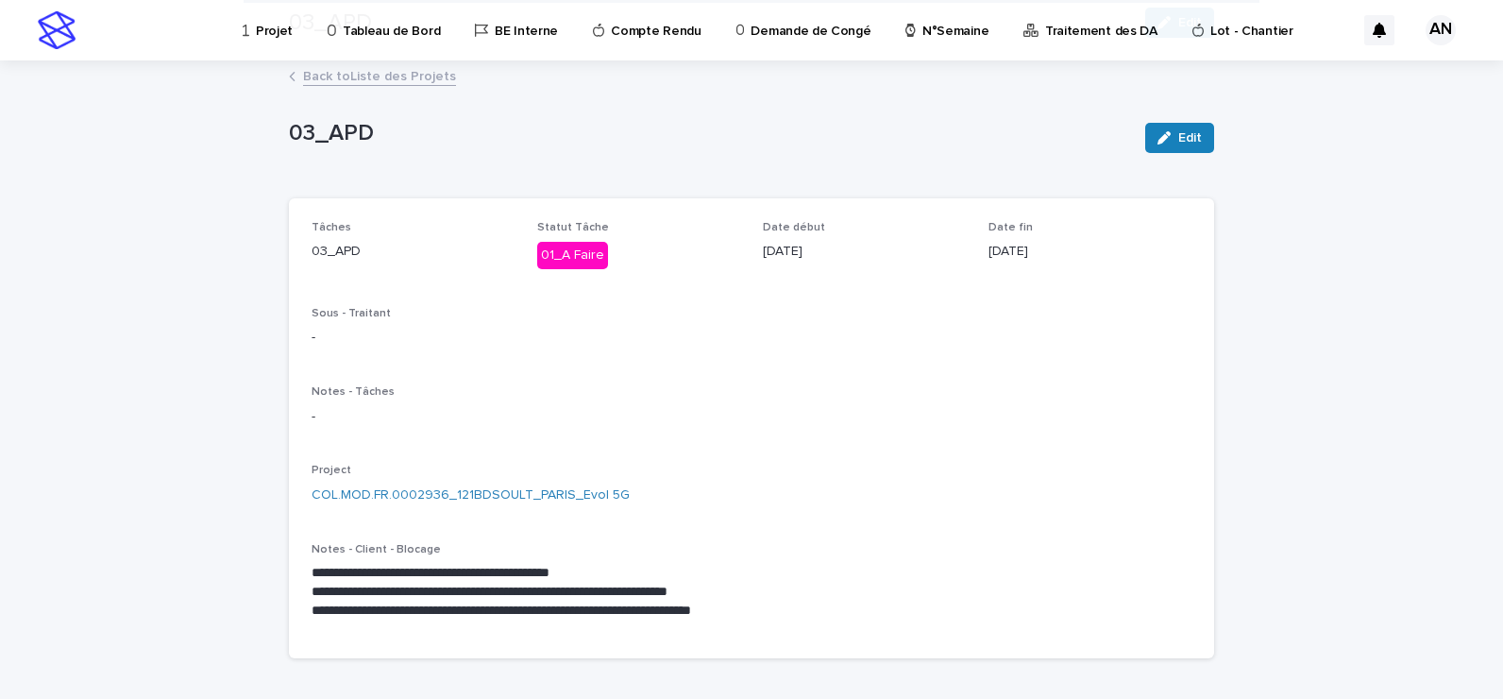
scroll to position [661, 0]
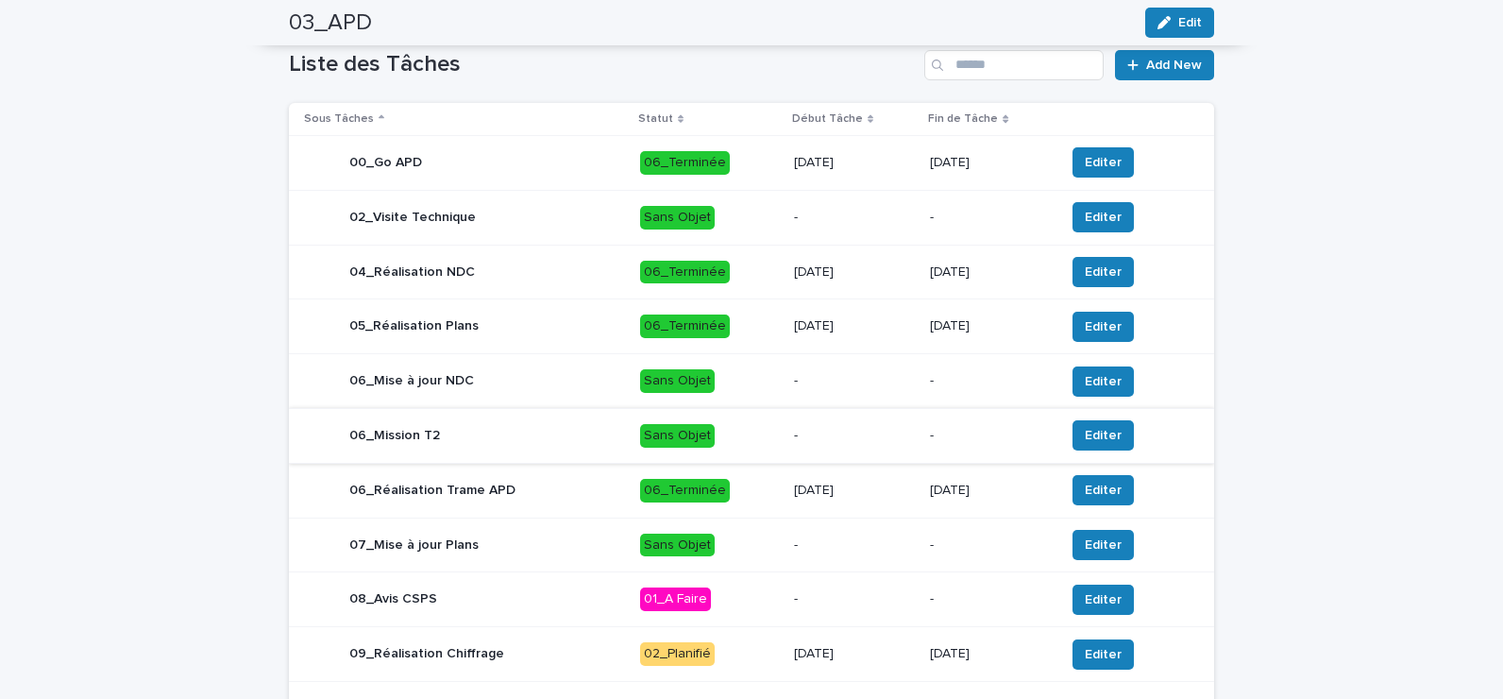
click at [727, 665] on p "02_Planifié" at bounding box center [709, 654] width 139 height 24
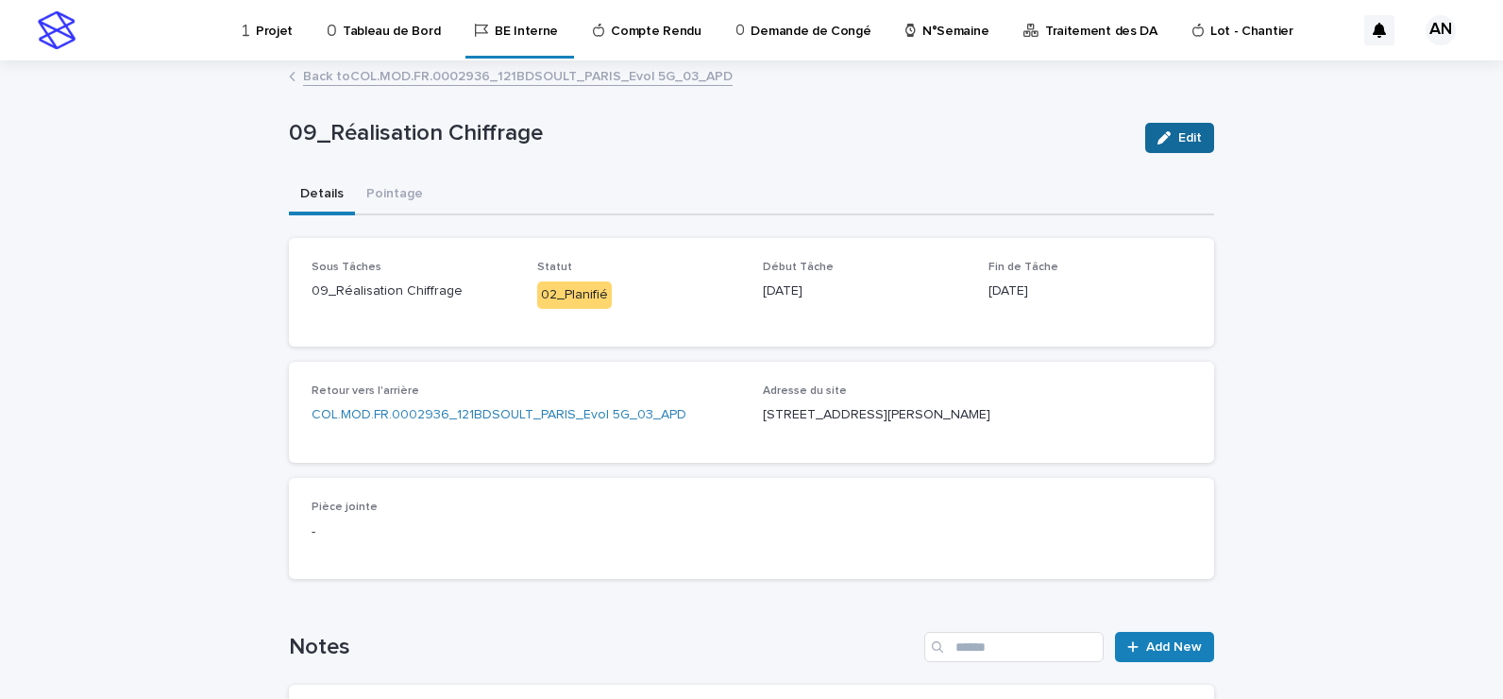
click at [1169, 142] on div "button" at bounding box center [1168, 137] width 21 height 13
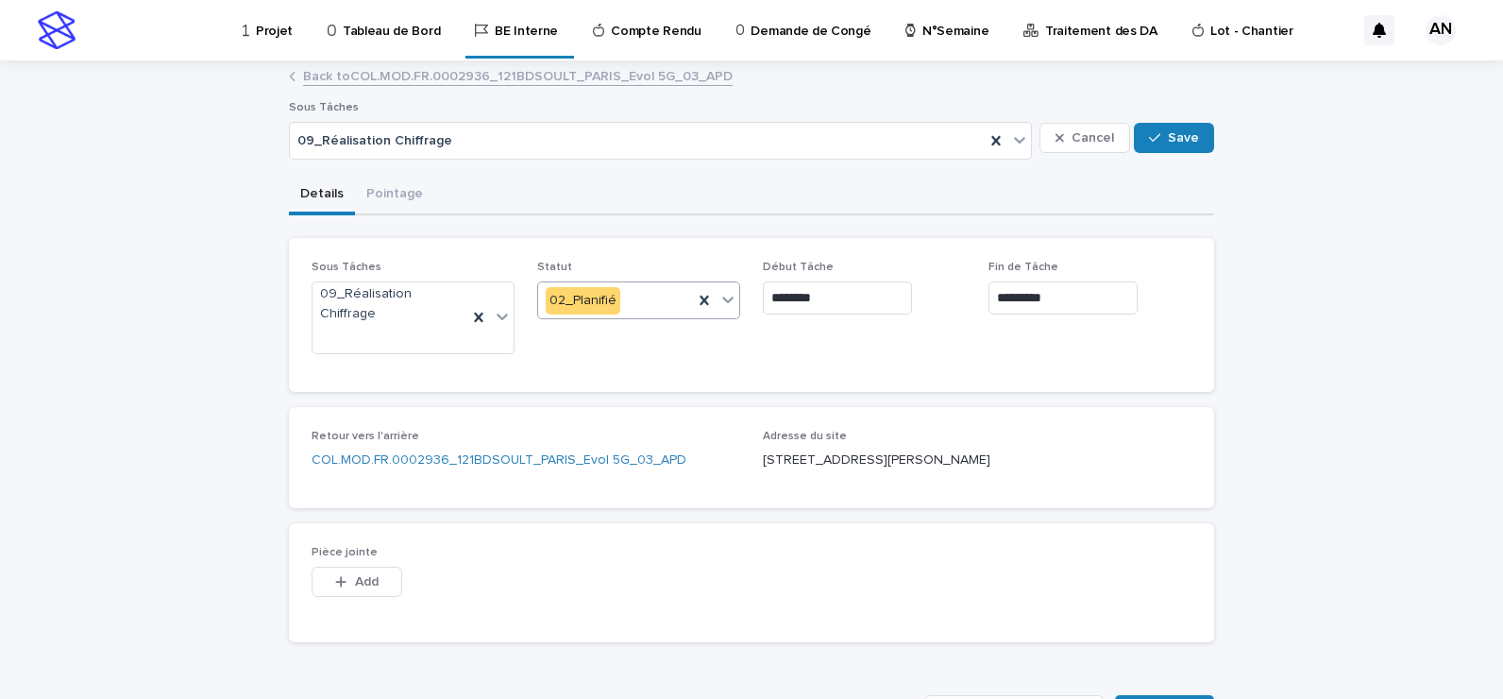
click at [722, 303] on icon at bounding box center [728, 299] width 19 height 19
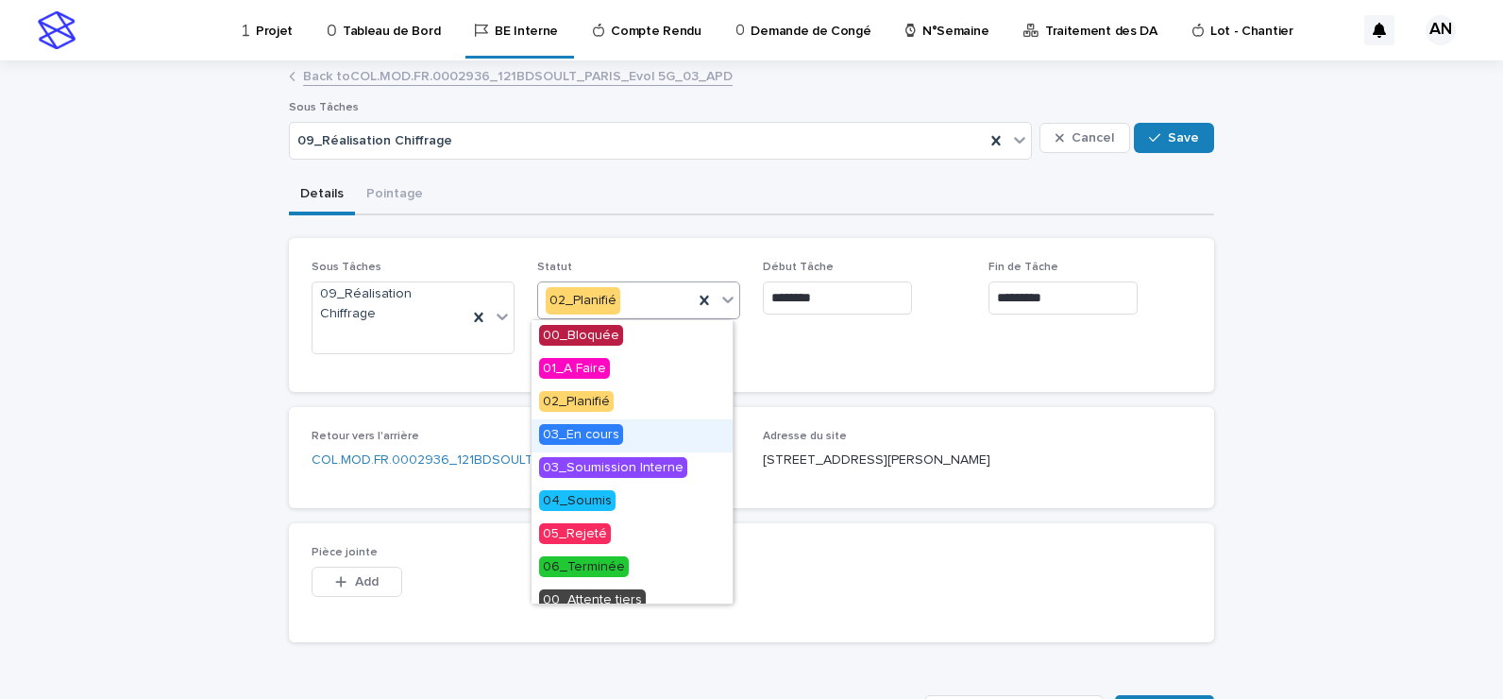
click at [607, 434] on span "03_En cours" at bounding box center [581, 434] width 84 height 21
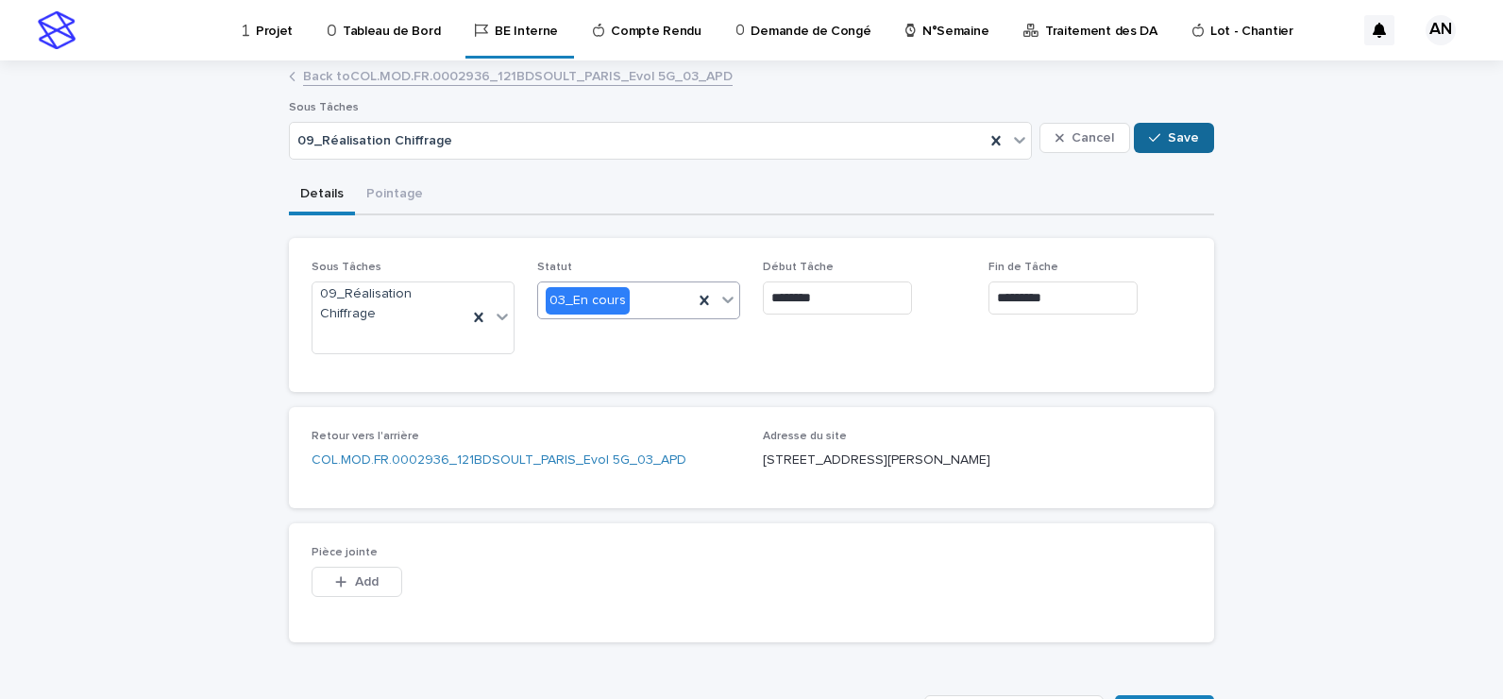
click at [1188, 141] on span "Save" at bounding box center [1183, 137] width 31 height 13
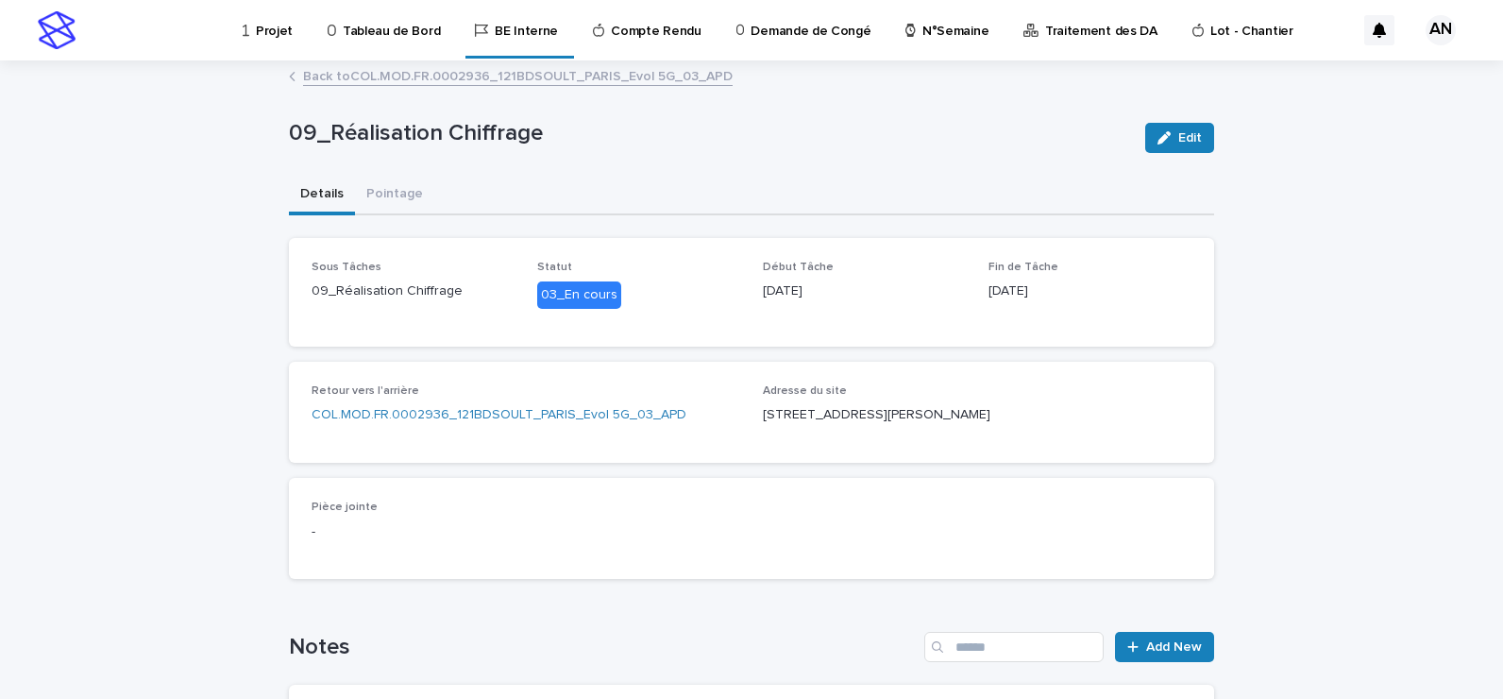
click at [547, 81] on link "Back to COL.MOD.FR.0002936_121BDSOULT_PARIS_Evol 5G_03_APD" at bounding box center [518, 75] width 430 height 22
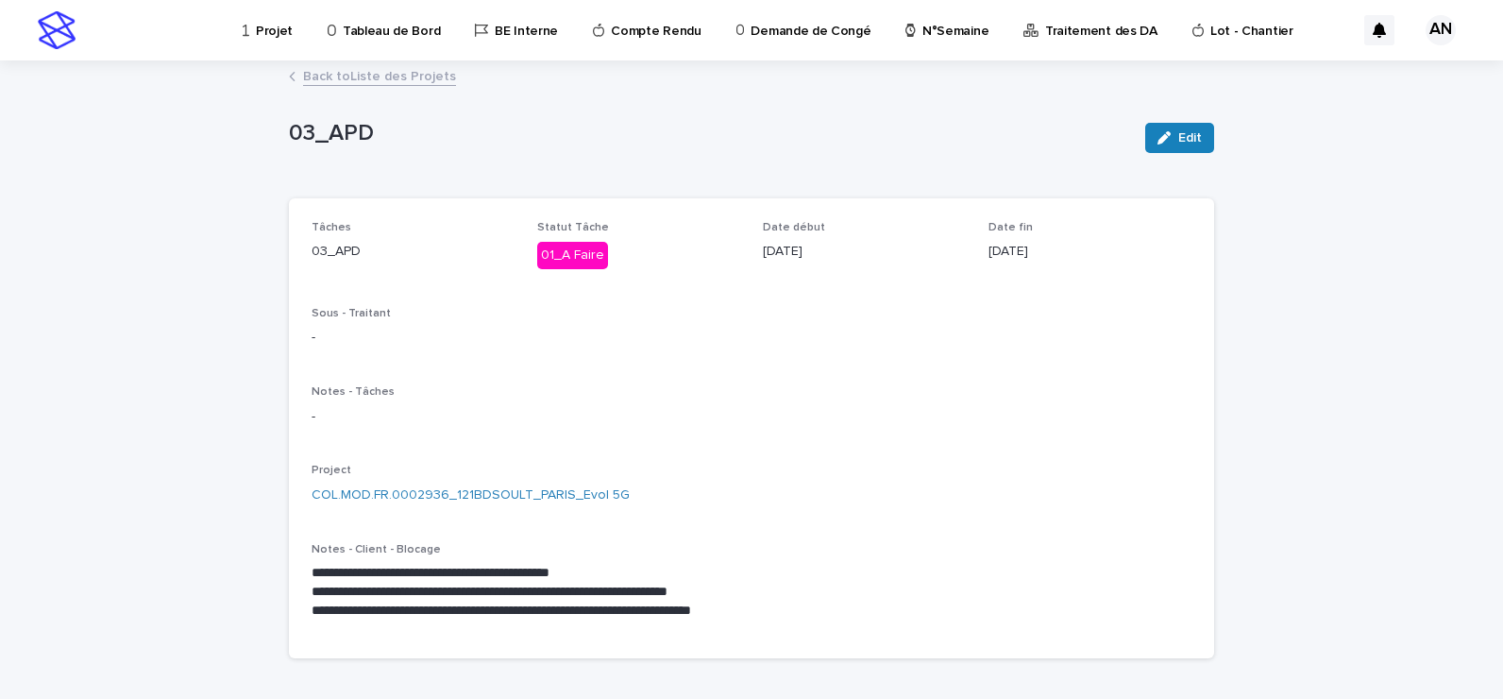
click at [408, 79] on link "Back to Liste des Projets" at bounding box center [379, 75] width 153 height 22
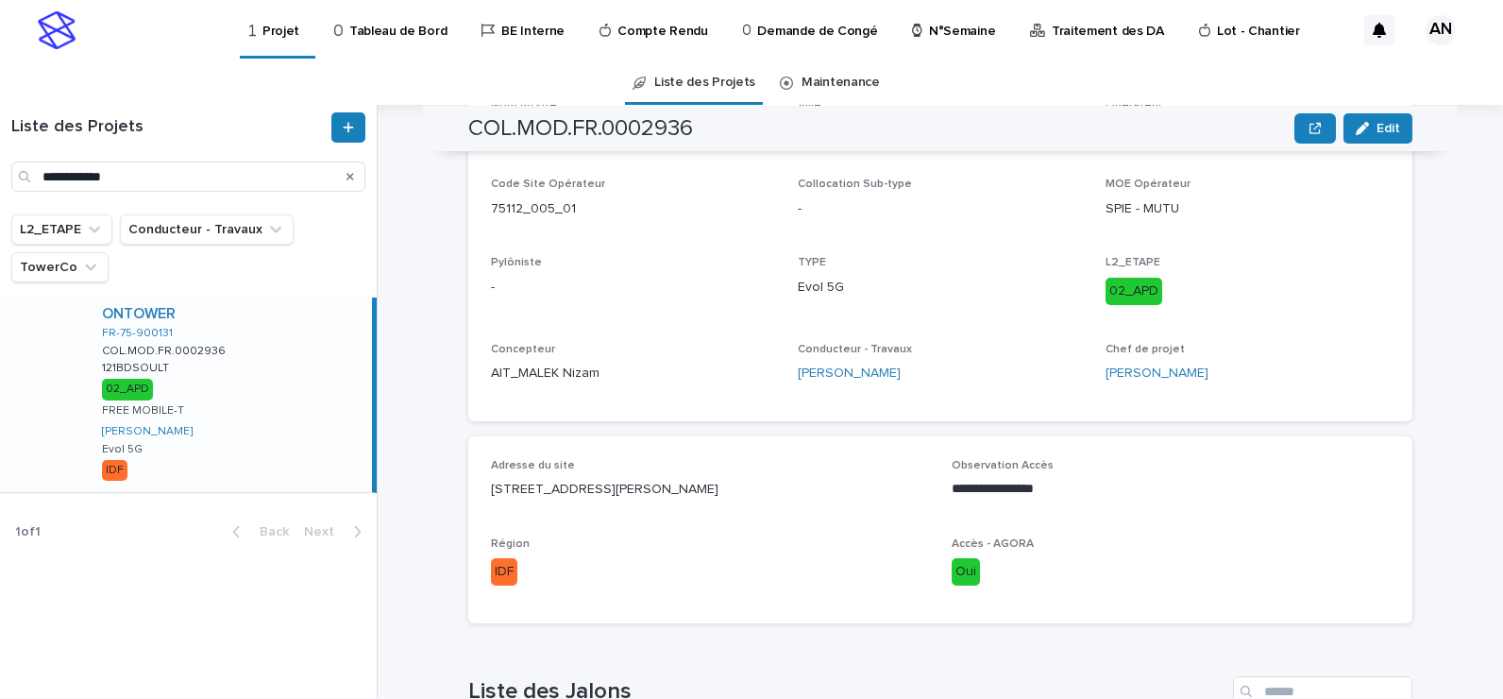
scroll to position [461, 0]
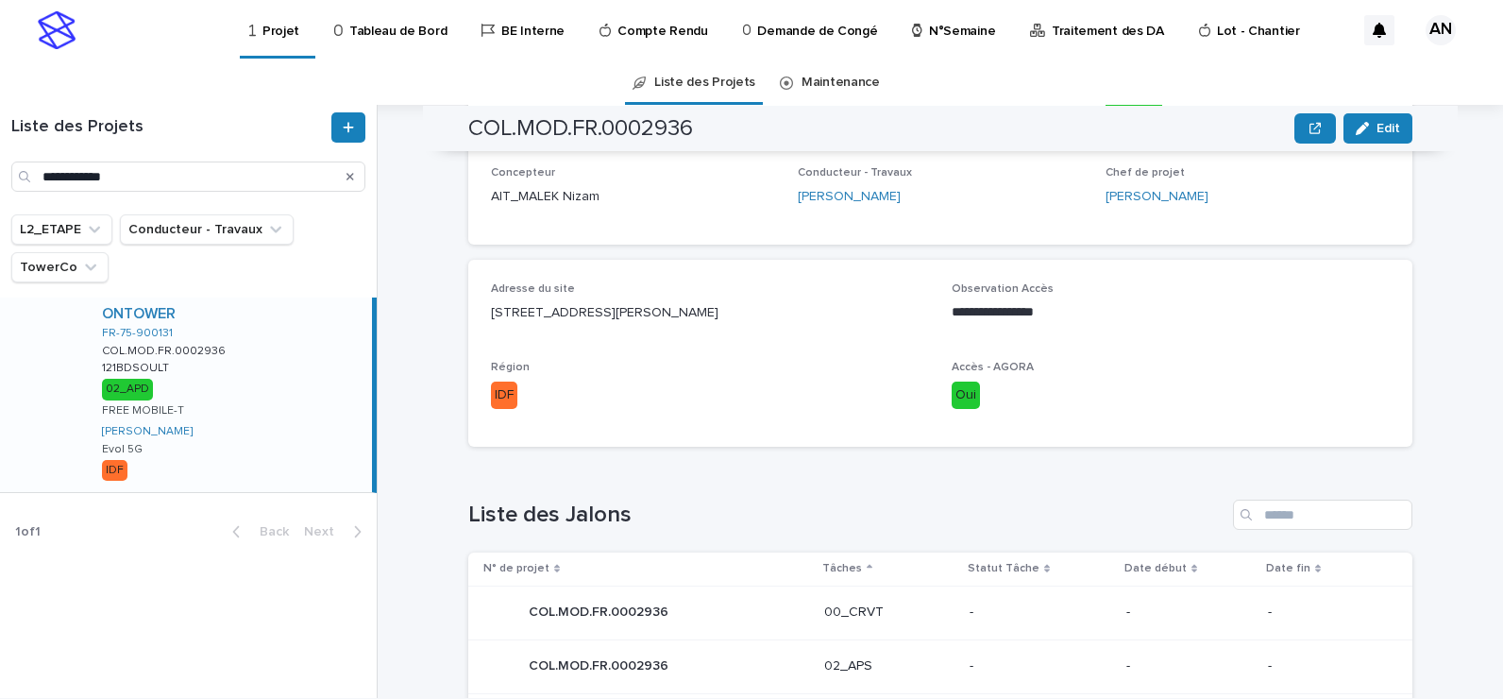
click at [1307, 302] on div "**********" at bounding box center [1171, 309] width 438 height 55
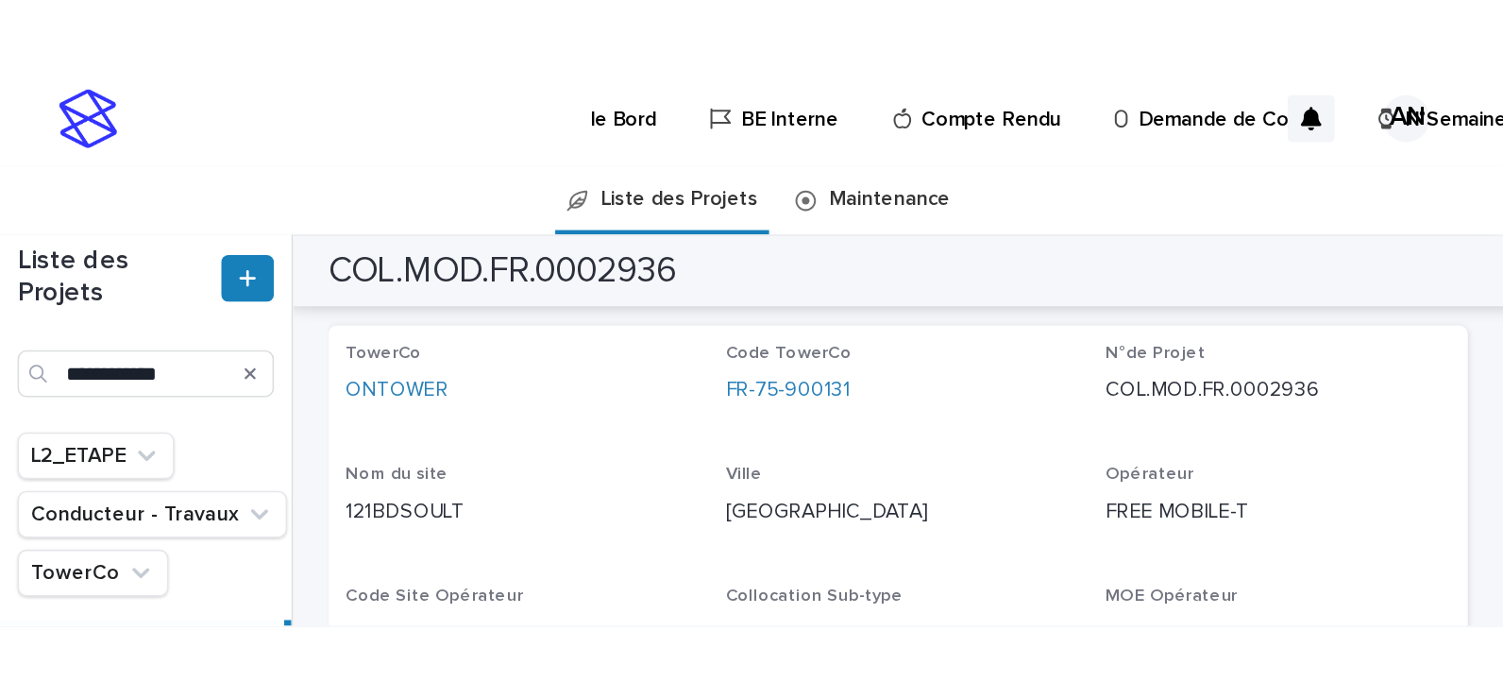
scroll to position [119, 0]
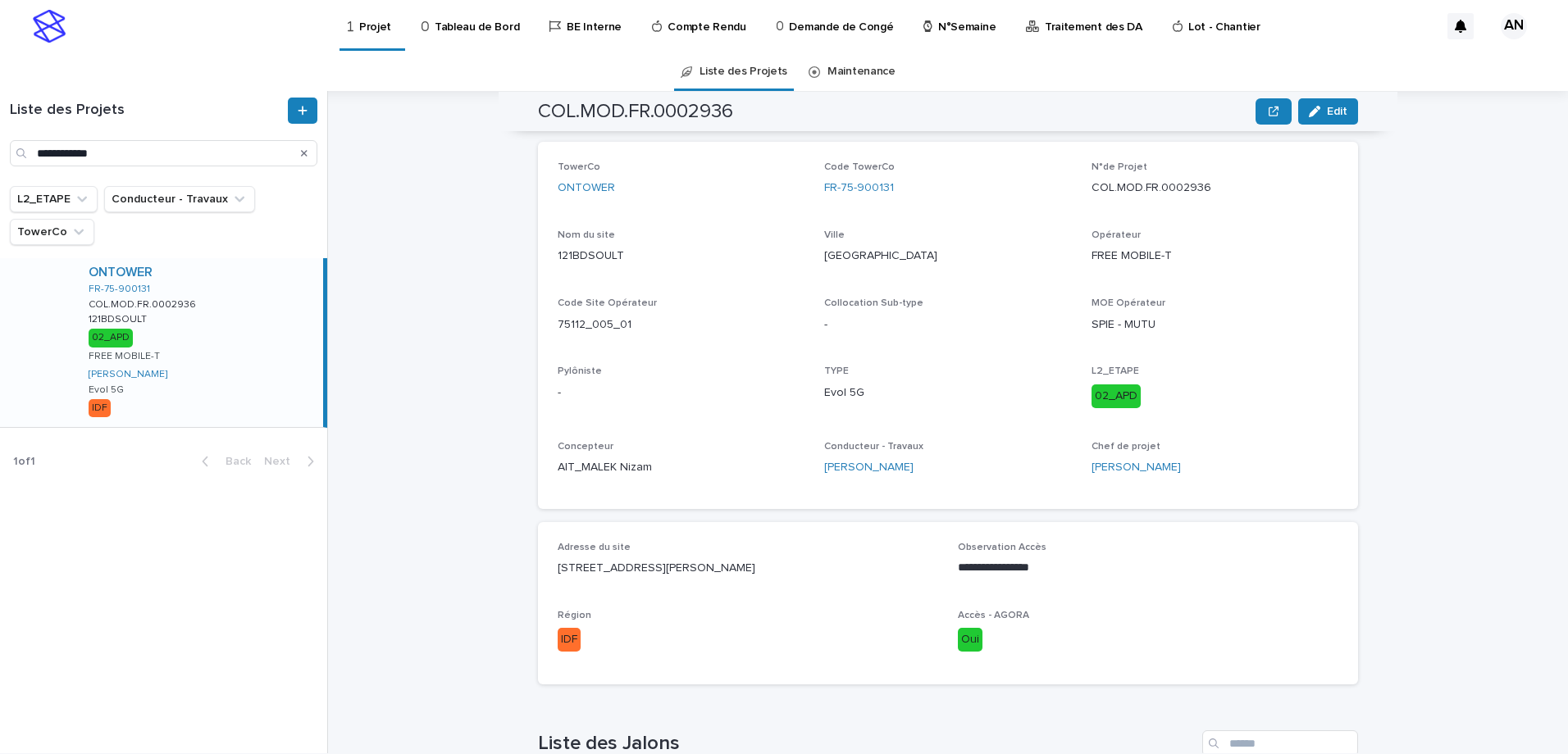
click at [369, 30] on p "Projet" at bounding box center [375, 17] width 32 height 35
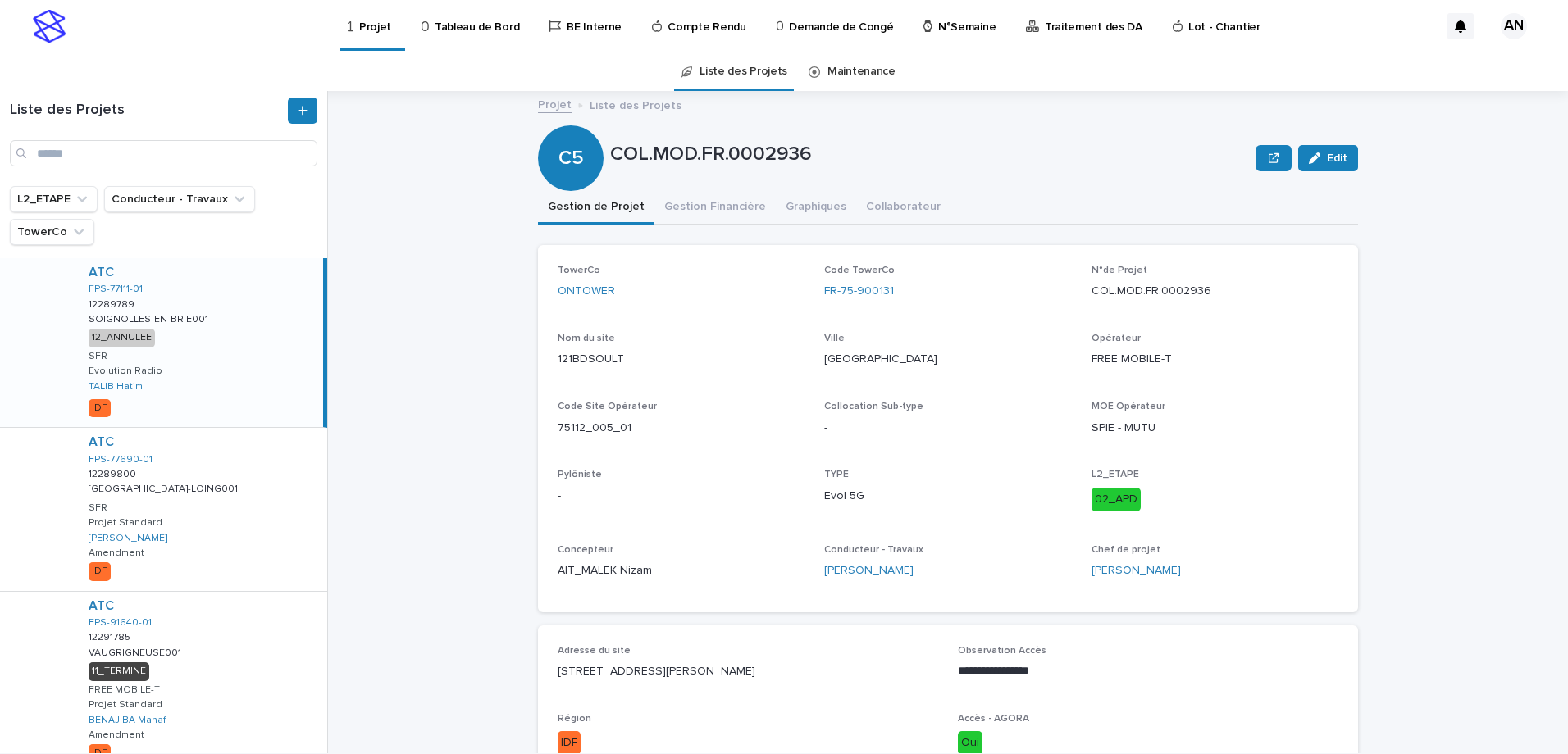
click at [695, 30] on p "Compte Rendu" at bounding box center [707, 17] width 78 height 35
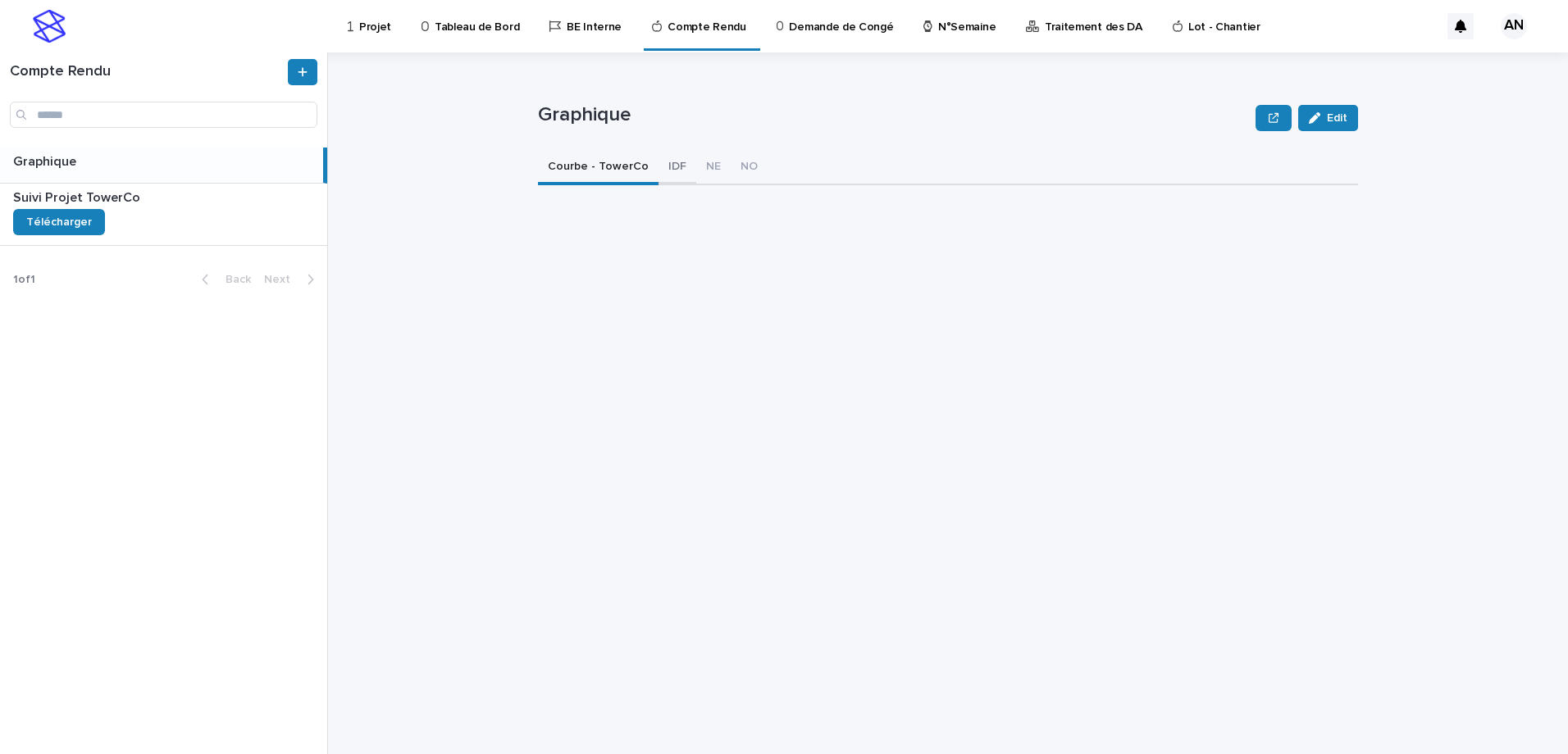
click at [660, 168] on button "IDF" at bounding box center [676, 168] width 37 height 35
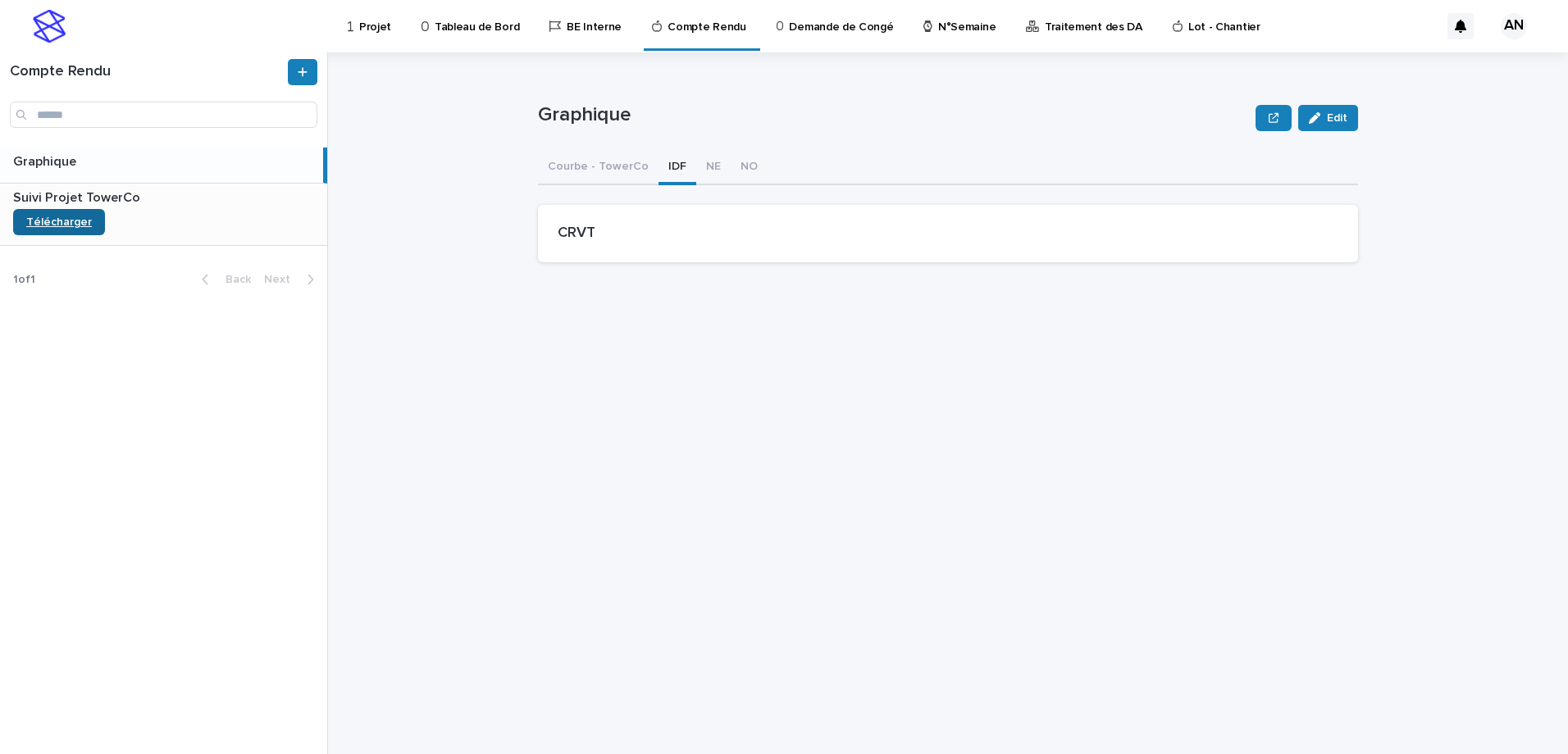
click at [84, 217] on span "Télécharger" at bounding box center [59, 221] width 66 height 11
click at [1304, 154] on div "Graphique Edit Graphique Edit Sorry, there was an error saving your record. Ple…" at bounding box center [957, 403] width 1220 height 701
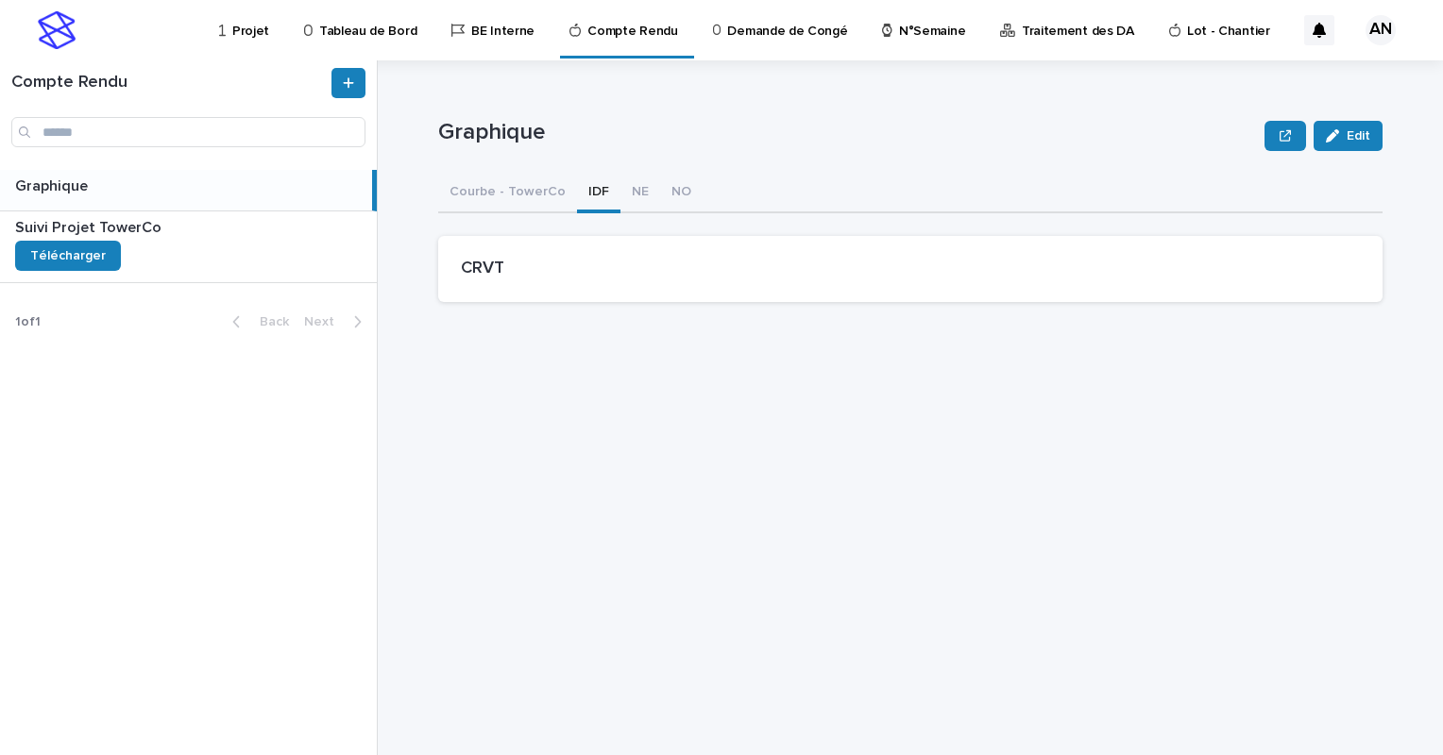
click at [60, 84] on h1 "Compte Rendu" at bounding box center [169, 83] width 316 height 21
click at [372, 31] on p "Tableau de Bord" at bounding box center [367, 20] width 97 height 40
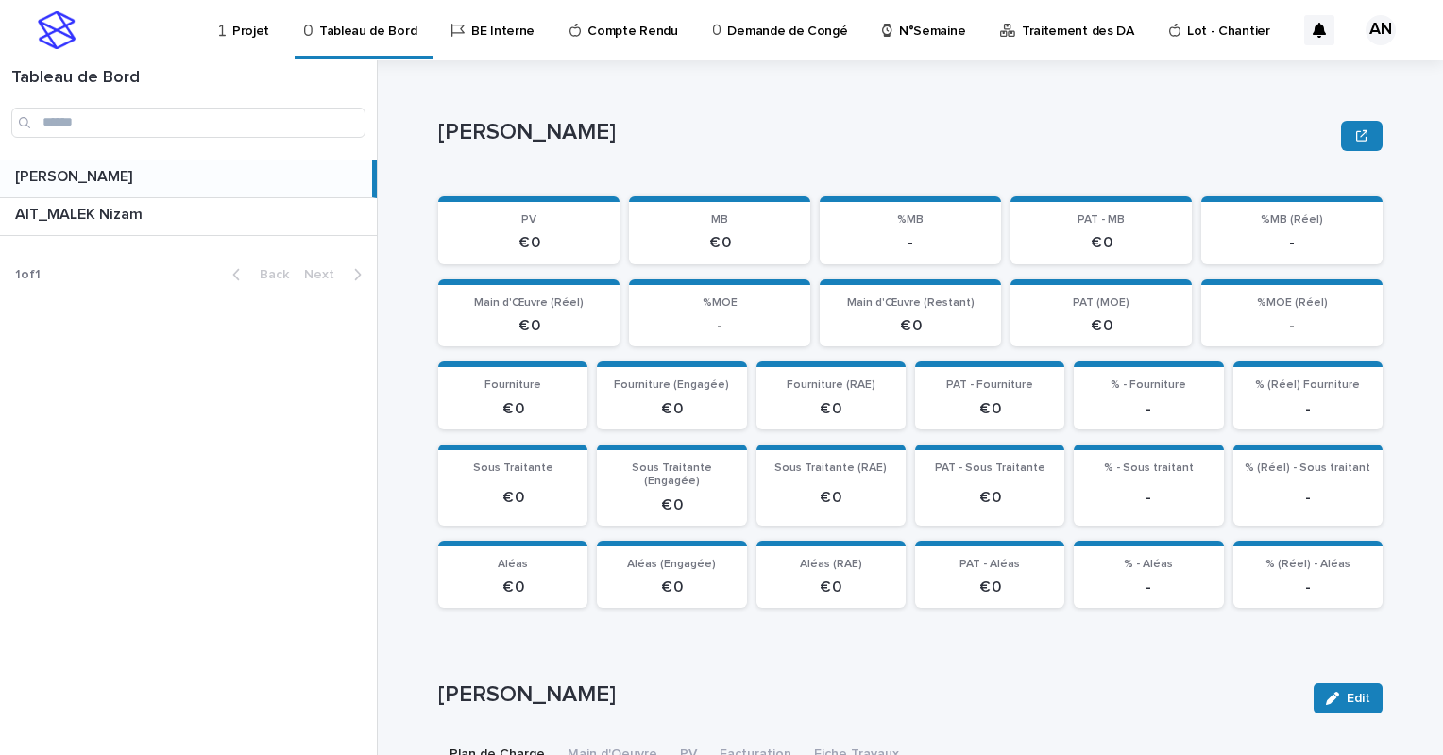
click at [246, 20] on p "Projet" at bounding box center [250, 20] width 37 height 40
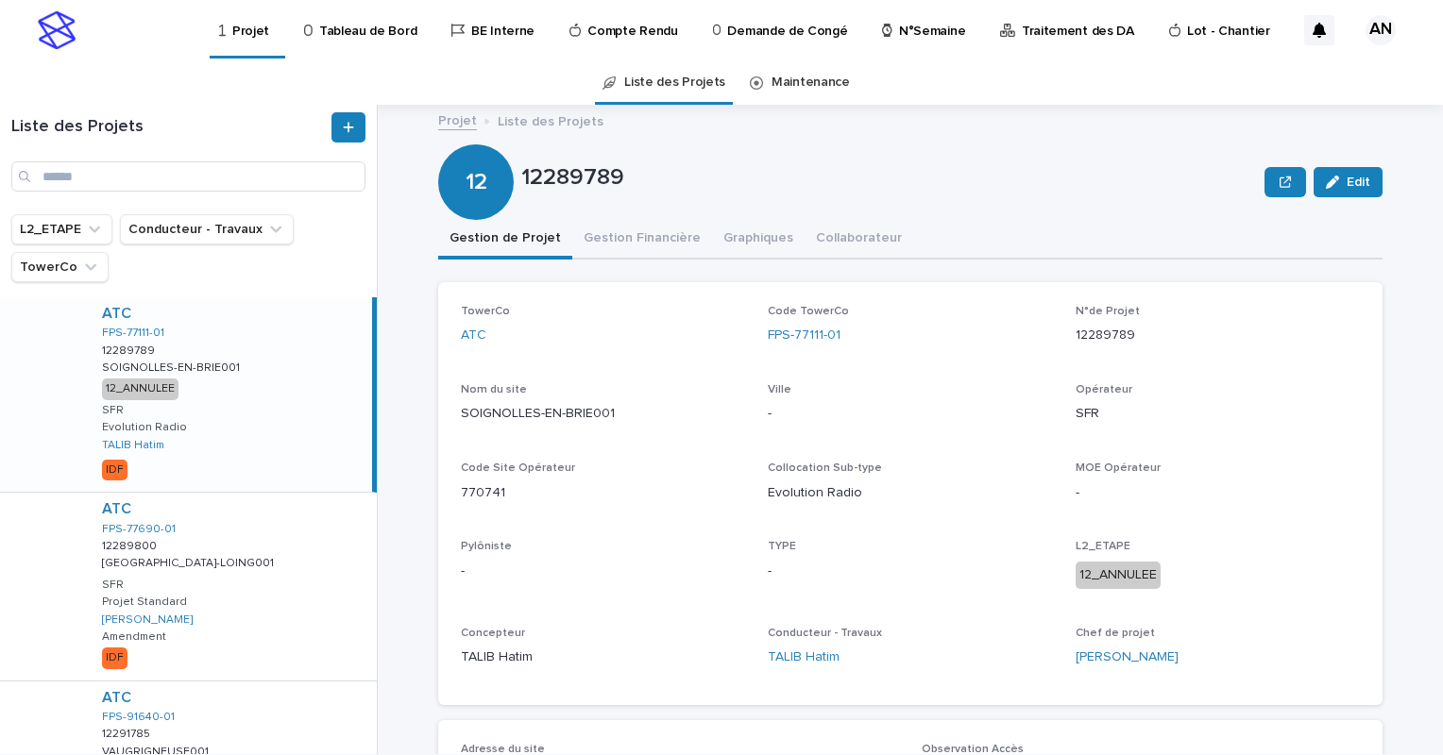
click at [240, 34] on p "Projet" at bounding box center [250, 20] width 37 height 40
click at [250, 34] on p "Projet" at bounding box center [250, 20] width 37 height 40
click at [616, 25] on p "Compte Rendu" at bounding box center [632, 20] width 90 height 40
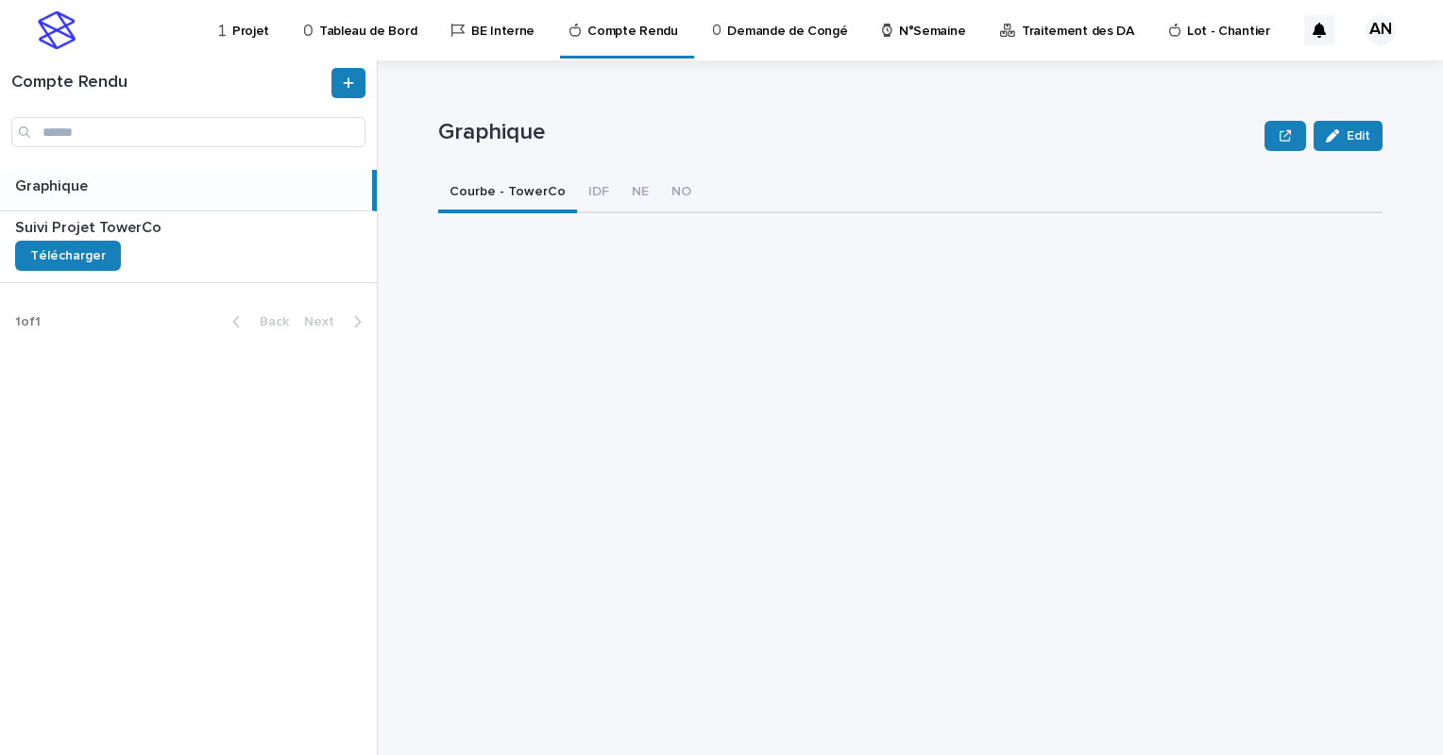
click at [133, 178] on p at bounding box center [189, 187] width 349 height 18
click at [190, 264] on div "Suivi Projet TowerCo Suivi Projet TowerCo Télécharger" at bounding box center [188, 247] width 377 height 71
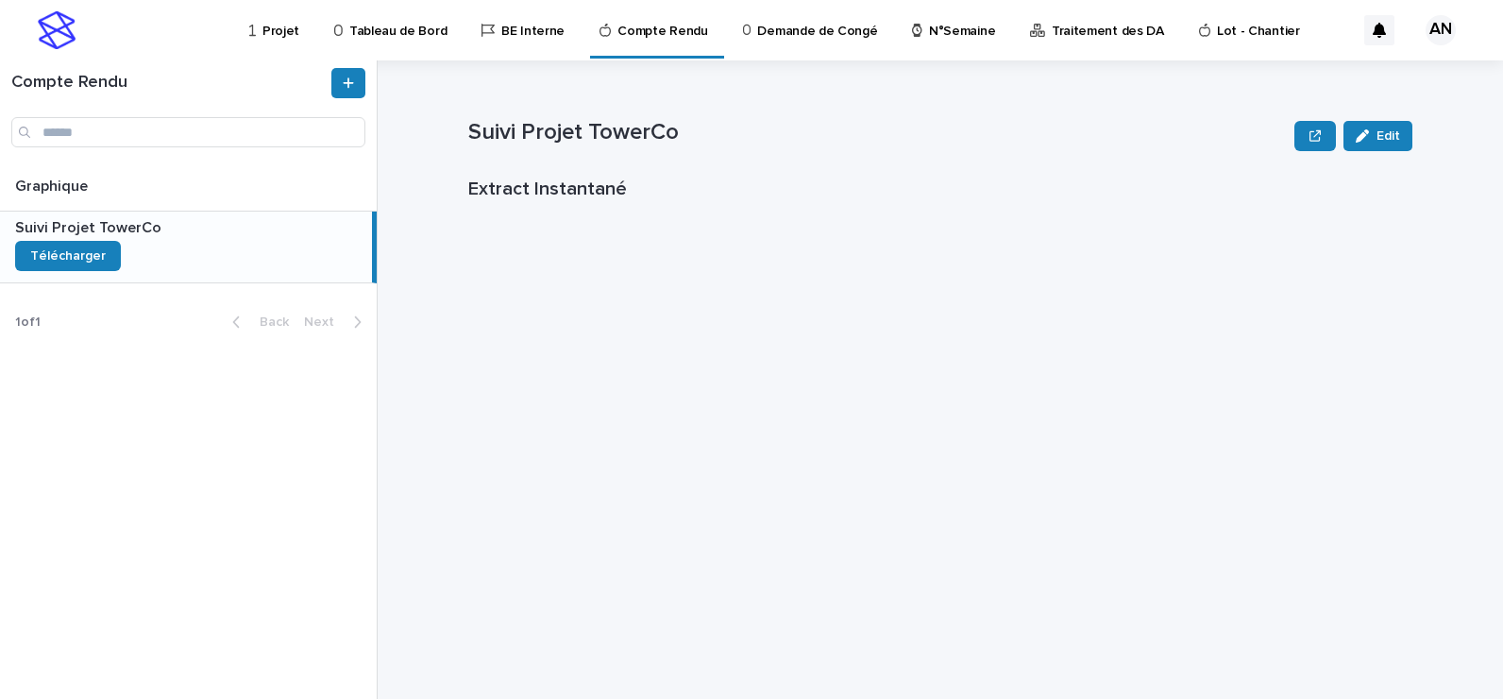
click at [1227, 376] on div "Suivi Projet TowerCo Edit Suivi Projet TowerCo Edit Sorry, there was an error s…" at bounding box center [940, 379] width 944 height 638
click at [930, 409] on div "Suivi Projet TowerCo Edit Suivi Projet TowerCo Edit Sorry, there was an error s…" at bounding box center [940, 379] width 944 height 638
click at [263, 24] on p "Projet" at bounding box center [281, 20] width 37 height 40
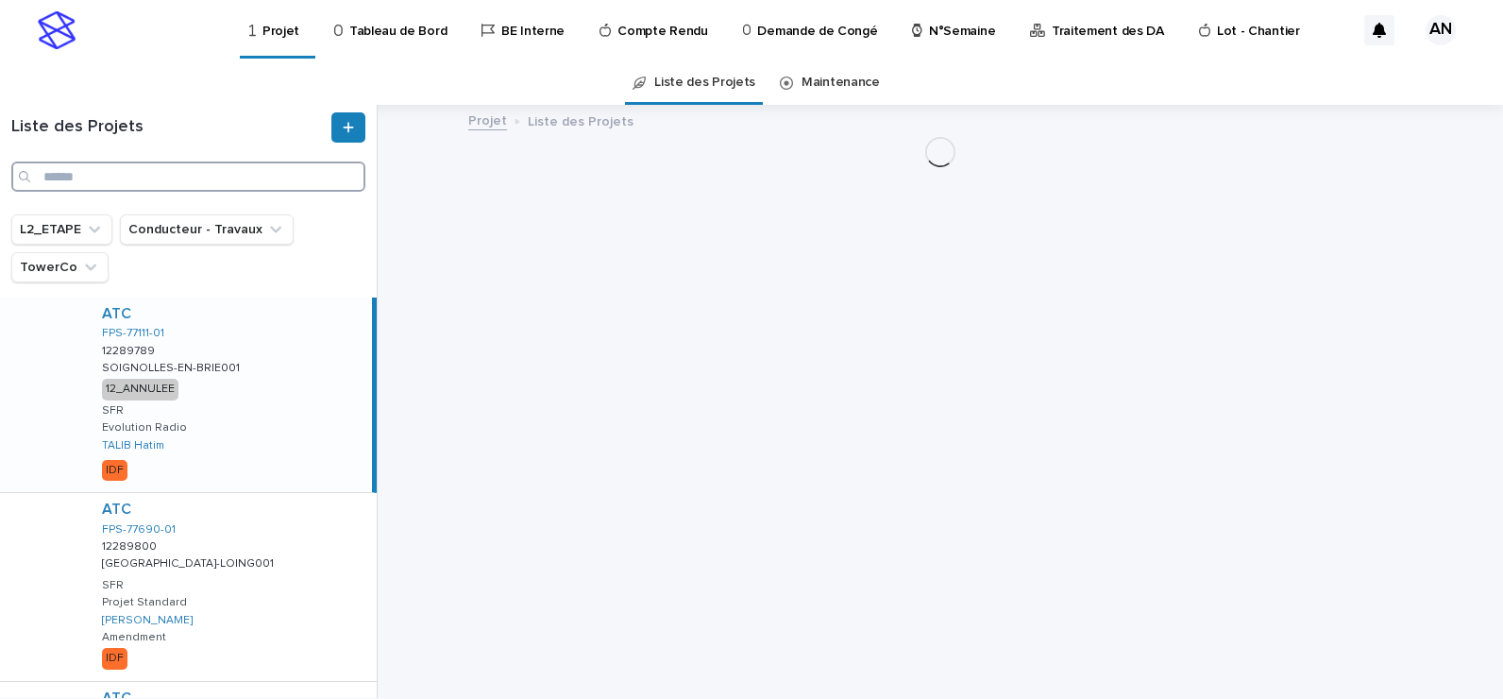
click at [205, 177] on input "Search" at bounding box center [188, 176] width 354 height 30
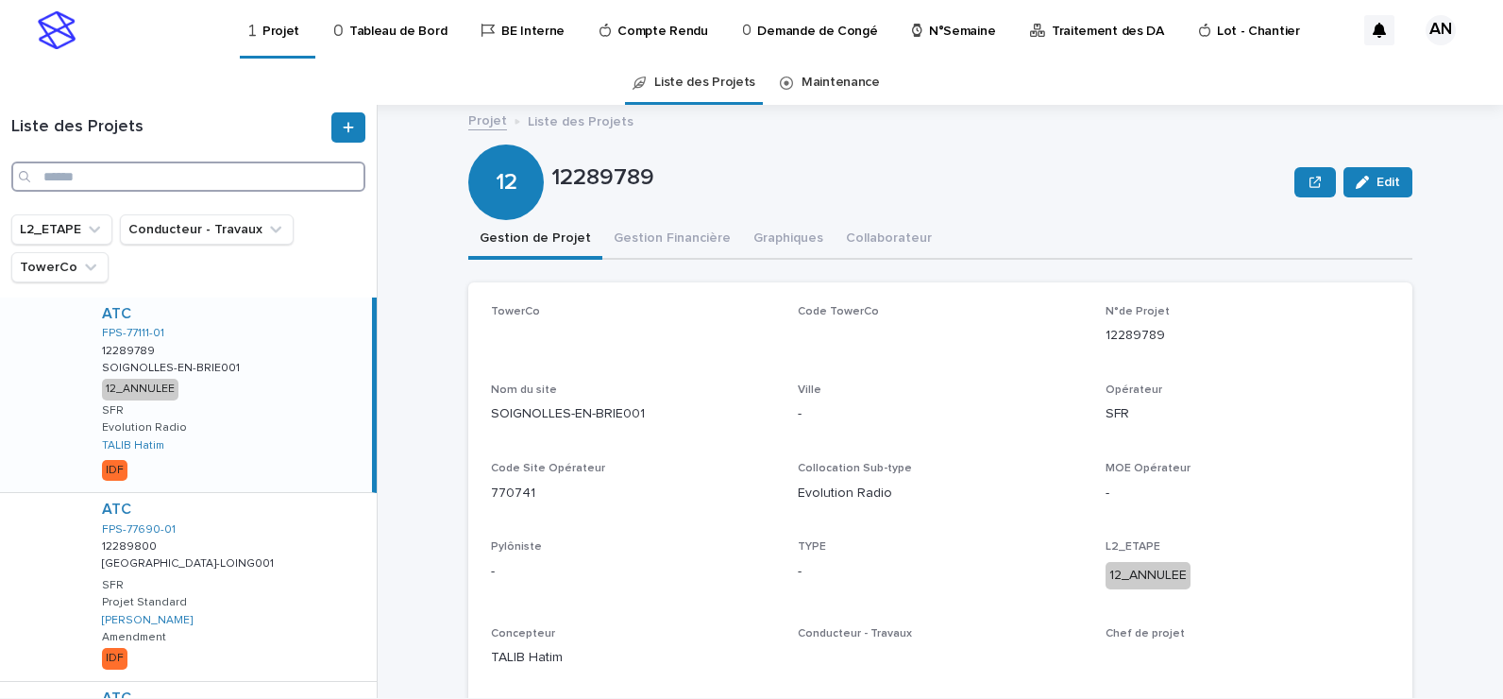
paste input "**********"
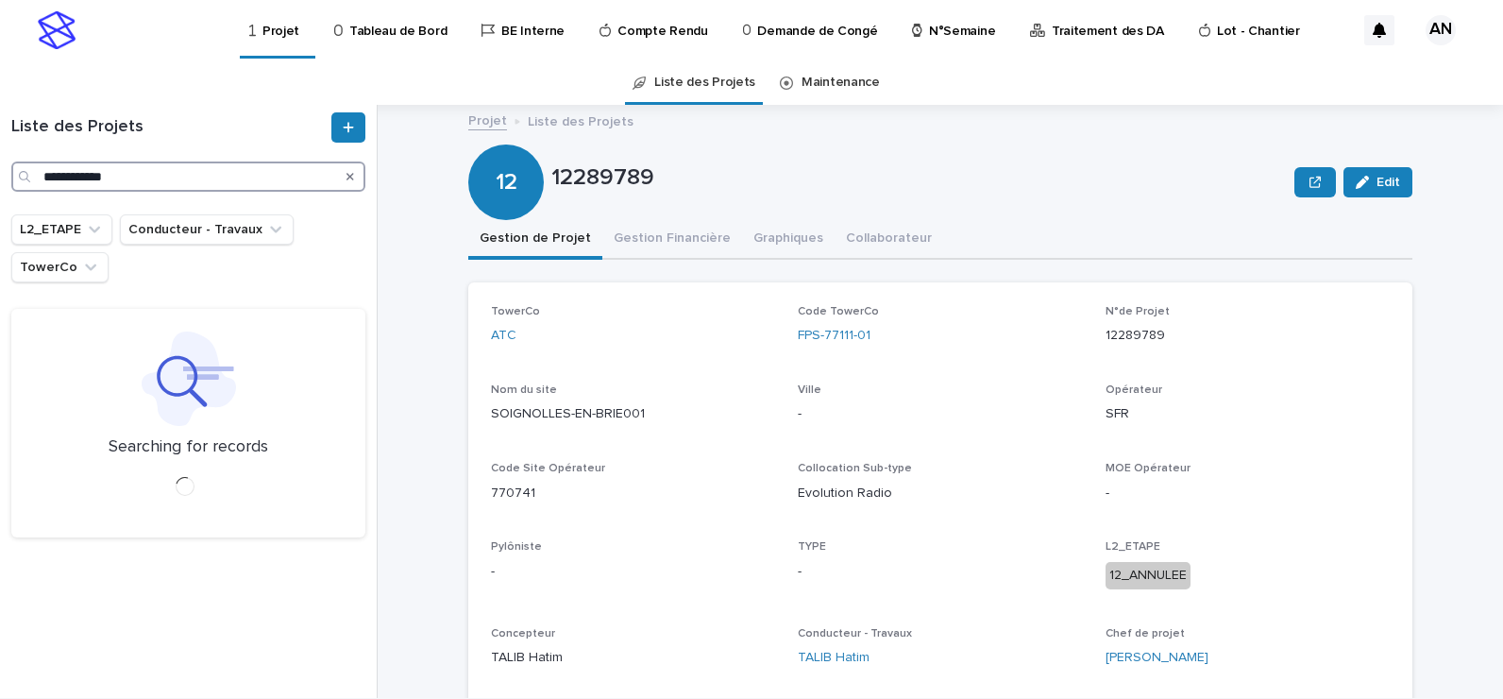
type input "**********"
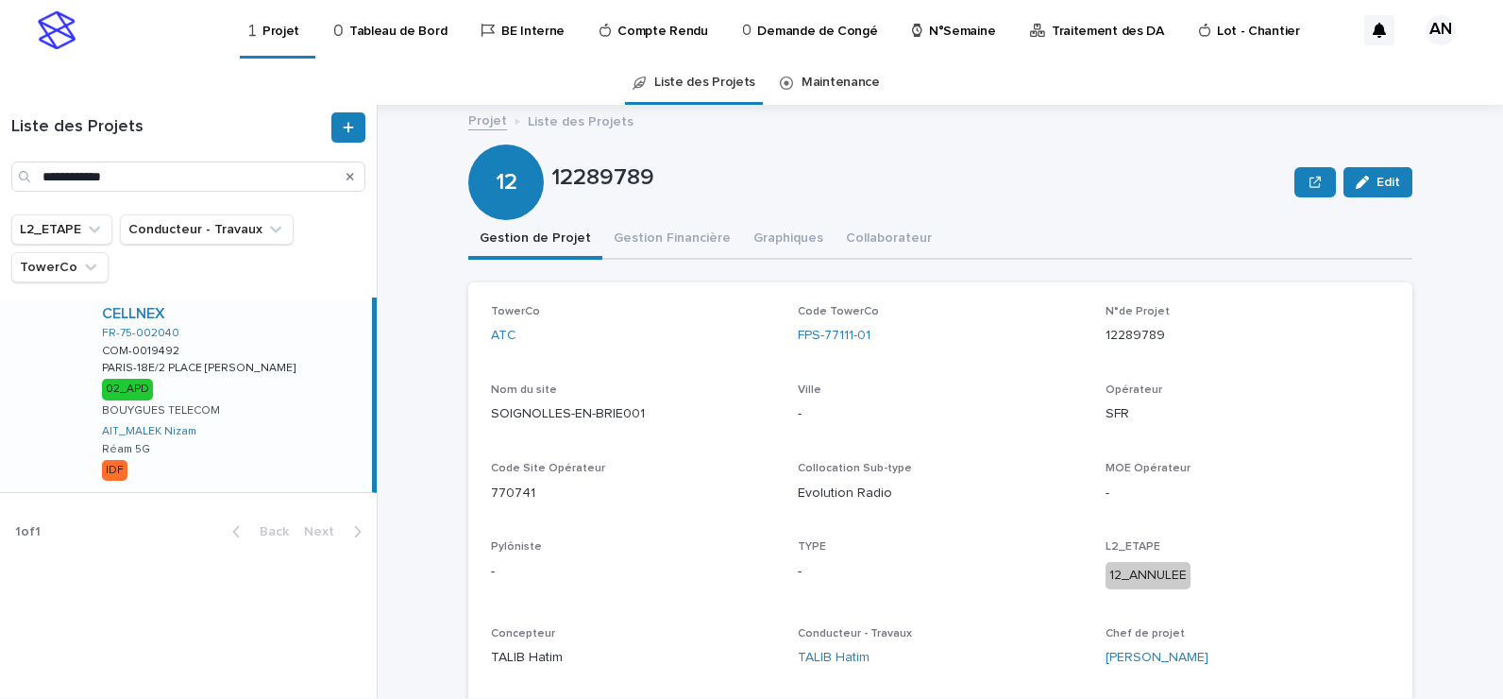
click at [247, 333] on div "CELLNEX FR-75-002040 COM-0019492 COM-0019492 PARIS-18E/2 PLACE MARCEL AYMÉ PARI…" at bounding box center [229, 394] width 285 height 195
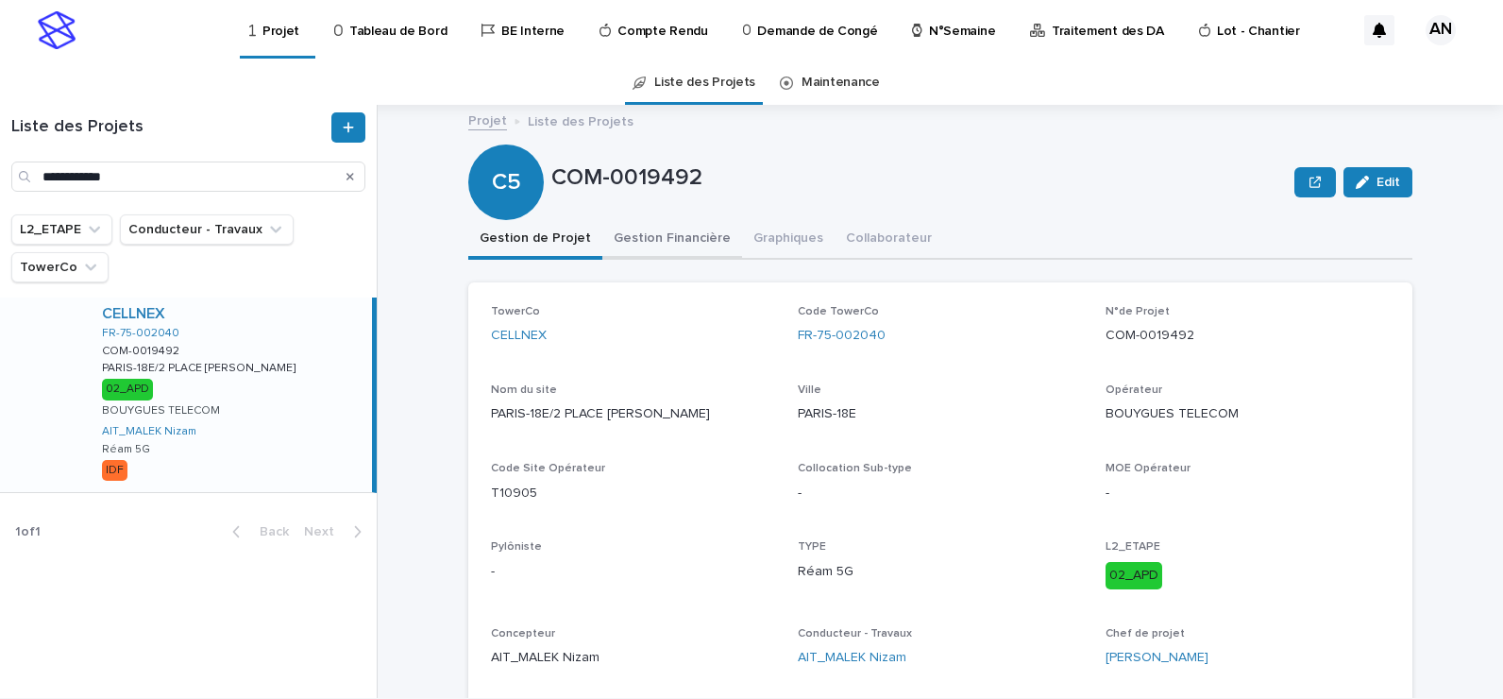
click at [651, 243] on button "Gestion Financière" at bounding box center [673, 240] width 140 height 40
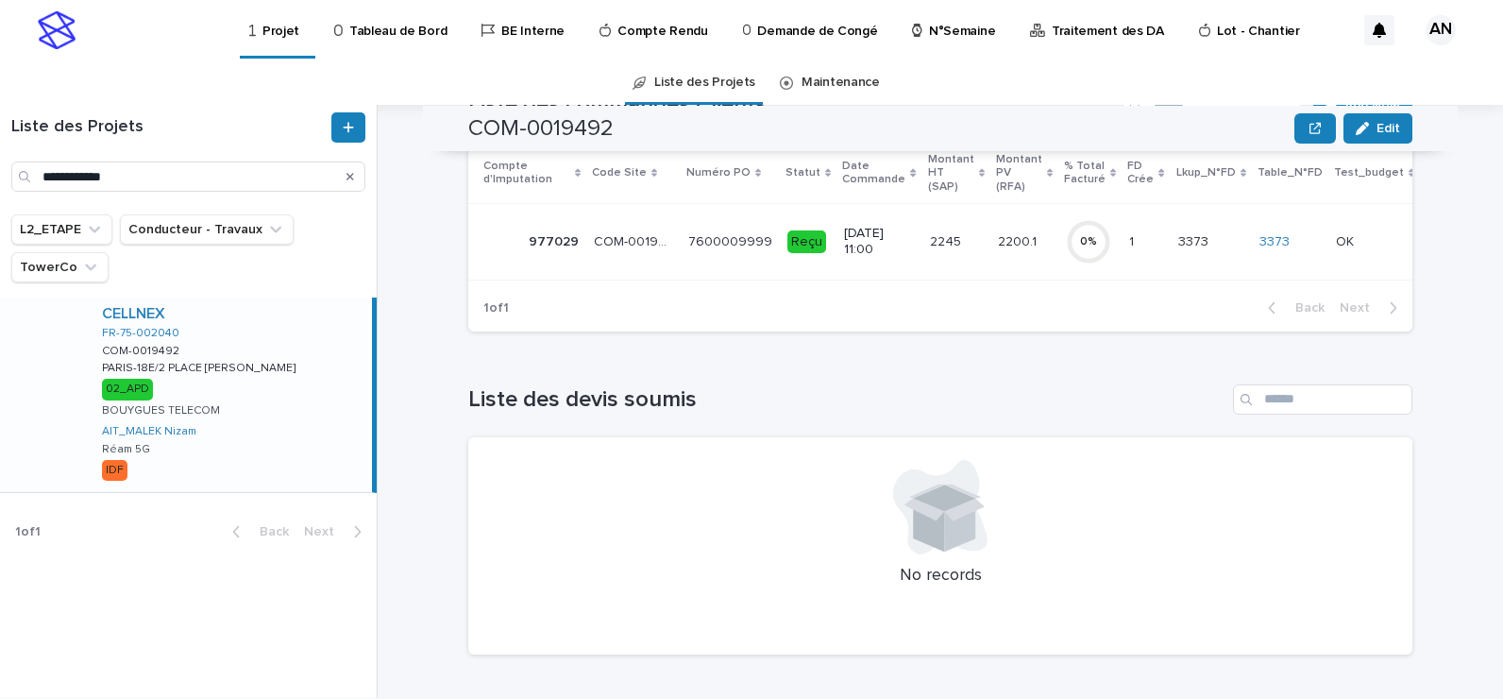
scroll to position [55, 0]
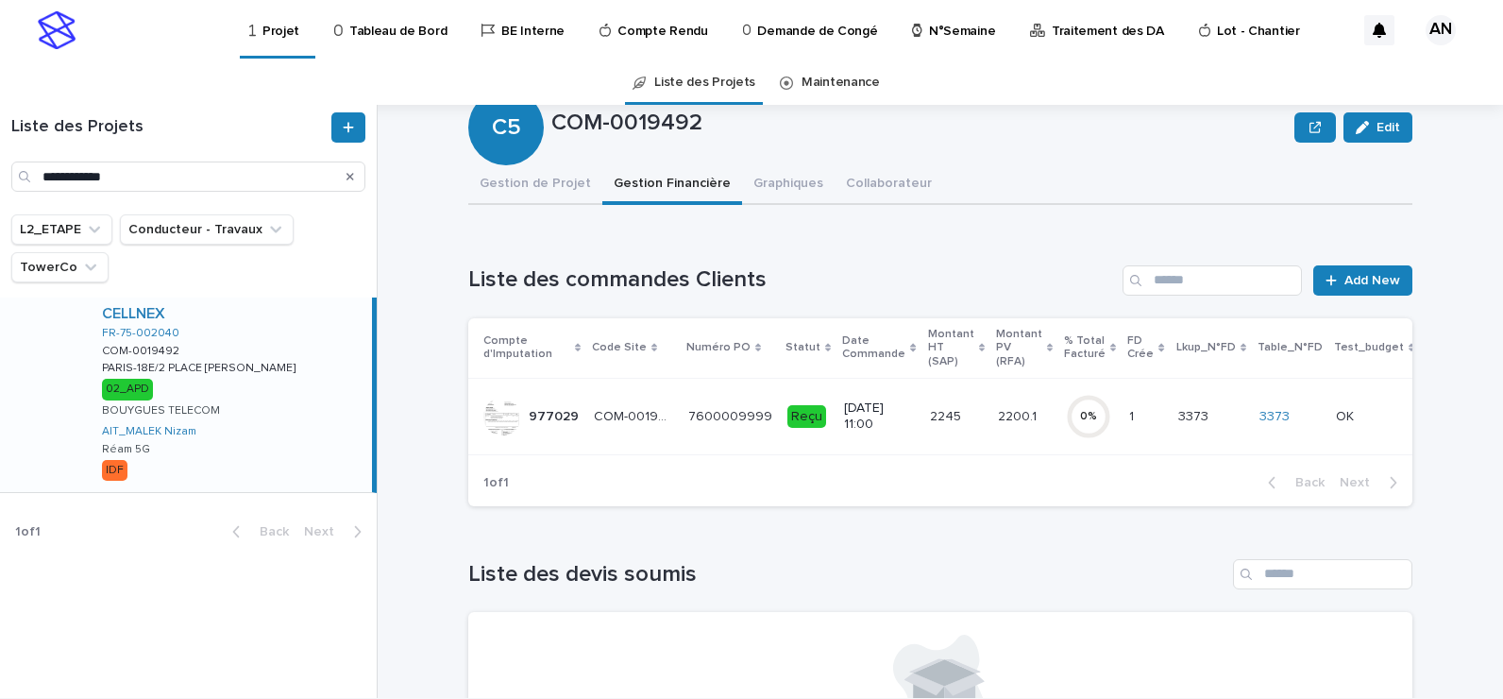
click at [750, 401] on div "7600009999 7600009999" at bounding box center [730, 416] width 84 height 31
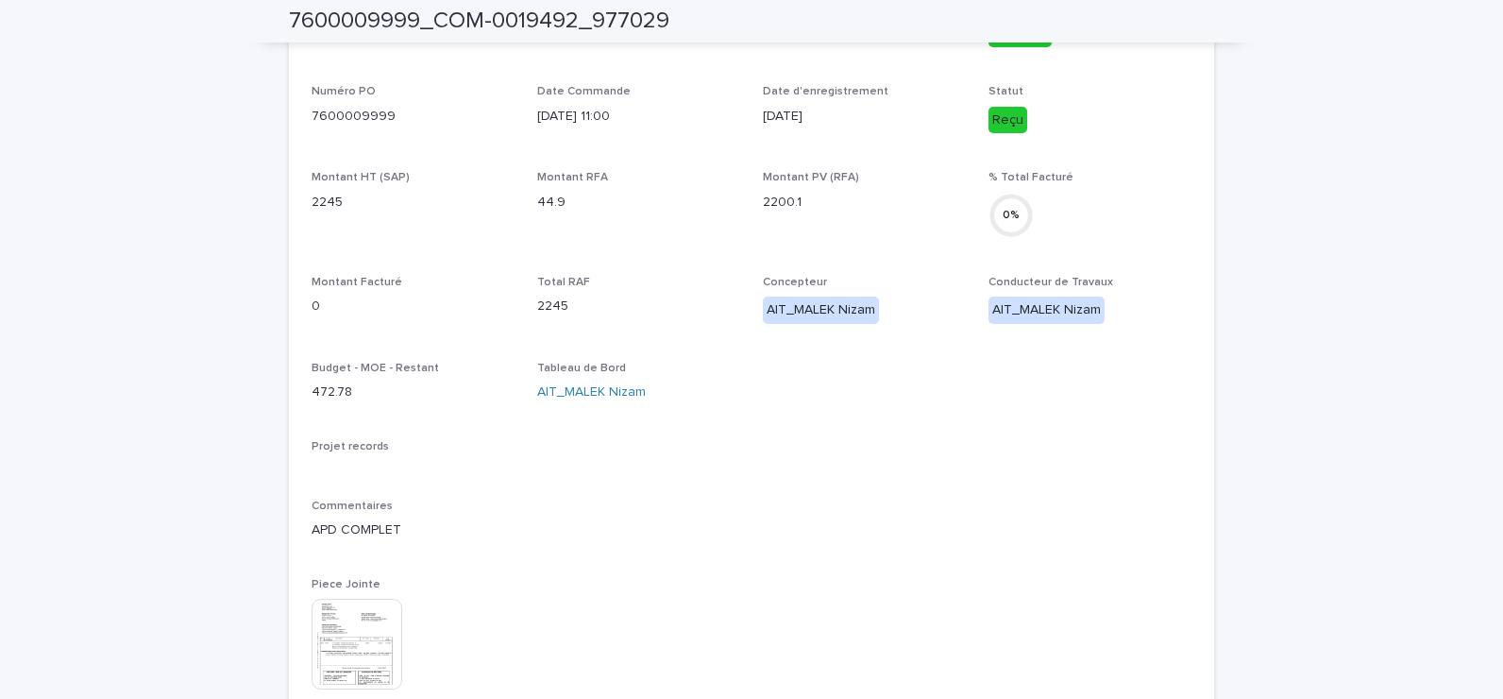
scroll to position [94, 0]
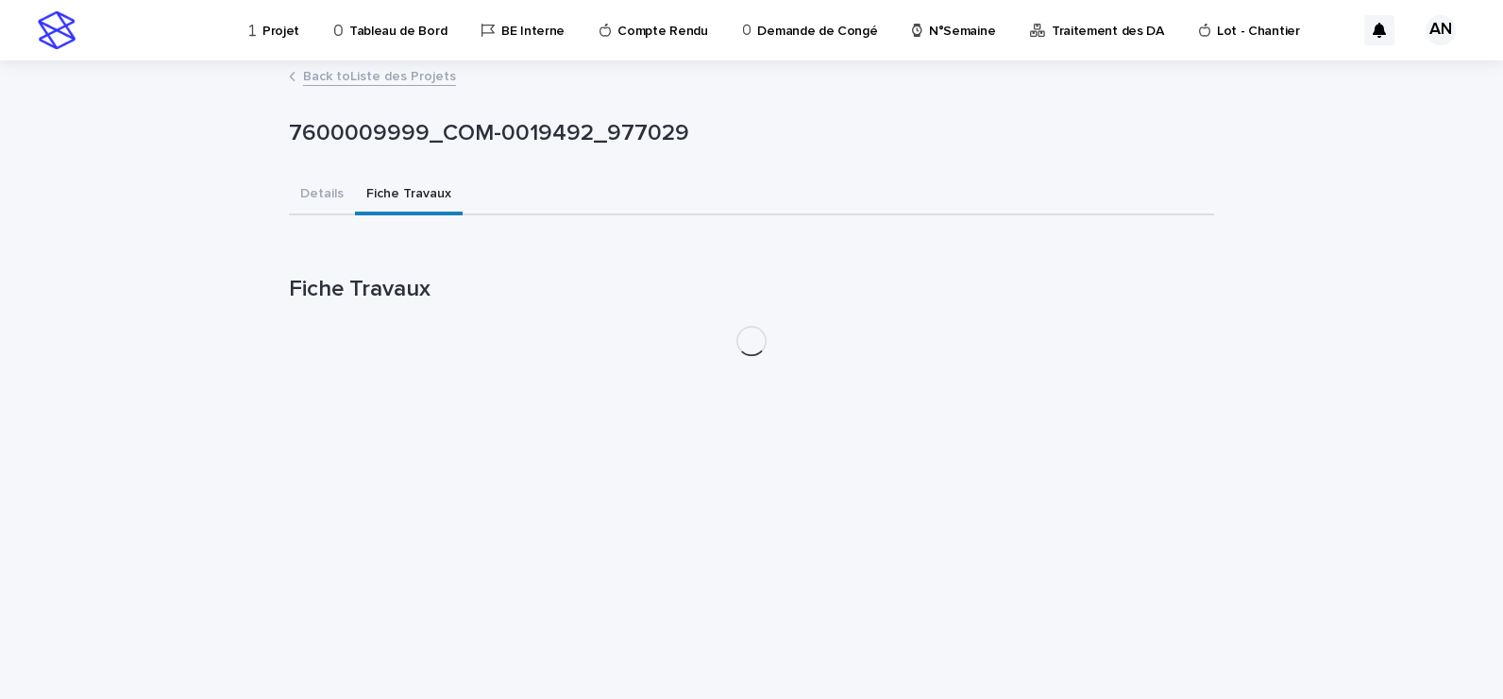
click at [403, 85] on div "Projet Tableau de Bord BE Interne Compte Rendu Demande de Congé N°Semaine Trait…" at bounding box center [751, 349] width 1503 height 699
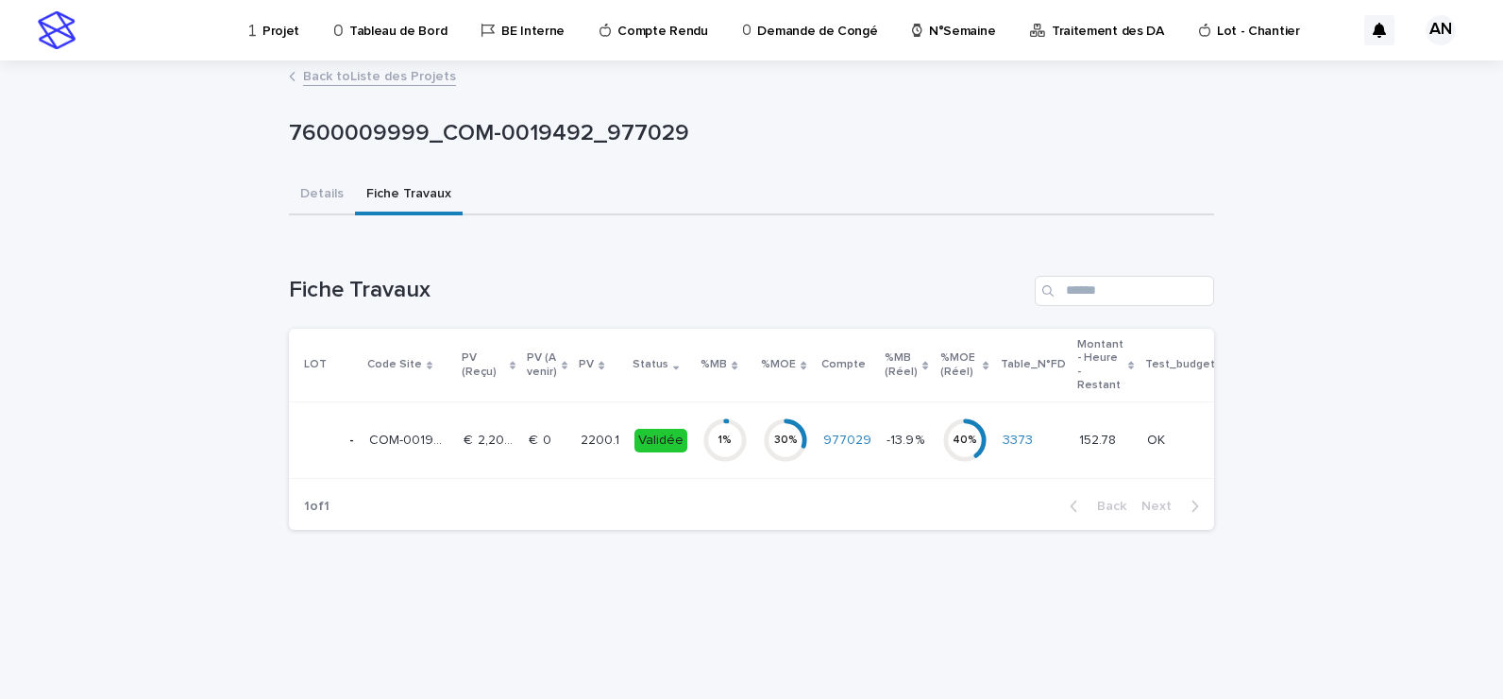
click at [568, 426] on td "€  0 €  0" at bounding box center [547, 440] width 52 height 76
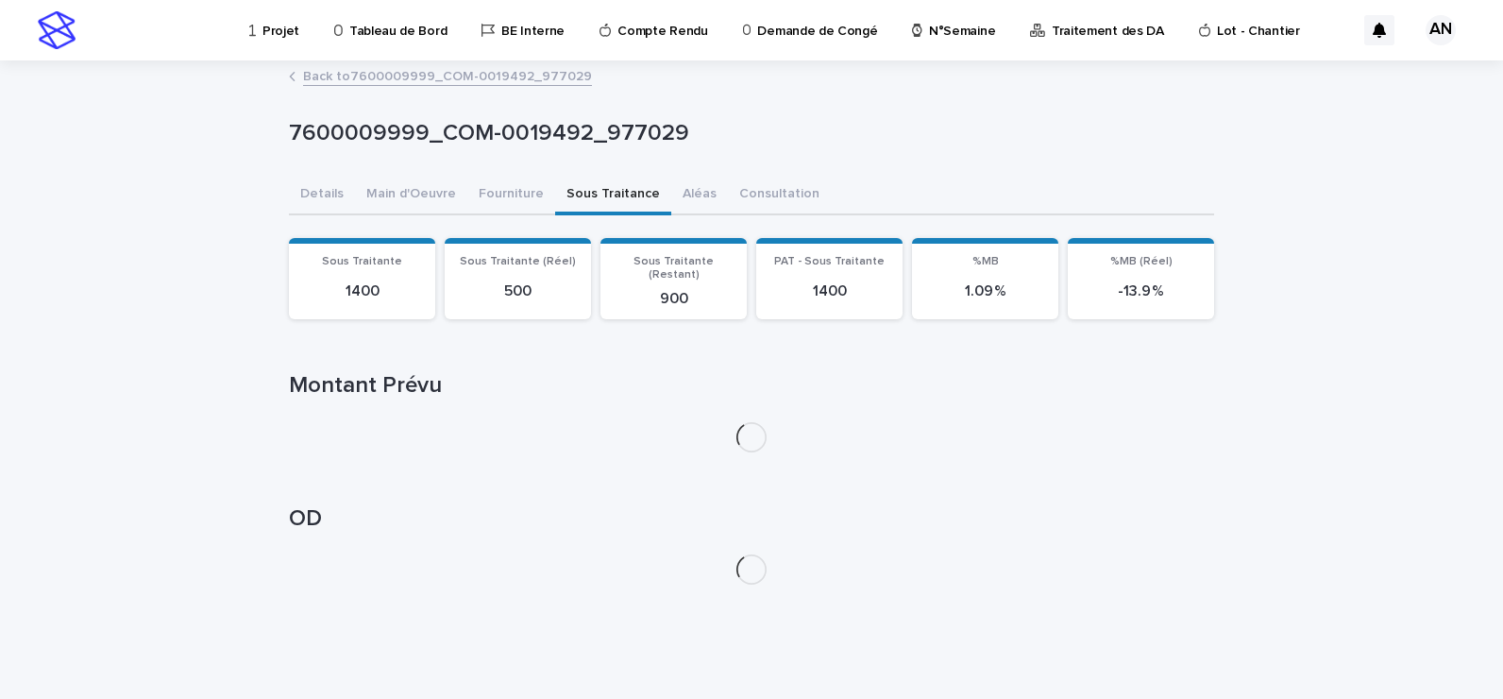
click at [567, 200] on button "Sous Traitance" at bounding box center [613, 196] width 116 height 40
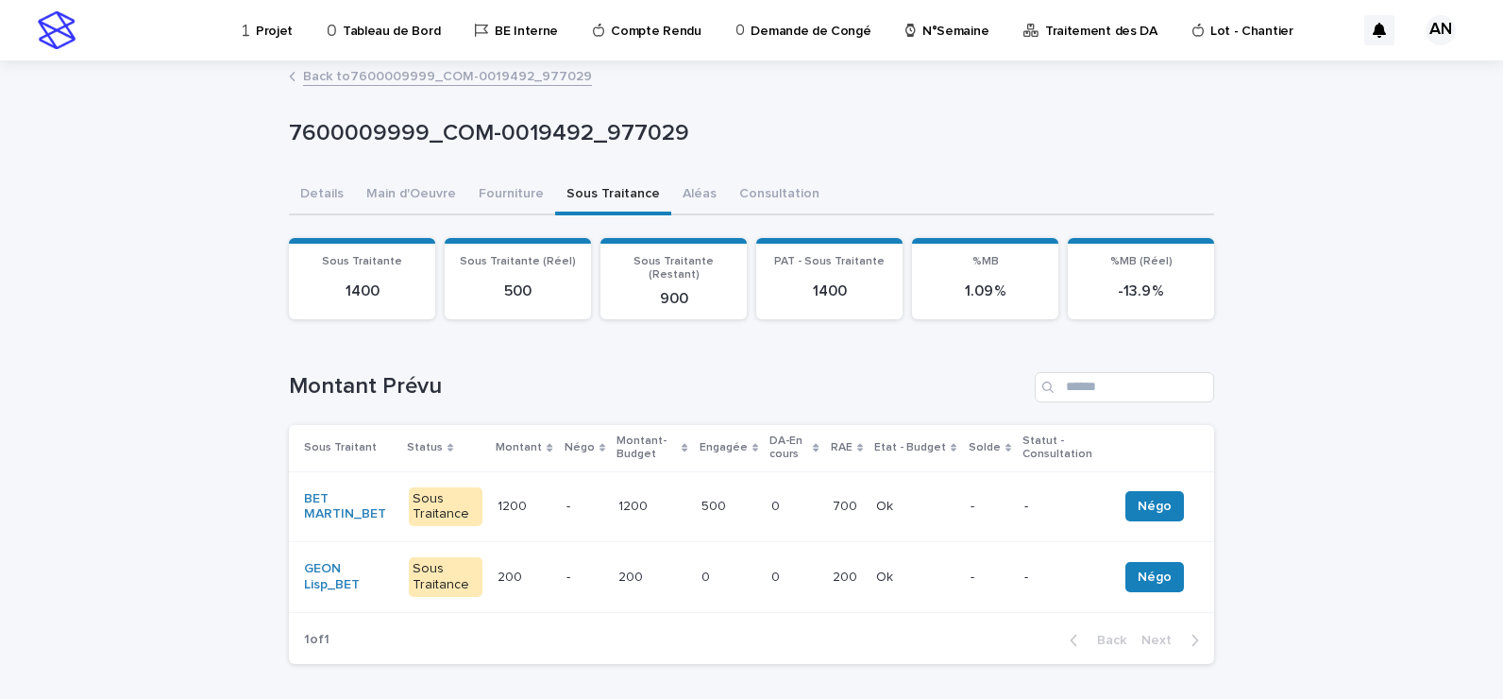
click at [625, 496] on p "1200" at bounding box center [635, 505] width 33 height 20
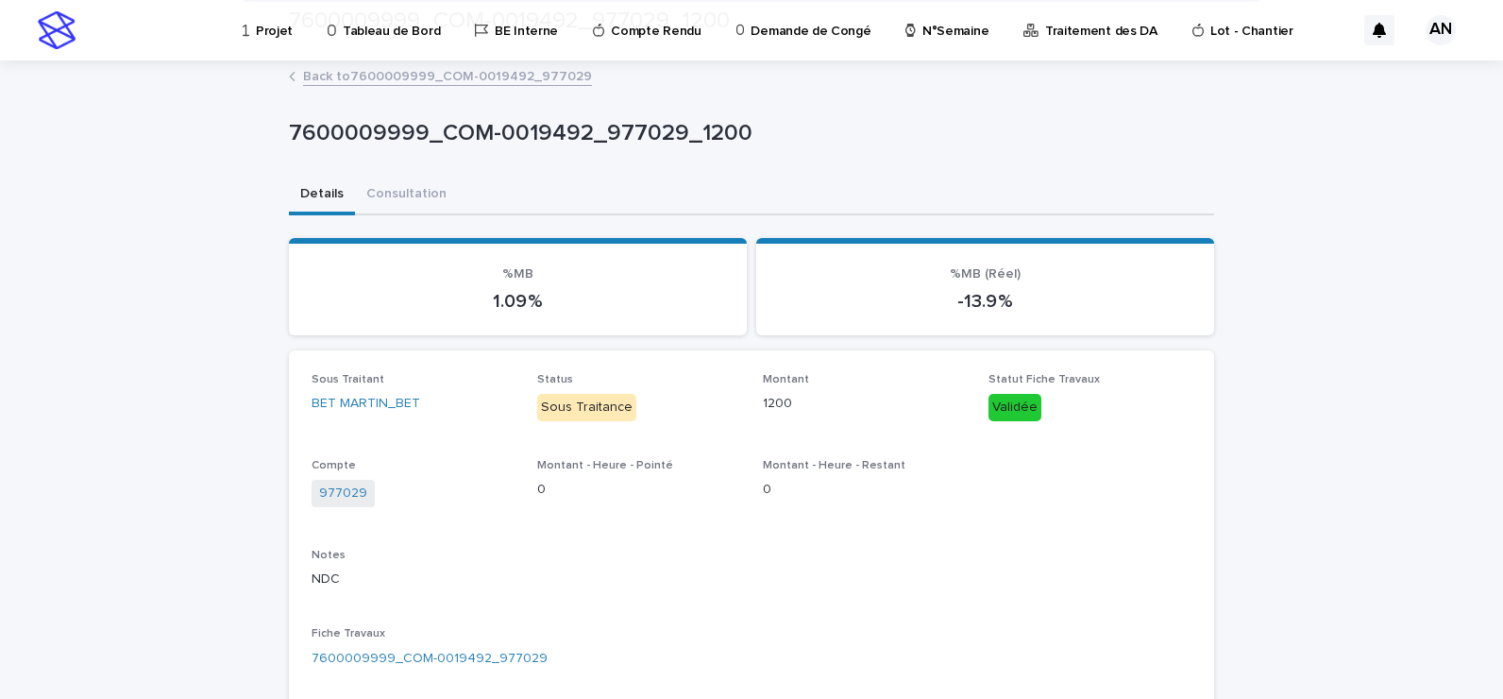
scroll to position [462, 0]
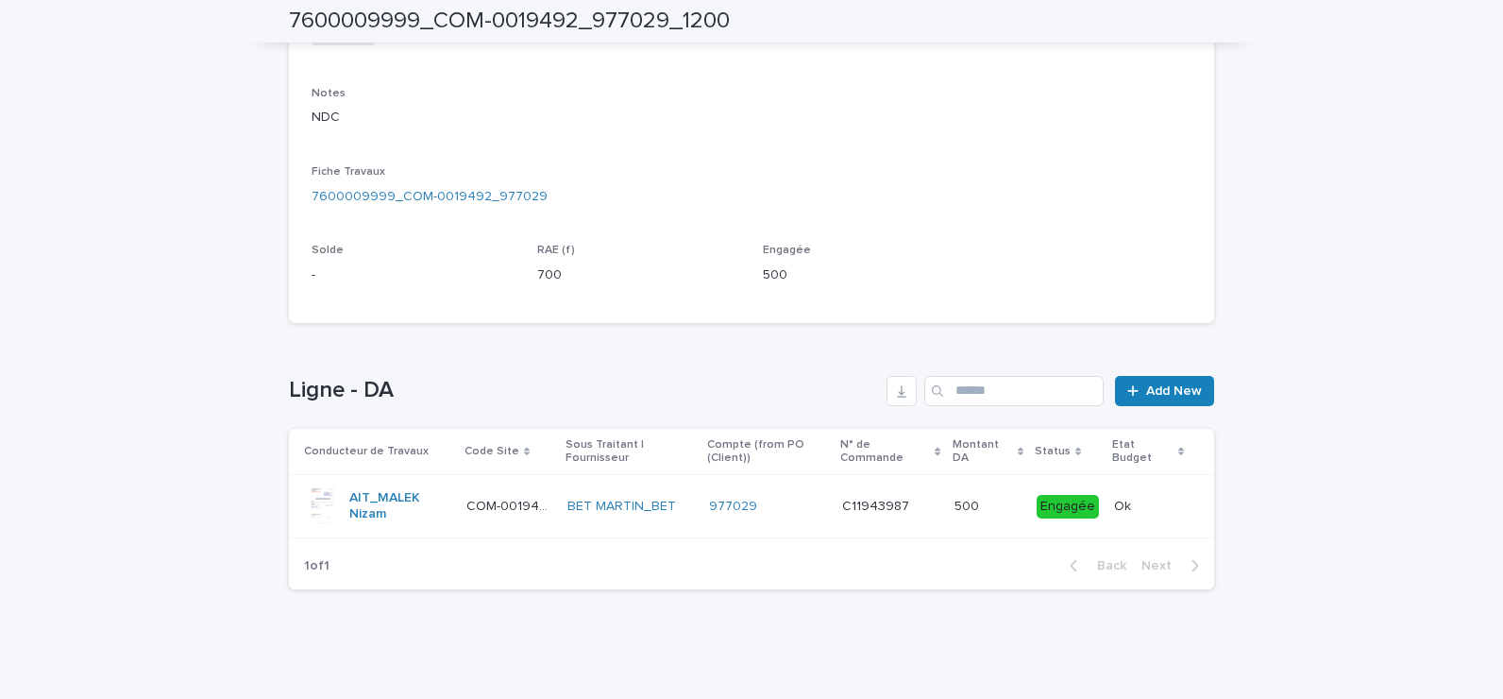
click at [778, 514] on div "977029" at bounding box center [768, 507] width 118 height 16
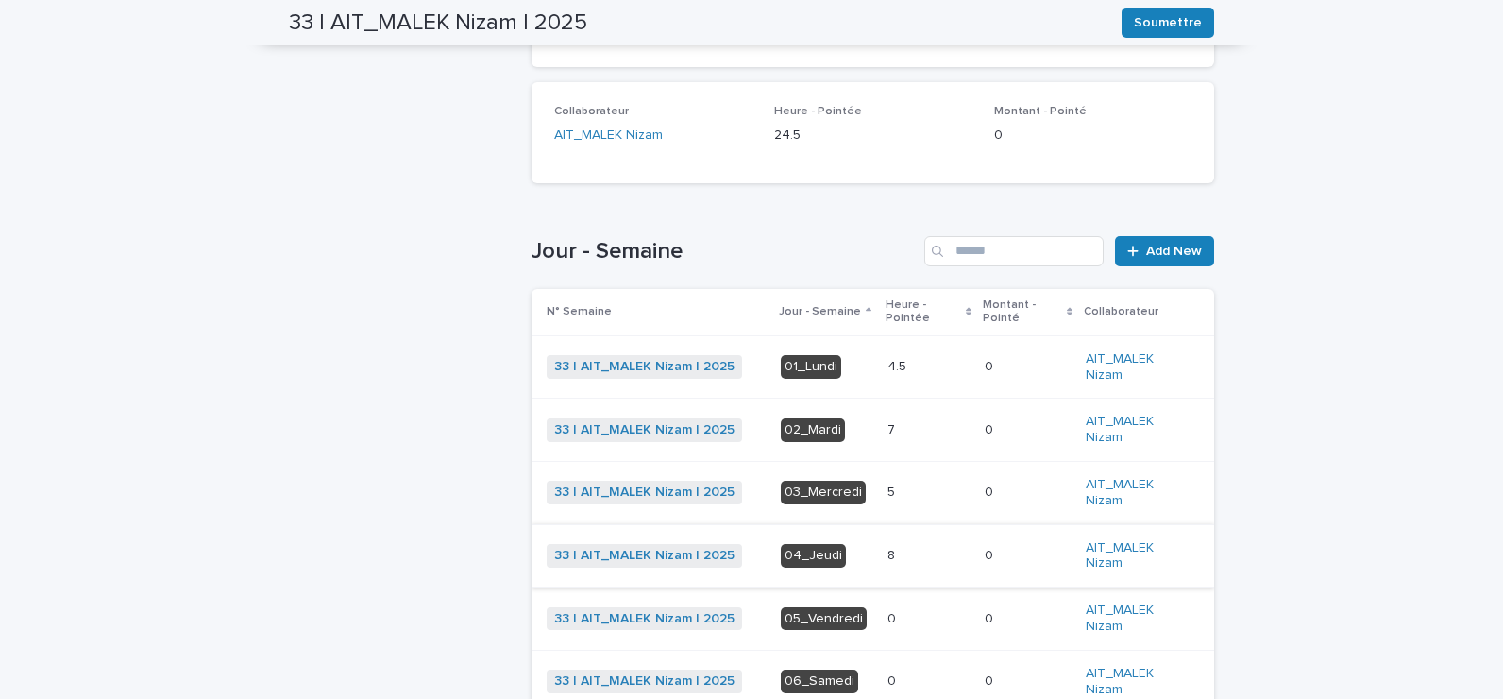
scroll to position [533, 0]
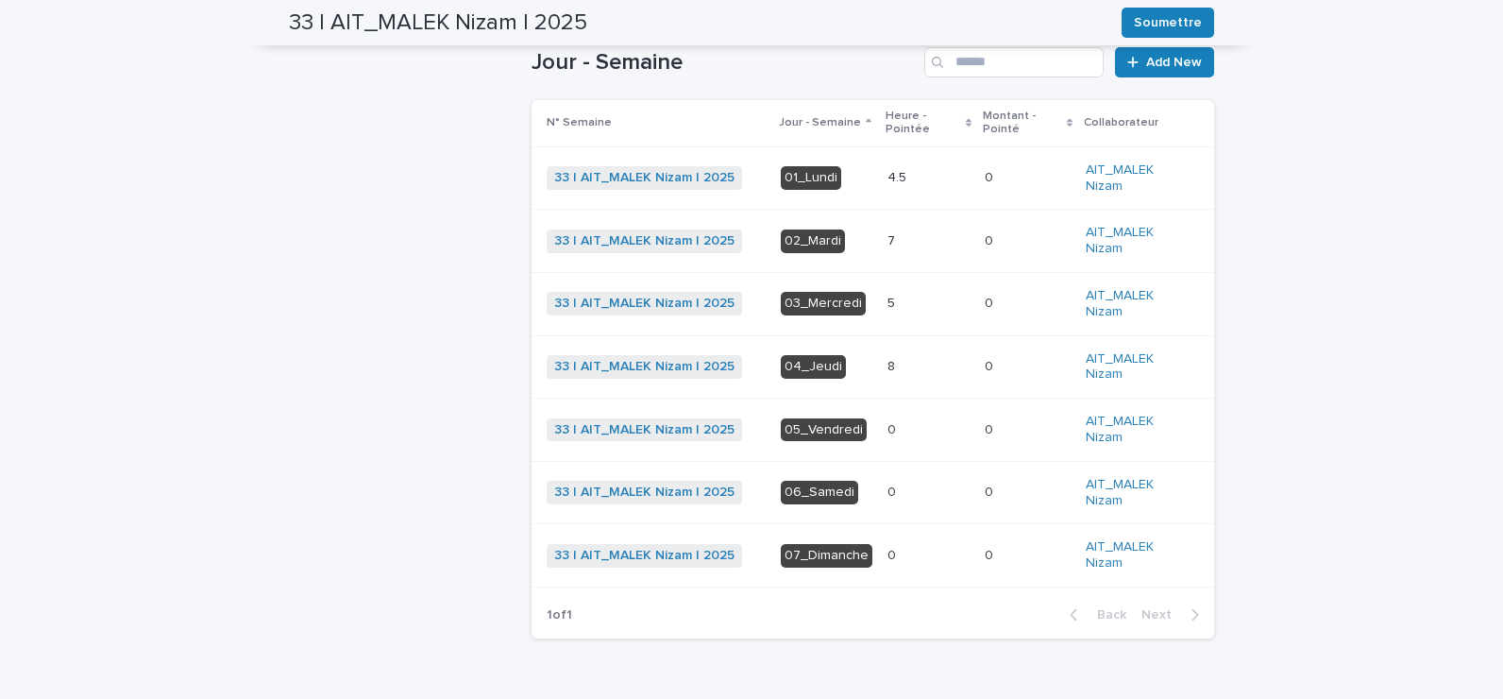
click at [888, 314] on div "5 5" at bounding box center [929, 303] width 82 height 31
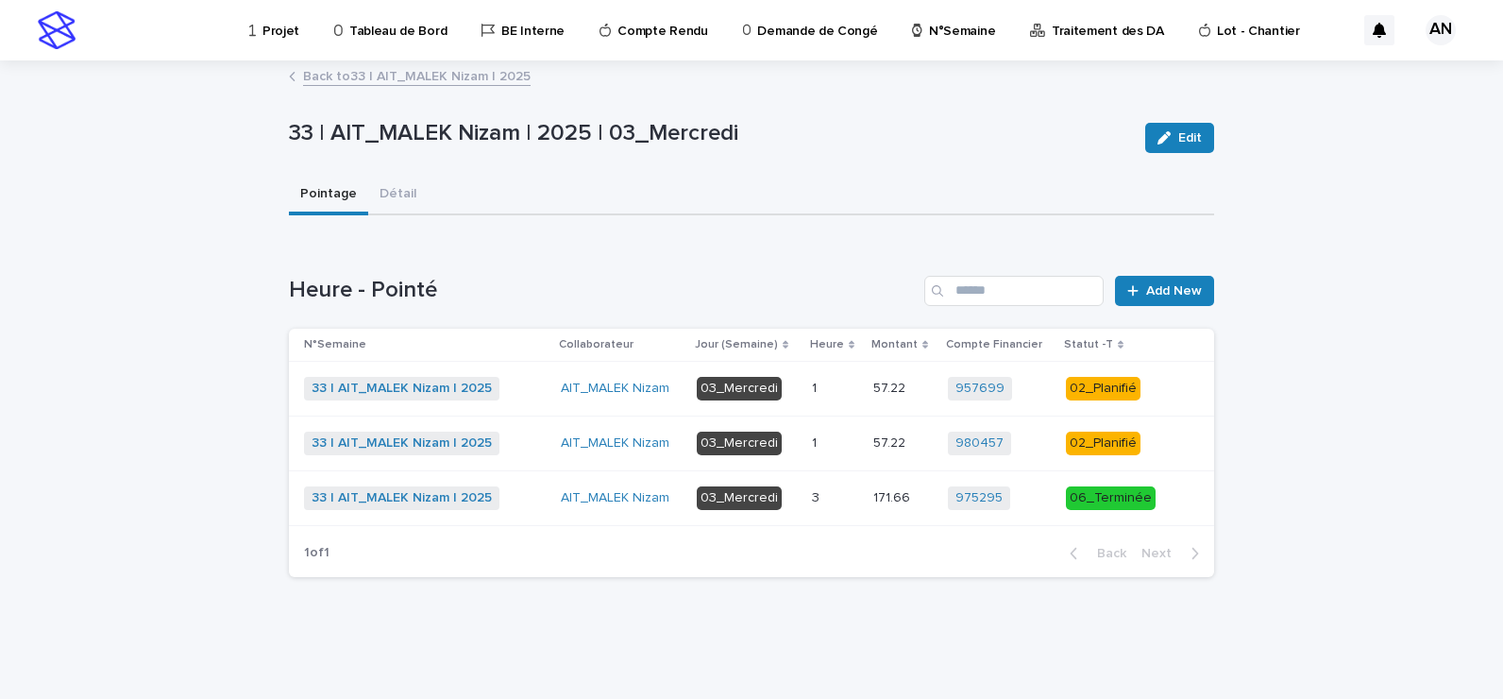
click at [840, 453] on div "1 1" at bounding box center [835, 443] width 46 height 31
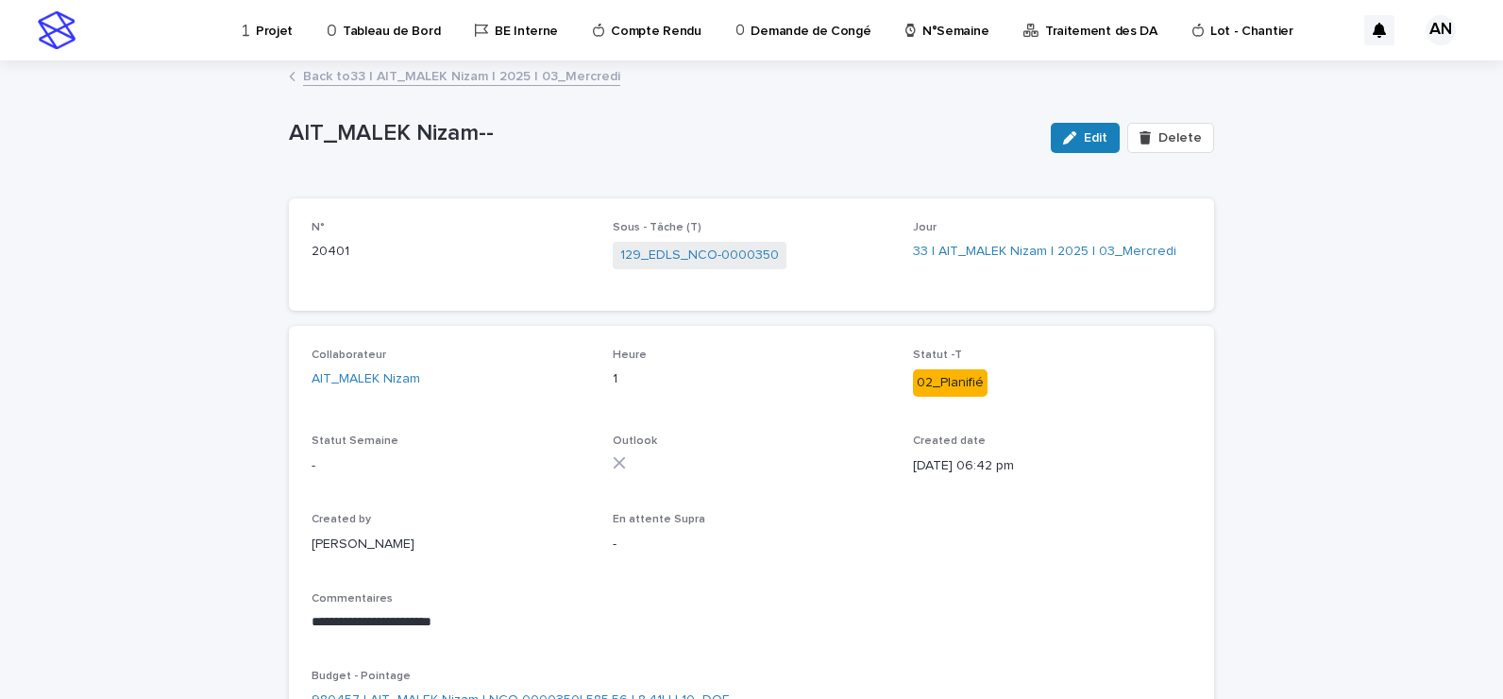
click at [426, 72] on link "Back to 33 | AIT_MALEK Nizam | 2025 | 03_Mercredi" at bounding box center [461, 75] width 317 height 22
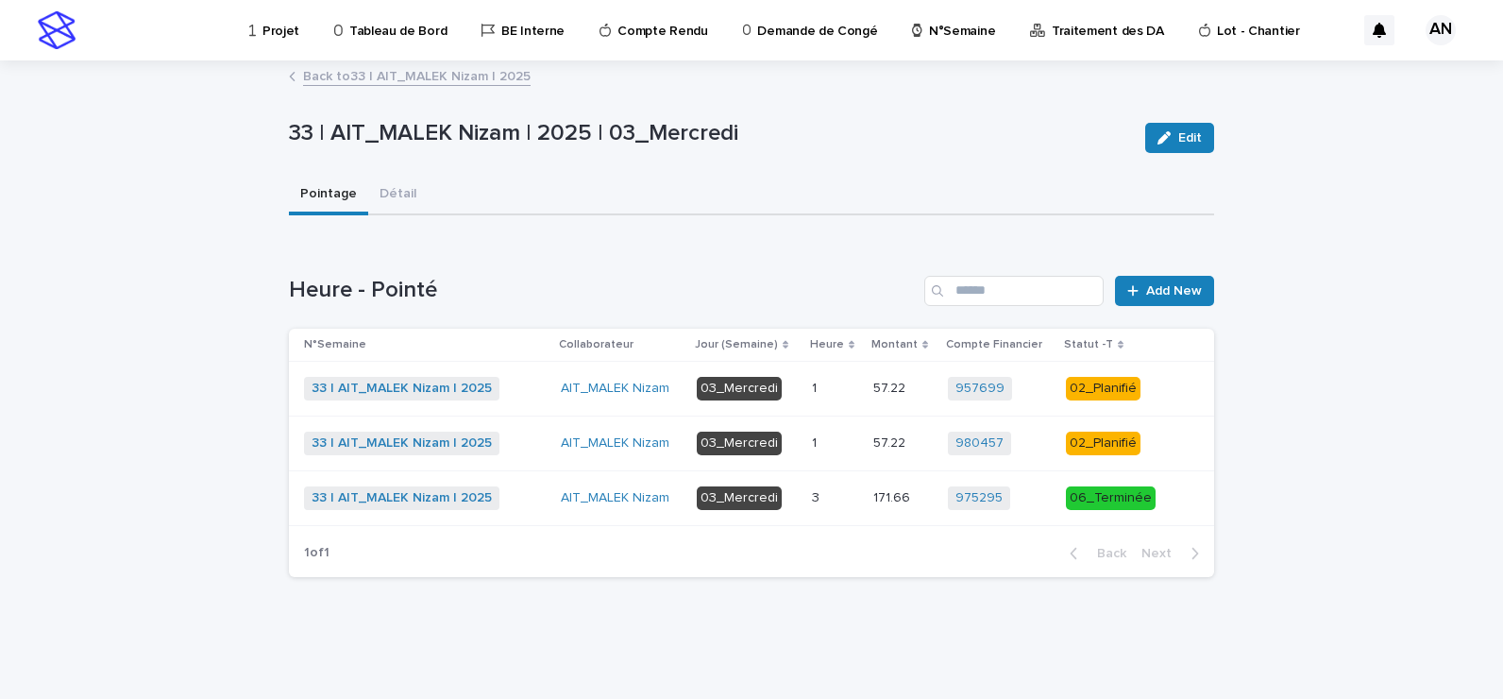
click at [836, 393] on p at bounding box center [835, 389] width 46 height 16
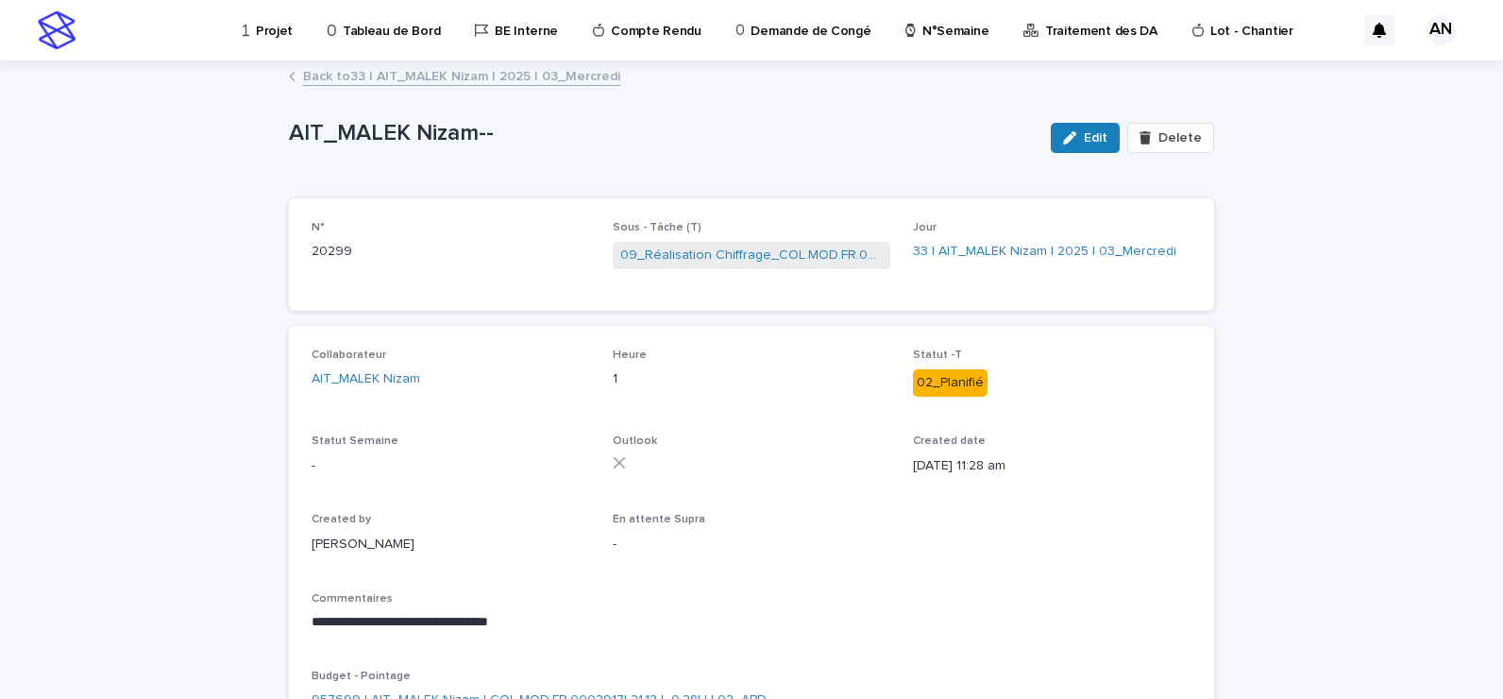
scroll to position [159, 0]
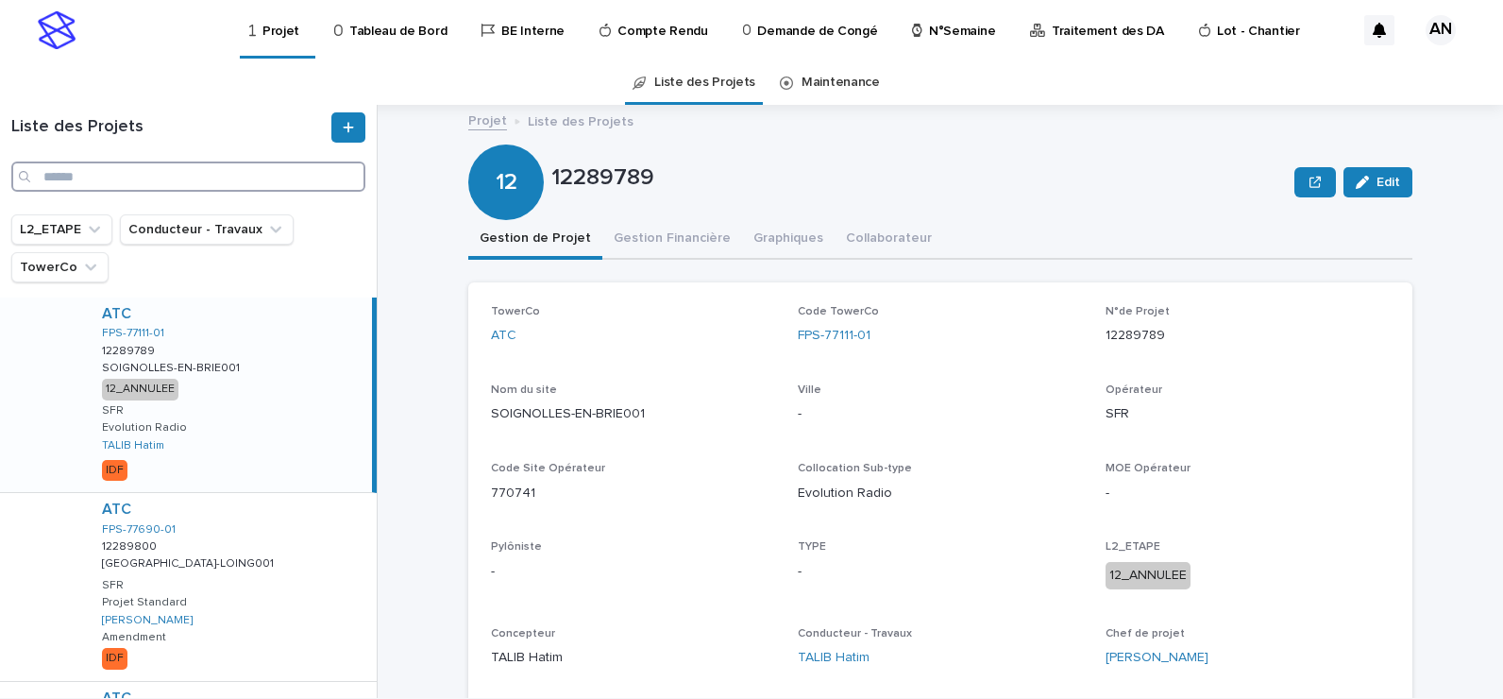
click at [195, 180] on input "Search" at bounding box center [188, 176] width 354 height 30
paste input "**********"
type input "**********"
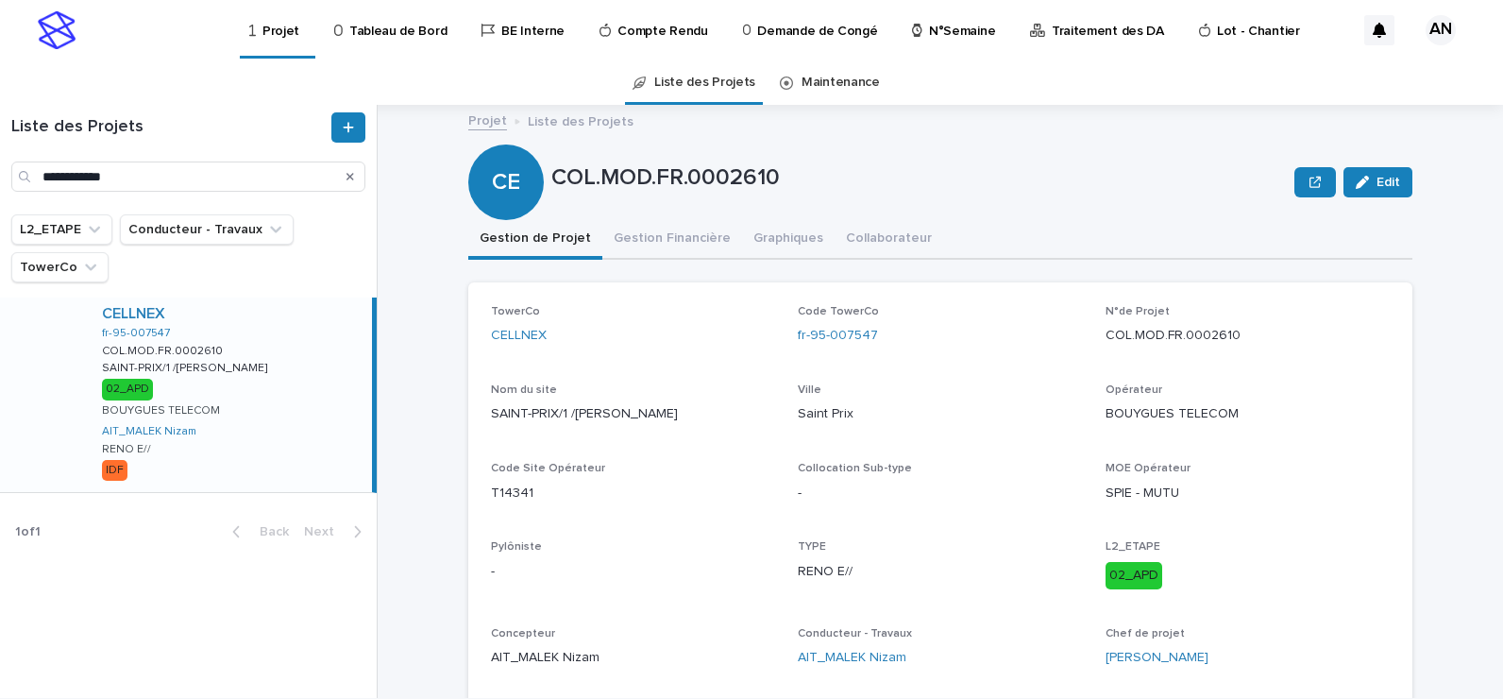
click at [260, 317] on div "CELLNEX" at bounding box center [233, 314] width 263 height 18
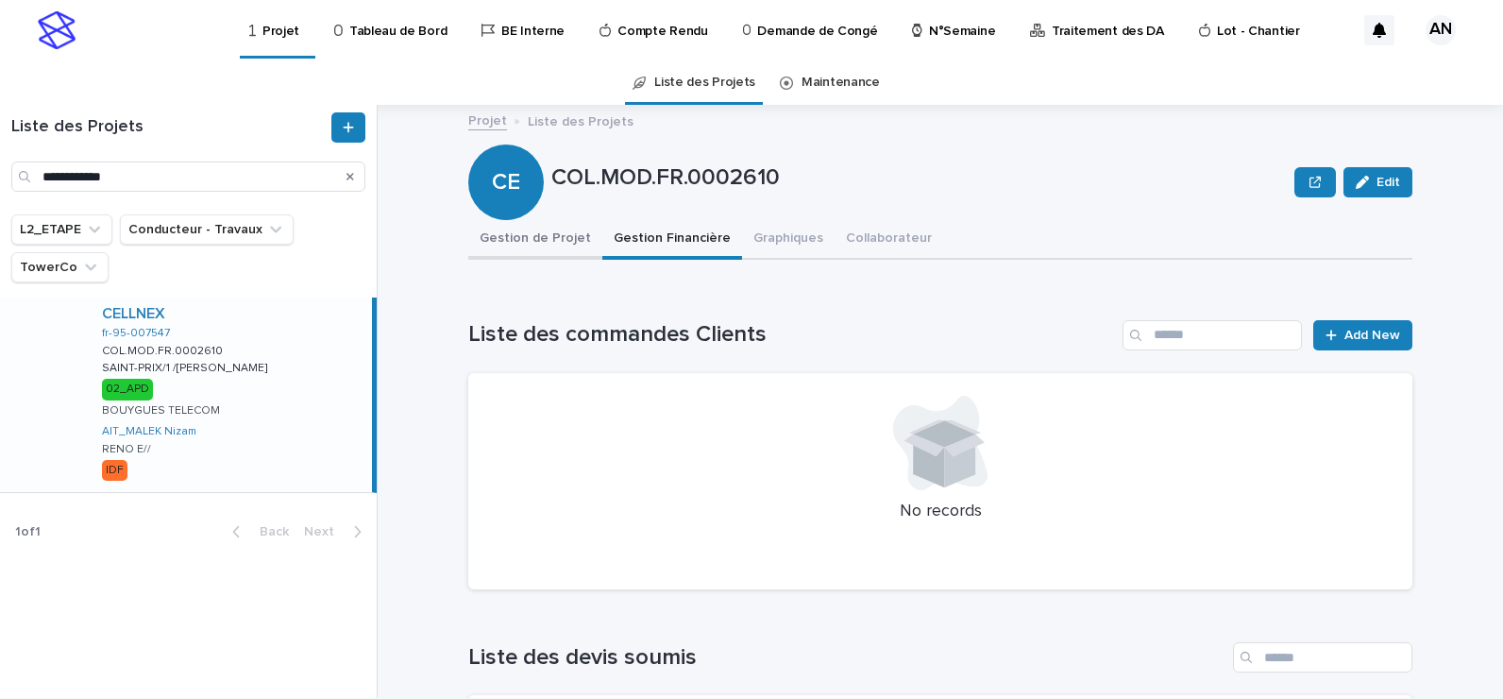
click at [551, 233] on button "Gestion de Projet" at bounding box center [535, 240] width 134 height 40
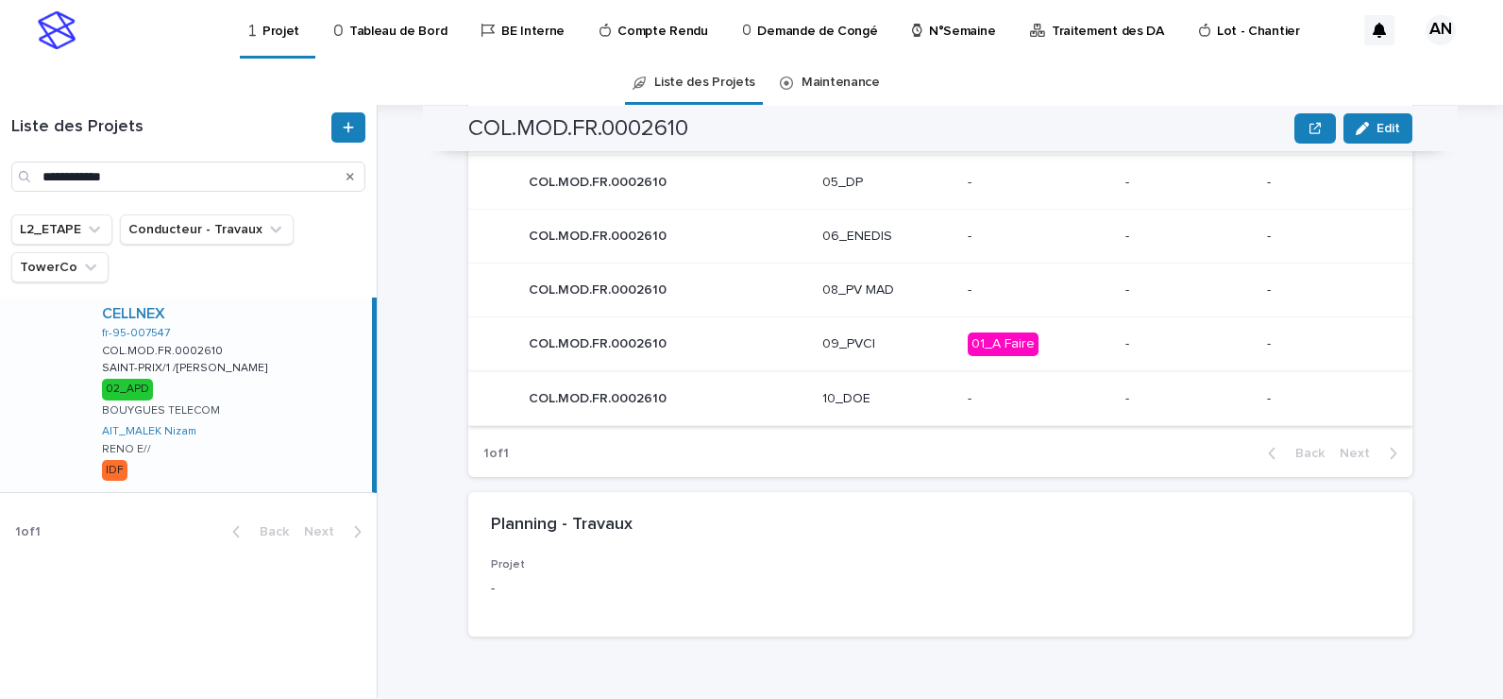
scroll to position [944, 0]
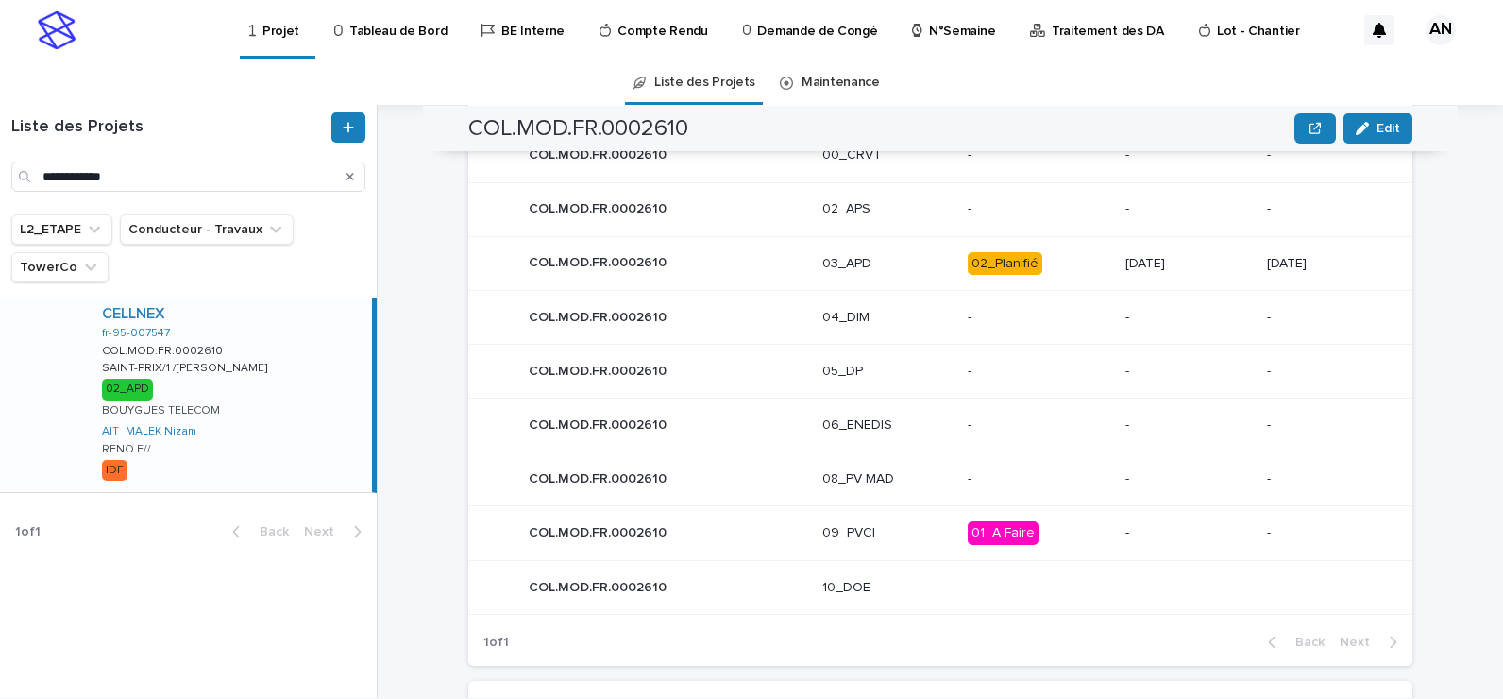
click at [889, 259] on p "03_APD" at bounding box center [888, 264] width 131 height 16
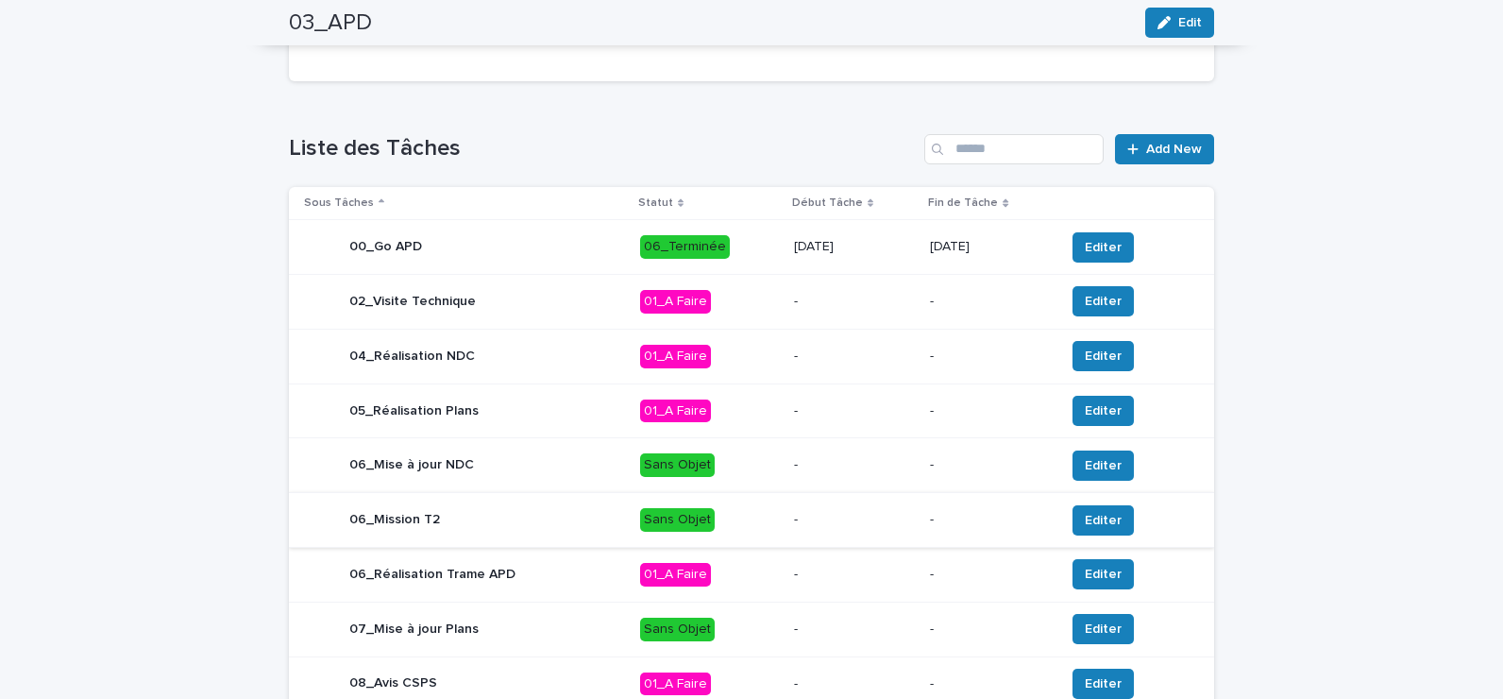
scroll to position [755, 0]
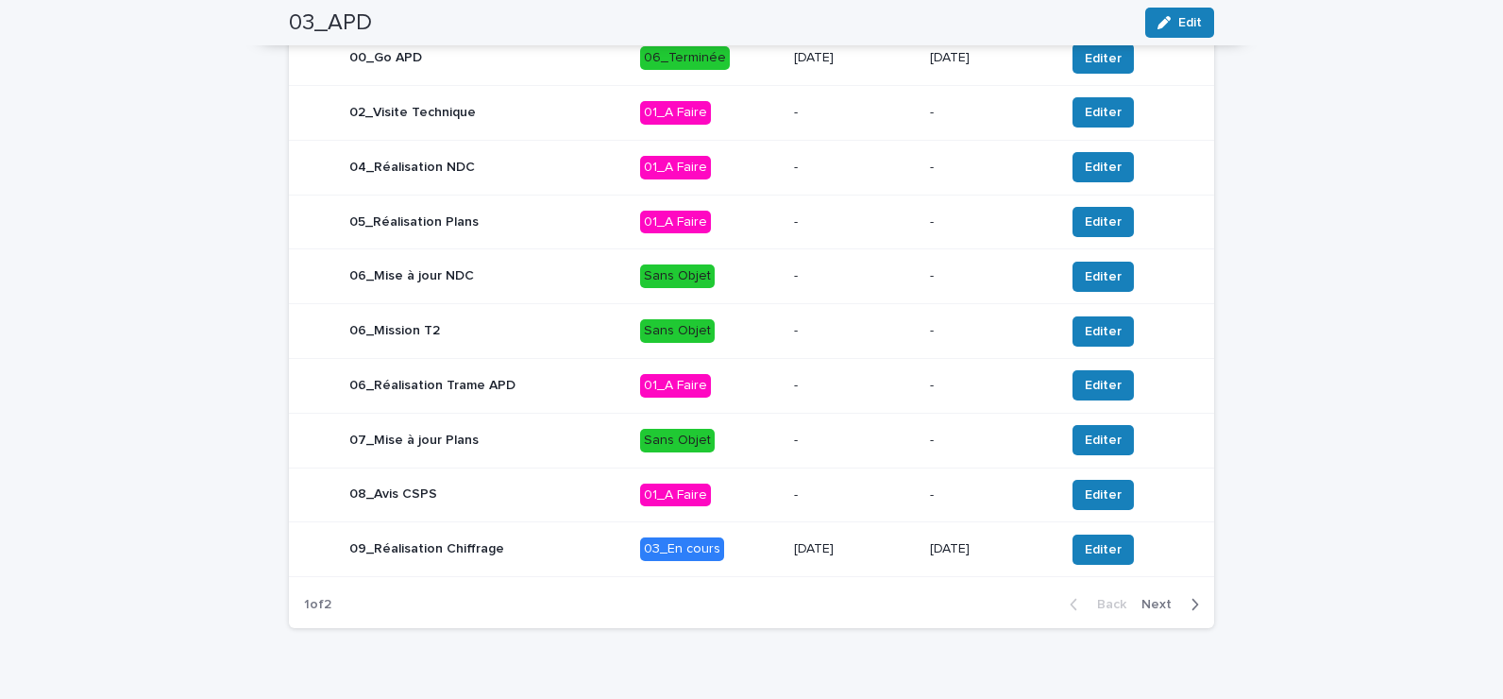
click at [768, 561] on p "03_En cours" at bounding box center [709, 549] width 139 height 24
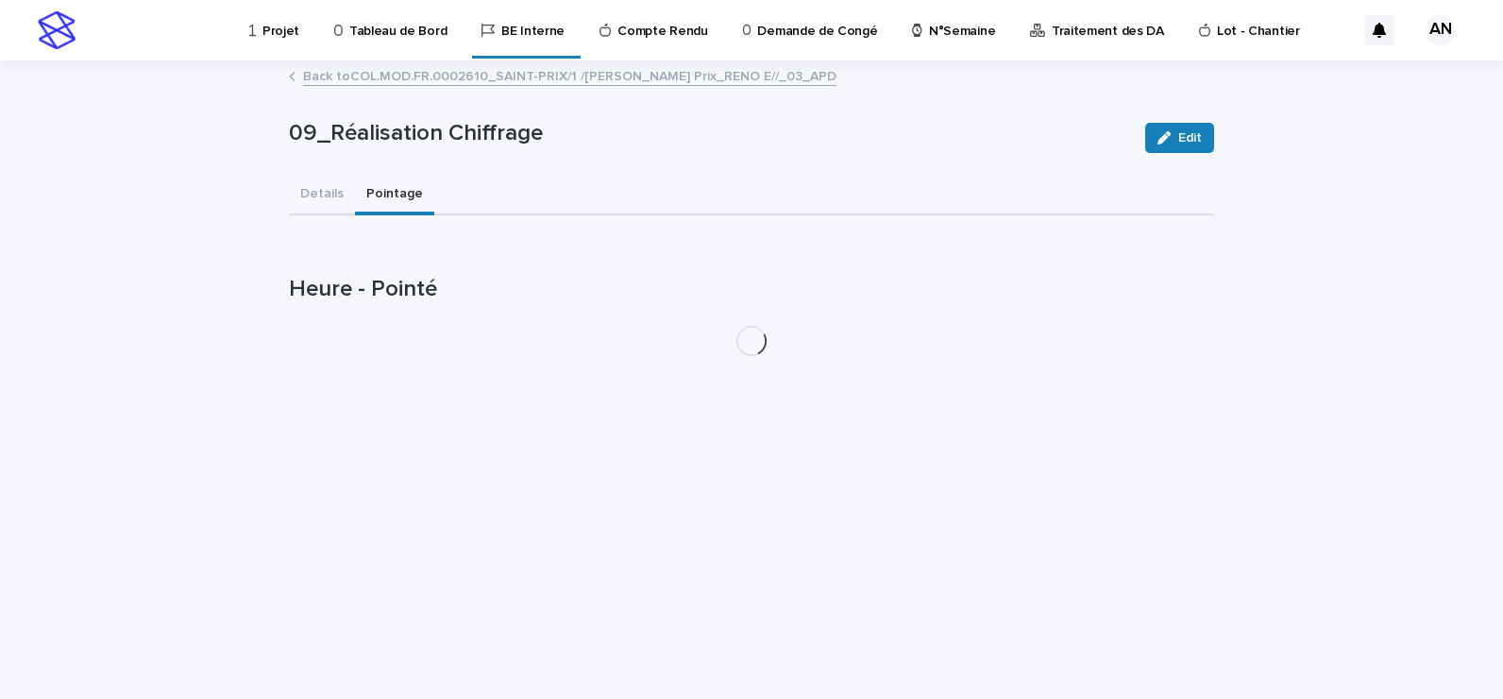
click at [372, 193] on button "Pointage" at bounding box center [394, 196] width 79 height 40
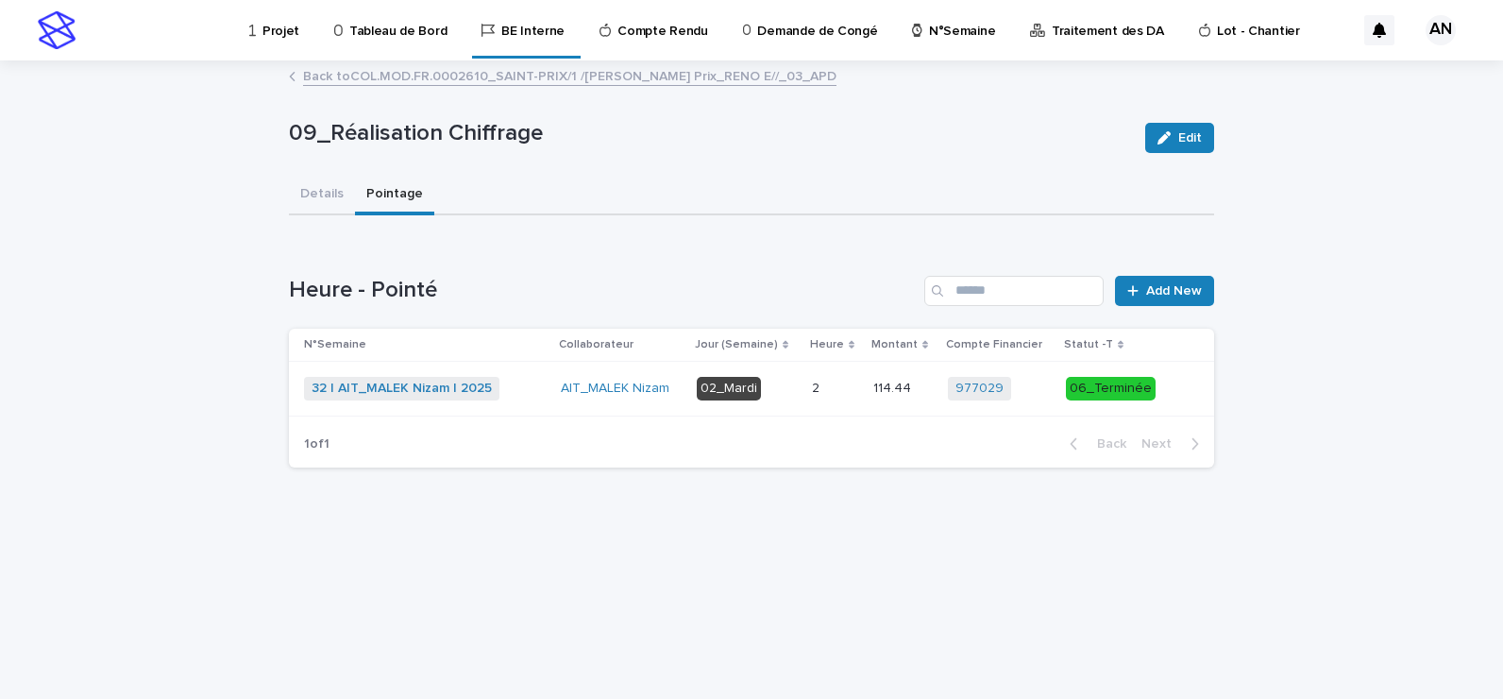
click at [844, 386] on p at bounding box center [835, 389] width 46 height 16
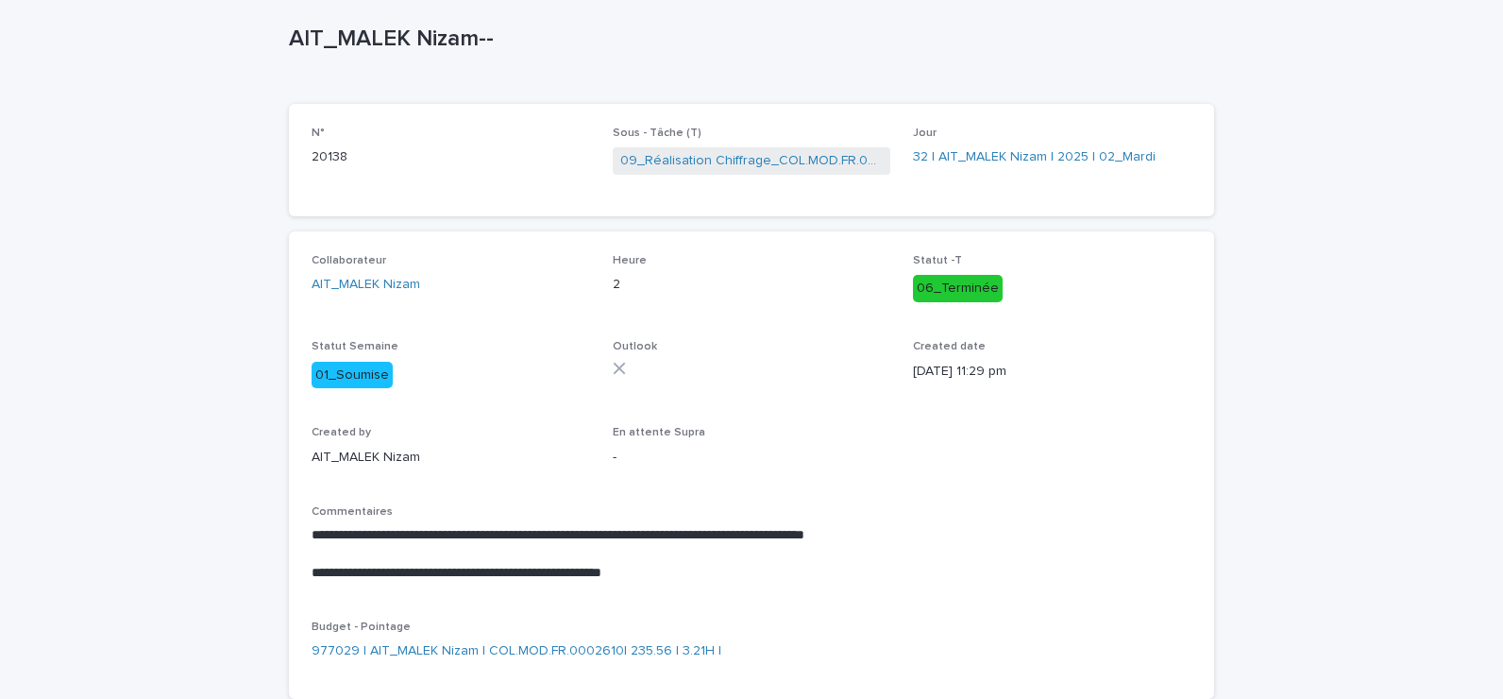
scroll to position [100, 0]
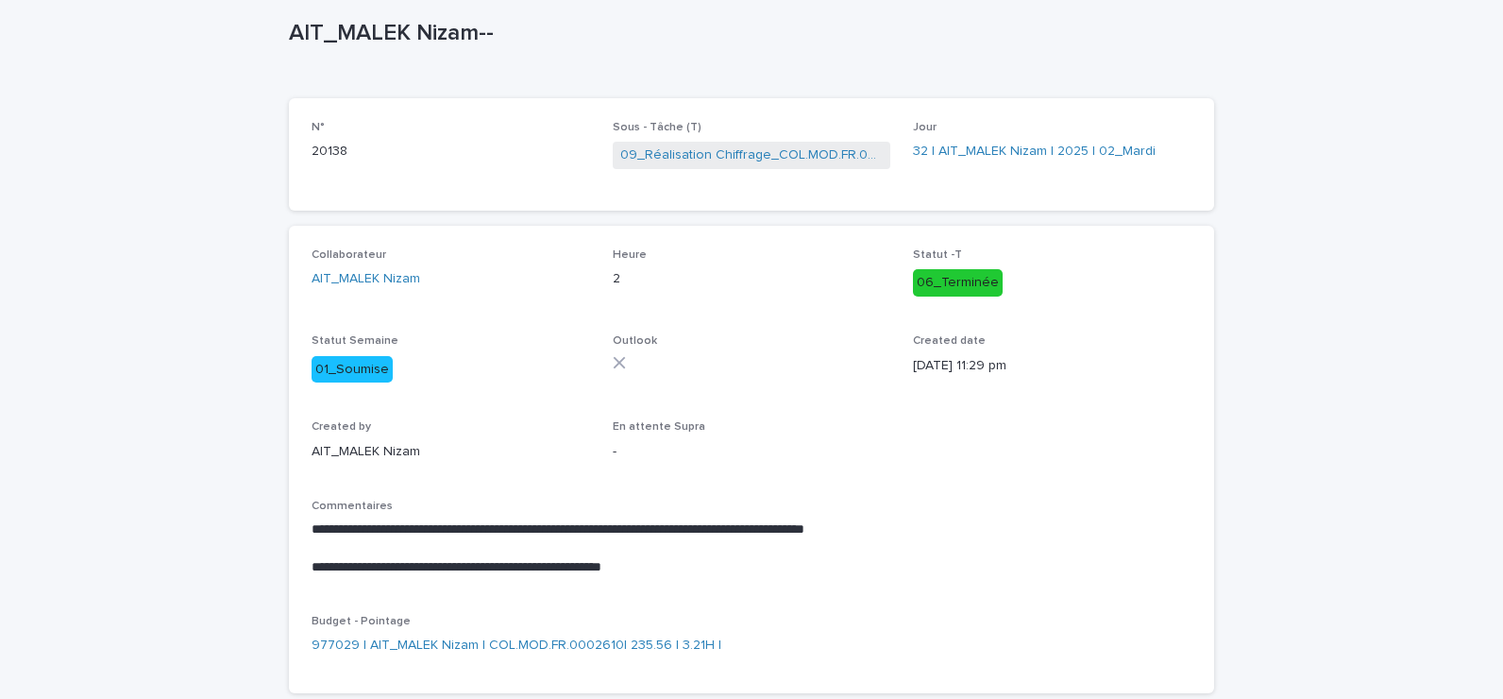
click at [868, 586] on div "**********" at bounding box center [752, 546] width 880 height 93
click at [1109, 542] on p at bounding box center [752, 548] width 880 height 19
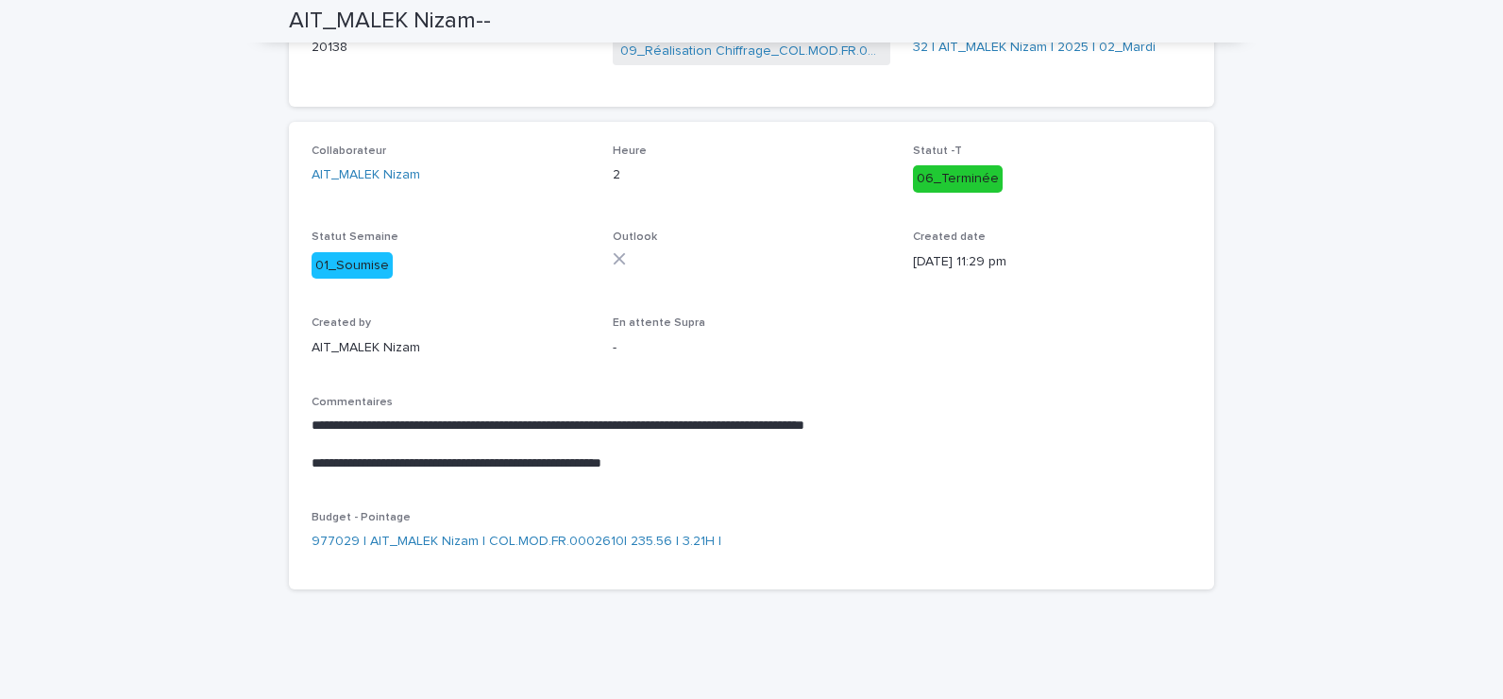
scroll to position [110, 0]
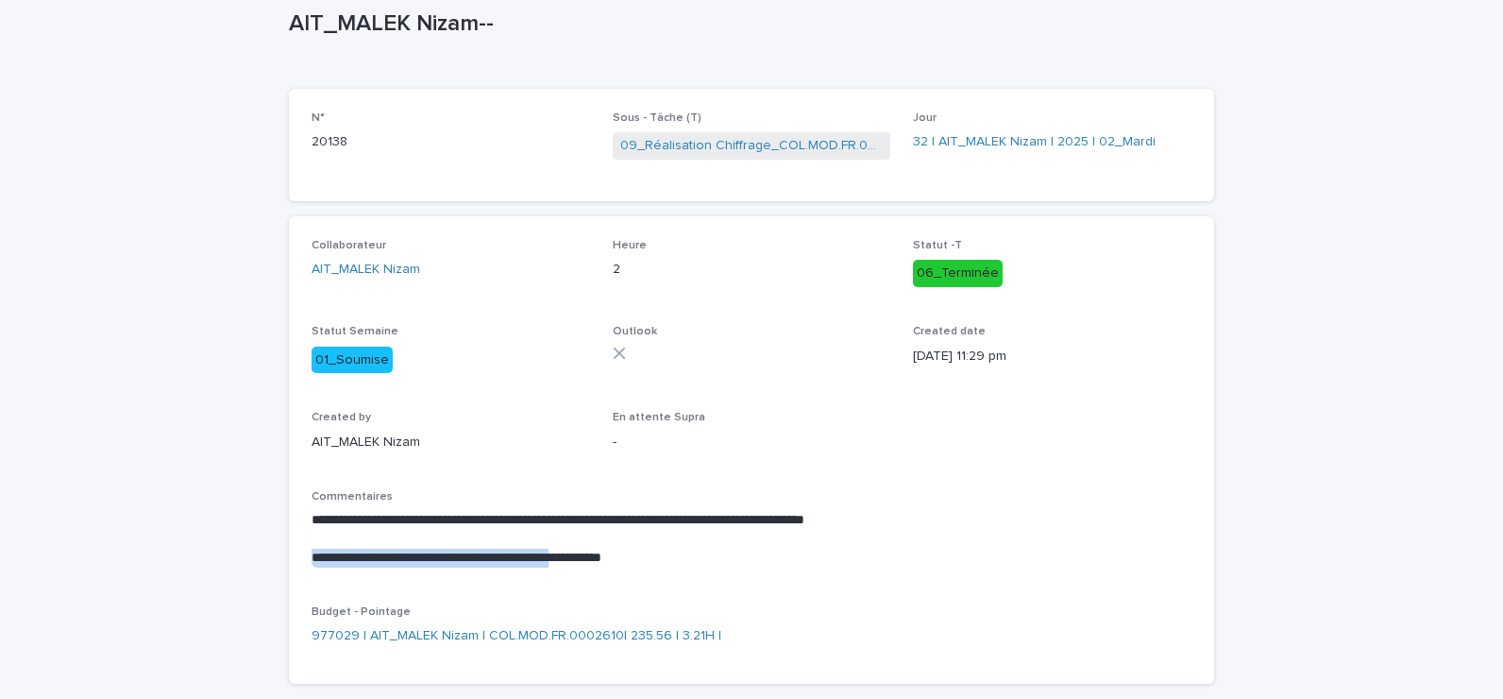
drag, startPoint x: 299, startPoint y: 552, endPoint x: 613, endPoint y: 558, distance: 313.6
click at [613, 558] on div "**********" at bounding box center [751, 449] width 925 height 467
drag, startPoint x: 613, startPoint y: 558, endPoint x: 716, endPoint y: 565, distance: 103.1
click at [716, 565] on p "**********" at bounding box center [752, 558] width 880 height 19
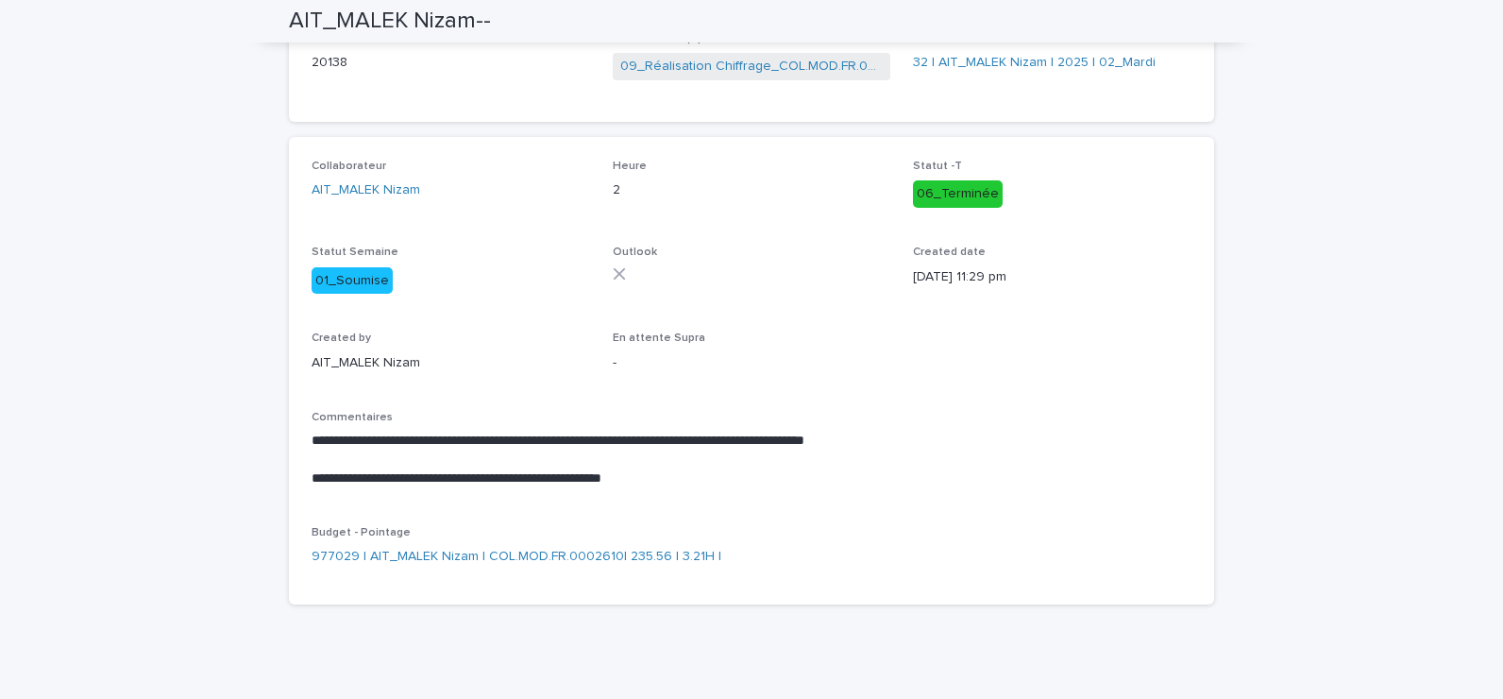
scroll to position [0, 0]
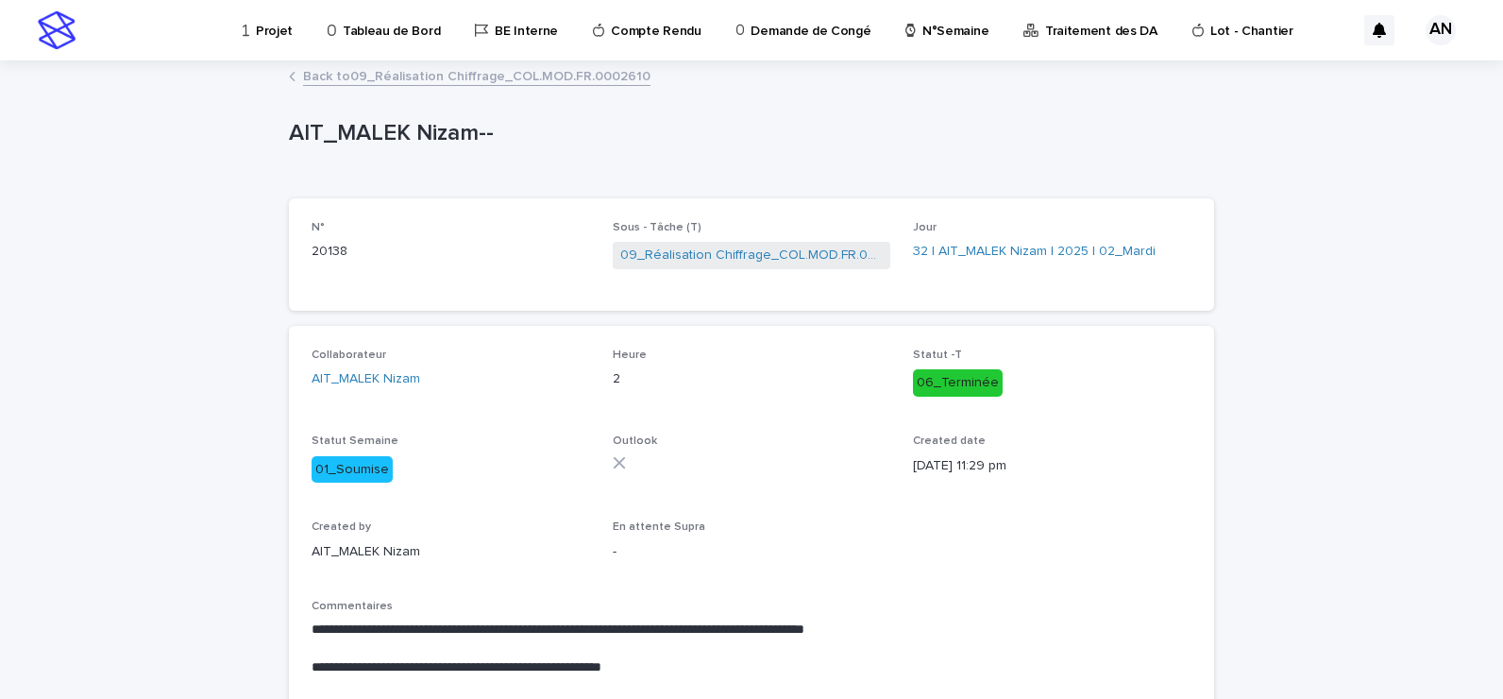
click at [482, 76] on link "Back to 09_Réalisation Chiffrage_COL.MOD.FR.0002610" at bounding box center [477, 75] width 348 height 22
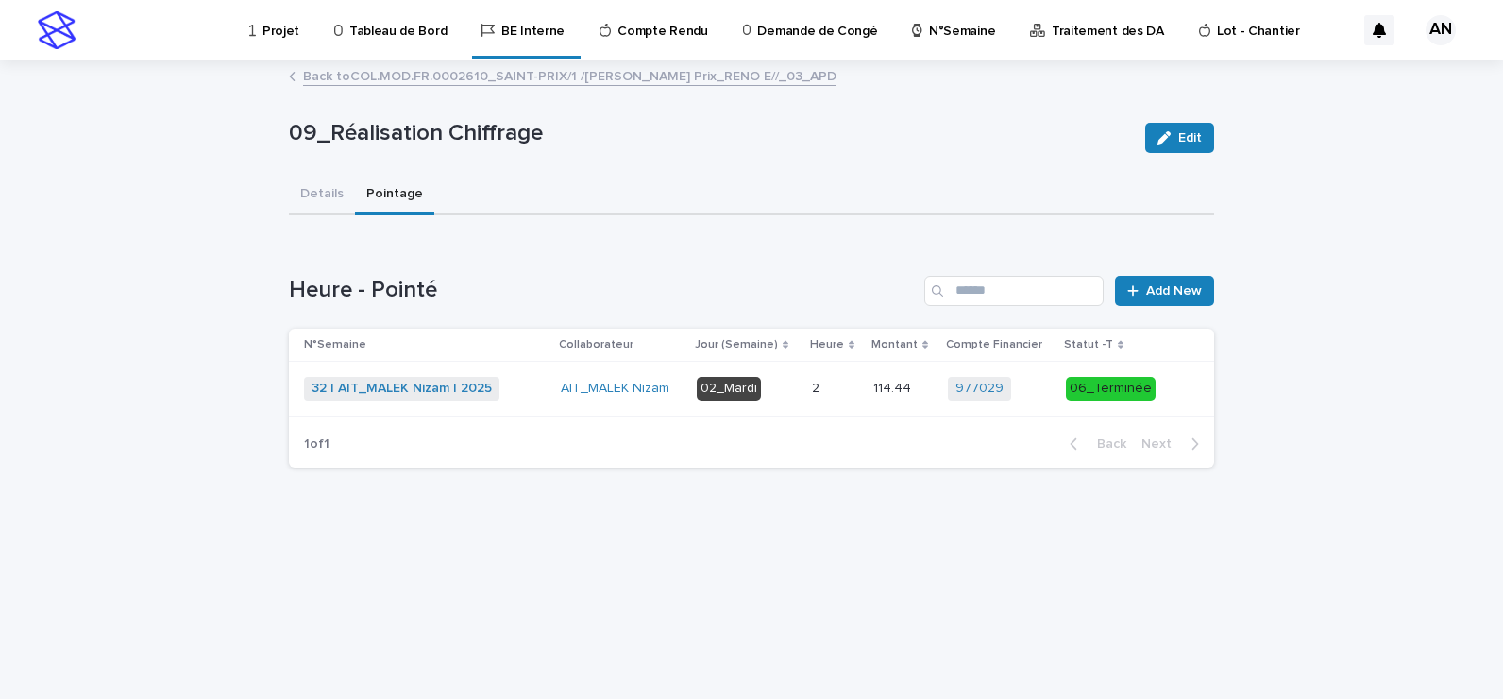
click at [838, 388] on p at bounding box center [835, 389] width 46 height 16
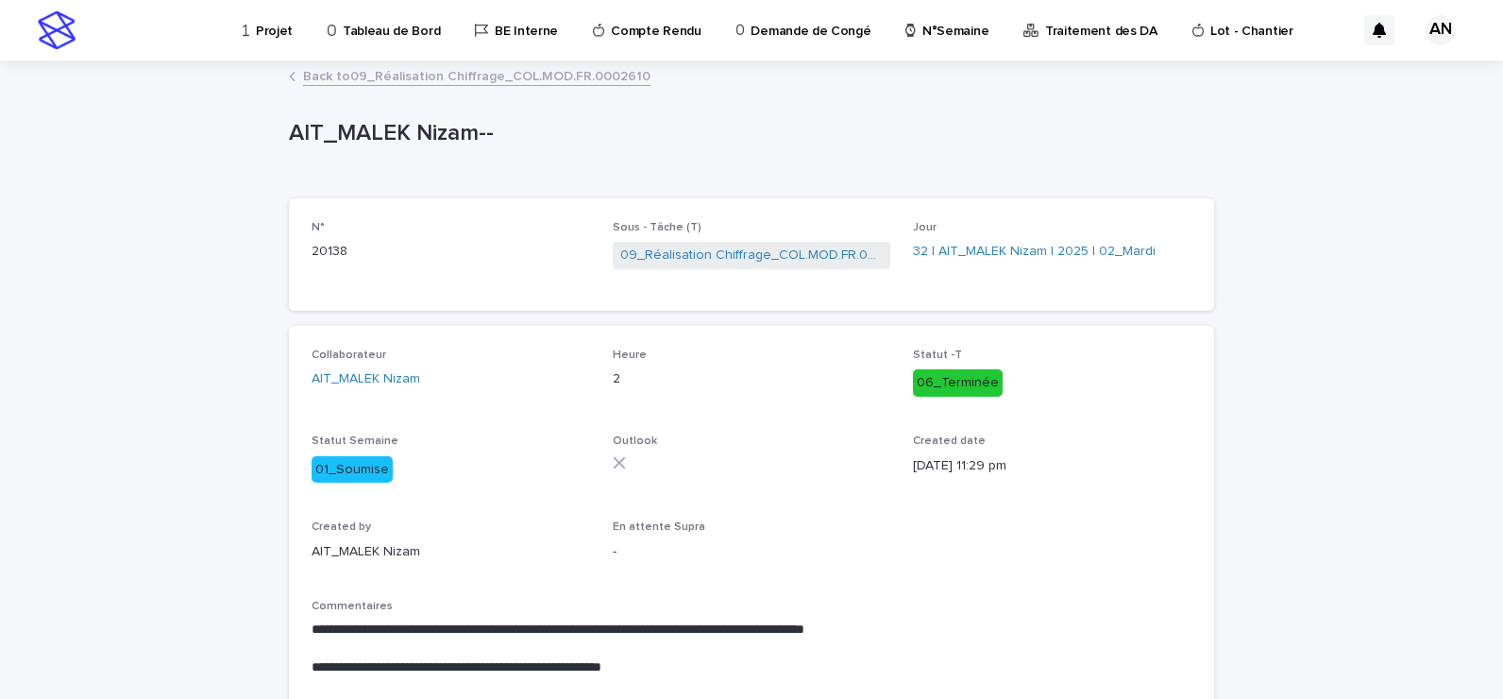
click at [483, 80] on link "Back to 09_Réalisation Chiffrage_COL.MOD.FR.0002610" at bounding box center [477, 75] width 348 height 22
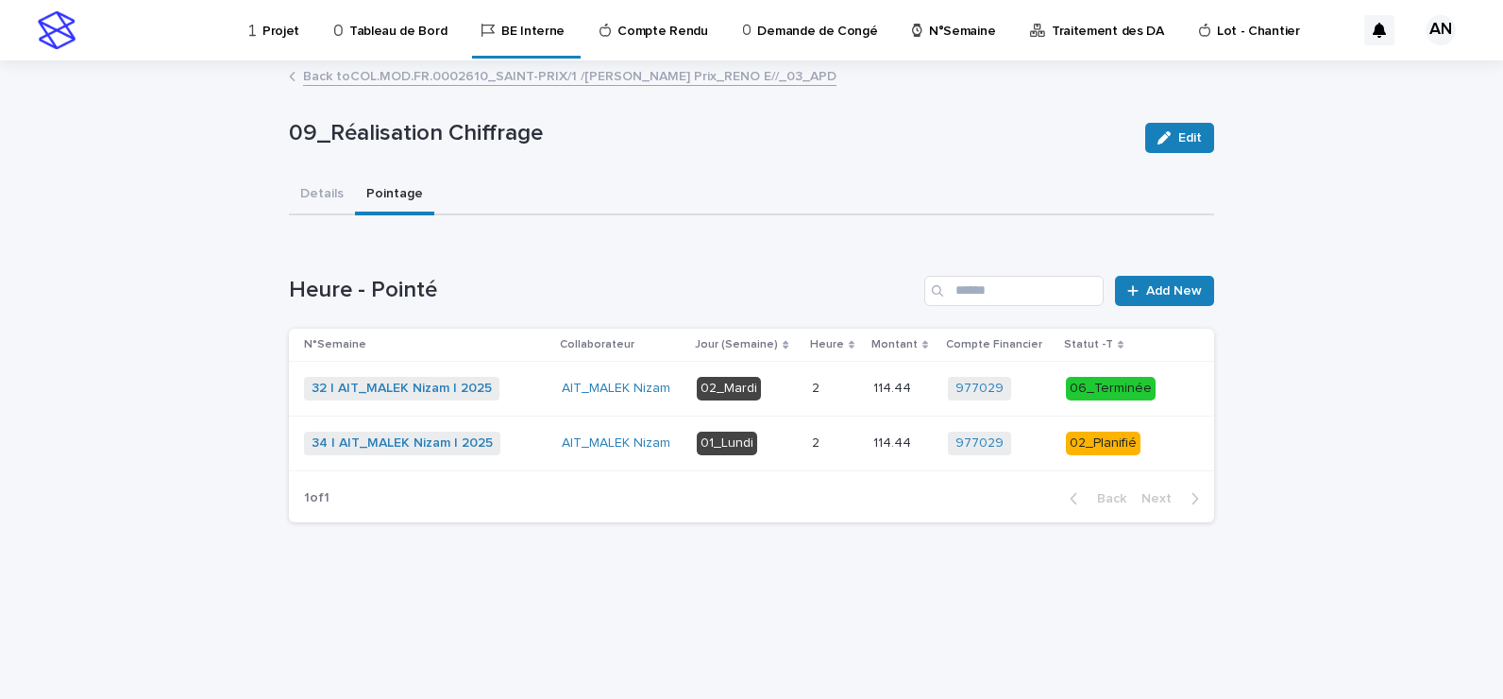
click at [264, 38] on p "Projet" at bounding box center [281, 20] width 37 height 40
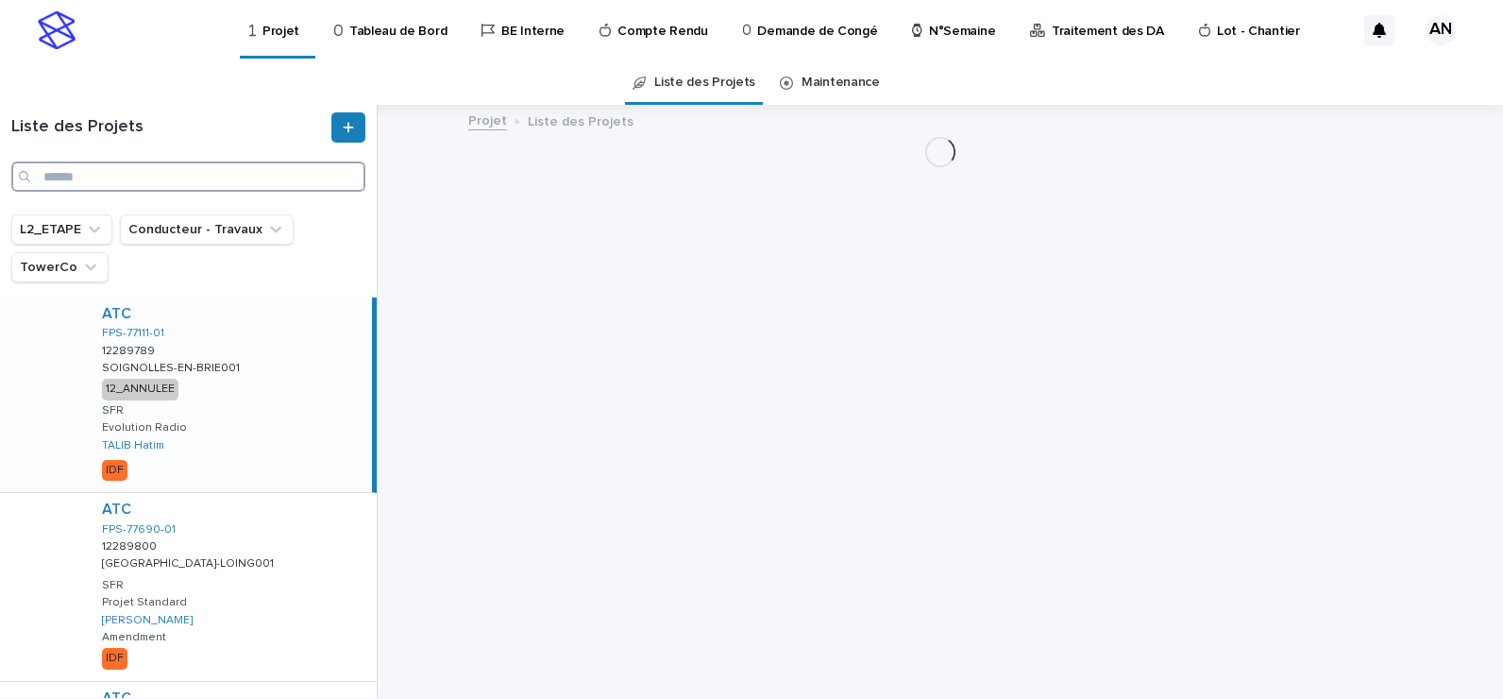
click at [141, 181] on input "Search" at bounding box center [188, 176] width 354 height 30
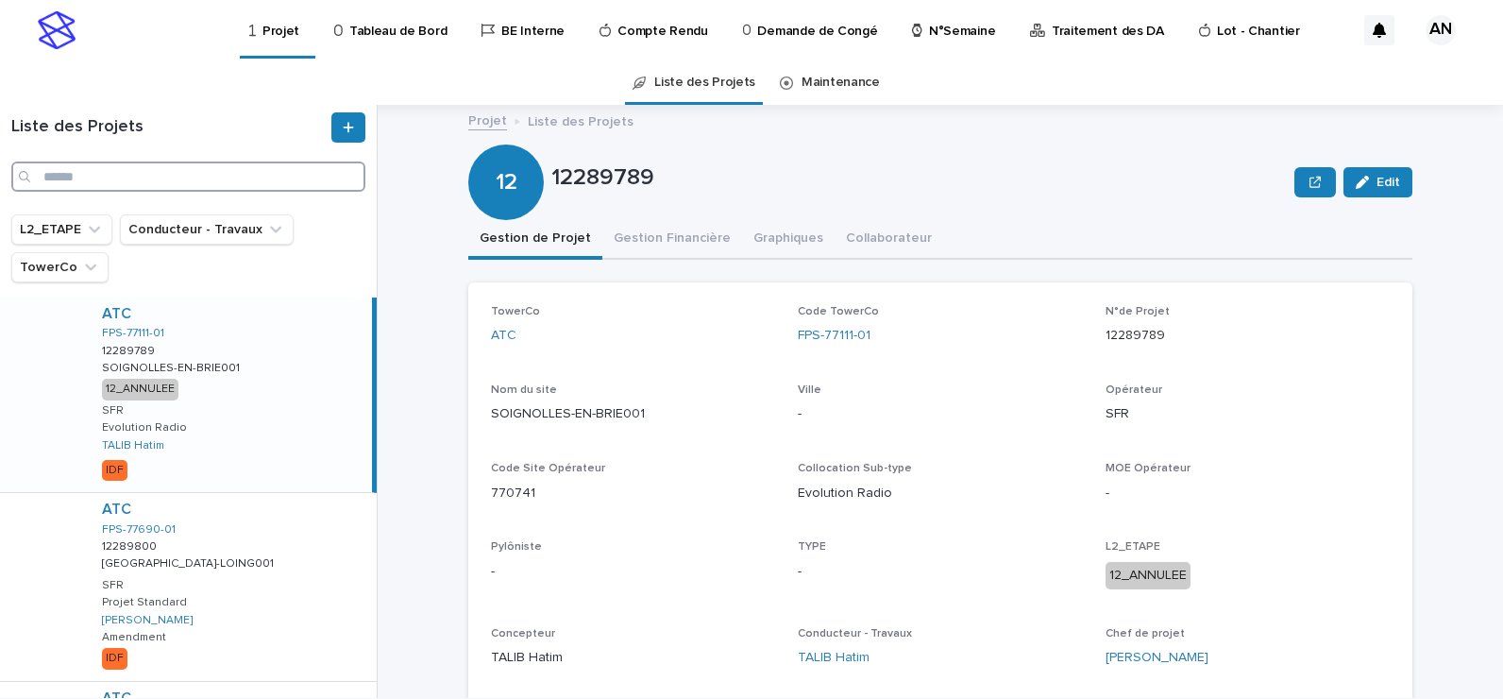
paste input "**********"
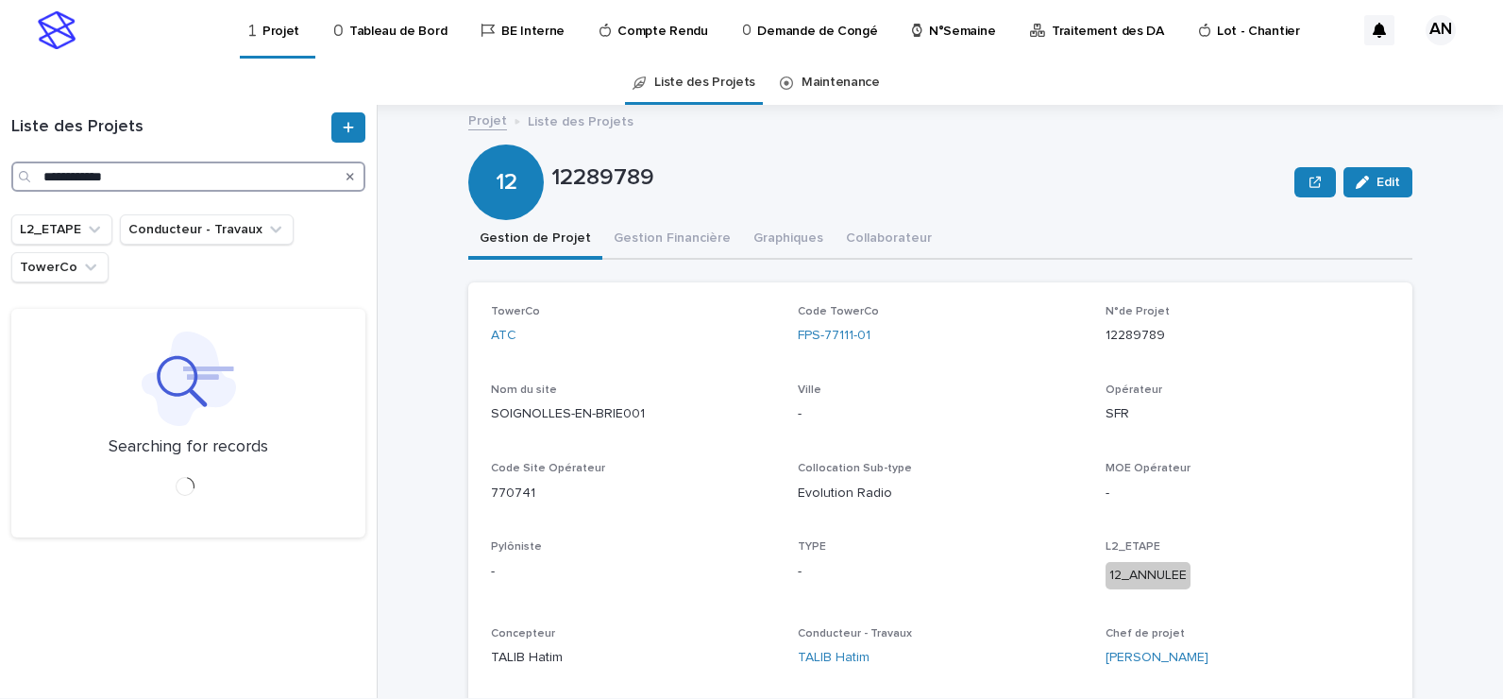
type input "**********"
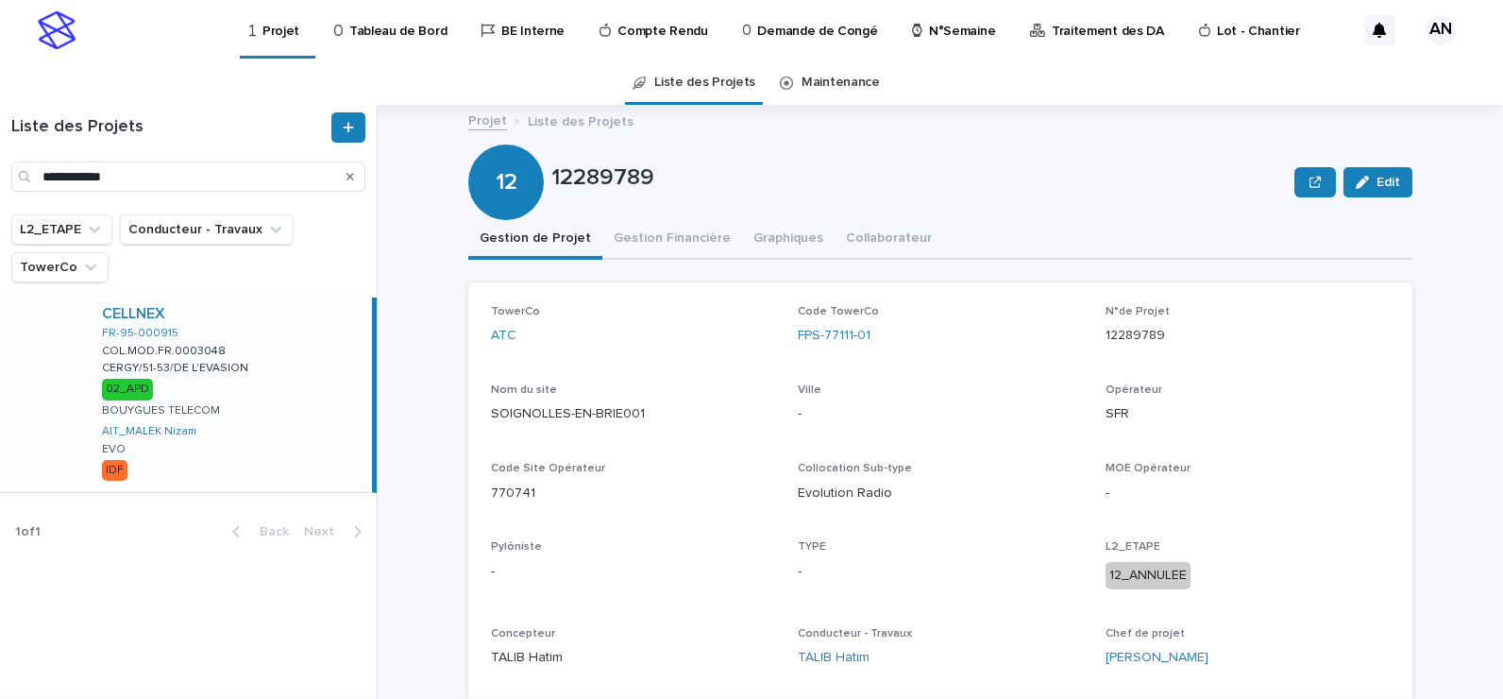
click at [279, 353] on div "CELLNEX FR-95-000915 COL.MOD.FR.0003048 COL.MOD.FR.0003048 CERGY/51-53/DE L'EVA…" at bounding box center [229, 394] width 285 height 195
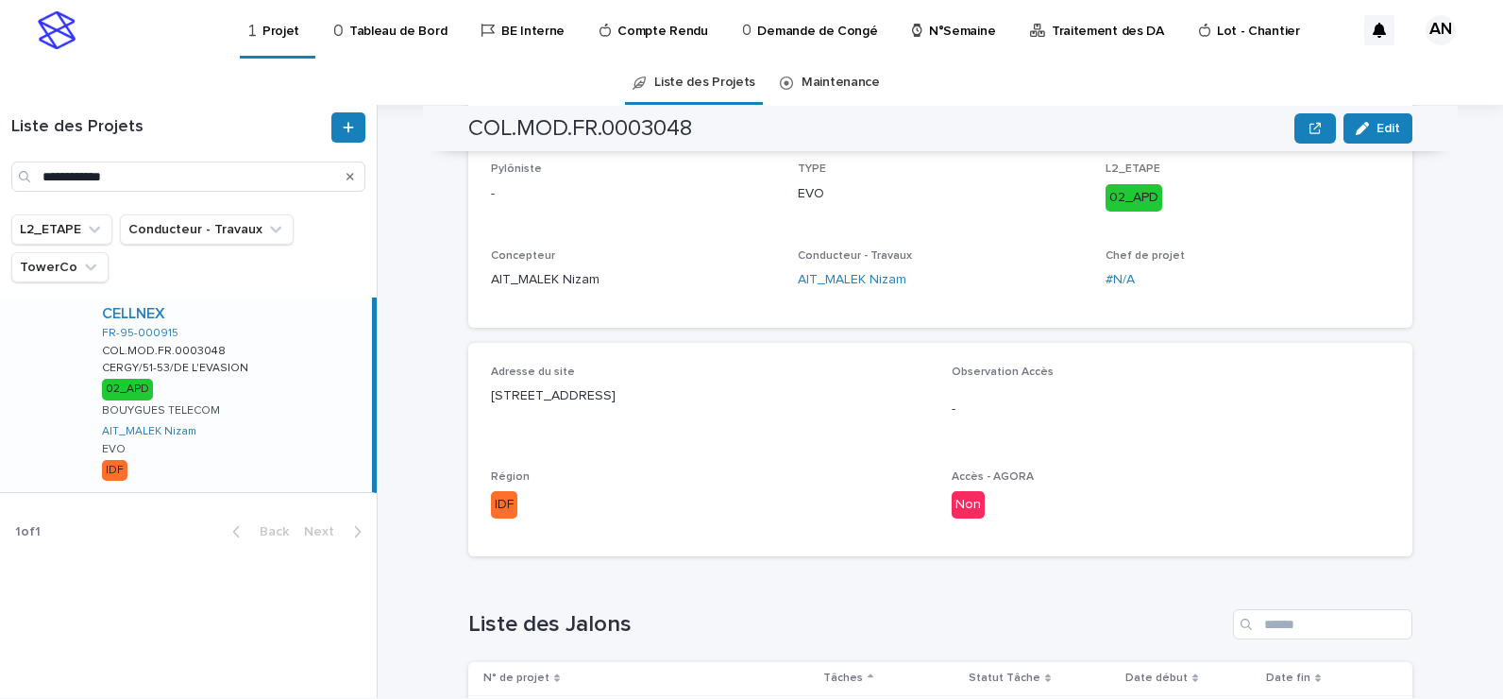
scroll to position [755, 0]
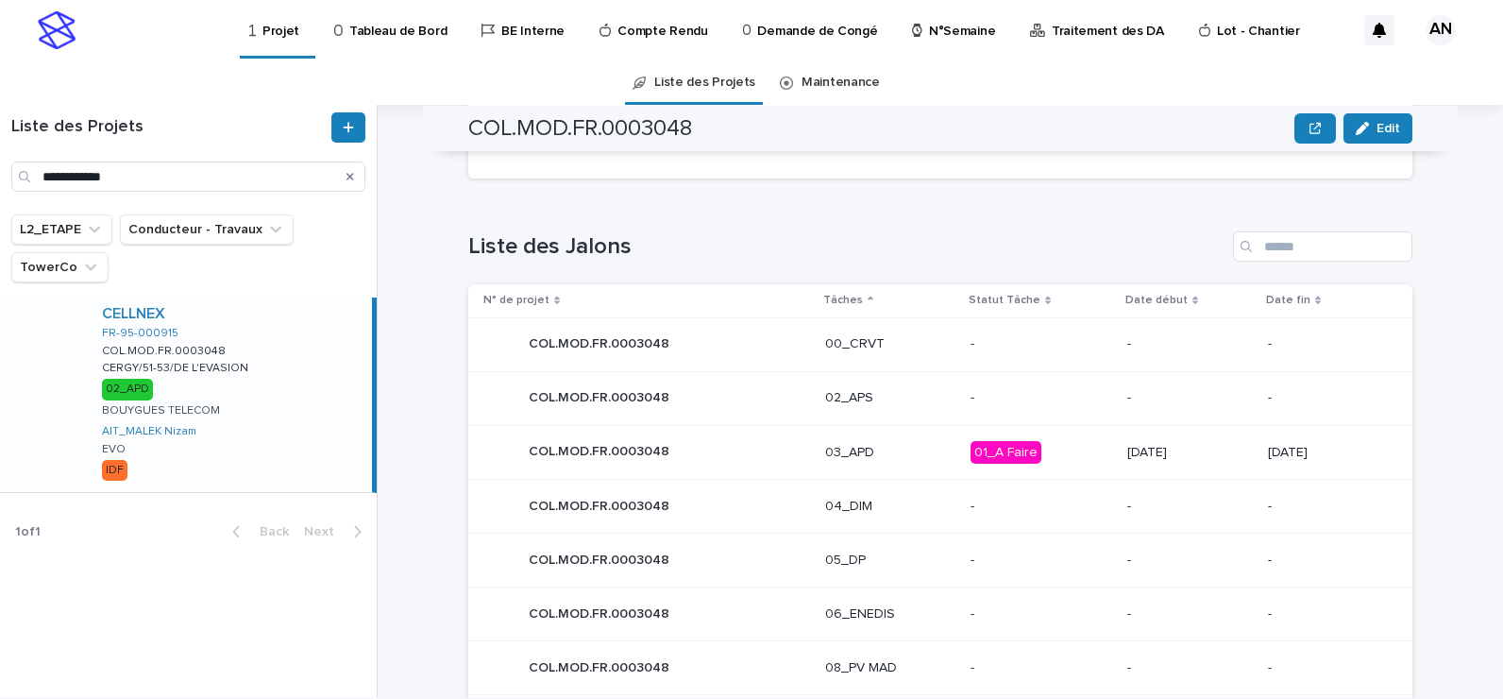
click at [739, 448] on div "COL.MOD.FR.0003048 COL.MOD.FR.0003048" at bounding box center [647, 452] width 327 height 38
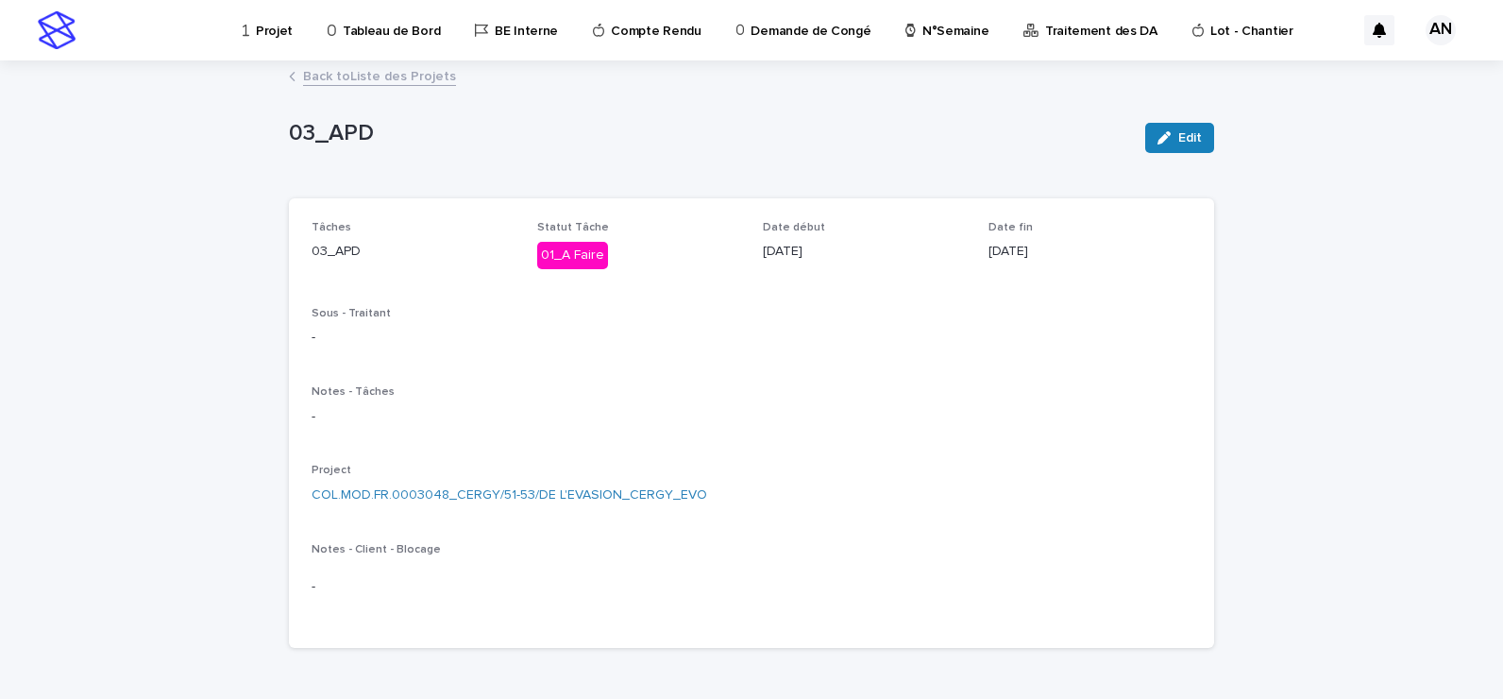
click at [377, 74] on link "Back to Liste des Projets" at bounding box center [379, 75] width 153 height 22
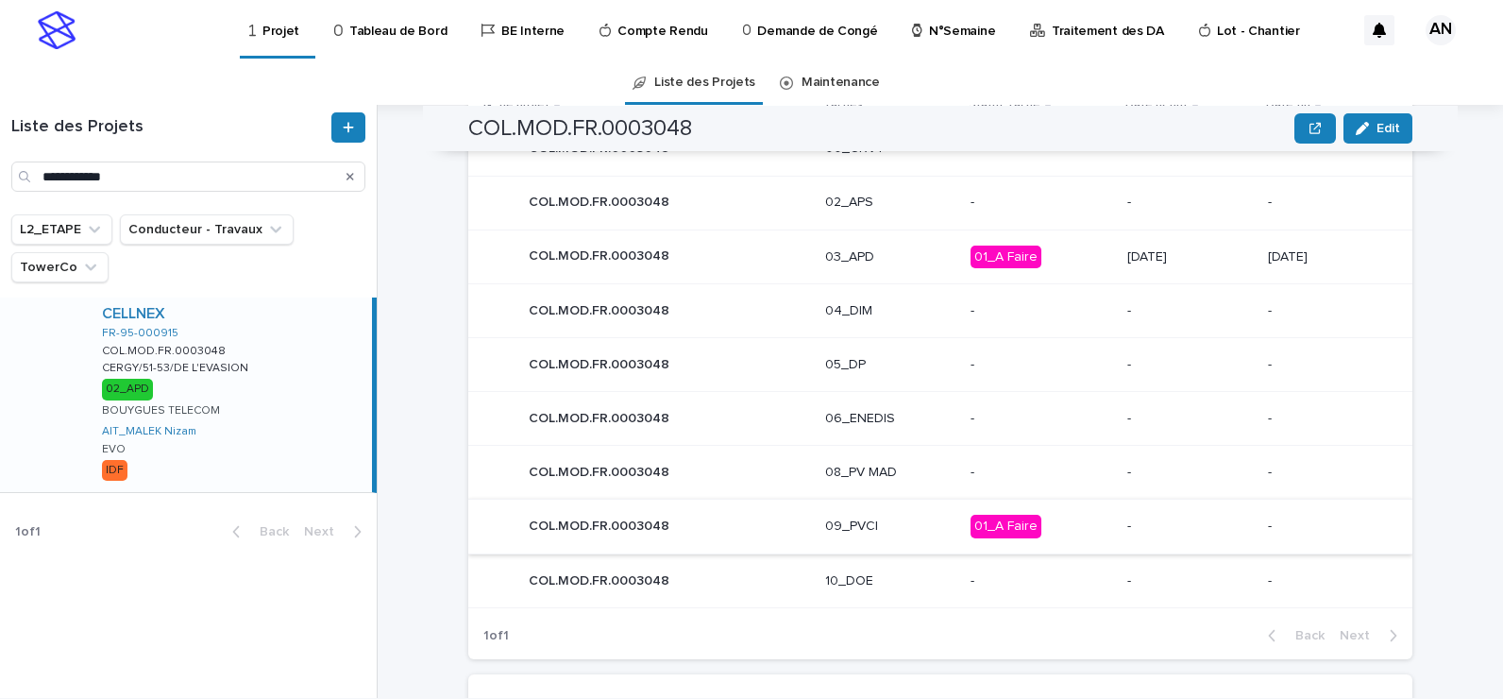
scroll to position [857, 0]
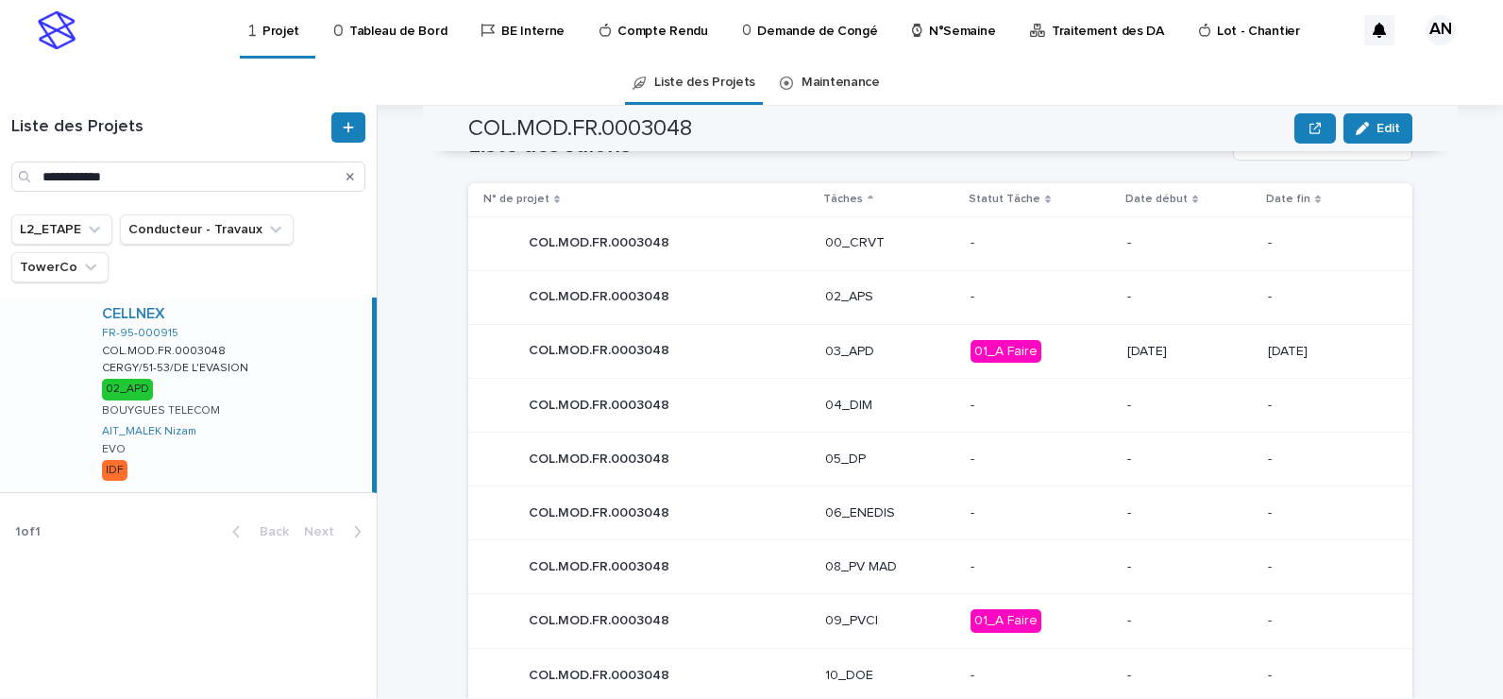
click at [318, 359] on div "CELLNEX FR-95-000915 COL.MOD.FR.0003048 COL.MOD.FR.0003048 CERGY/51-53/DE L'EVA…" at bounding box center [229, 394] width 285 height 195
click at [881, 341] on div "03_APD" at bounding box center [890, 350] width 130 height 20
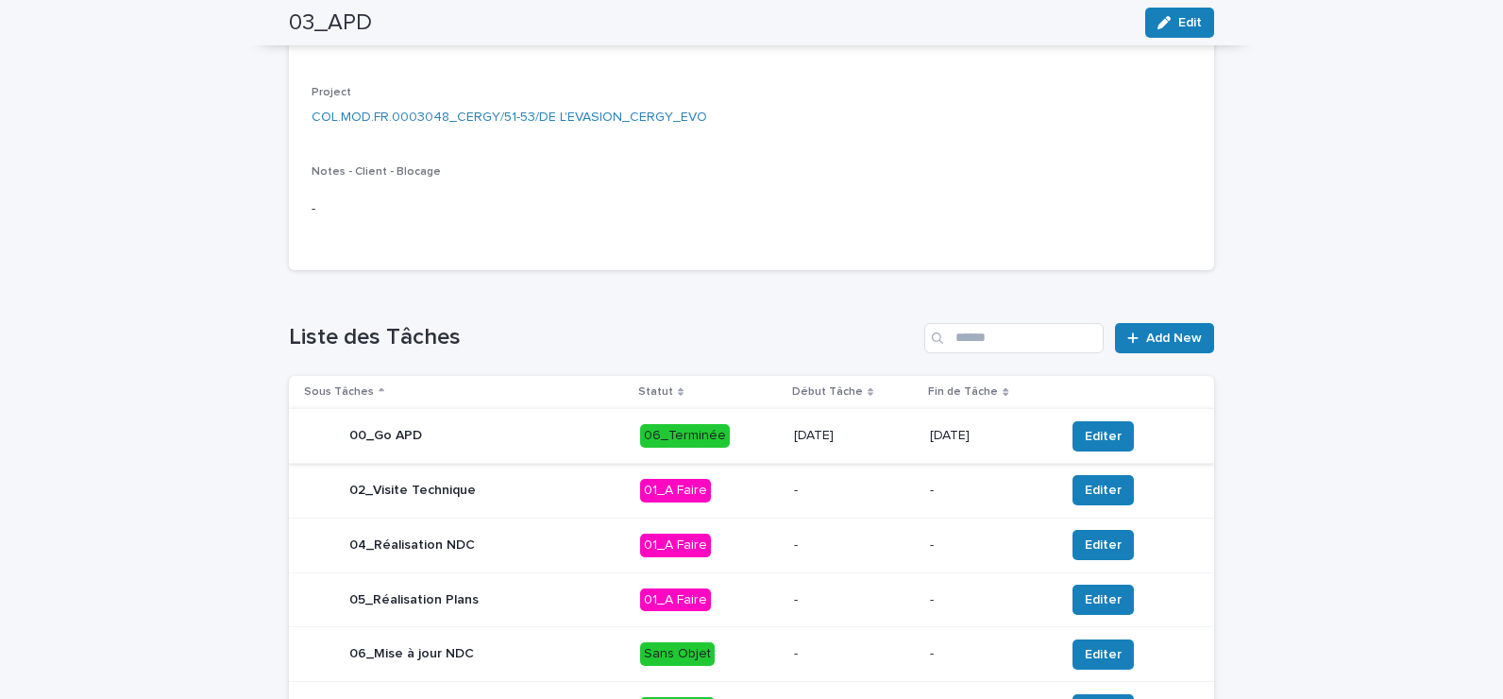
scroll to position [472, 0]
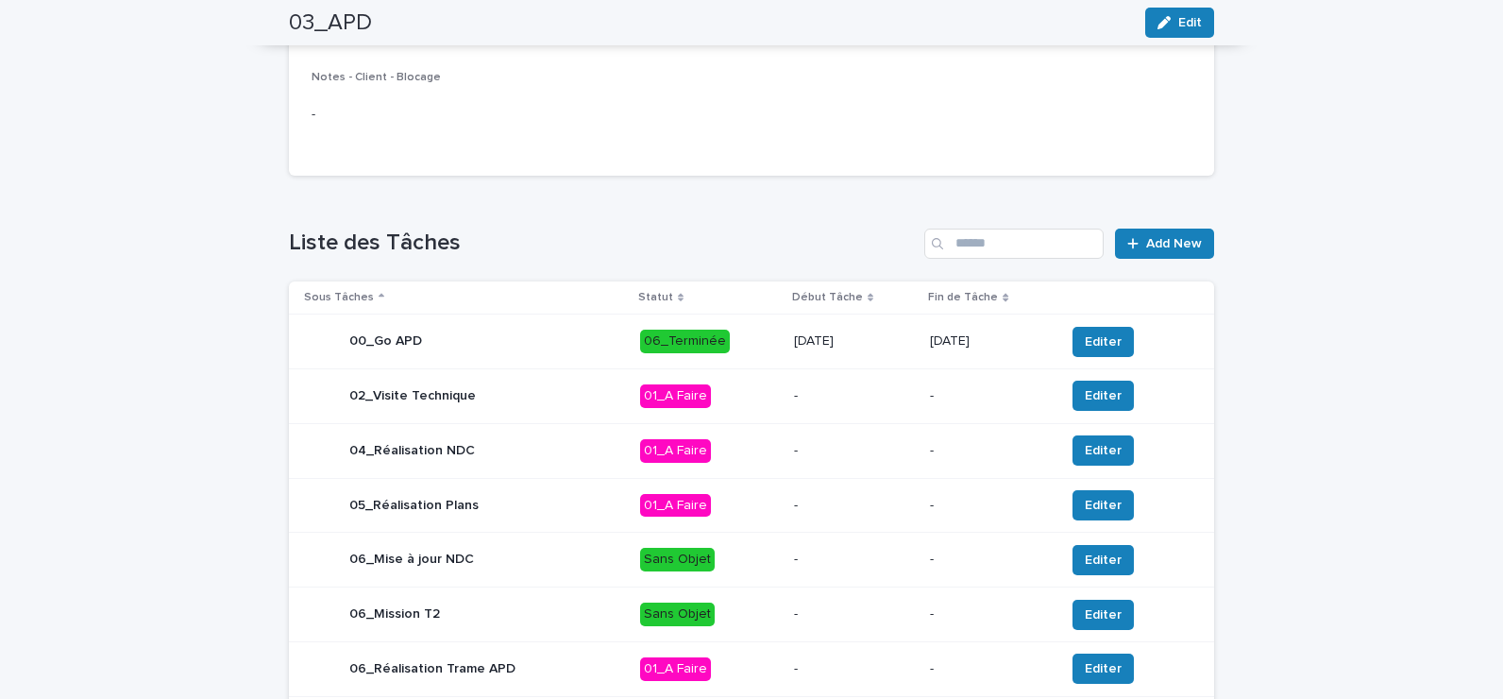
click at [732, 397] on p "01_A Faire" at bounding box center [709, 396] width 139 height 24
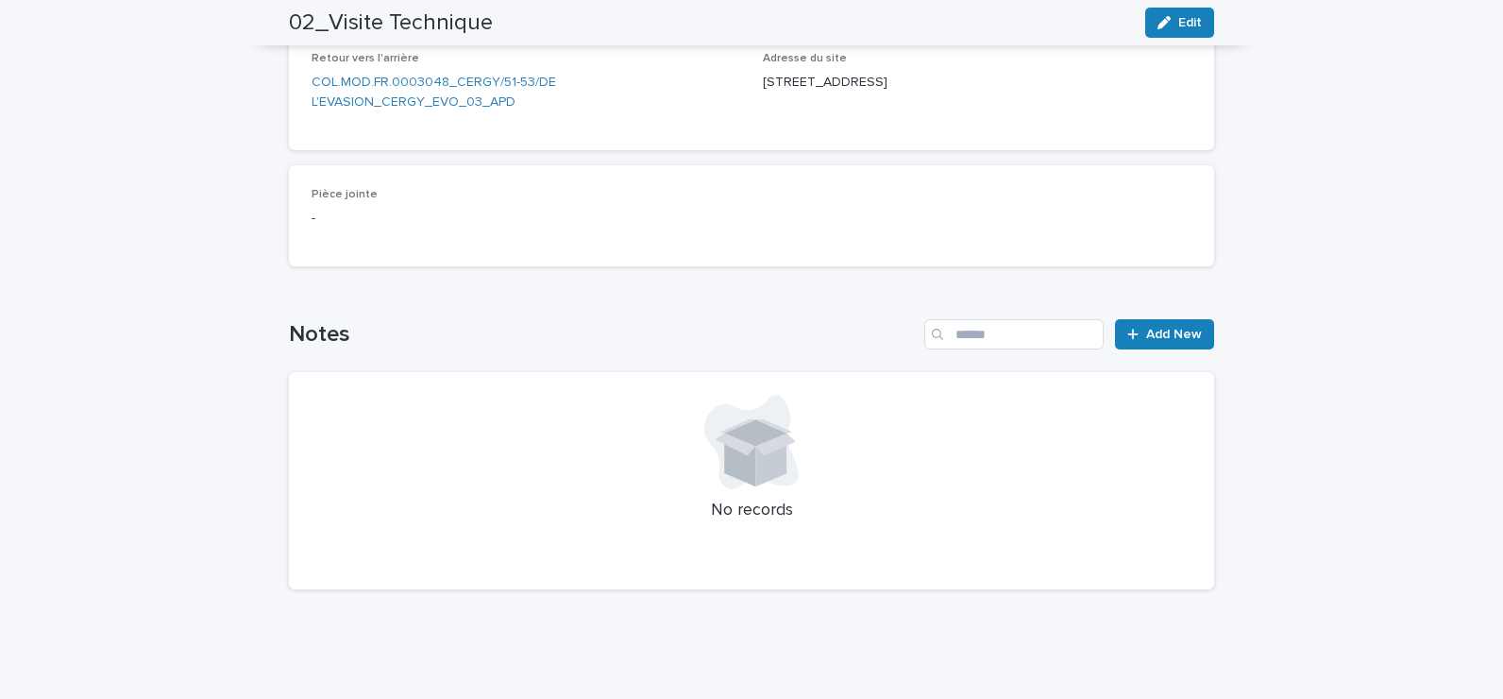
scroll to position [144, 0]
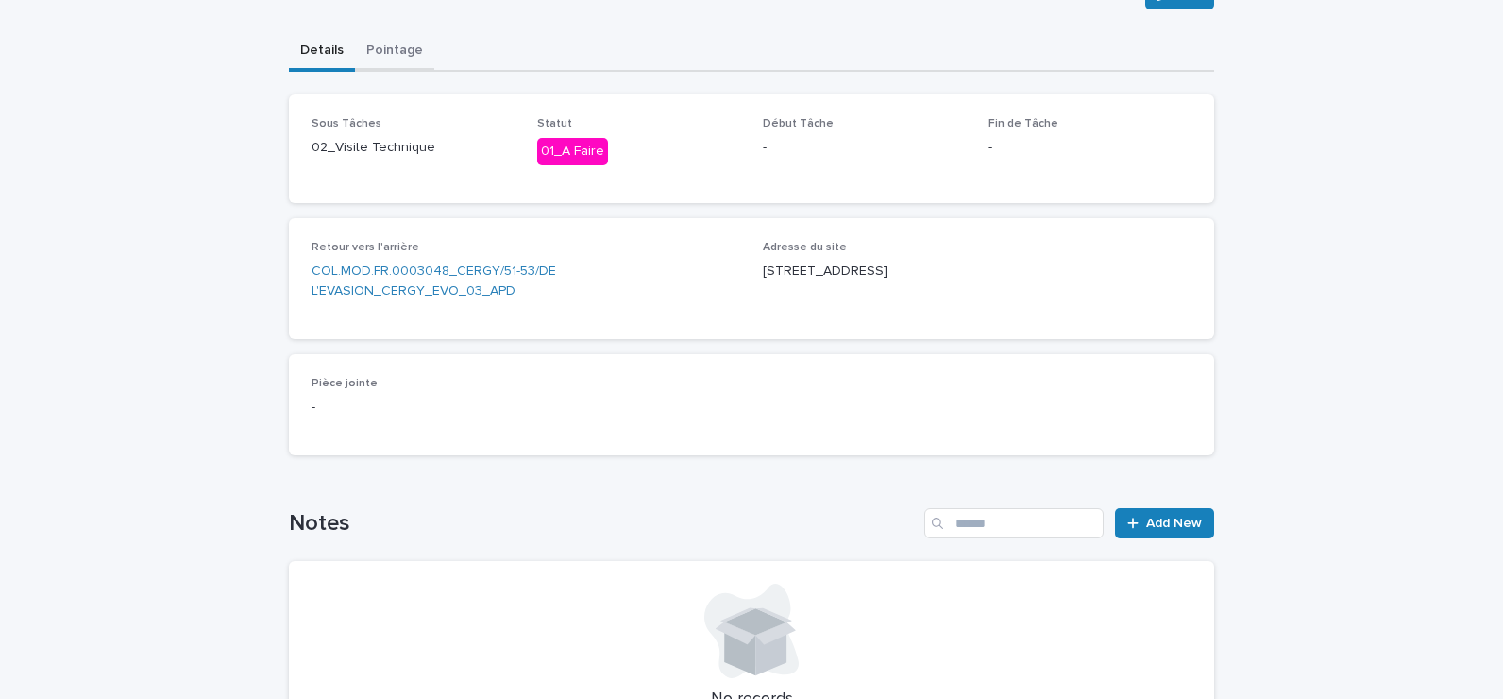
click at [391, 50] on div "Projet Tableau de Bord BE Interne Compte Rendu Demande de Congé N°Semaine Trait…" at bounding box center [751, 371] width 1503 height 1031
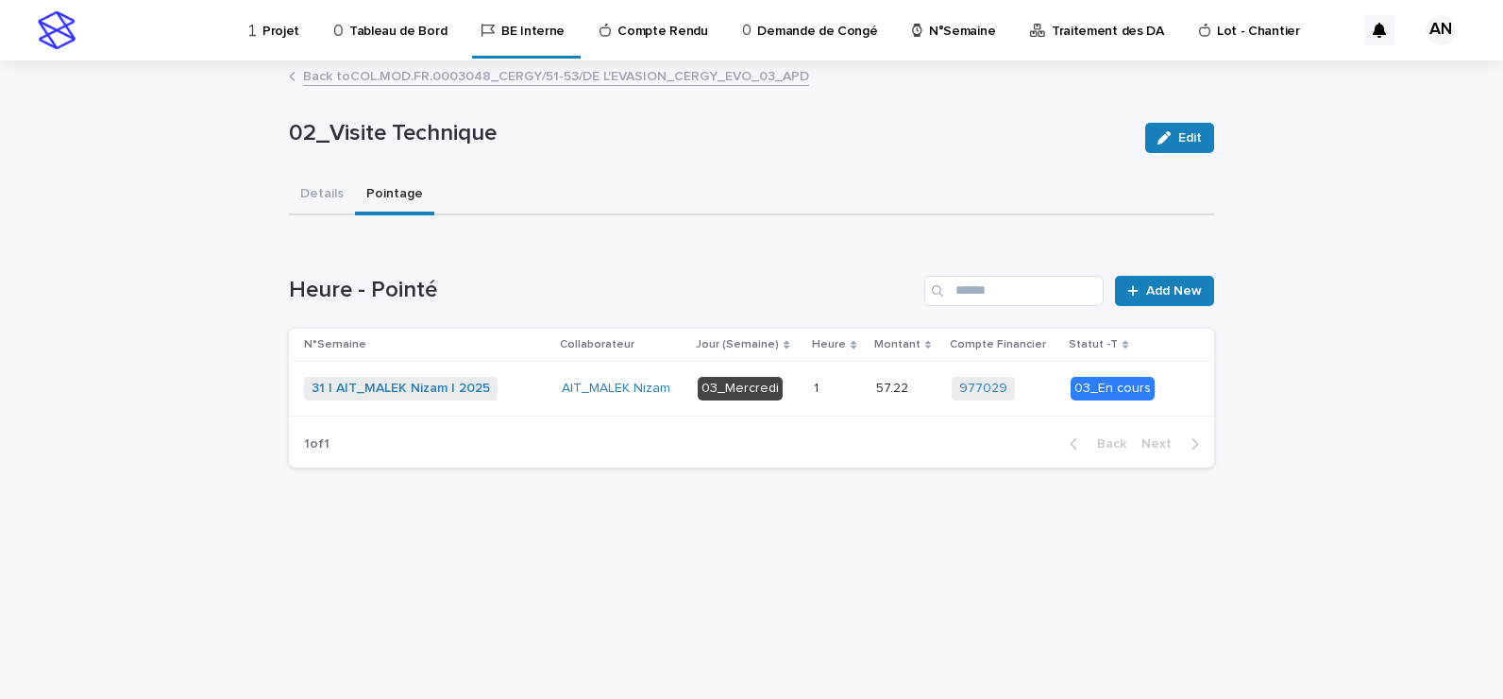
click at [524, 380] on div "31 | AIT_MALEK Nizam | 2025 + 0" at bounding box center [425, 389] width 243 height 24
